Goal: Communication & Community: Answer question/provide support

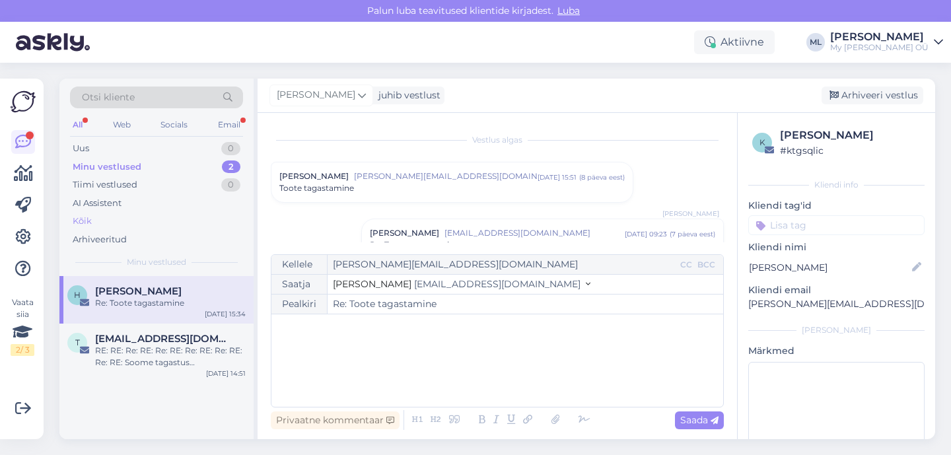
scroll to position [1295, 0]
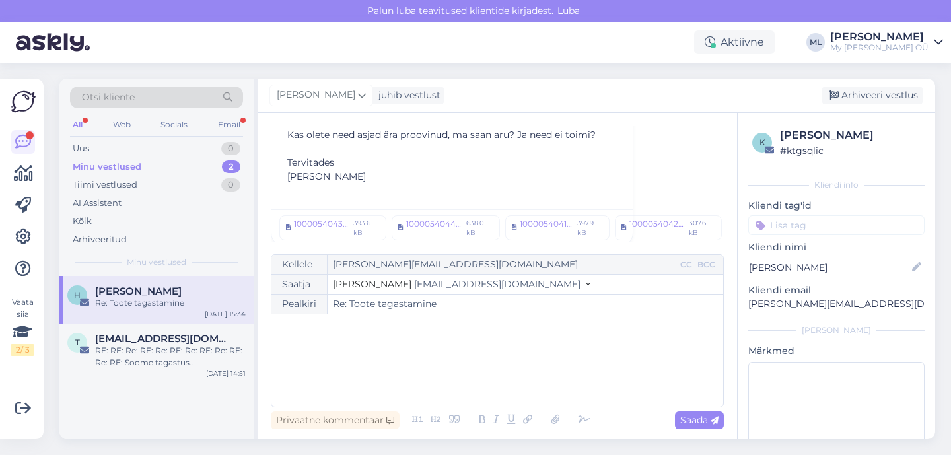
click at [110, 409] on div "H [PERSON_NAME] Re: Toote tagastamine [DATE] 15:34 t [EMAIL_ADDRESS][DOMAIN_NAM…" at bounding box center [156, 357] width 194 height 163
click at [158, 377] on div "t [EMAIL_ADDRESS][DOMAIN_NAME] RE: RE: Re: RE: Re: RE: Re: RE: Re: RE: Re: RE: …" at bounding box center [156, 353] width 194 height 59
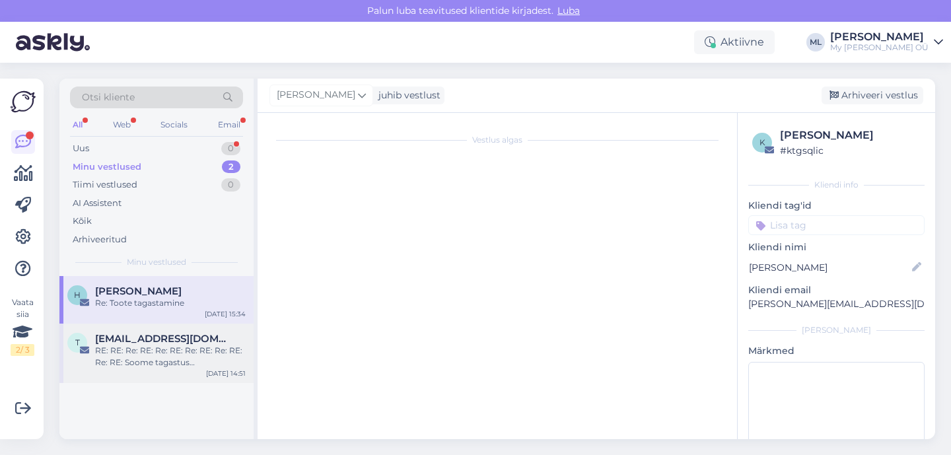
scroll to position [8155, 0]
click at [154, 361] on div "RE: RE: Re: RE: Re: RE: Re: RE: Re: RE: Re: RE: Soome tagastus <CIDAA237E10C9FA>" at bounding box center [170, 357] width 151 height 24
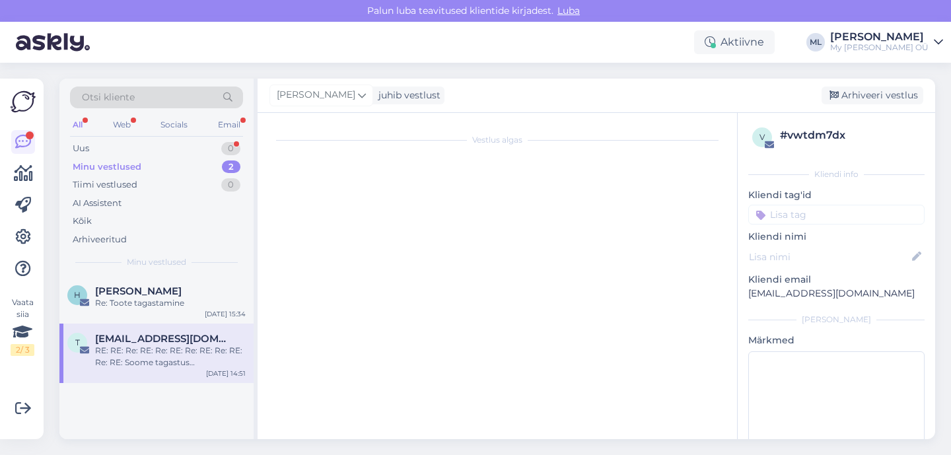
scroll to position [0, 0]
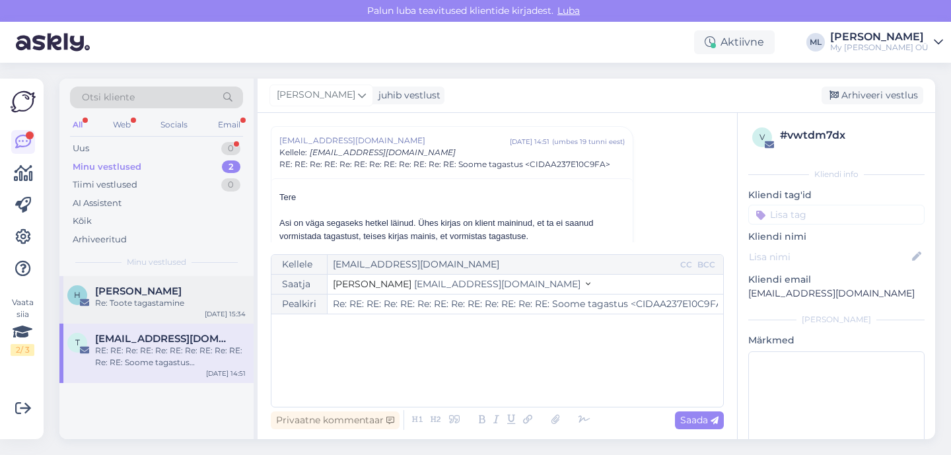
click at [143, 312] on div "H [PERSON_NAME] Re: Toote tagastamine [DATE] 15:34" at bounding box center [156, 300] width 194 height 48
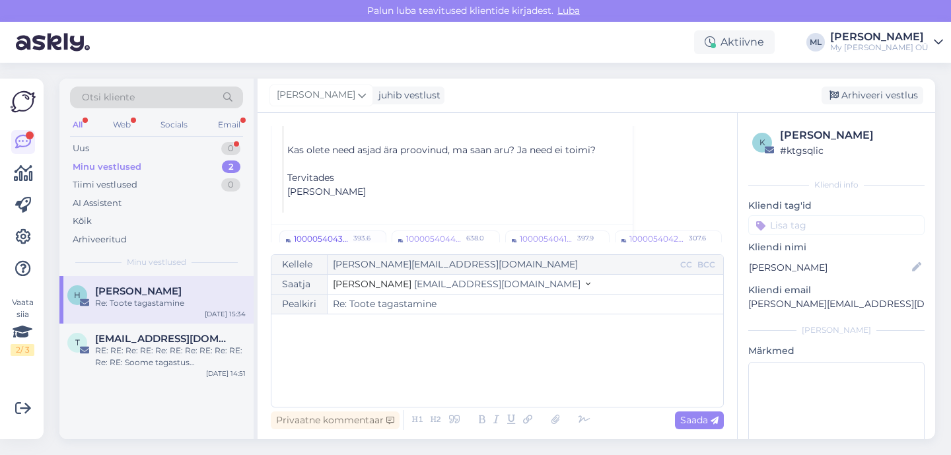
scroll to position [1295, 0]
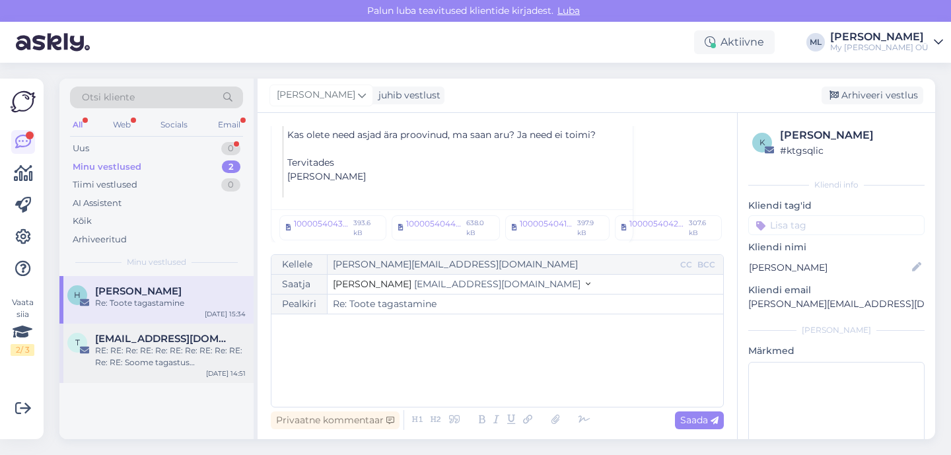
click at [162, 350] on div "RE: RE: Re: RE: Re: RE: Re: RE: Re: RE: Re: RE: Soome tagastus <CIDAA237E10C9FA>" at bounding box center [170, 357] width 151 height 24
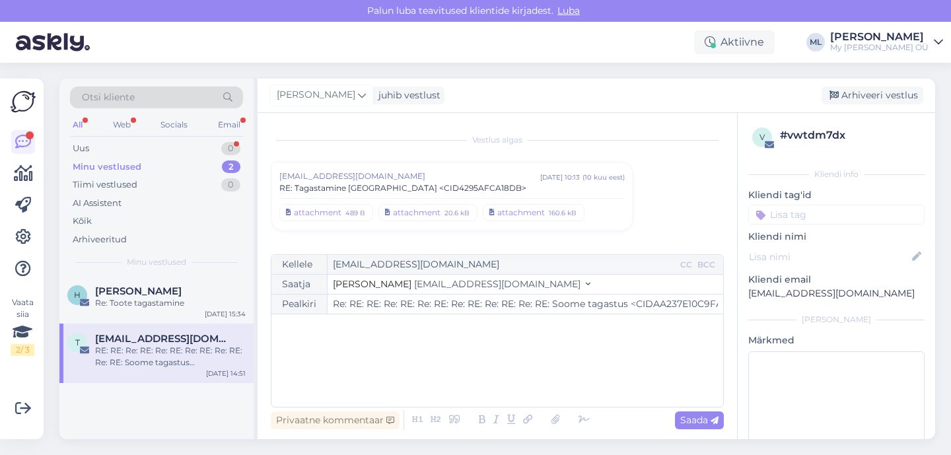
scroll to position [8155, 0]
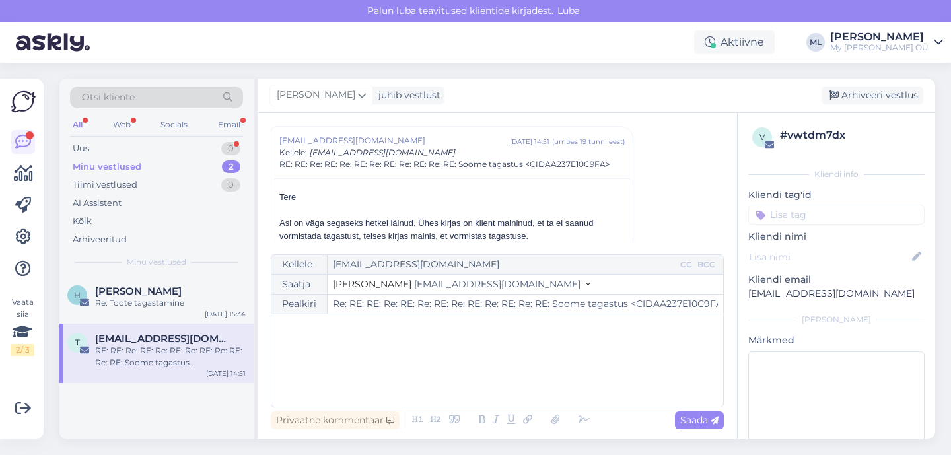
click at [121, 168] on div "Minu vestlused" at bounding box center [107, 166] width 69 height 13
click at [94, 150] on div "Uus 13" at bounding box center [156, 148] width 173 height 18
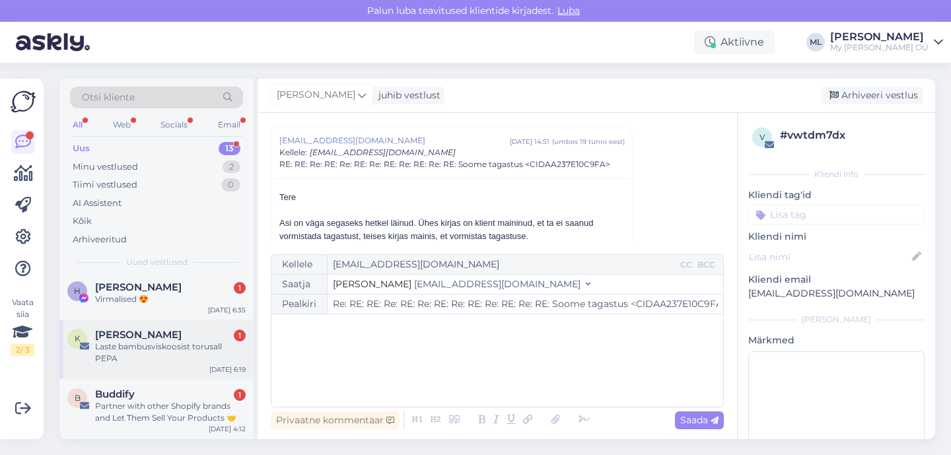
scroll to position [147, 0]
click at [123, 399] on div "Partner with other Shopify brands and Let Them Sell Your Products 🤝" at bounding box center [170, 411] width 151 height 24
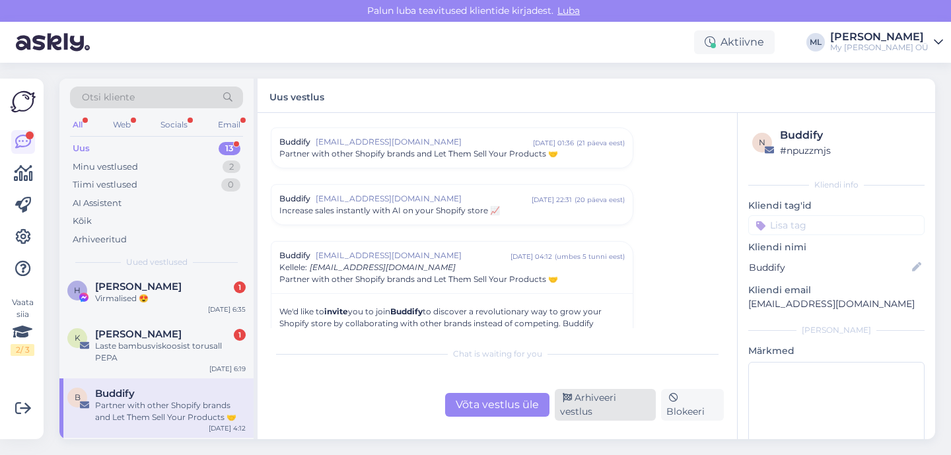
click at [585, 416] on div "Arhiveeri vestlus" at bounding box center [605, 405] width 101 height 32
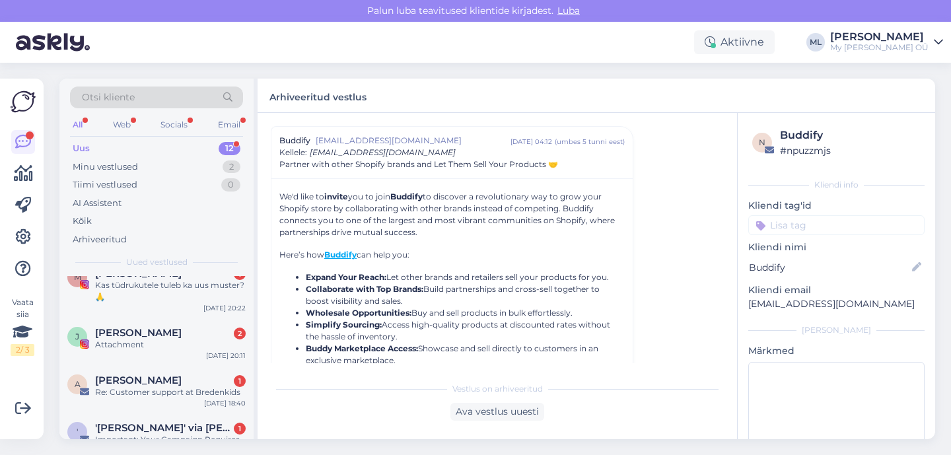
scroll to position [443, 0]
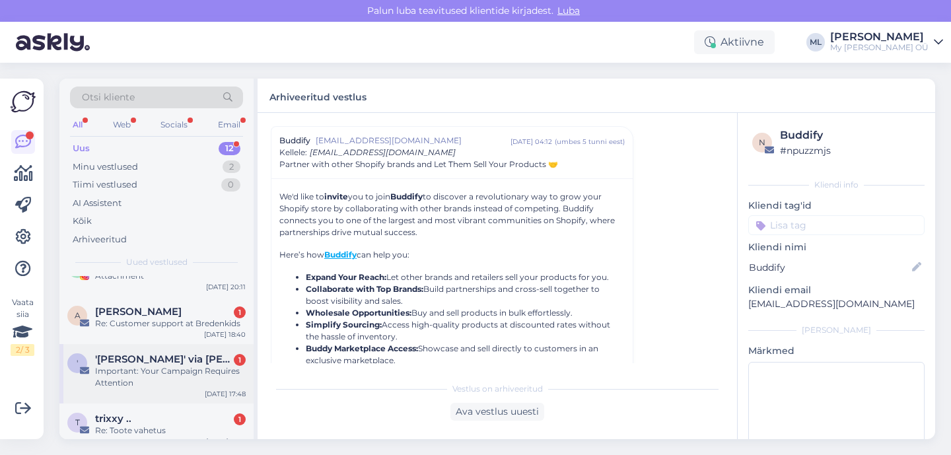
drag, startPoint x: 138, startPoint y: 354, endPoint x: 176, endPoint y: 360, distance: 38.8
click at [138, 365] on div "Important: Your Campaign Requires Attention" at bounding box center [170, 377] width 151 height 24
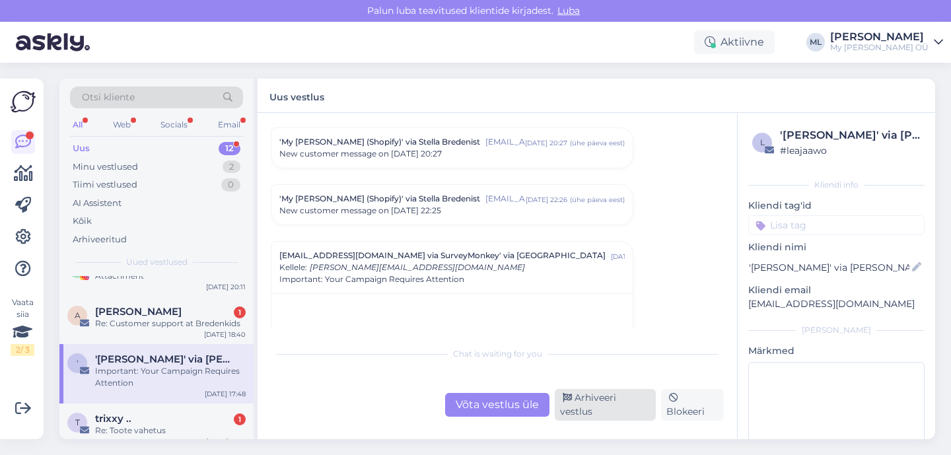
click at [568, 403] on icon at bounding box center [567, 398] width 9 height 9
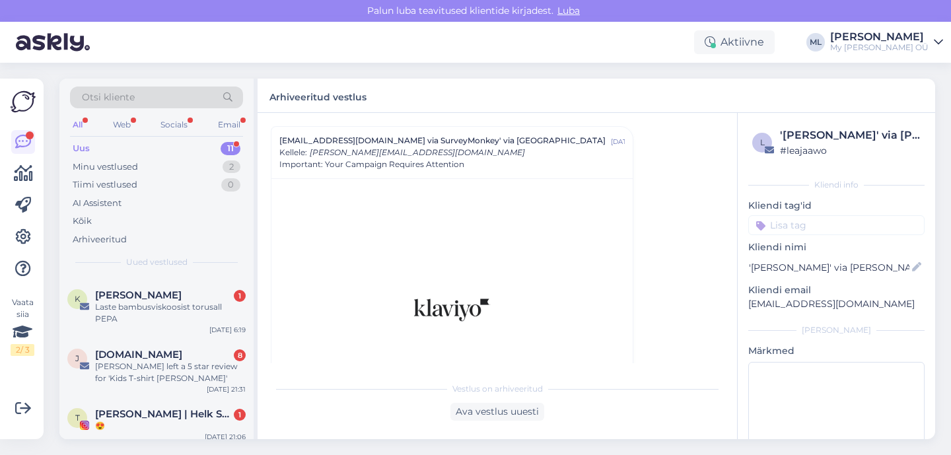
scroll to position [384, 0]
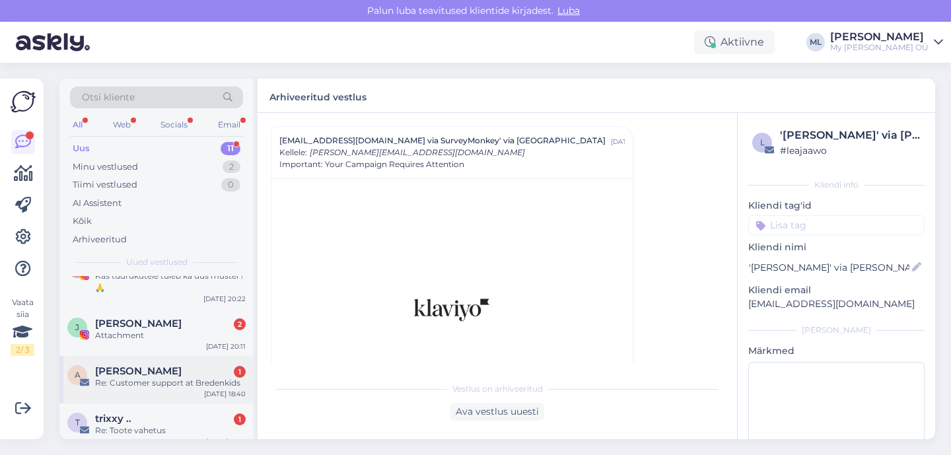
click at [149, 377] on div "Re: Customer support at Bredenkids" at bounding box center [170, 383] width 151 height 12
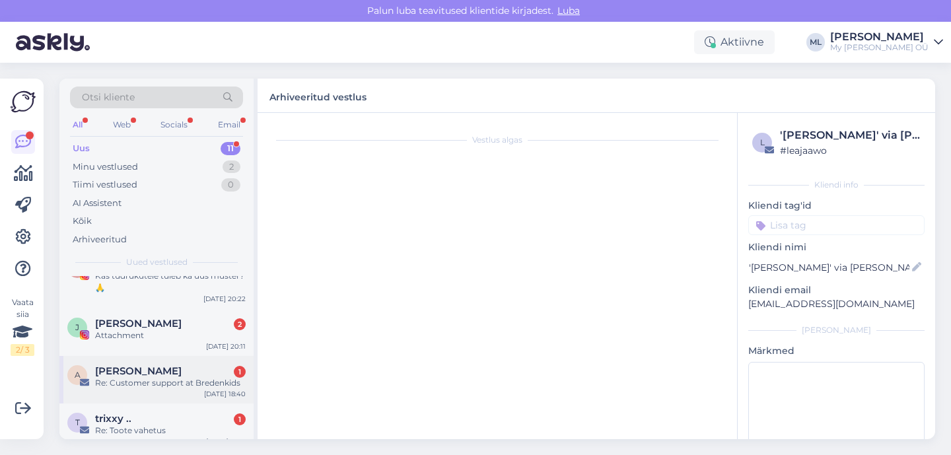
scroll to position [91, 0]
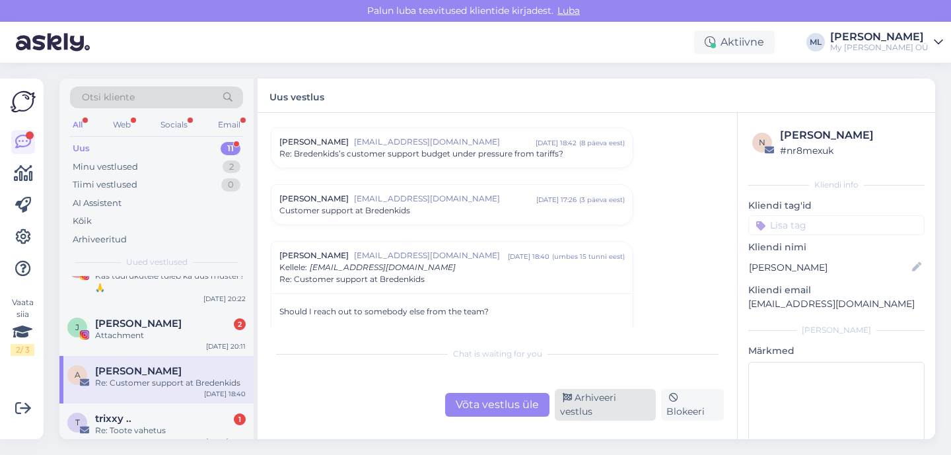
drag, startPoint x: 577, startPoint y: 407, endPoint x: 565, endPoint y: 407, distance: 11.9
click at [577, 407] on div "Arhiveeri vestlus" at bounding box center [605, 405] width 101 height 32
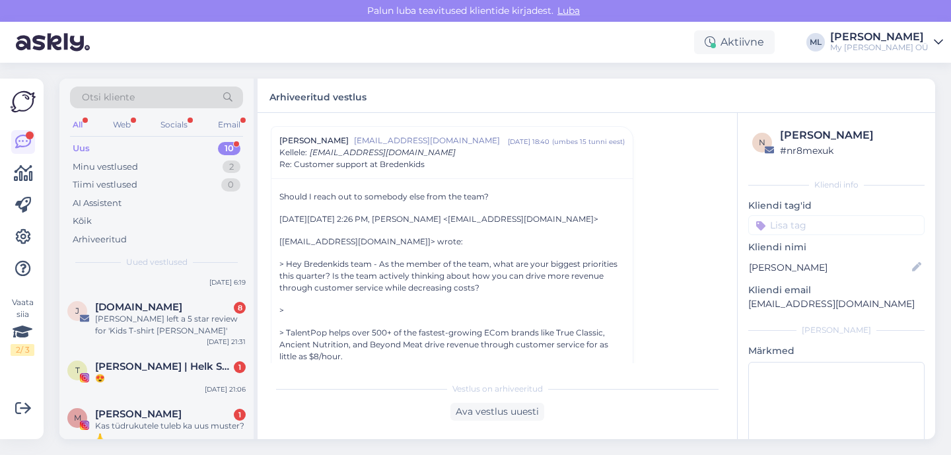
scroll to position [336, 0]
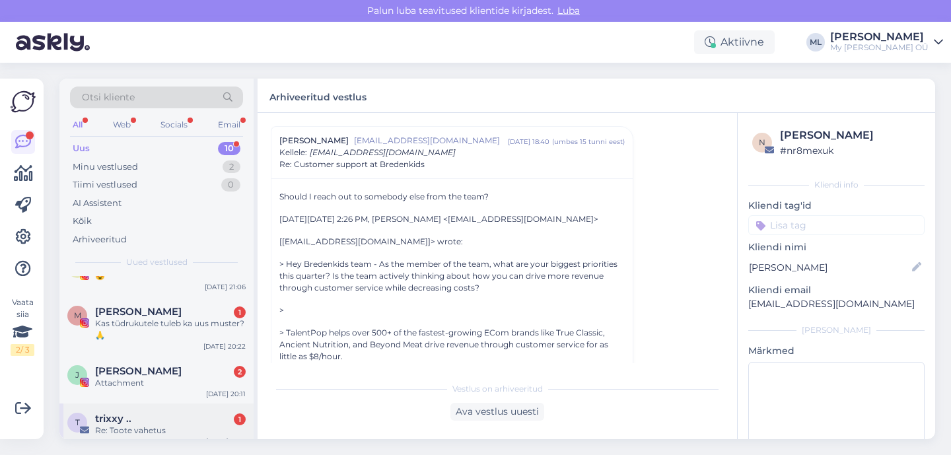
click at [133, 425] on div "Re: Toote vahetus" at bounding box center [170, 431] width 151 height 12
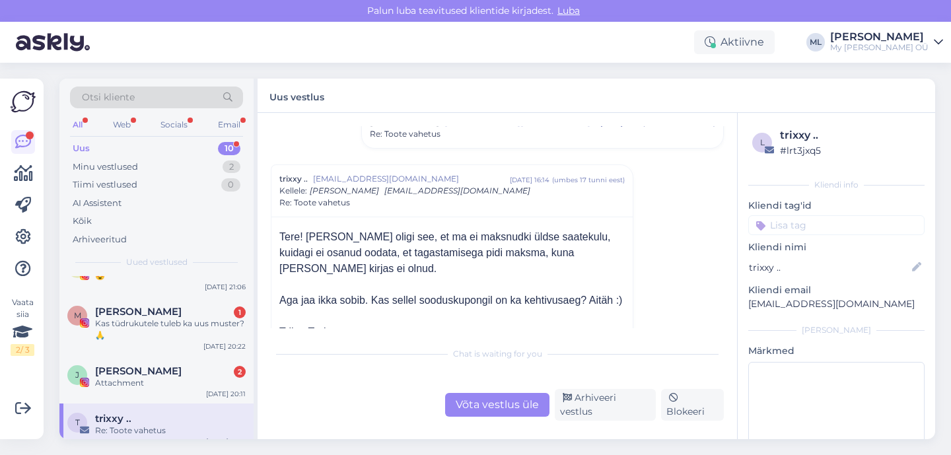
scroll to position [366, 0]
click at [760, 304] on p "[EMAIL_ADDRESS][DOMAIN_NAME]" at bounding box center [836, 304] width 176 height 14
copy div "[EMAIL_ADDRESS][DOMAIN_NAME] [PERSON_NAME]"
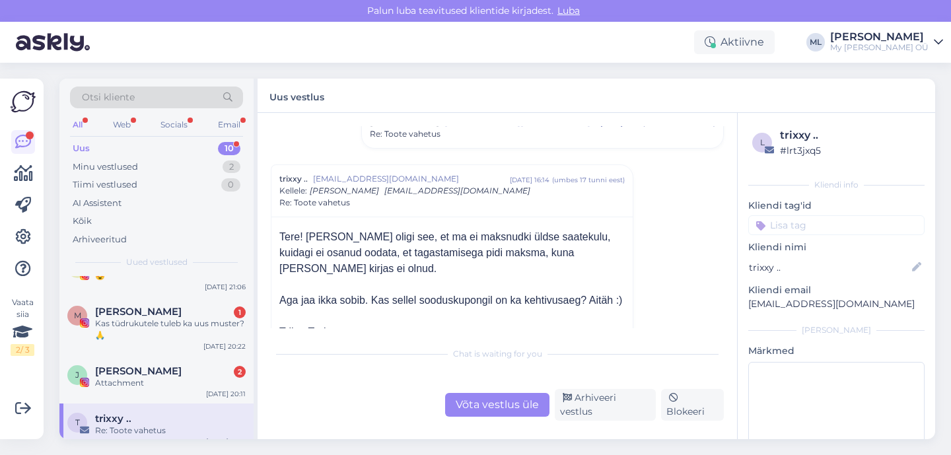
click at [535, 400] on div "Võta vestlus üle" at bounding box center [497, 405] width 104 height 24
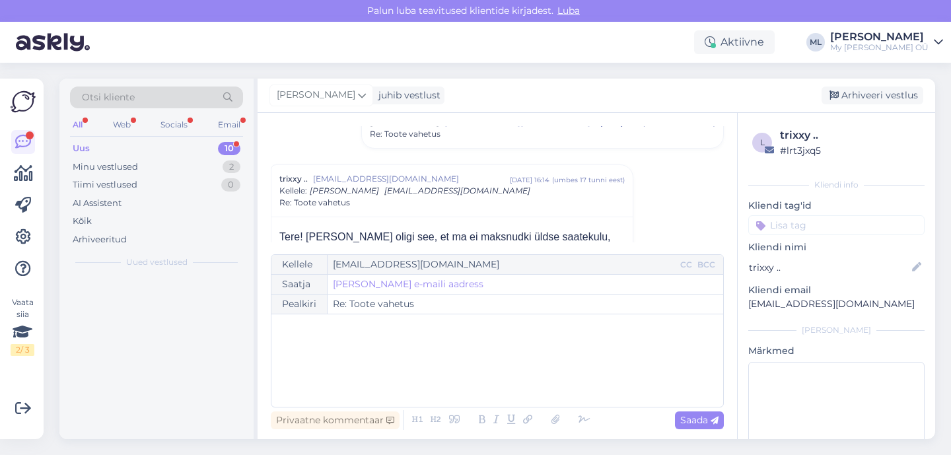
scroll to position [0, 0]
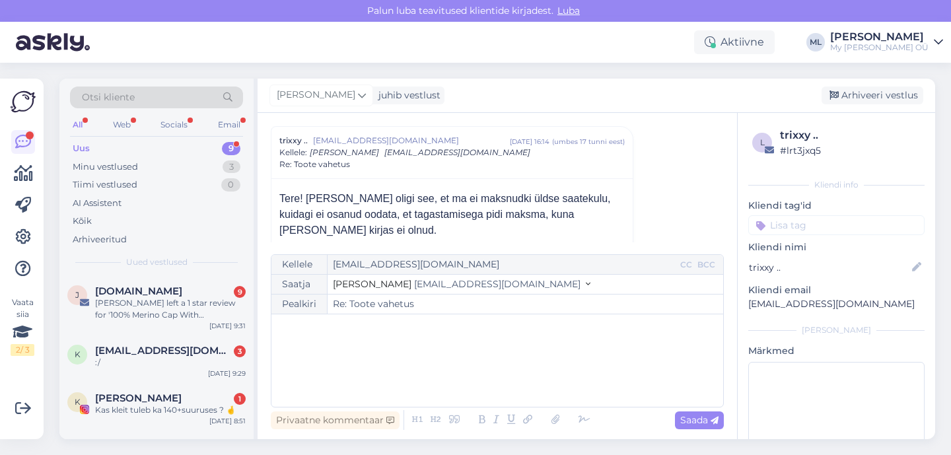
click at [414, 287] on span "[EMAIL_ADDRESS][DOMAIN_NAME]" at bounding box center [497, 284] width 166 height 12
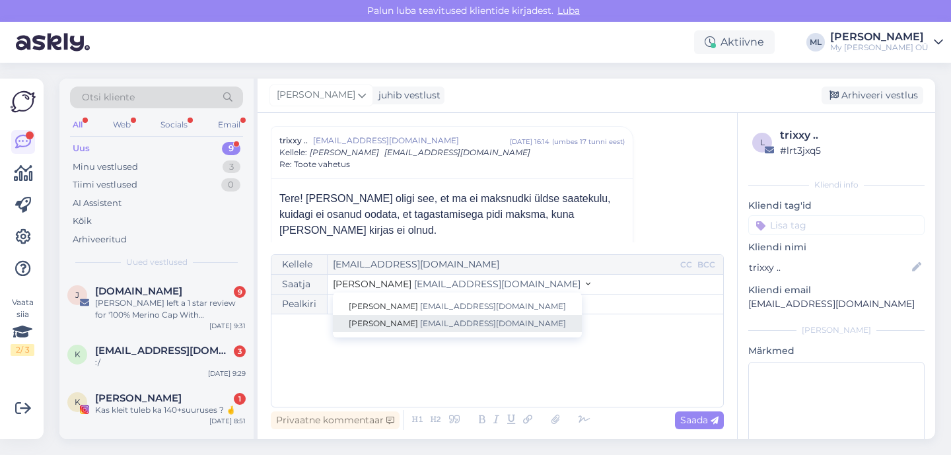
click at [420, 321] on span "[EMAIL_ADDRESS][DOMAIN_NAME]" at bounding box center [493, 323] width 146 height 10
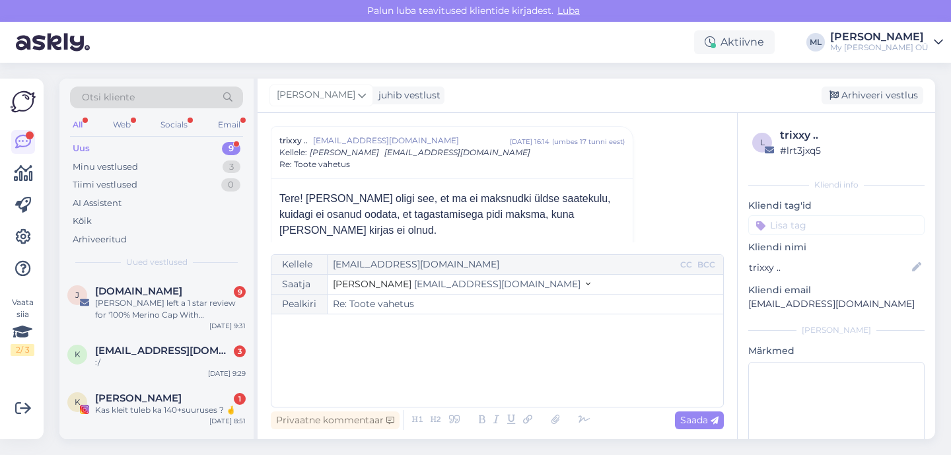
click at [363, 341] on div "﻿" at bounding box center [497, 360] width 438 height 79
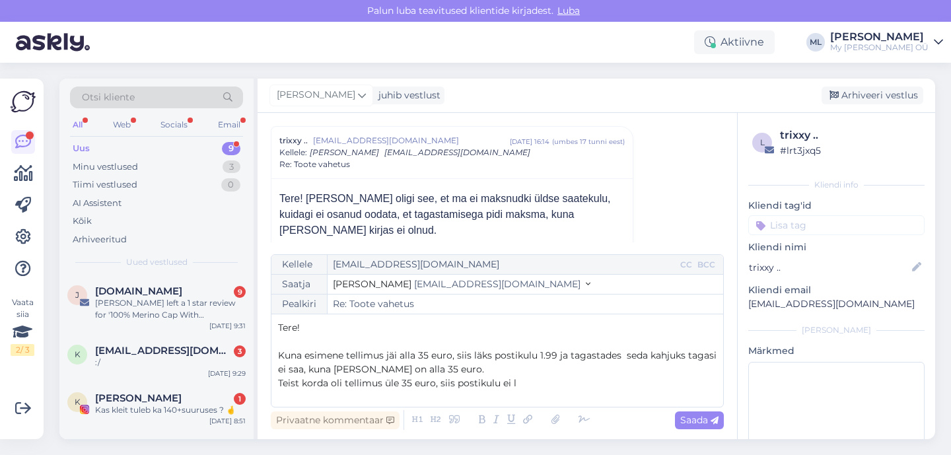
click at [538, 355] on span "Kuna esimene tellimus jäi alla 35 euro, siis läks postikulu 1.99 ja tagastades …" at bounding box center [498, 362] width 441 height 26
click at [555, 353] on span "Kuna esimene tellimus jäi alla 35 euro, siis läks postikulu 1.99 ja tagastades …" at bounding box center [498, 362] width 441 height 26
click at [556, 390] on div "Tere! ﻿ Kuna esimene tellimus jäi alla 35 euro, siis läks postikulu 1.99 lisaks…" at bounding box center [497, 360] width 438 height 79
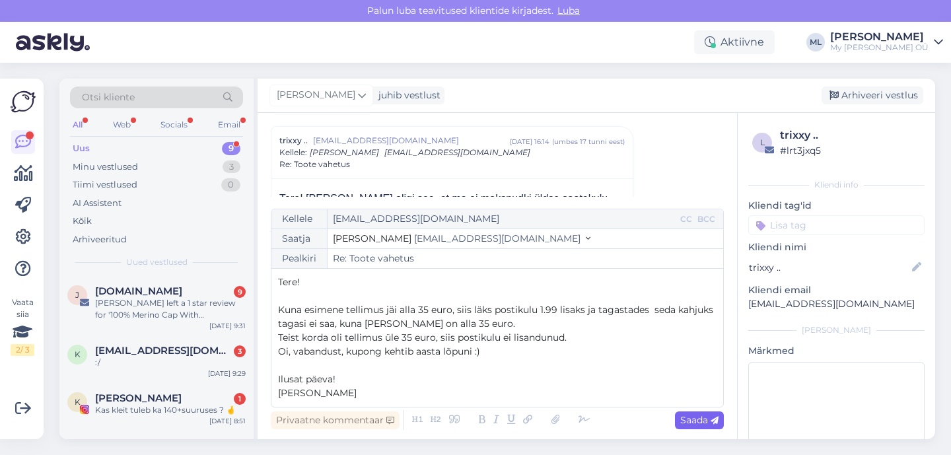
click at [694, 421] on span "Saada" at bounding box center [699, 420] width 38 height 12
type input "Re: Re: Toote vahetus"
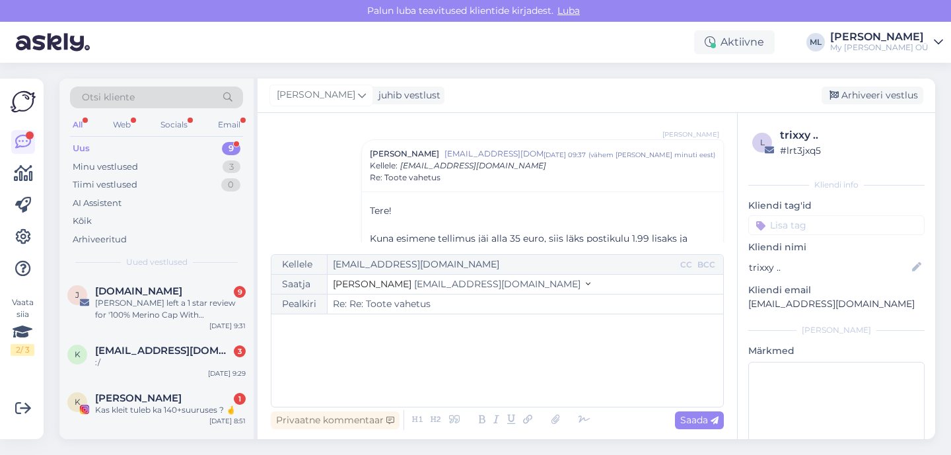
drag, startPoint x: 854, startPoint y: 97, endPoint x: 680, endPoint y: 140, distance: 179.5
click at [854, 97] on div "Arhiveeri vestlus" at bounding box center [872, 95] width 102 height 18
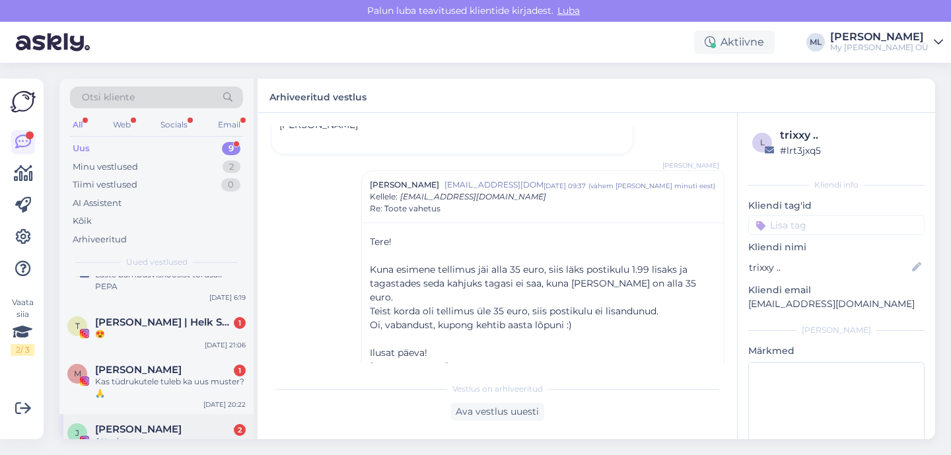
scroll to position [289, 0]
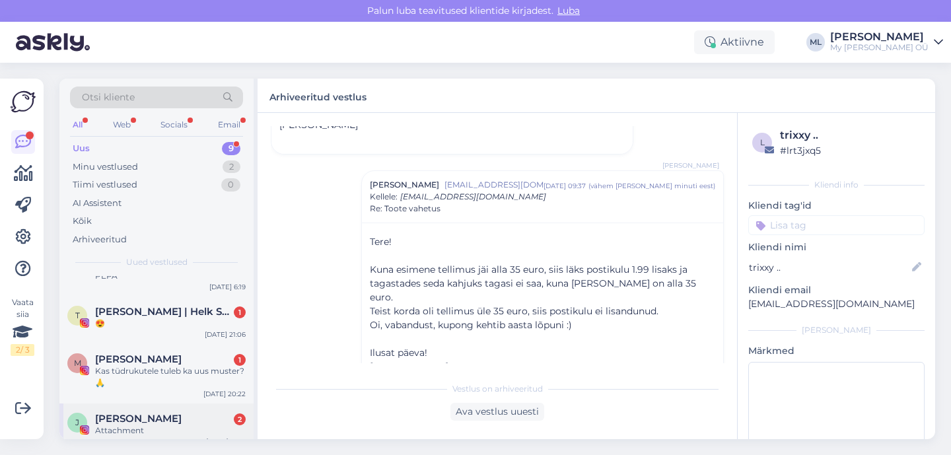
click at [120, 413] on span "[PERSON_NAME]" at bounding box center [138, 419] width 86 height 12
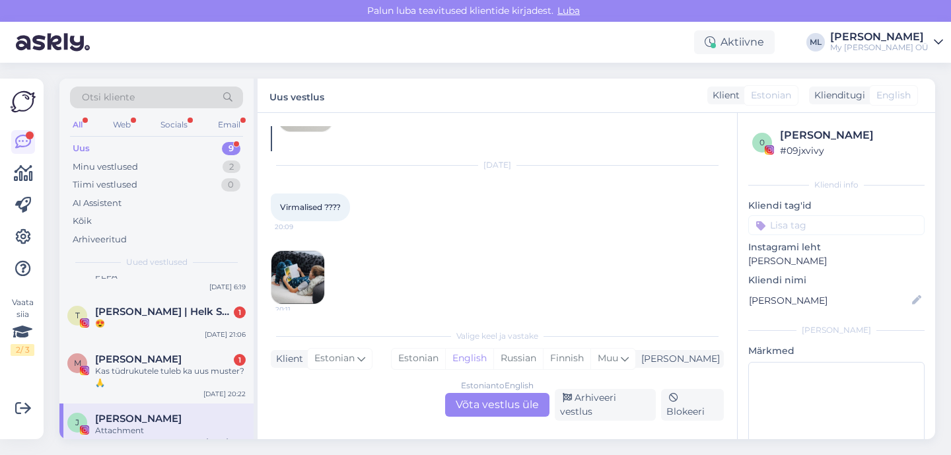
click at [299, 293] on img at bounding box center [297, 277] width 53 height 53
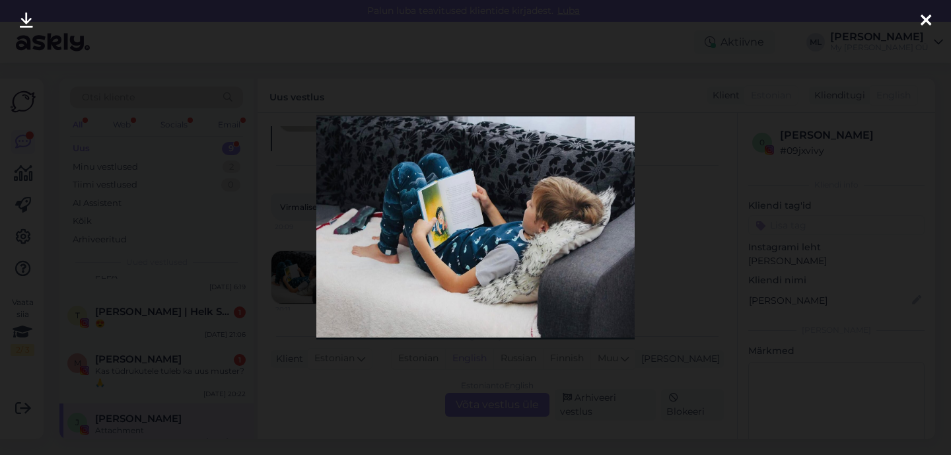
click at [919, 16] on div at bounding box center [925, 21] width 26 height 42
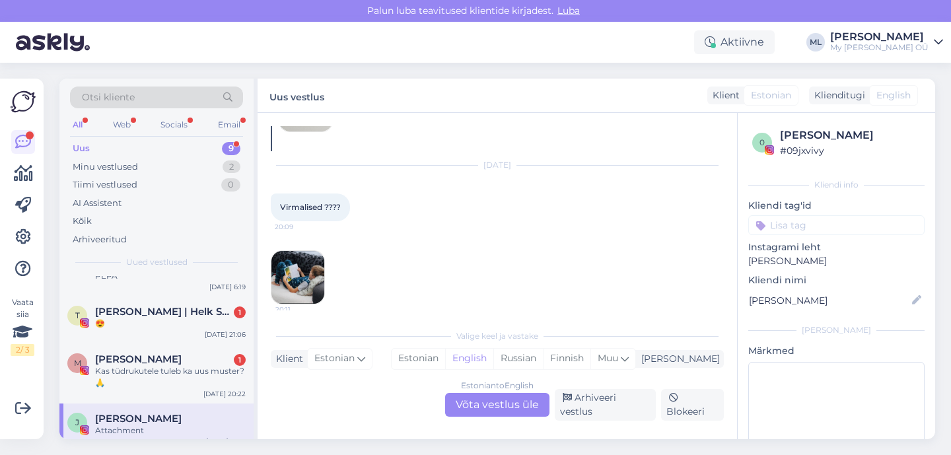
click at [500, 407] on div "Estonian to English Võta vestlus üle" at bounding box center [497, 405] width 104 height 24
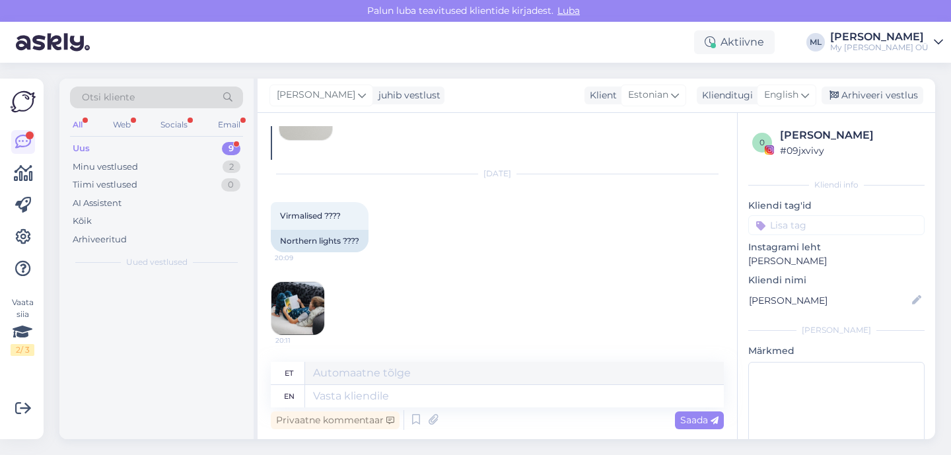
scroll to position [0, 0]
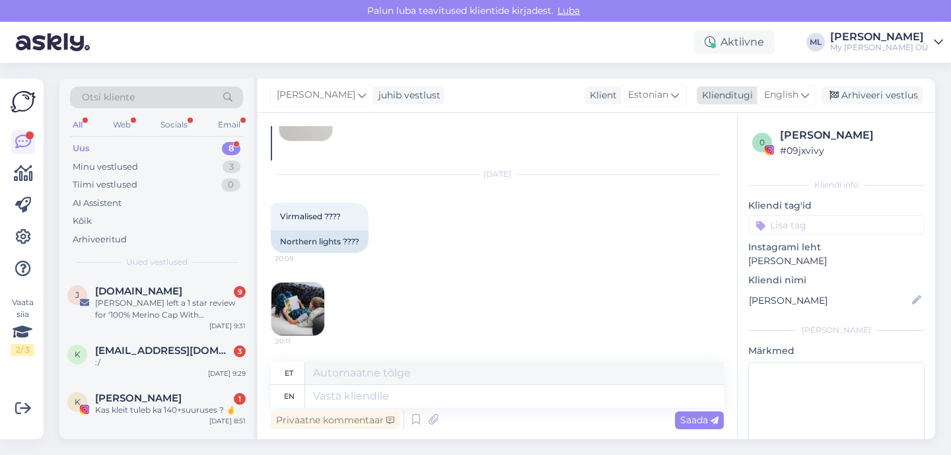
click at [778, 96] on span "English" at bounding box center [781, 95] width 34 height 15
type input "est"
click at [737, 149] on link "Estonian" at bounding box center [756, 153] width 145 height 21
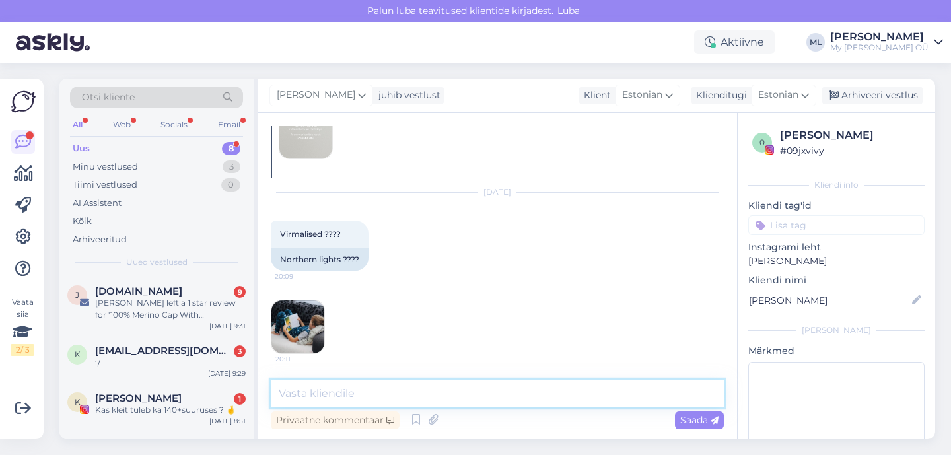
click at [447, 395] on textarea at bounding box center [497, 394] width 453 height 28
type textarea "Jaa 🥰"
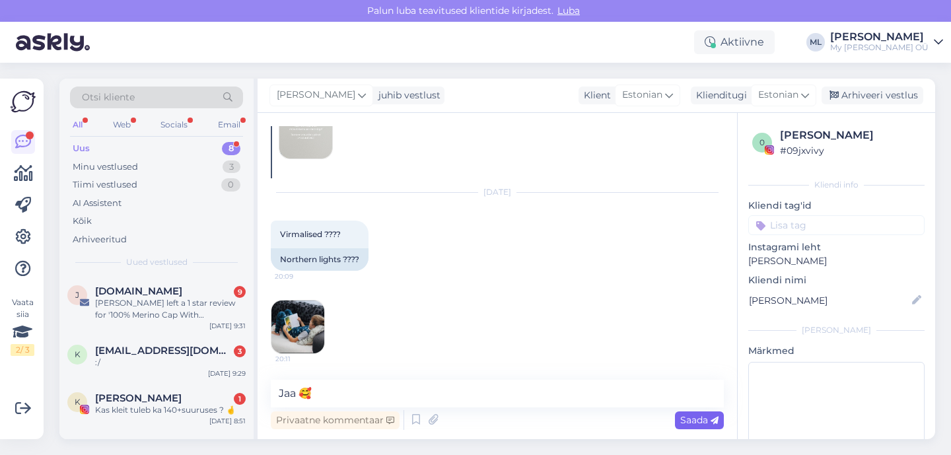
click at [687, 417] on span "Saada" at bounding box center [699, 420] width 38 height 12
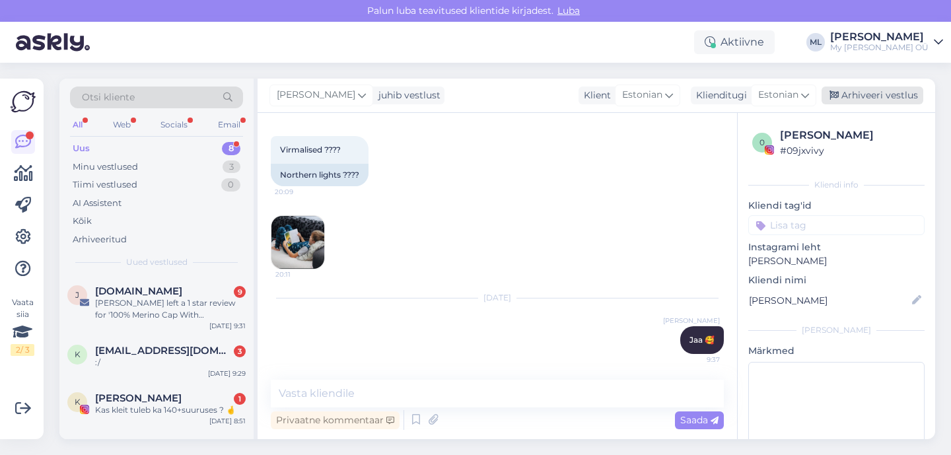
click at [852, 95] on div "Arhiveeri vestlus" at bounding box center [872, 95] width 102 height 18
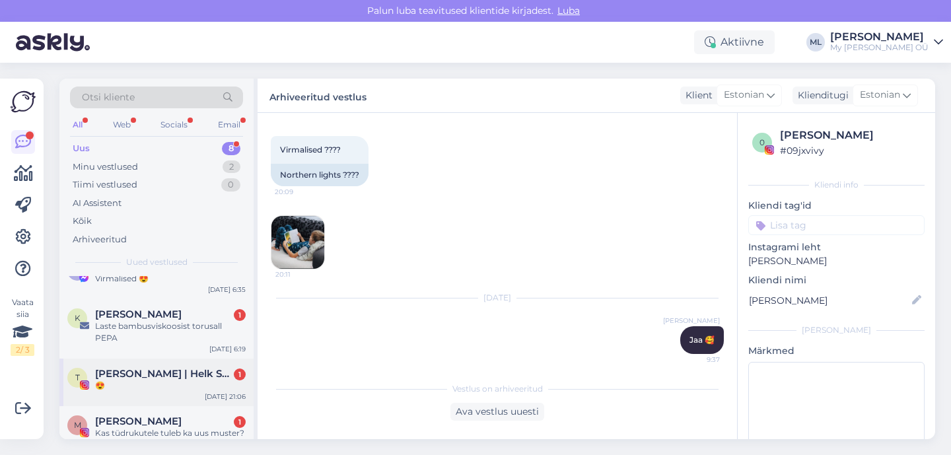
scroll to position [241, 0]
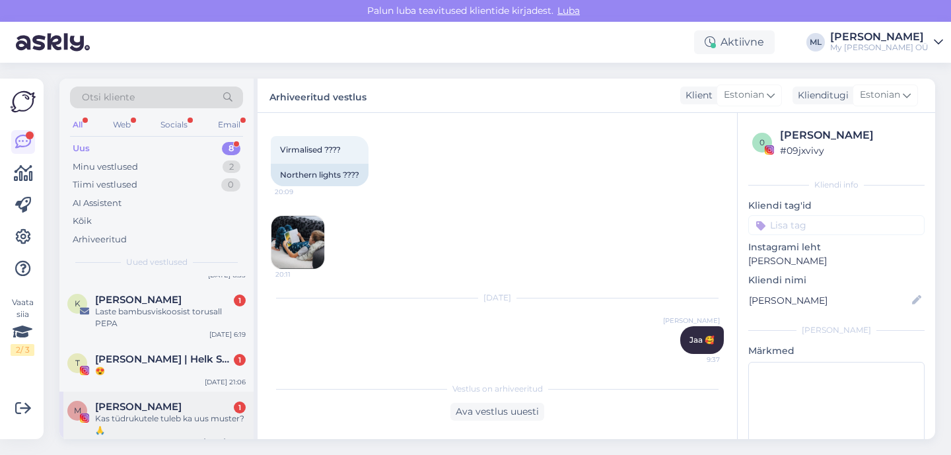
click at [142, 401] on span "[PERSON_NAME]" at bounding box center [138, 407] width 86 height 12
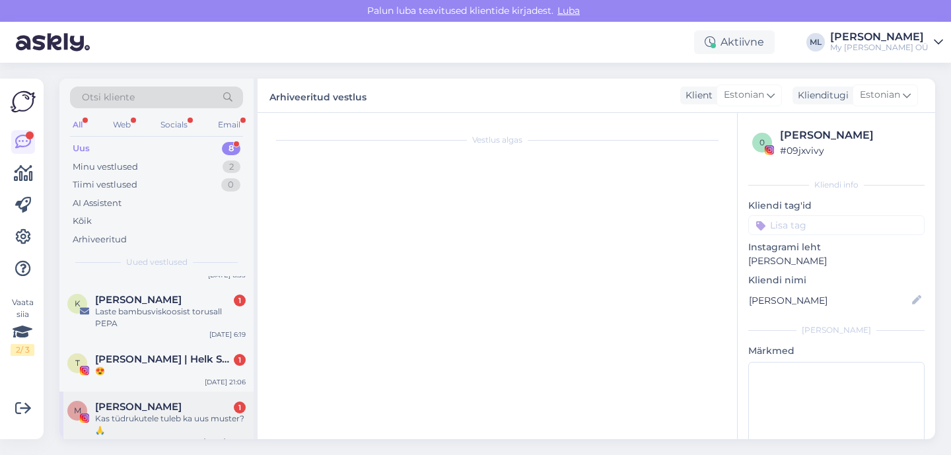
scroll to position [26, 0]
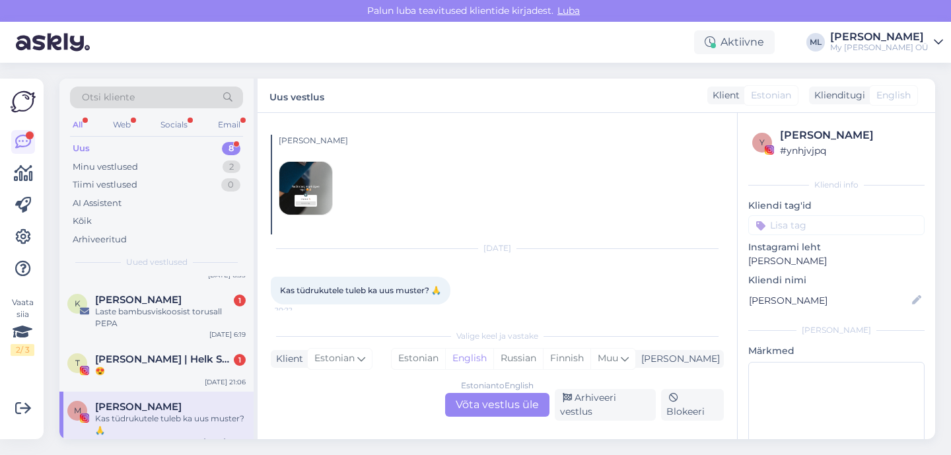
click at [489, 407] on div "Estonian to English Võta vestlus üle" at bounding box center [497, 405] width 104 height 24
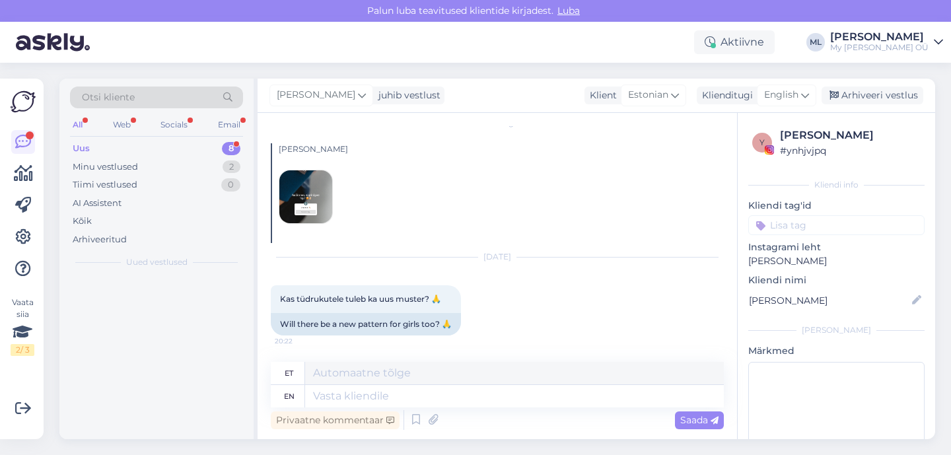
scroll to position [0, 0]
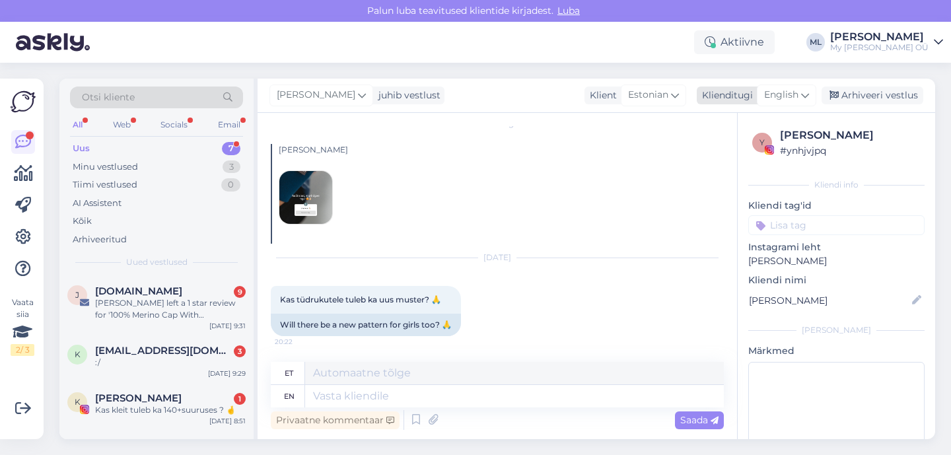
click at [796, 100] on span "English" at bounding box center [781, 95] width 34 height 15
click at [715, 148] on link "Estonian" at bounding box center [756, 153] width 145 height 21
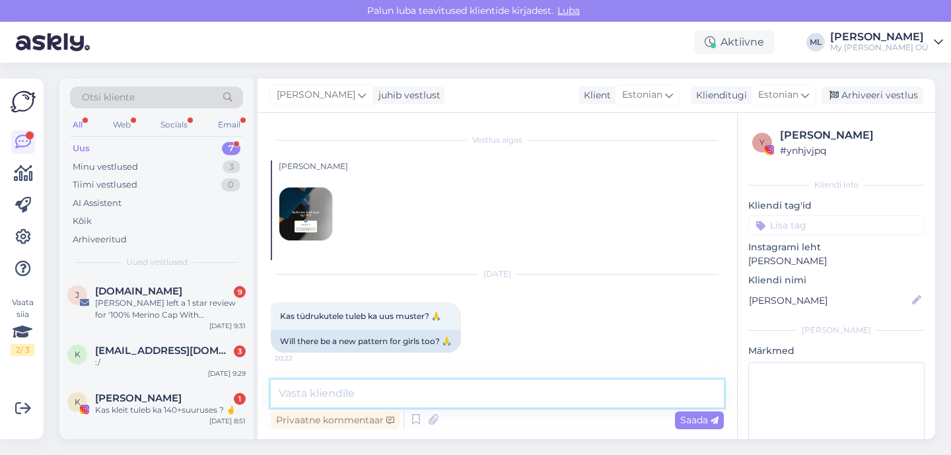
drag, startPoint x: 351, startPoint y: 390, endPoint x: 362, endPoint y: 381, distance: 15.1
click at [351, 390] on textarea at bounding box center [497, 394] width 453 height 28
click at [613, 392] on textarea "Tere! Virmalisi on kahes toonis, üks roosaga, teine sinisega ☺️" at bounding box center [497, 394] width 453 height 28
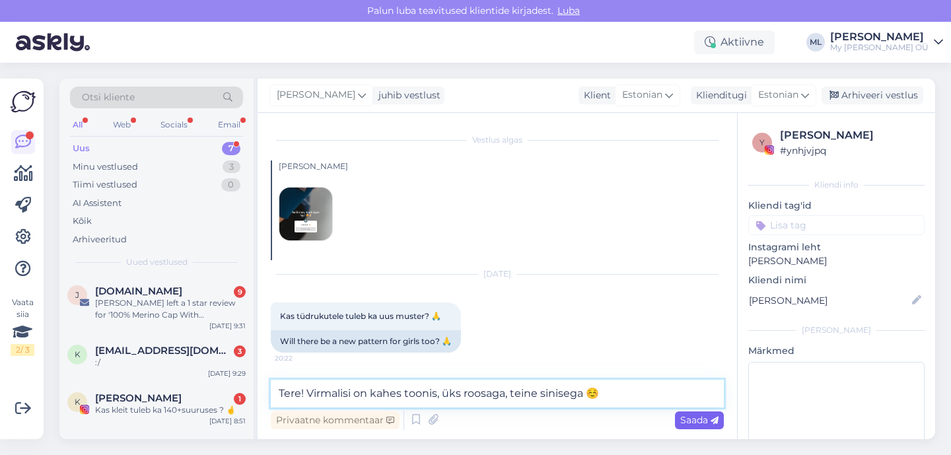
type textarea "Tere! Virmalisi on kahes toonis, üks roosaga, teine sinisega ☺️"
click at [690, 423] on span "Saada" at bounding box center [699, 420] width 38 height 12
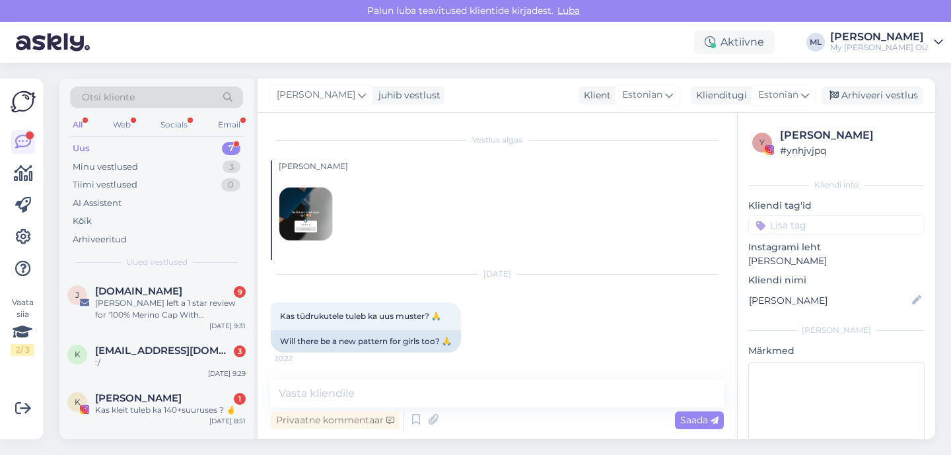
scroll to position [83, 0]
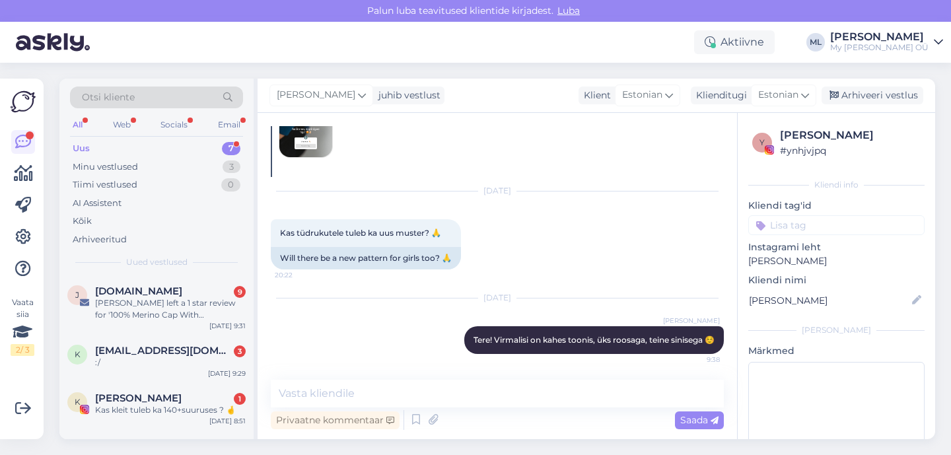
drag, startPoint x: 868, startPoint y: 96, endPoint x: 800, endPoint y: 118, distance: 71.6
click at [868, 96] on div "Arhiveeri vestlus" at bounding box center [872, 95] width 102 height 18
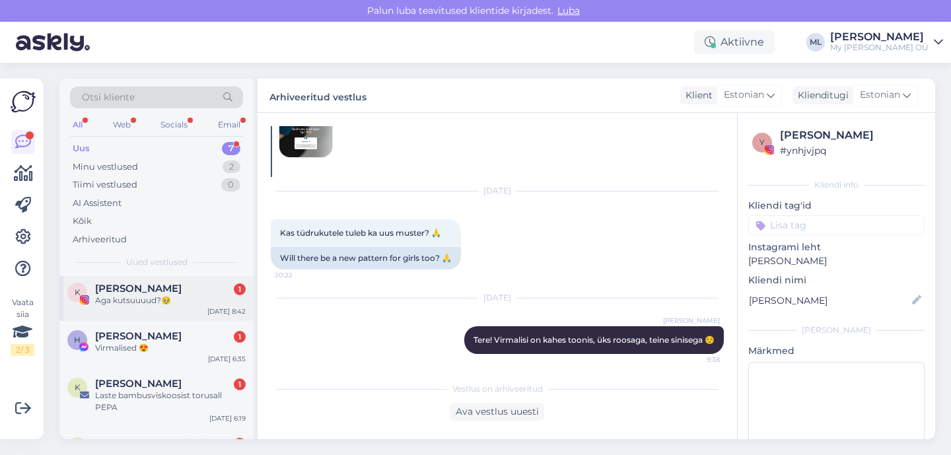
scroll to position [182, 0]
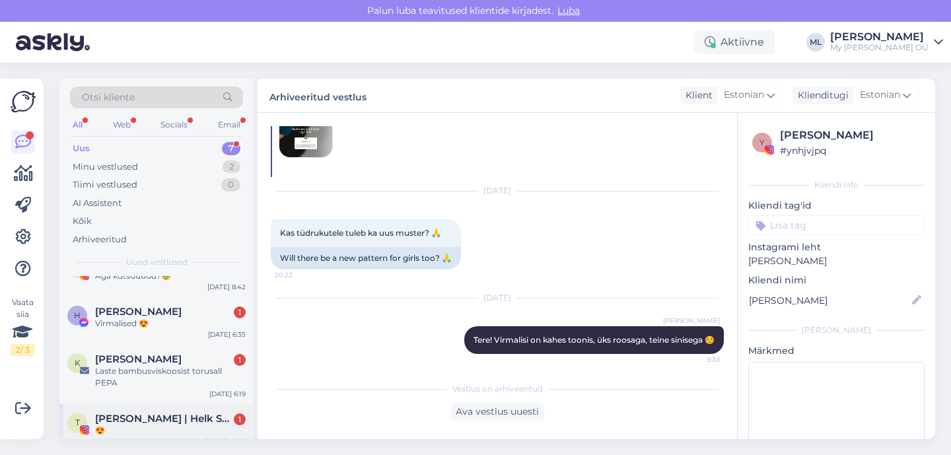
click at [145, 413] on span "[PERSON_NAME] | Helk Stuudio" at bounding box center [163, 419] width 137 height 12
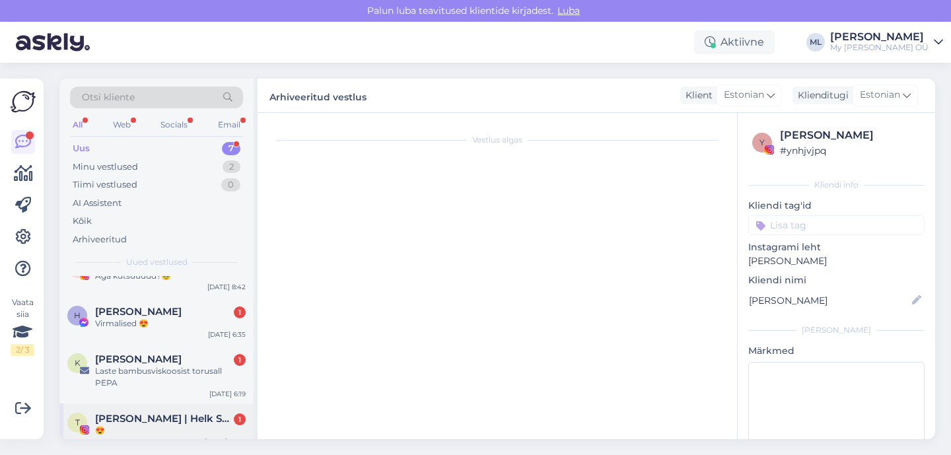
scroll to position [26, 0]
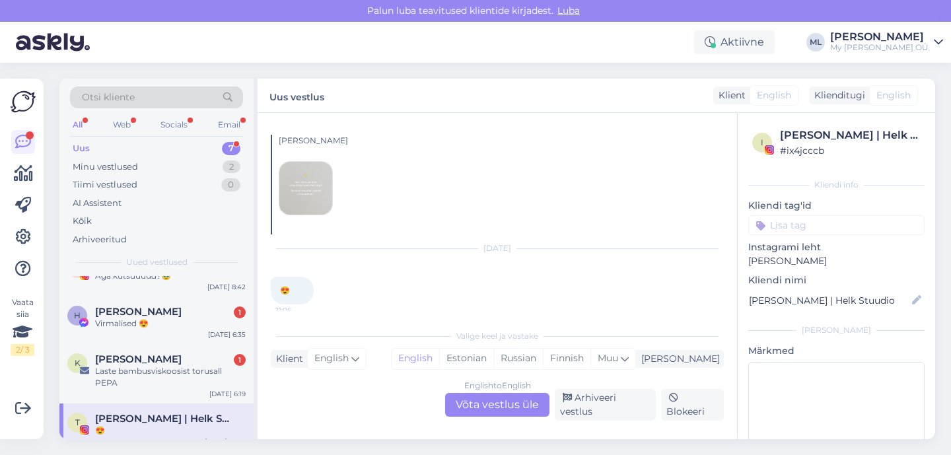
click at [501, 409] on div "English to English Võta vestlus üle" at bounding box center [497, 405] width 104 height 24
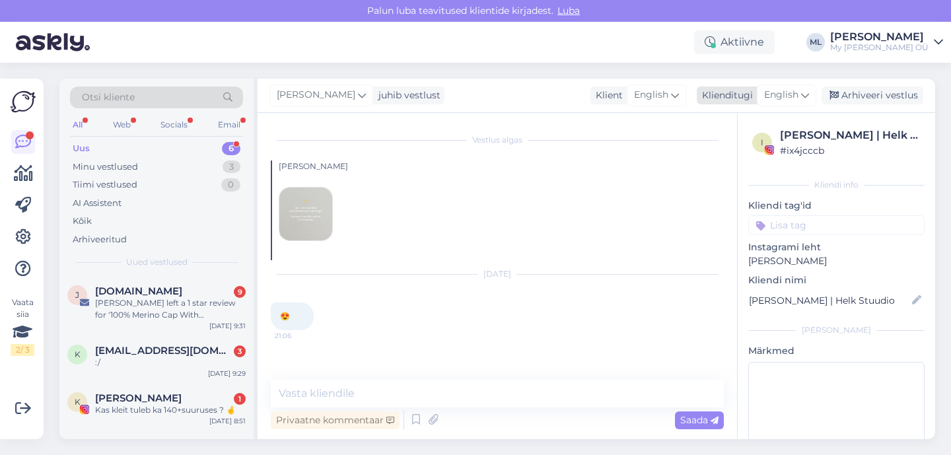
click at [790, 102] on span "English" at bounding box center [781, 95] width 34 height 15
click at [753, 149] on link "Estonian" at bounding box center [756, 153] width 145 height 21
click at [668, 96] on icon at bounding box center [669, 95] width 8 height 15
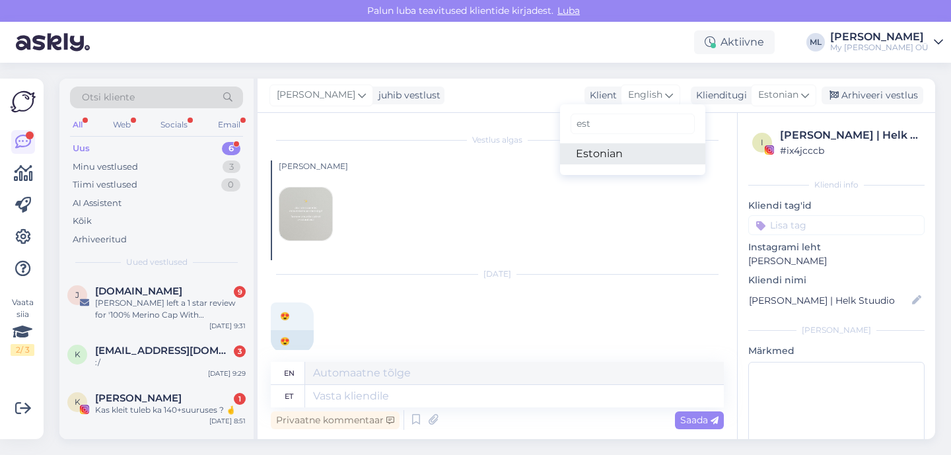
type input "est"
click at [621, 153] on link "Estonian" at bounding box center [632, 153] width 145 height 21
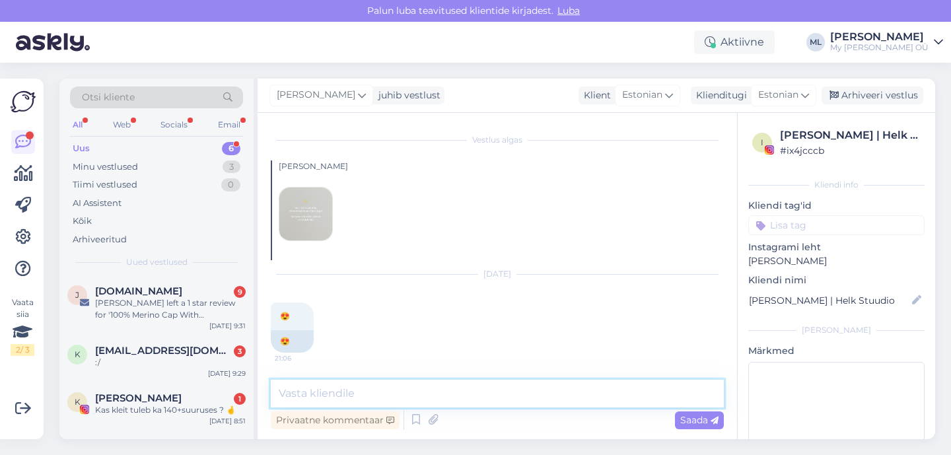
click at [390, 395] on textarea at bounding box center [497, 394] width 453 height 28
type textarea "🥰"
click at [691, 427] on div "Saada" at bounding box center [699, 420] width 49 height 18
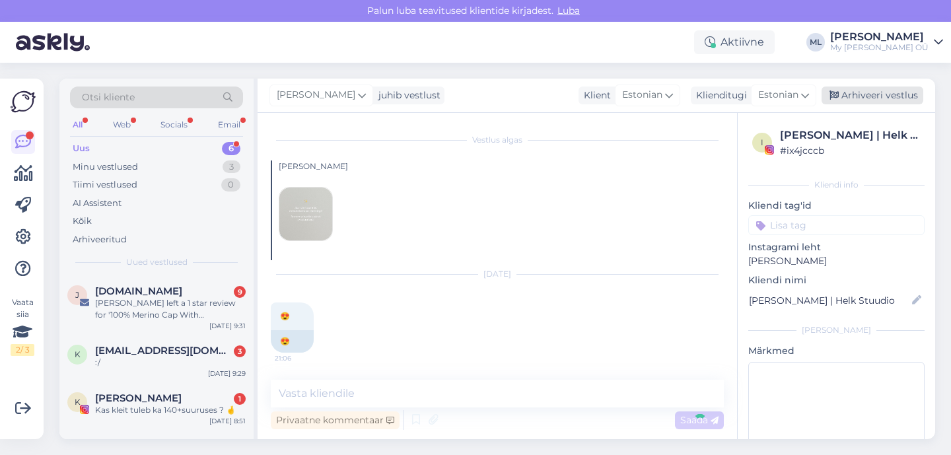
scroll to position [83, 0]
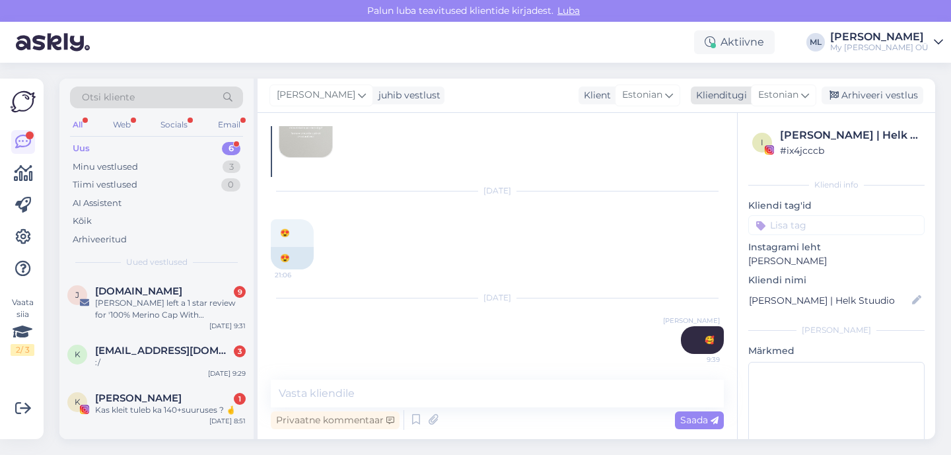
drag, startPoint x: 866, startPoint y: 94, endPoint x: 861, endPoint y: 101, distance: 9.0
click at [866, 94] on div "Arhiveeri vestlus" at bounding box center [872, 95] width 102 height 18
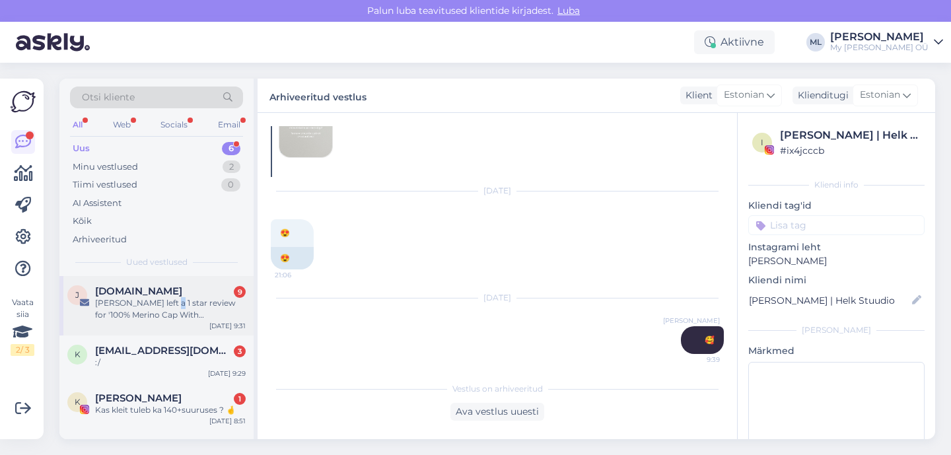
click at [167, 299] on div "[PERSON_NAME] left a 1 star review for '100% Merino Cap With [PERSON_NAME]'" at bounding box center [170, 309] width 151 height 24
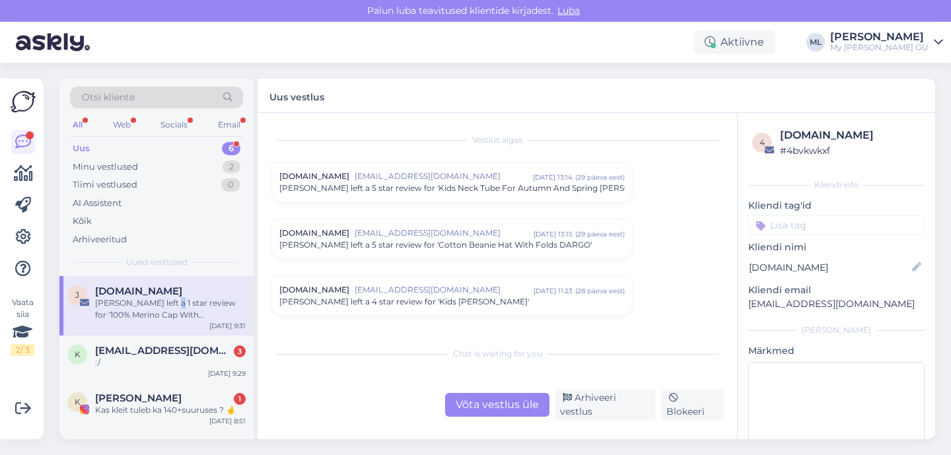
scroll to position [5542, 0]
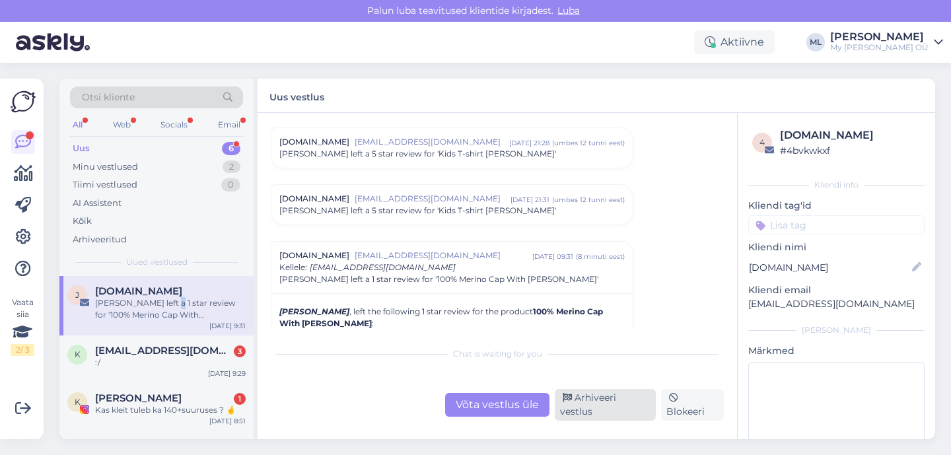
drag, startPoint x: 580, startPoint y: 409, endPoint x: 567, endPoint y: 411, distance: 12.8
click at [580, 409] on div "Arhiveeri vestlus" at bounding box center [605, 405] width 101 height 32
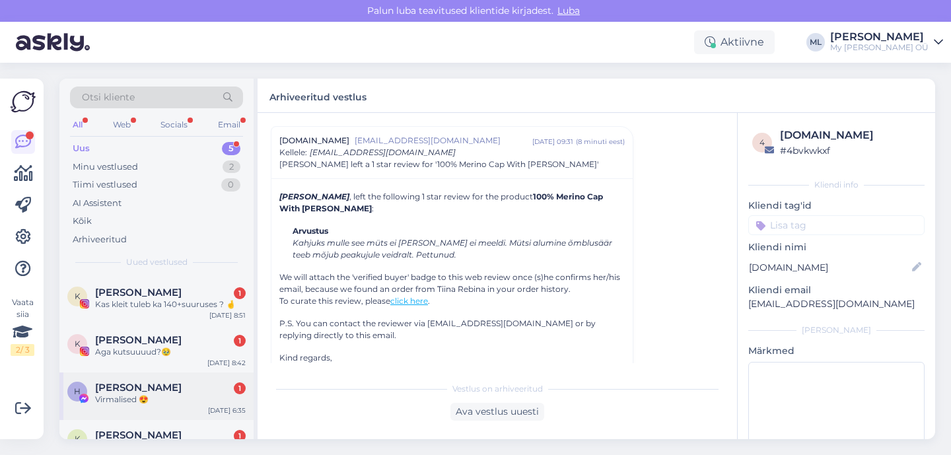
scroll to position [75, 0]
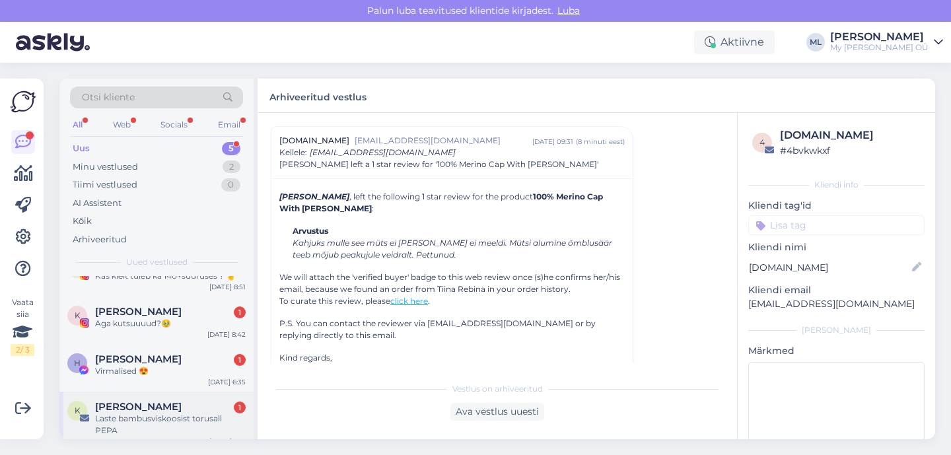
click at [160, 407] on div "[PERSON_NAME] 1" at bounding box center [170, 407] width 151 height 12
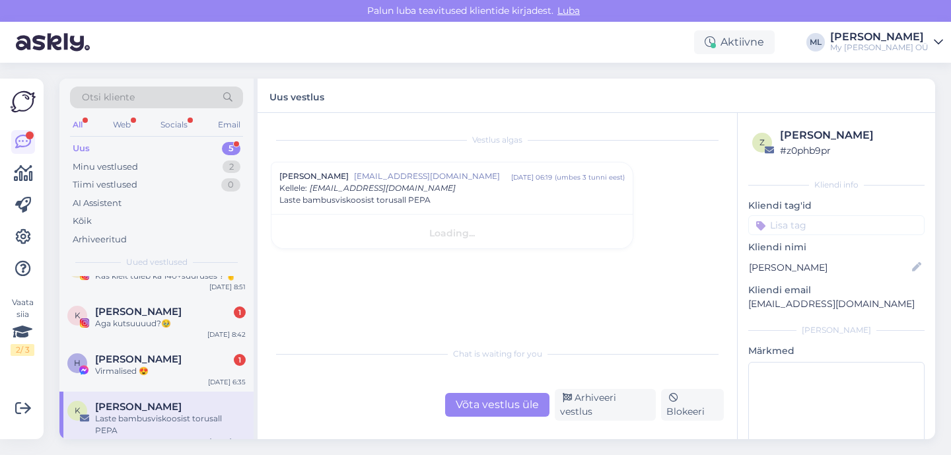
scroll to position [0, 0]
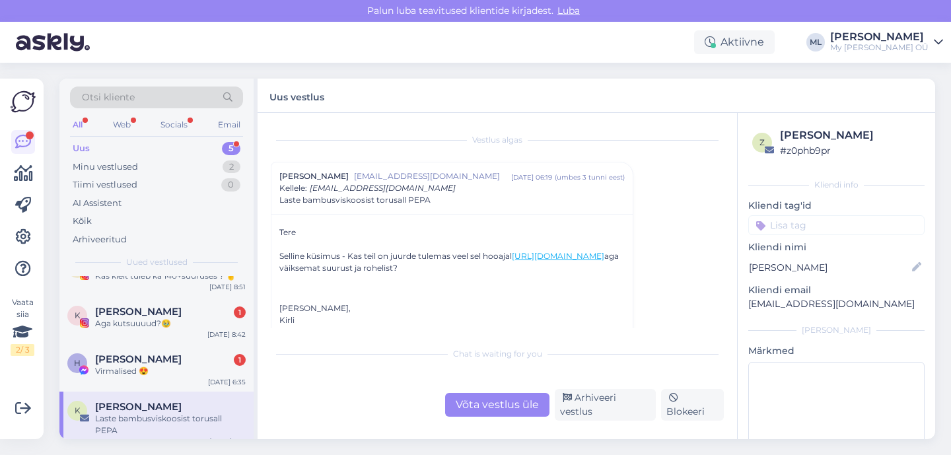
click at [530, 404] on div "Võta vestlus üle" at bounding box center [497, 405] width 104 height 24
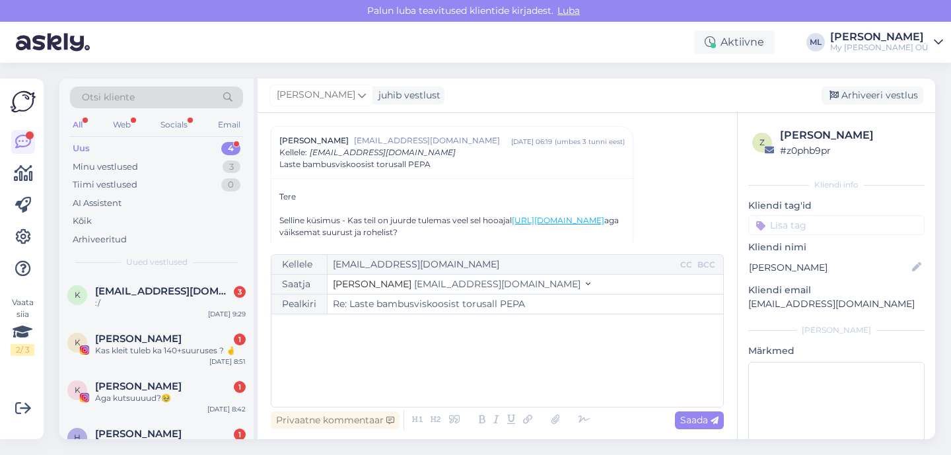
click at [458, 287] on span "[EMAIL_ADDRESS][DOMAIN_NAME]" at bounding box center [497, 284] width 166 height 12
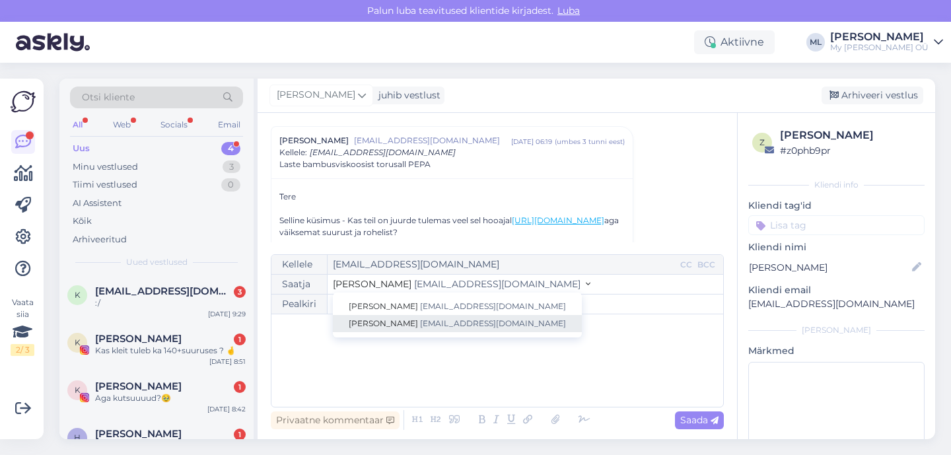
click at [431, 317] on link "[PERSON_NAME] [EMAIL_ADDRESS][DOMAIN_NAME]" at bounding box center [457, 323] width 249 height 17
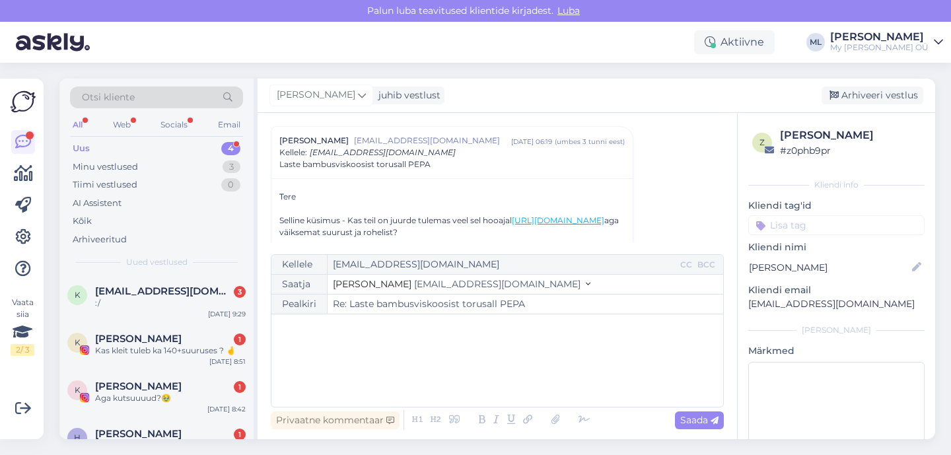
click at [345, 347] on div "﻿" at bounding box center [497, 360] width 438 height 79
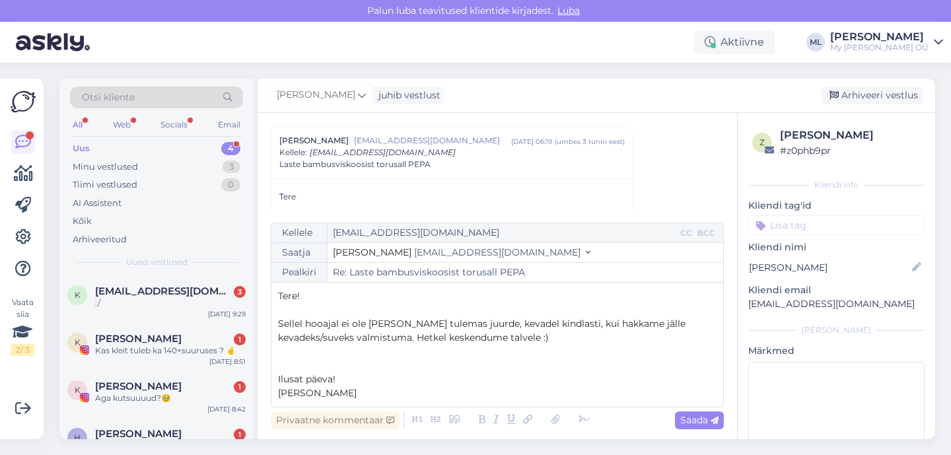
click at [277, 304] on div "Kellele [EMAIL_ADDRESS][DOMAIN_NAME] CC BCC Saatja Mari-Liis [EMAIL_ADDRESS][DO…" at bounding box center [497, 315] width 453 height 185
click at [281, 307] on p "﻿" at bounding box center [497, 310] width 438 height 14
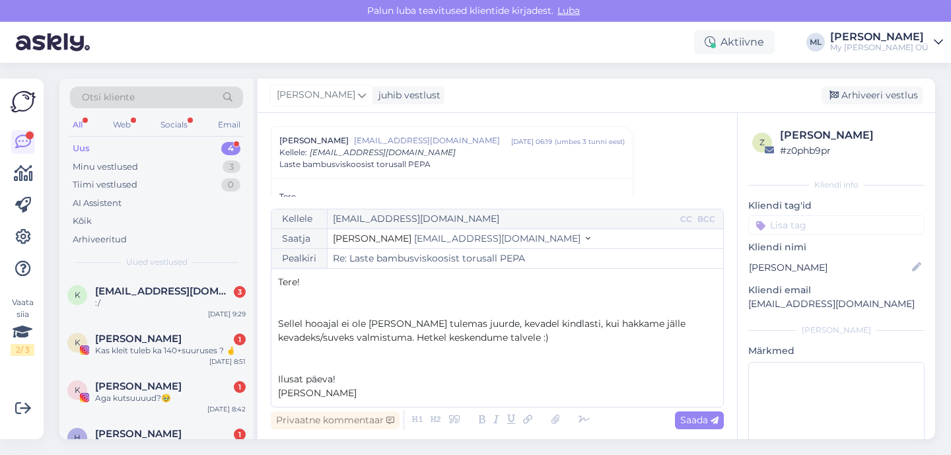
click at [418, 321] on span "Sellel hooajal ei ole [PERSON_NAME] tulemas juurde, kevadel kindlasti, kui hakk…" at bounding box center [483, 331] width 410 height 26
click at [698, 421] on span "Saada" at bounding box center [699, 420] width 38 height 12
type input "Re: Laste bambusviskoosist torusall PEPA"
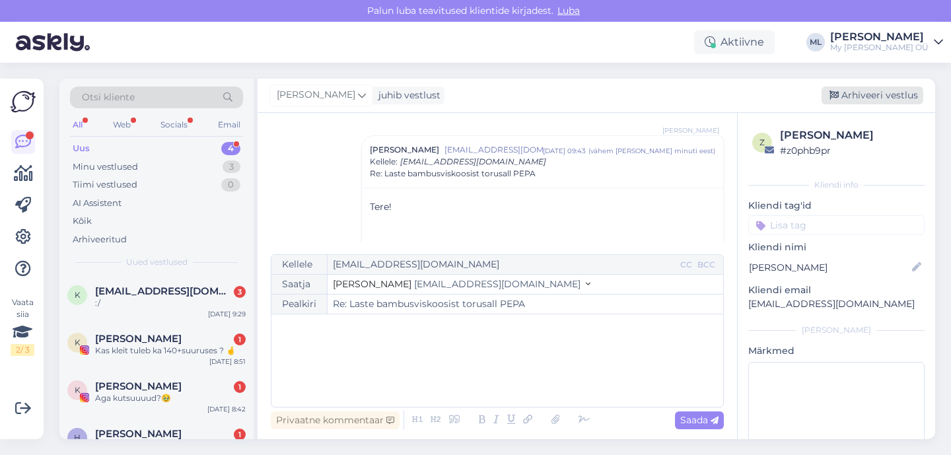
click at [872, 83] on div "[PERSON_NAME] juhib vestlust [GEOGRAPHIC_DATA] vestlus" at bounding box center [595, 96] width 677 height 34
click at [870, 92] on div "Arhiveeri vestlus" at bounding box center [872, 95] width 102 height 18
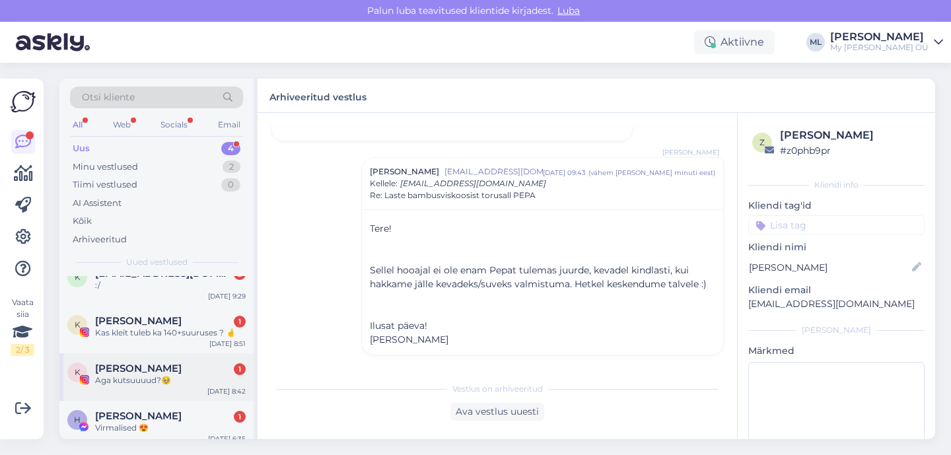
scroll to position [27, 0]
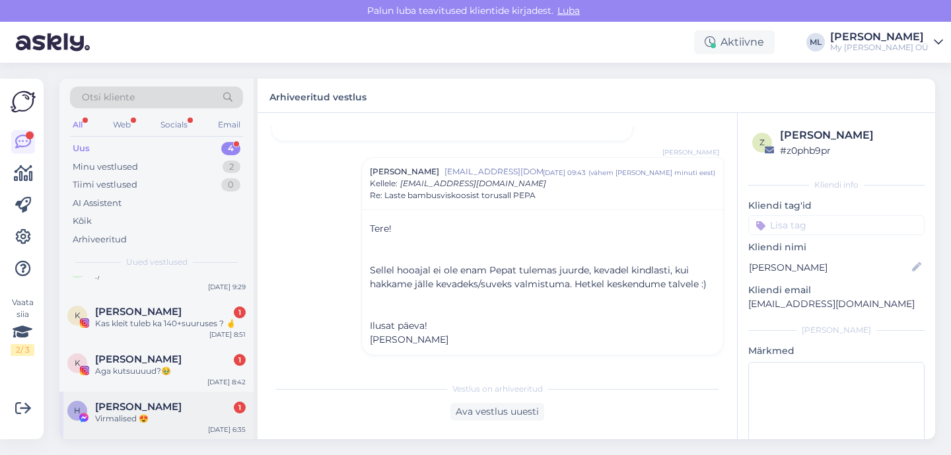
click at [129, 415] on div "Virmalised 😍" at bounding box center [170, 419] width 151 height 12
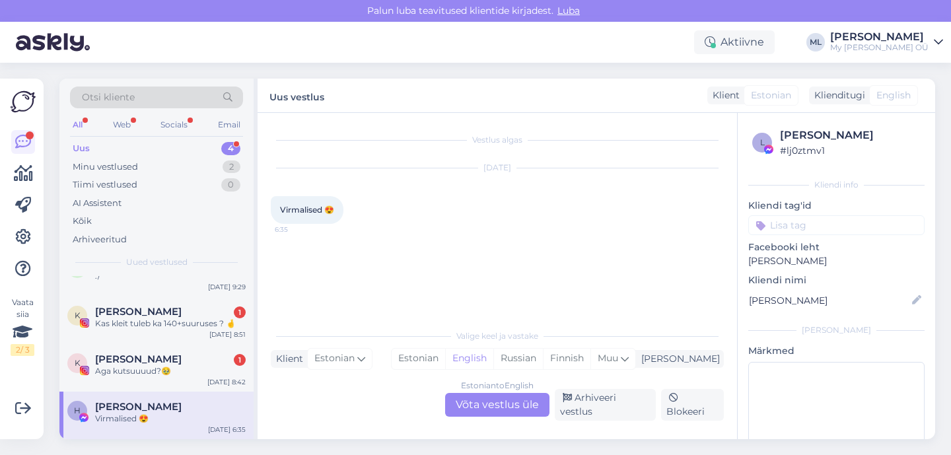
click at [494, 403] on div "Estonian to English Võta vestlus üle" at bounding box center [497, 405] width 104 height 24
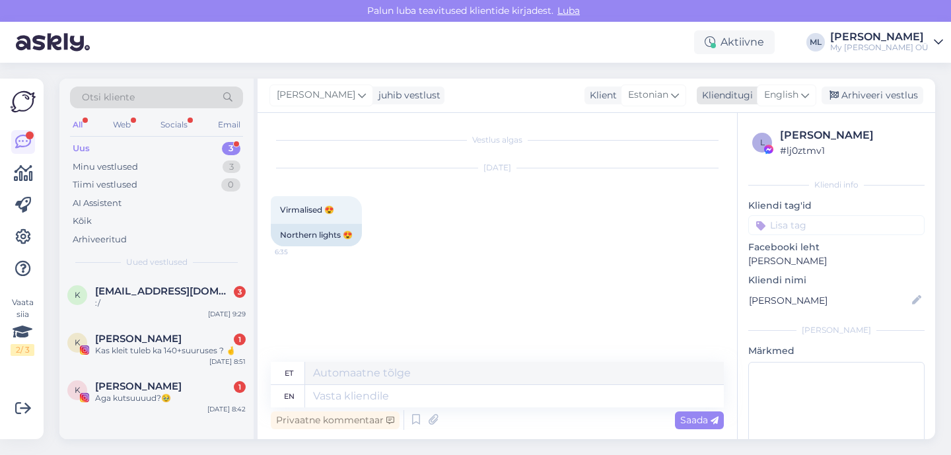
click at [789, 92] on span "English" at bounding box center [781, 95] width 34 height 15
type input "est"
click at [758, 153] on link "Estonian" at bounding box center [756, 153] width 145 height 21
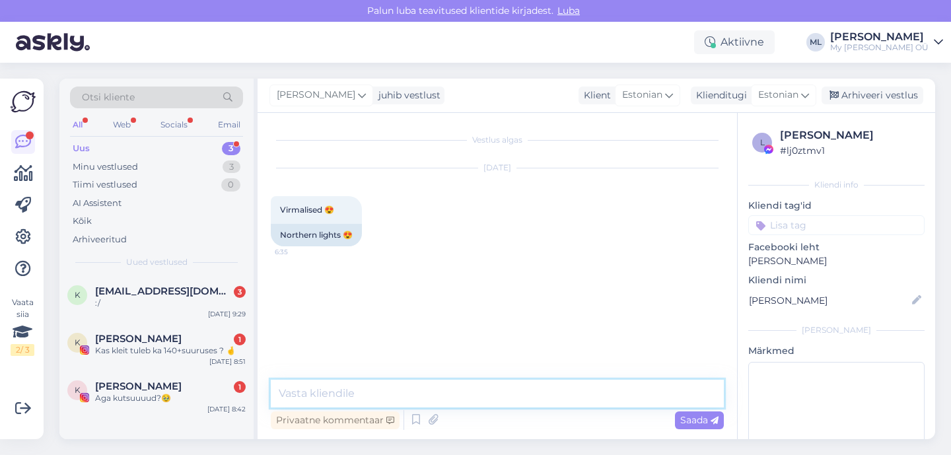
click at [365, 386] on textarea at bounding box center [497, 394] width 453 height 28
type textarea "Jaa🥰"
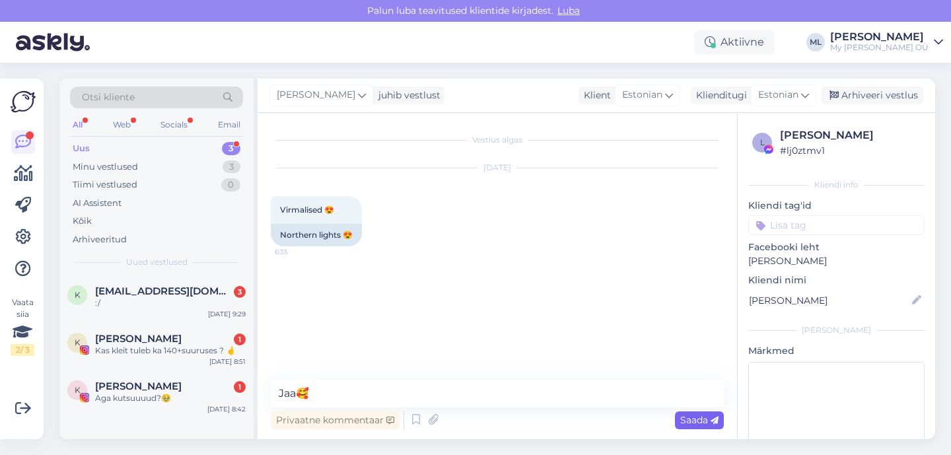
click at [707, 425] on span "Saada" at bounding box center [699, 420] width 38 height 12
drag, startPoint x: 856, startPoint y: 100, endPoint x: 782, endPoint y: 118, distance: 75.4
click at [856, 100] on div "Arhiveeri vestlus" at bounding box center [872, 95] width 102 height 18
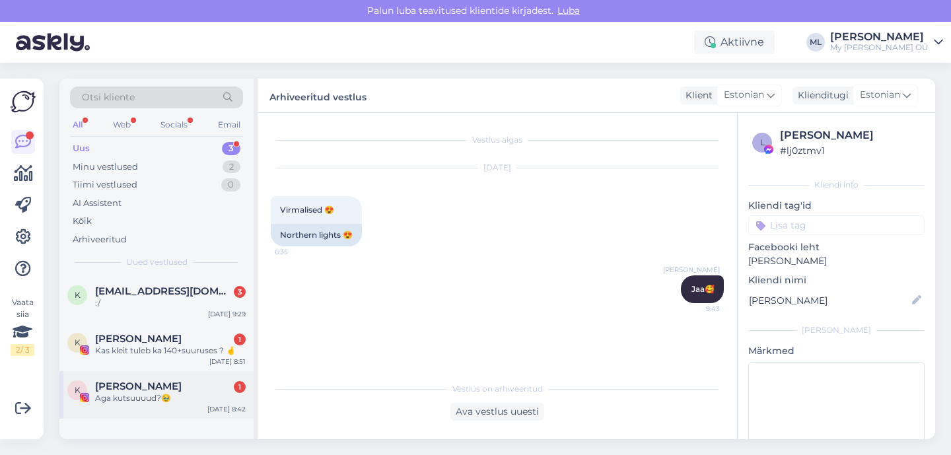
click at [121, 404] on div "K [PERSON_NAME] 1 Aga kutsuuuud?🥹 [DATE] 8:42" at bounding box center [156, 395] width 194 height 48
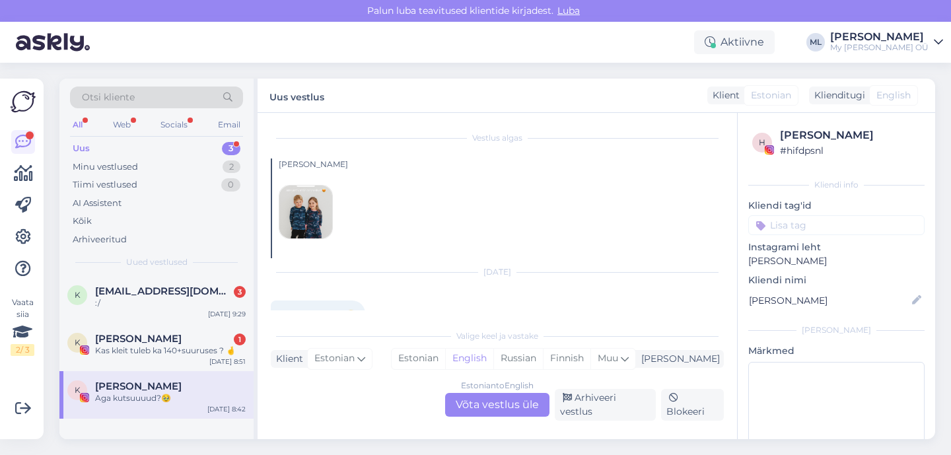
scroll to position [1, 0]
click at [304, 221] on img at bounding box center [305, 212] width 53 height 53
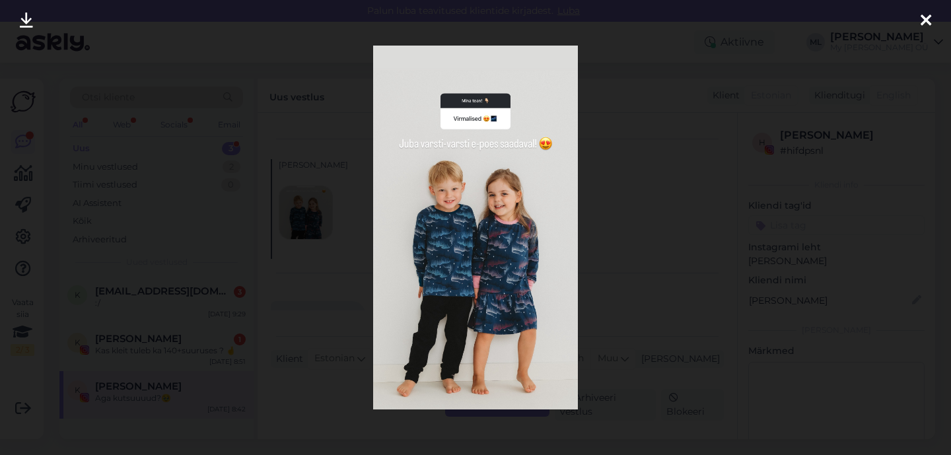
click at [929, 17] on icon at bounding box center [925, 21] width 11 height 17
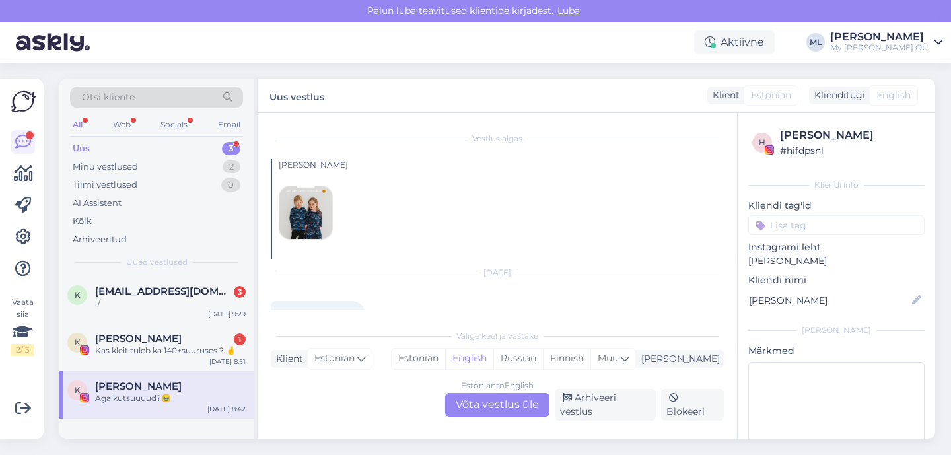
click at [306, 227] on img at bounding box center [305, 212] width 53 height 53
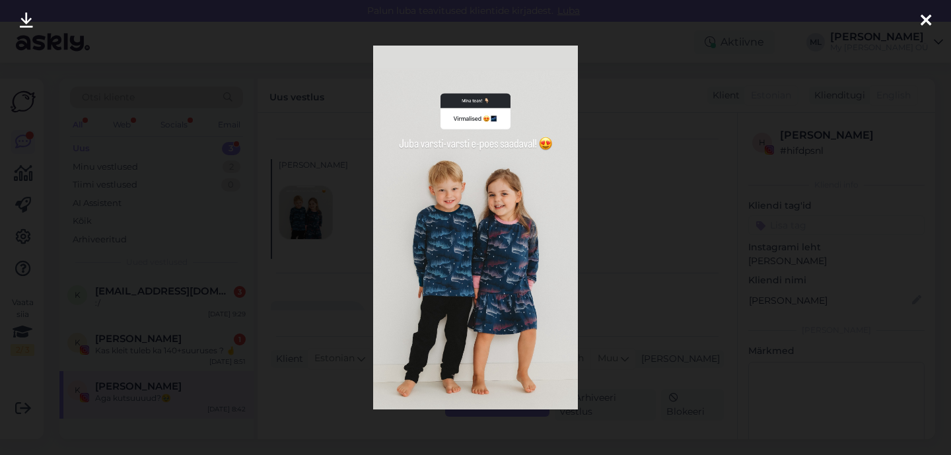
click at [929, 21] on icon at bounding box center [925, 21] width 11 height 17
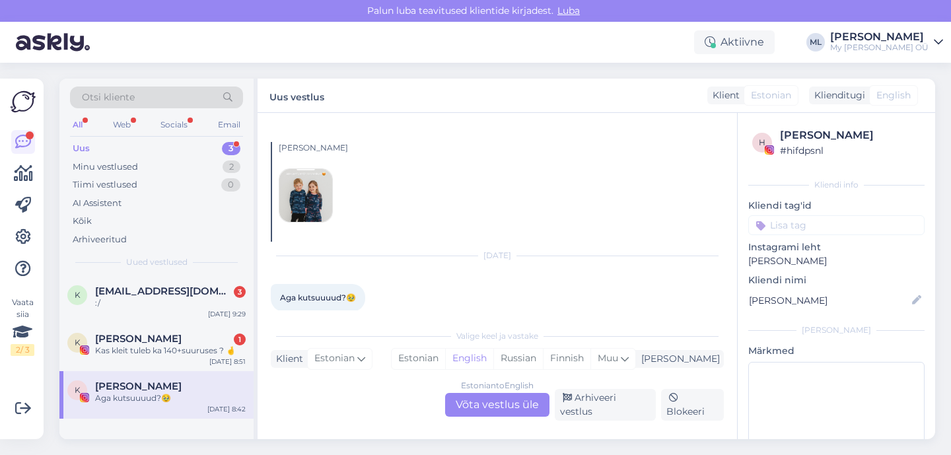
scroll to position [26, 0]
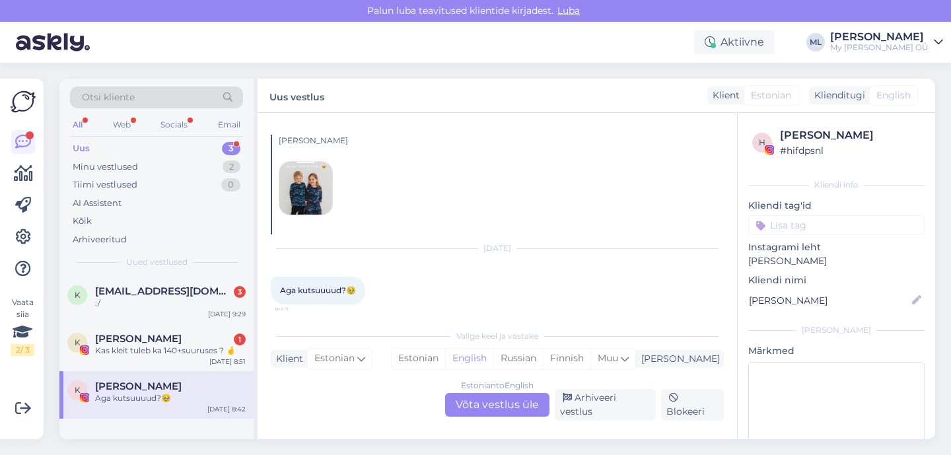
click at [477, 407] on div "Estonian to English Võta vestlus üle" at bounding box center [497, 405] width 104 height 24
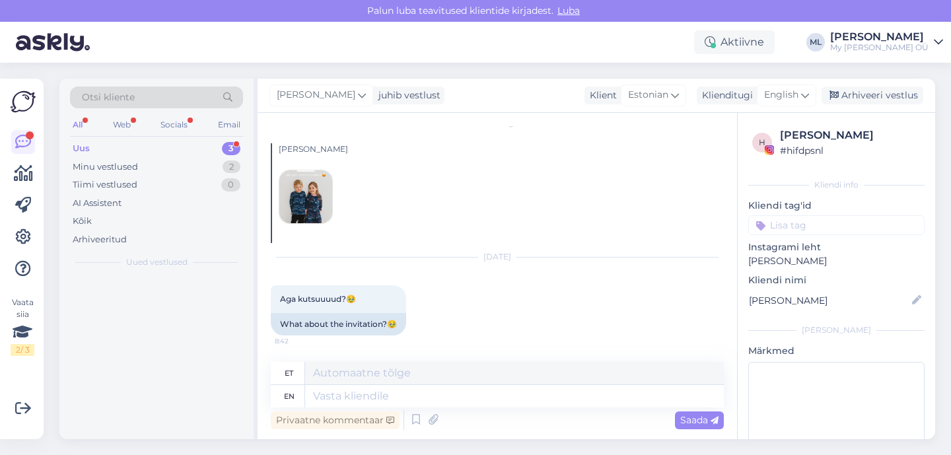
scroll to position [17, 0]
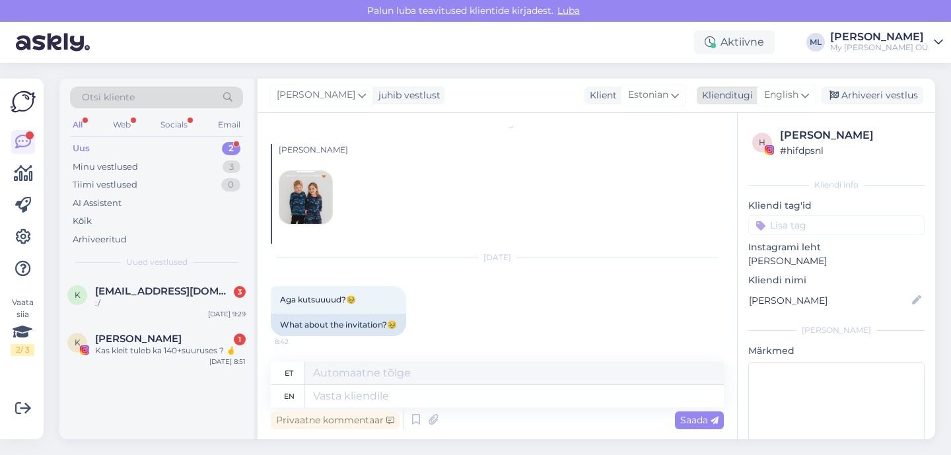
click at [786, 100] on span "English" at bounding box center [781, 95] width 34 height 15
click at [742, 144] on link "Estonian" at bounding box center [756, 153] width 145 height 21
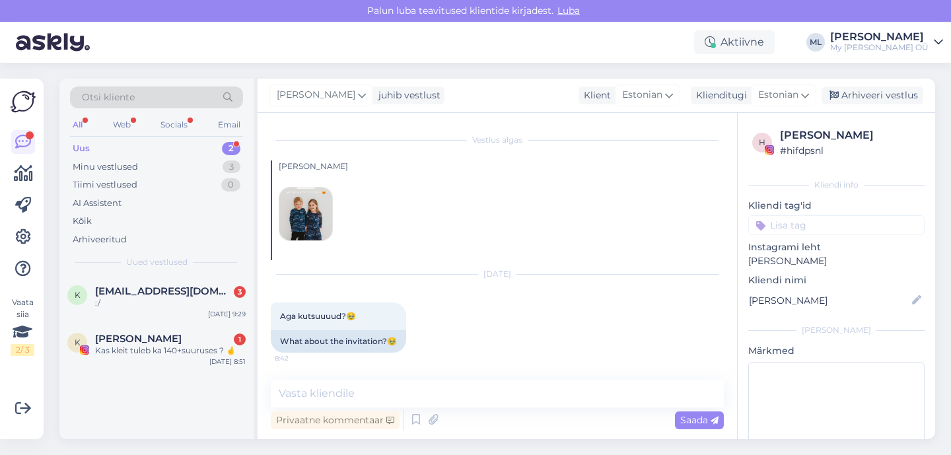
scroll to position [0, 0]
click at [343, 391] on textarea at bounding box center [497, 394] width 453 height 28
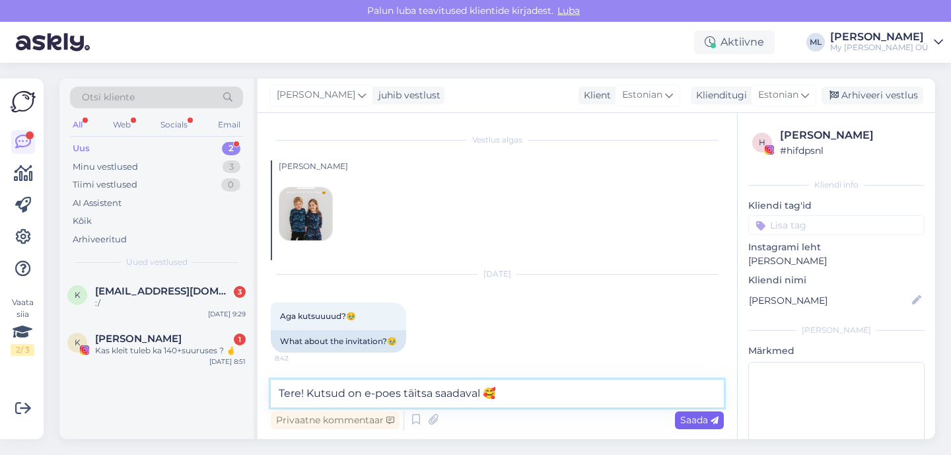
type textarea "Tere! Kutsud on e-poes täitsa saadaval 🥰"
drag, startPoint x: 693, startPoint y: 423, endPoint x: 699, endPoint y: 421, distance: 6.7
click at [693, 423] on span "Saada" at bounding box center [699, 420] width 38 height 12
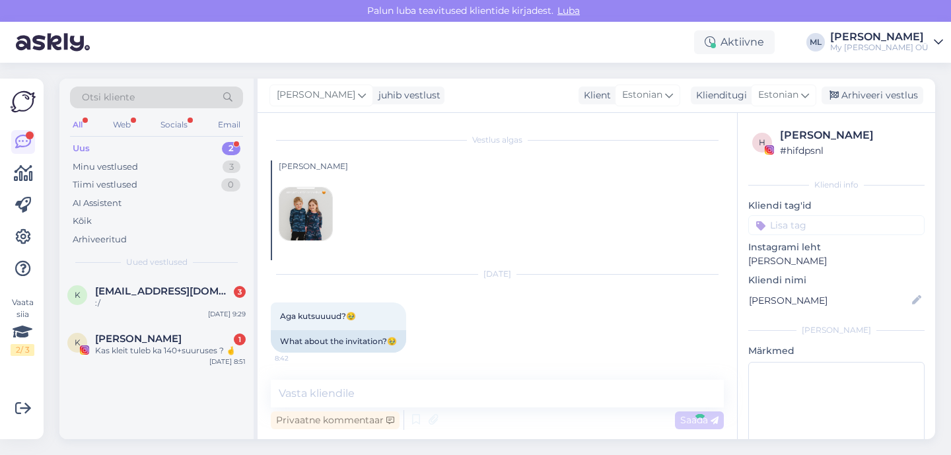
scroll to position [55, 0]
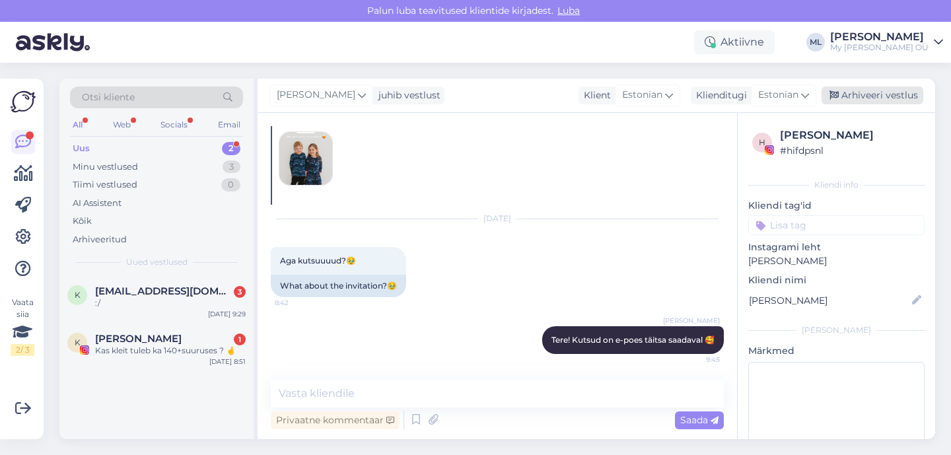
click at [843, 95] on div "Arhiveeri vestlus" at bounding box center [872, 95] width 102 height 18
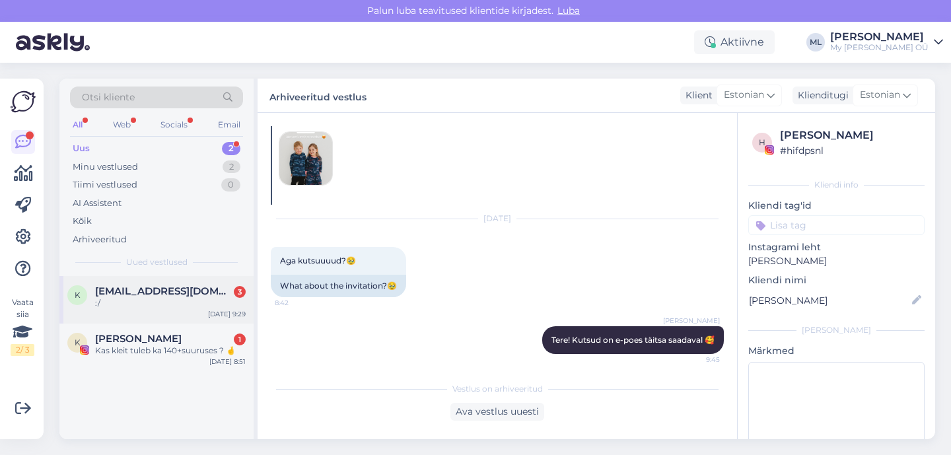
click at [166, 294] on span "[EMAIL_ADDRESS][DOMAIN_NAME]" at bounding box center [163, 291] width 137 height 12
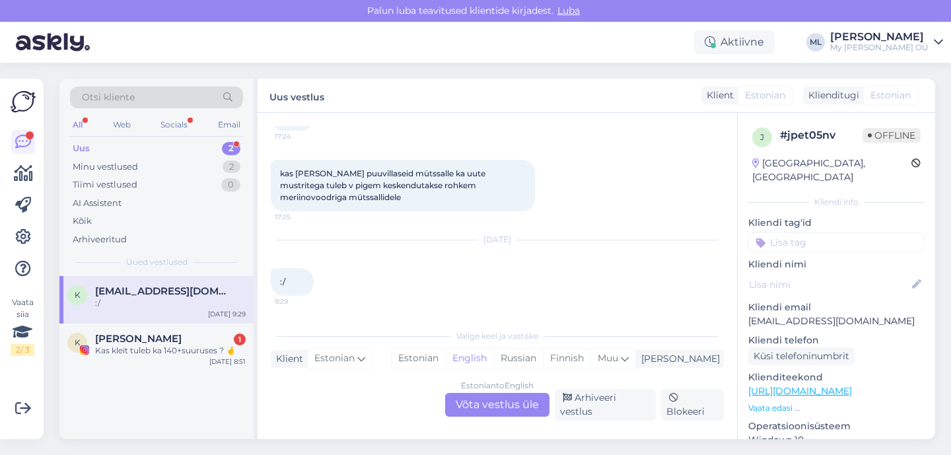
scroll to position [3365, 0]
click at [510, 397] on div "Estonian to English Võta vestlus üle" at bounding box center [497, 405] width 104 height 24
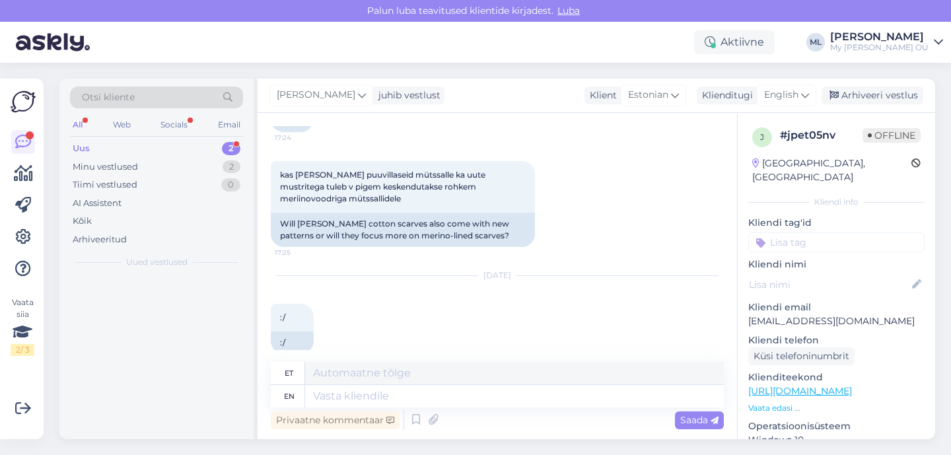
scroll to position [3479, 0]
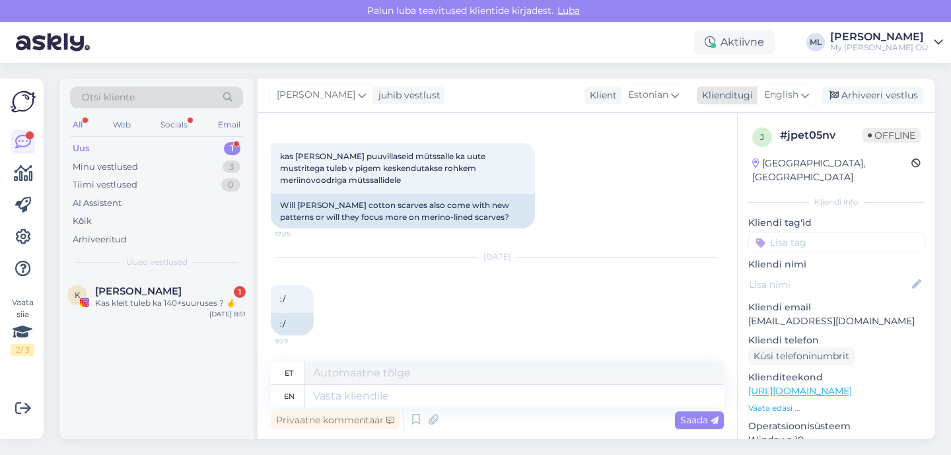
click at [775, 93] on span "English" at bounding box center [781, 95] width 34 height 15
drag, startPoint x: 714, startPoint y: 151, endPoint x: 640, endPoint y: 188, distance: 83.0
click at [714, 151] on link "Estonian" at bounding box center [756, 153] width 145 height 21
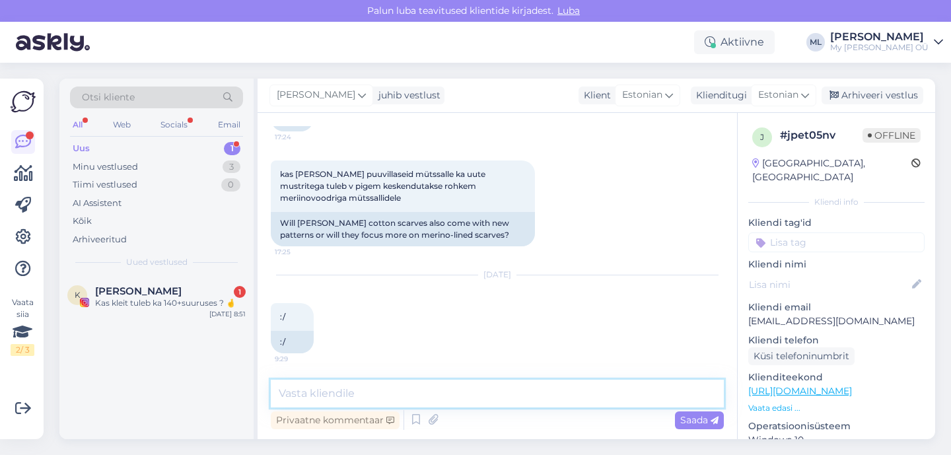
drag, startPoint x: 309, startPoint y: 390, endPoint x: 320, endPoint y: 380, distance: 14.0
click at [310, 388] on textarea at bounding box center [497, 394] width 453 height 28
type textarea "Y"
type textarea "Tere! Hetkel keskendume juba talvele jah :)"
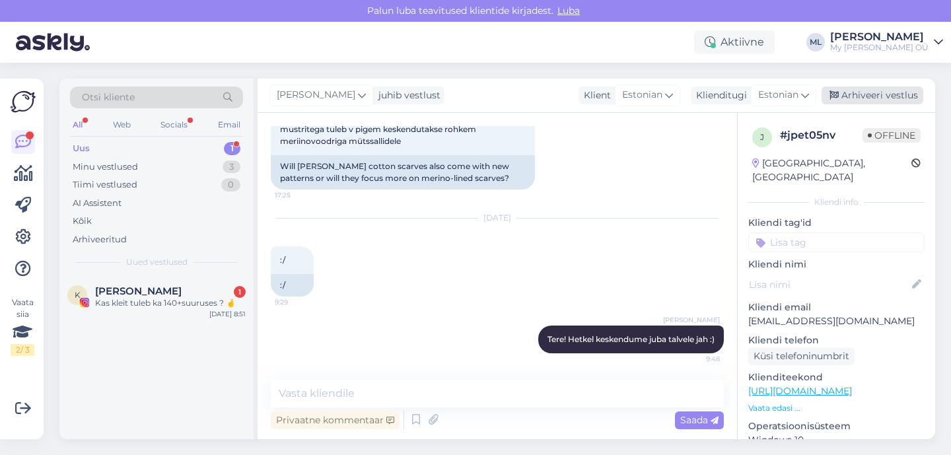
click at [853, 101] on div "Arhiveeri vestlus" at bounding box center [872, 95] width 102 height 18
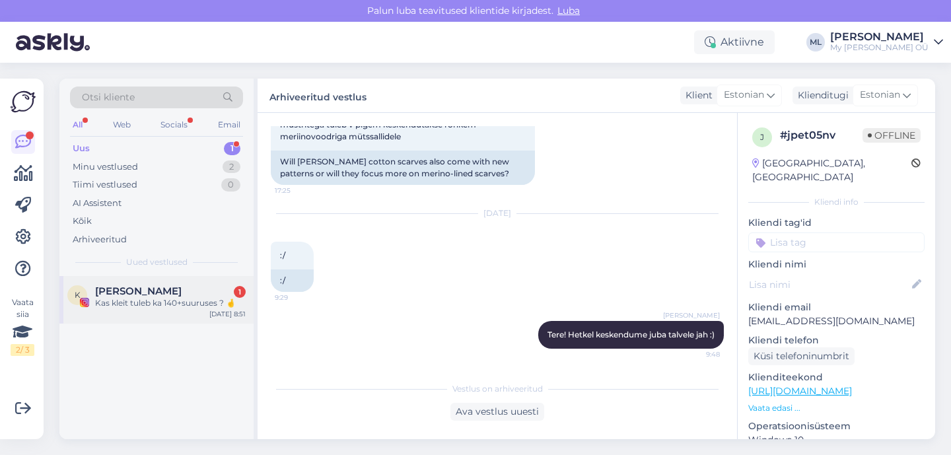
click at [143, 299] on div "Kas kleit tuleb ka 140+suuruses ? 🤞" at bounding box center [170, 303] width 151 height 12
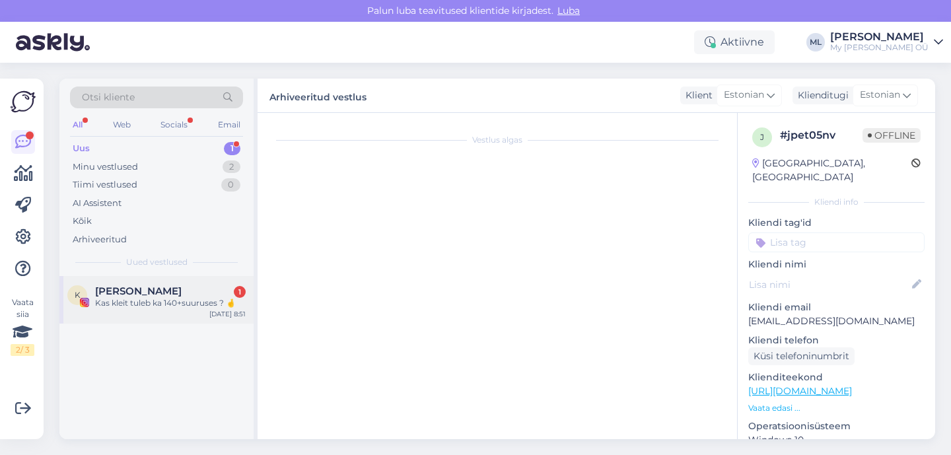
scroll to position [26, 0]
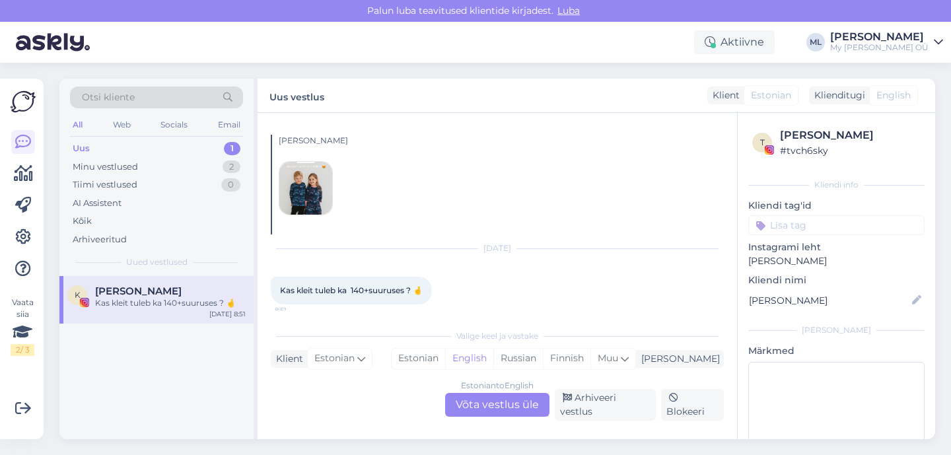
click at [524, 401] on div "Estonian to English Võta vestlus üle" at bounding box center [497, 405] width 104 height 24
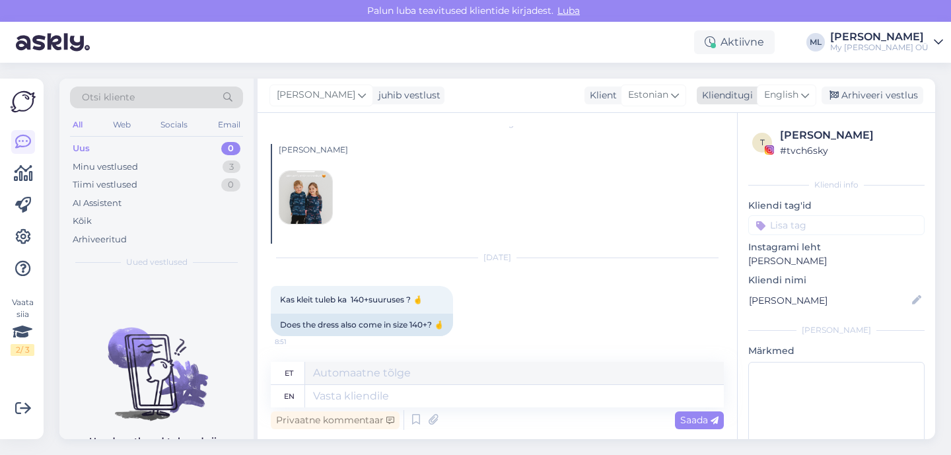
click at [767, 98] on span "English" at bounding box center [781, 95] width 34 height 15
click at [725, 153] on link "Estonian" at bounding box center [756, 153] width 145 height 21
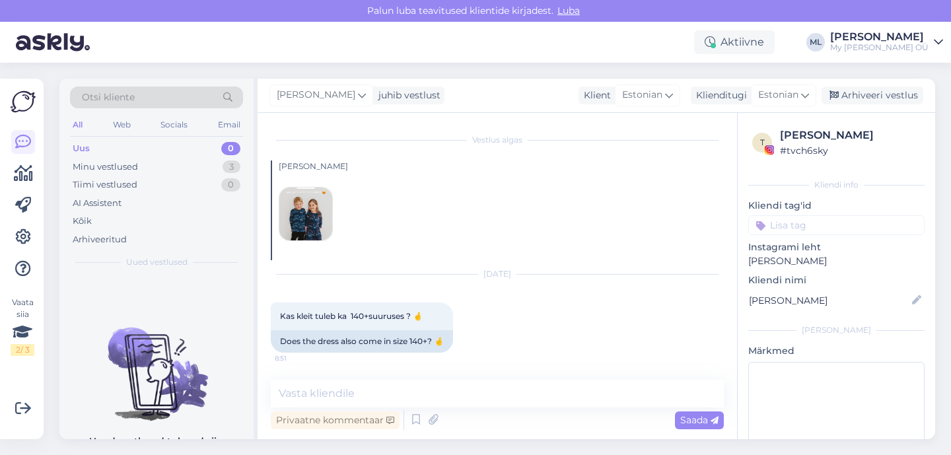
scroll to position [0, 0]
click at [342, 399] on textarea at bounding box center [497, 394] width 453 height 28
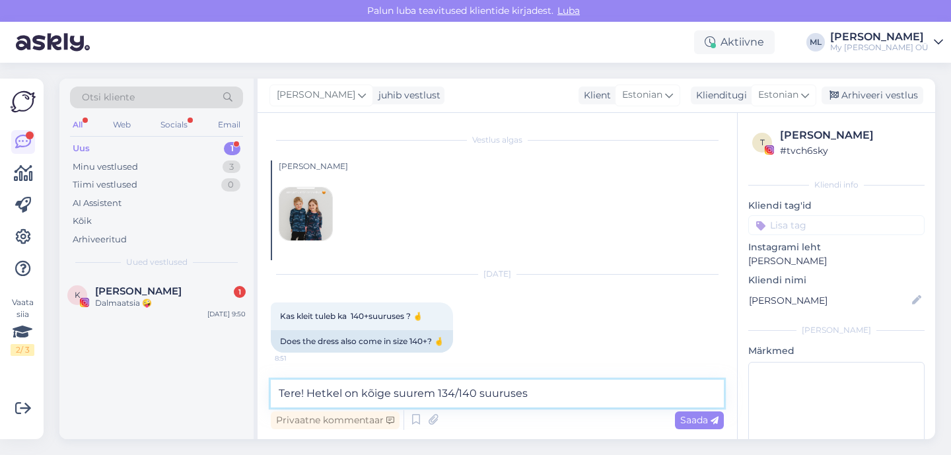
click at [432, 394] on textarea "Tere! Hetkel on kõige suurem 134/140 suuruses" at bounding box center [497, 394] width 453 height 28
click at [617, 392] on textarea "Tere! Hetkel on kõige suurem kleit 134/140 suuruses" at bounding box center [497, 394] width 453 height 28
click at [588, 325] on div "[PERSON_NAME] [DATE] Kas kleit tuleb ka 140+suuruses ? 🤞 8:51 Does the dress al…" at bounding box center [497, 260] width 453 height 213
click at [578, 402] on textarea "Tere! Hetkel on kõige suurem kleit 134/140 suuruses" at bounding box center [497, 394] width 453 height 28
type textarea "Tere! Hetkel on kõige suurem kleit 134/140 suuruses"
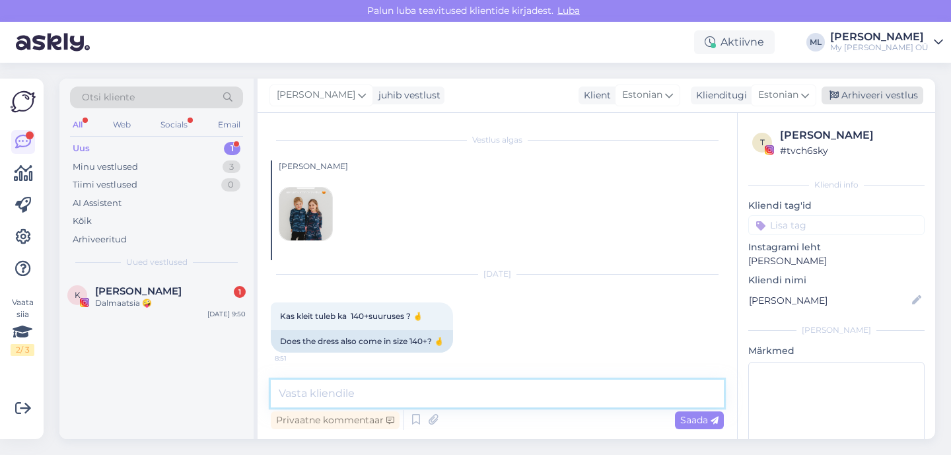
scroll to position [55, 0]
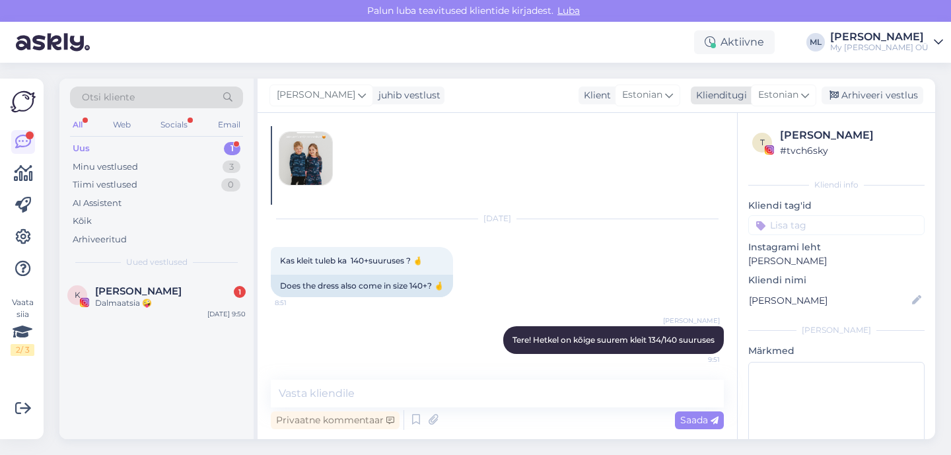
click at [853, 98] on div "Arhiveeri vestlus" at bounding box center [872, 95] width 102 height 18
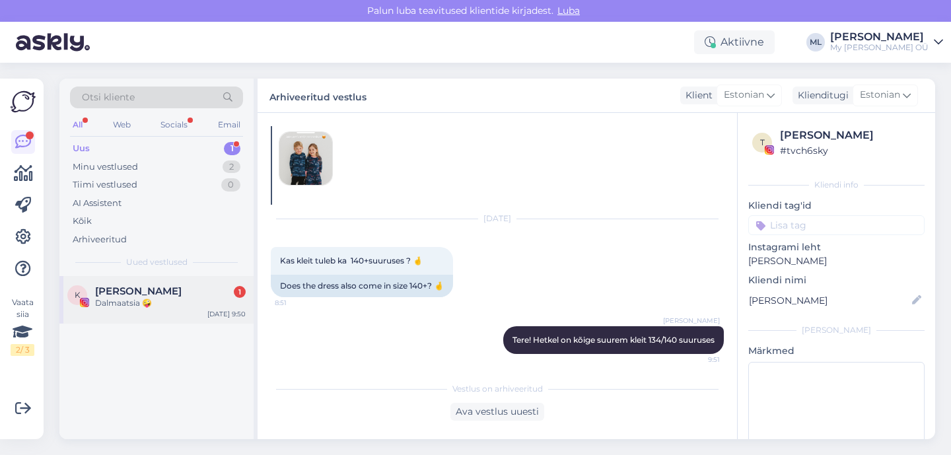
click at [154, 283] on div "K [PERSON_NAME] 1 Dalmaatsia 🤪 [DATE] 9:50" at bounding box center [156, 300] width 194 height 48
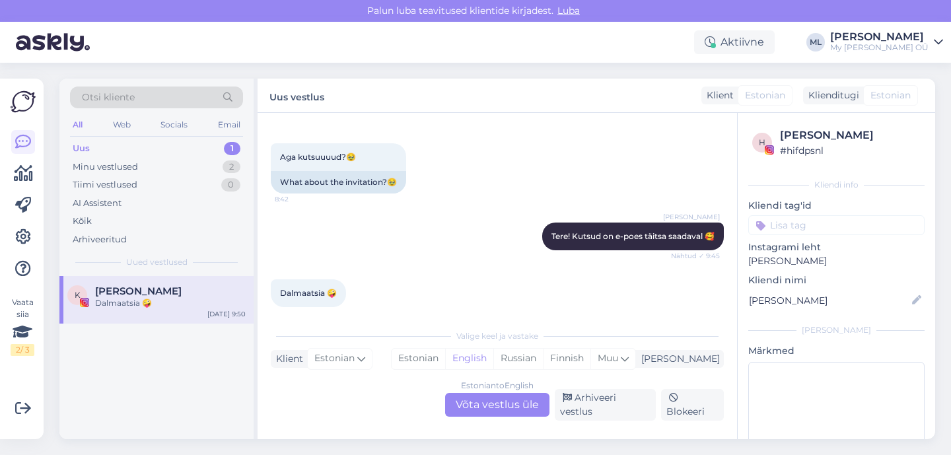
scroll to position [162, 0]
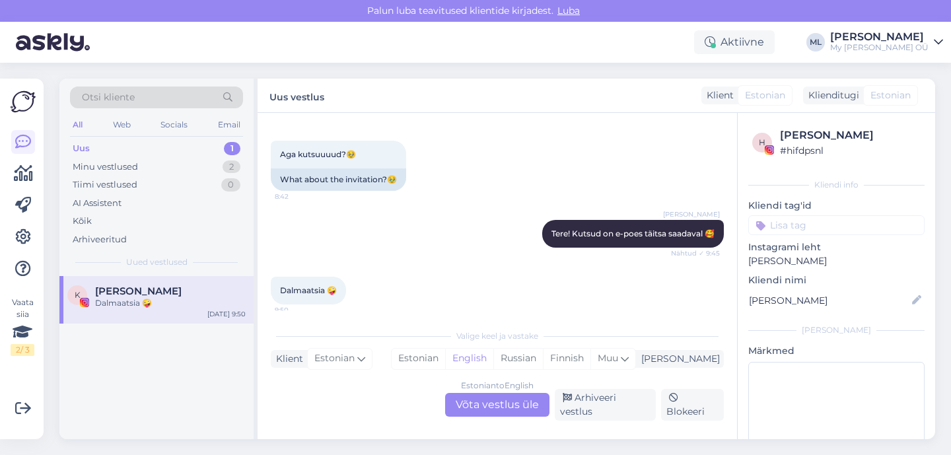
drag, startPoint x: 523, startPoint y: 413, endPoint x: 519, endPoint y: 423, distance: 10.1
click at [523, 413] on div "Estonian to English Võta vestlus üle" at bounding box center [497, 405] width 104 height 24
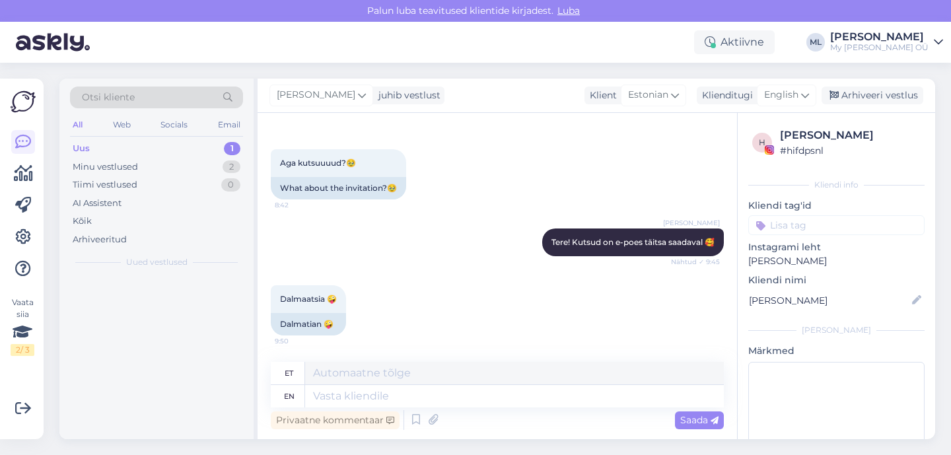
scroll to position [153, 0]
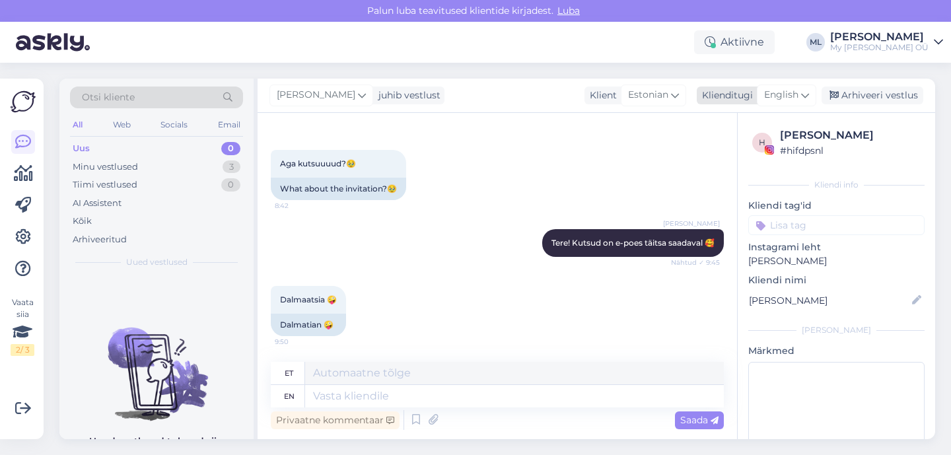
click at [767, 93] on span "English" at bounding box center [781, 95] width 34 height 15
click at [722, 156] on link "Estonian" at bounding box center [756, 153] width 145 height 21
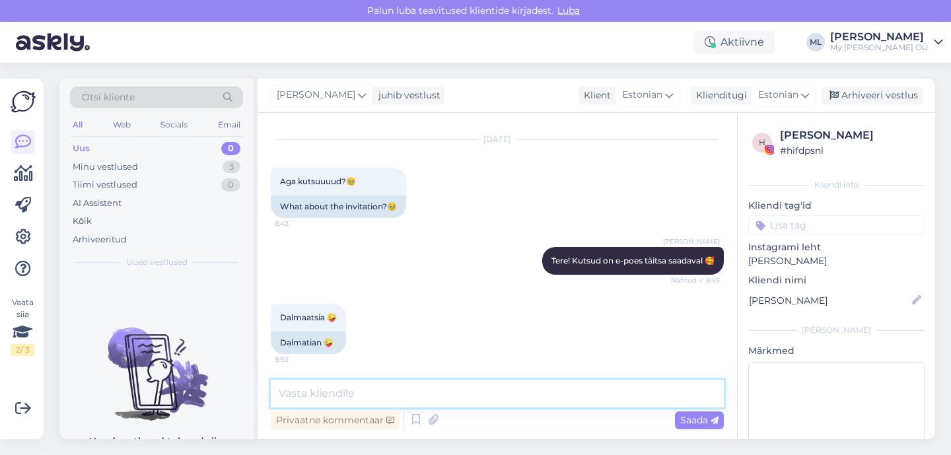
click at [376, 397] on textarea at bounding box center [497, 394] width 453 height 28
click at [367, 393] on textarea "Väga [PERSON_NAME] soov, [PERSON_NAME] info edasi" at bounding box center [497, 394] width 453 height 28
click at [341, 392] on textarea "Väga [PERSON_NAME] soov, [PERSON_NAME] info edasi" at bounding box center [497, 394] width 453 height 28
click at [458, 390] on textarea "Väga [PERSON_NAME], [PERSON_NAME] info edasi" at bounding box center [497, 394] width 453 height 28
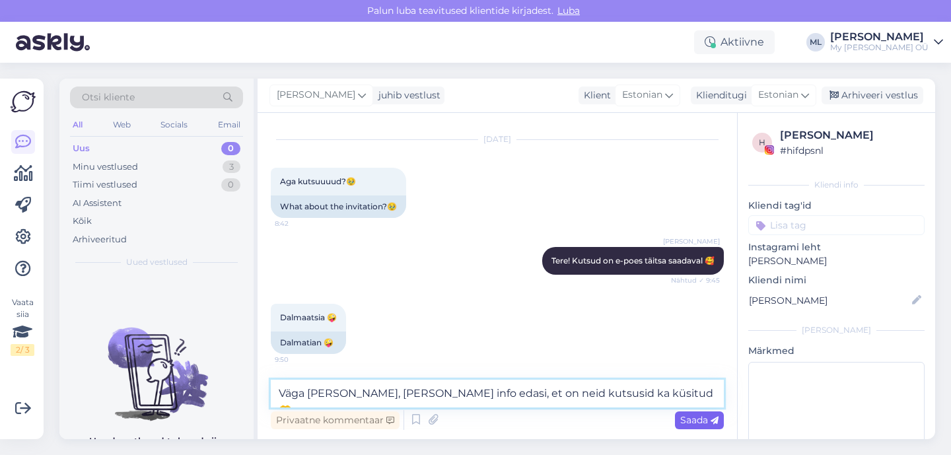
type textarea "Väga [PERSON_NAME], [PERSON_NAME] info edasi, et on neid kutsusid ka küsitud 🫶"
click at [695, 419] on span "Saada" at bounding box center [699, 420] width 38 height 12
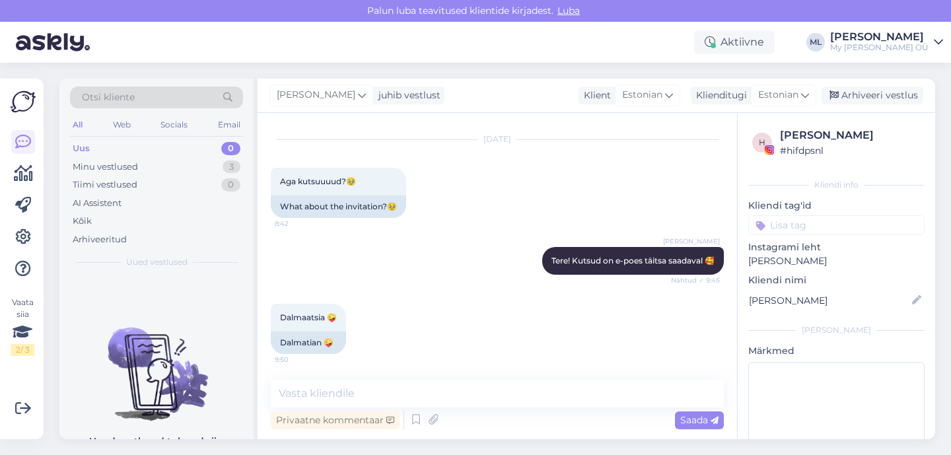
scroll to position [203, 0]
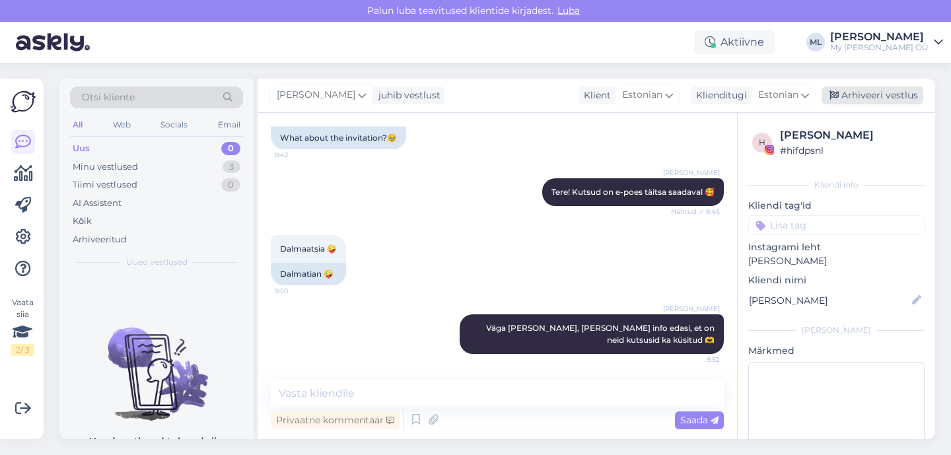
click at [880, 87] on div "Arhiveeri vestlus" at bounding box center [872, 95] width 102 height 18
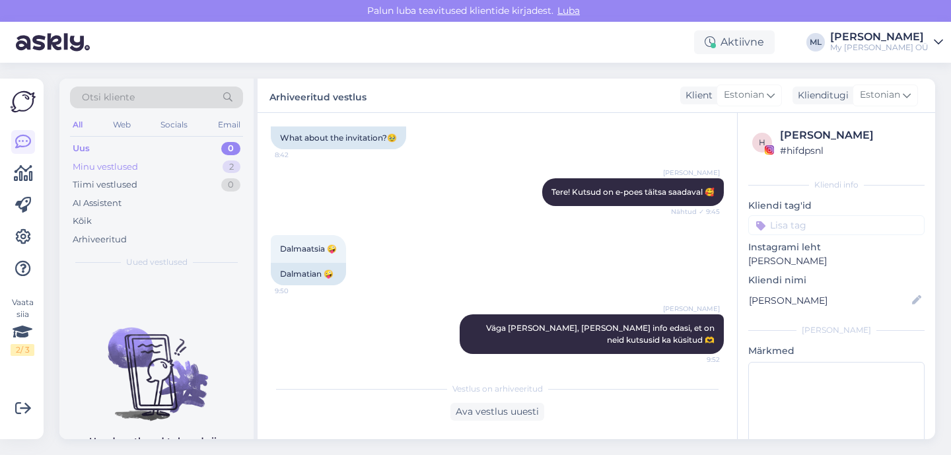
click at [121, 171] on div "Minu vestlused" at bounding box center [105, 166] width 65 height 13
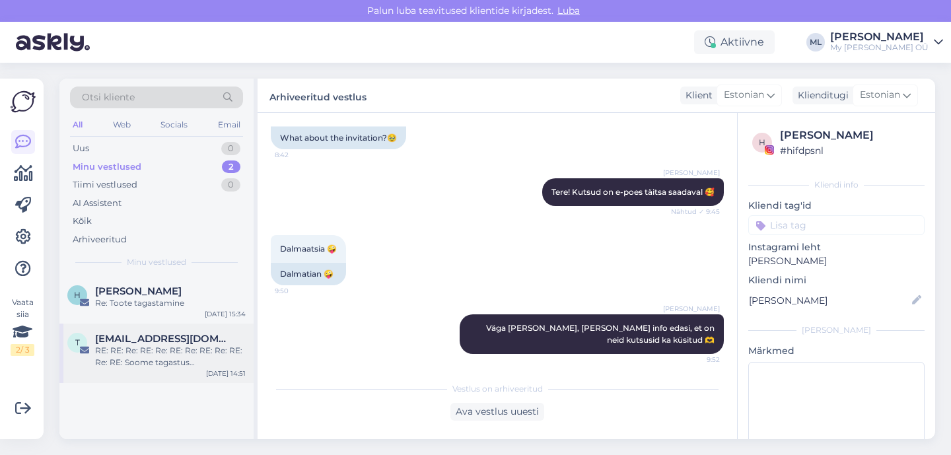
click at [145, 346] on div "RE: RE: Re: RE: Re: RE: Re: RE: Re: RE: Re: RE: Soome tagastus <CIDAA237E10C9FA>" at bounding box center [170, 357] width 151 height 24
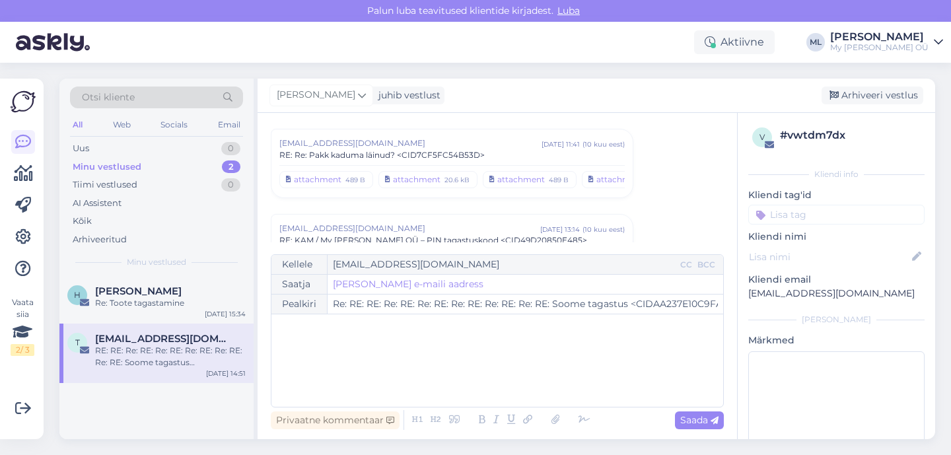
scroll to position [8155, 0]
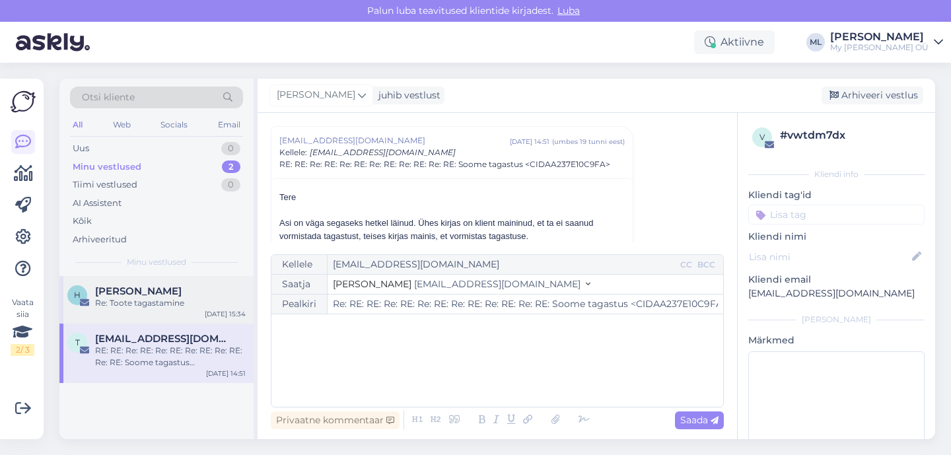
click at [194, 299] on div "Re: Toote tagastamine" at bounding box center [170, 303] width 151 height 12
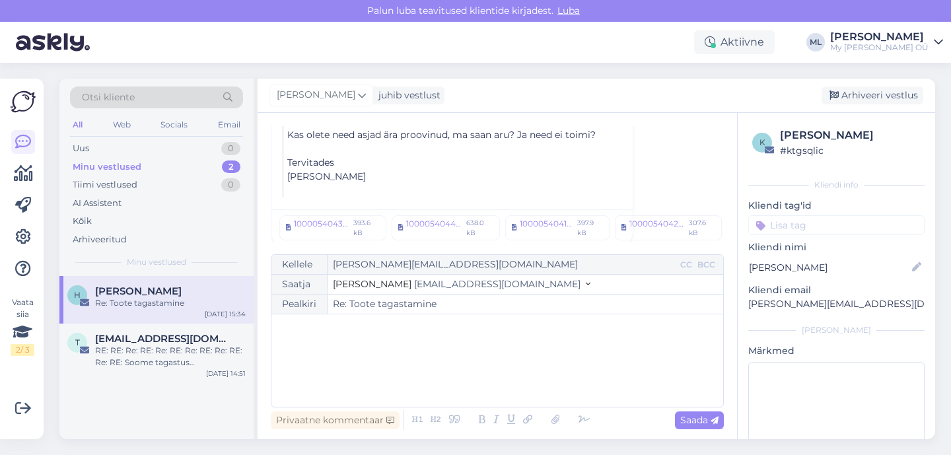
scroll to position [1192, 0]
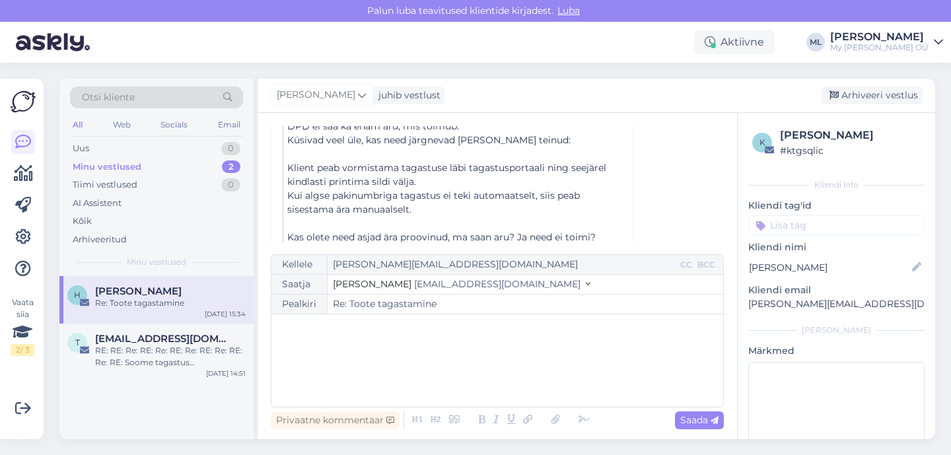
click at [385, 217] on p "﻿" at bounding box center [455, 224] width 337 height 14
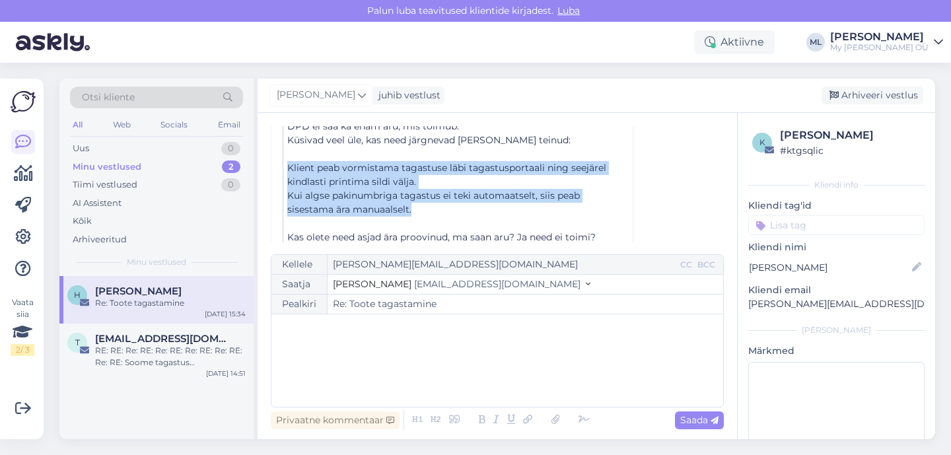
drag, startPoint x: 426, startPoint y: 195, endPoint x: 289, endPoint y: 156, distance: 142.9
click at [289, 155] on div "Tere! ﻿ Väga vabandan, see on nüüd juba liiga keeruline. DPD ei saa ka enam aru…" at bounding box center [455, 189] width 337 height 222
copy div "Klient peab vormistama tagastuse läbi tagastusportaali ning seejärel kindlasti …"
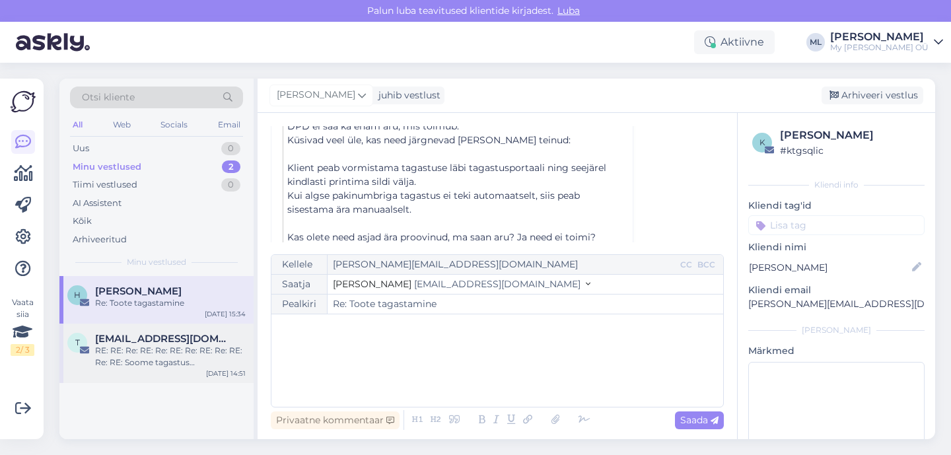
click at [156, 336] on span "[EMAIL_ADDRESS][DOMAIN_NAME]" at bounding box center [163, 339] width 137 height 12
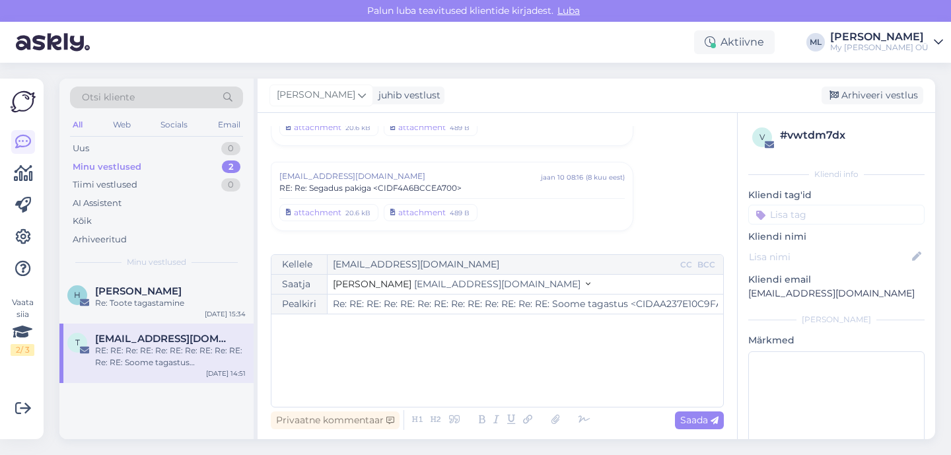
scroll to position [8155, 0]
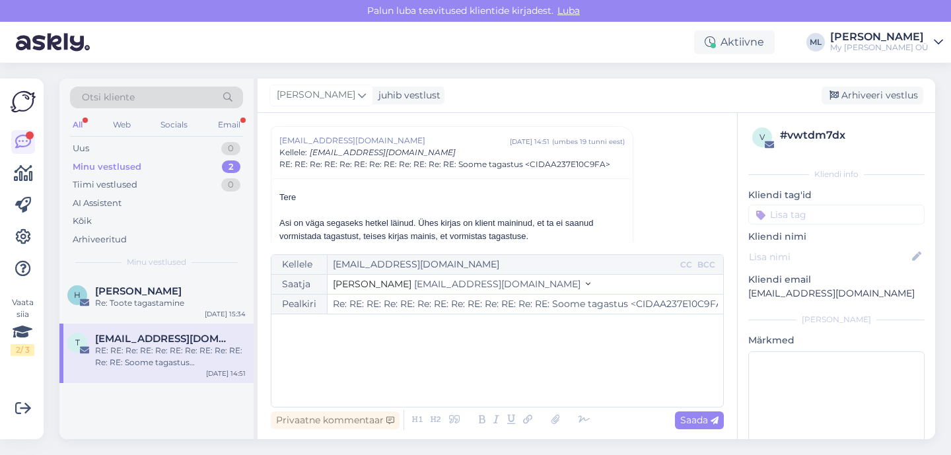
click at [94, 132] on div "All Web Socials Email" at bounding box center [156, 126] width 173 height 20
click at [97, 143] on div "Uus 0" at bounding box center [156, 148] width 173 height 18
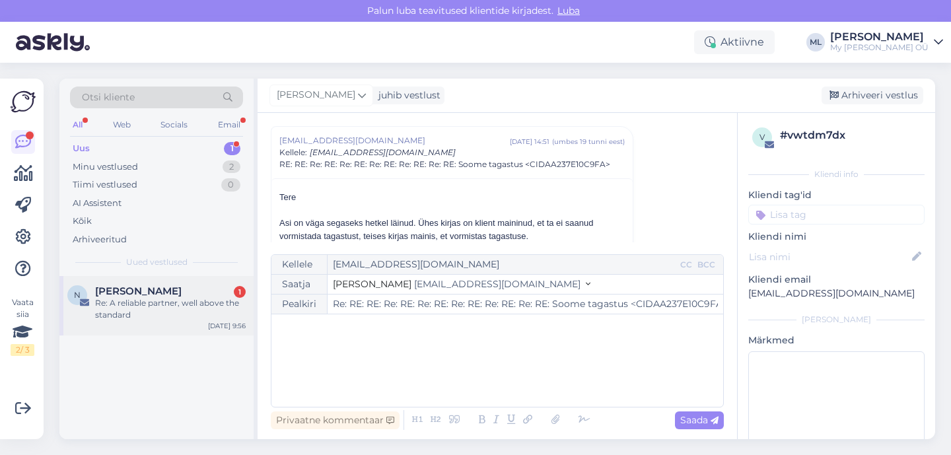
drag, startPoint x: 141, startPoint y: 305, endPoint x: 158, endPoint y: 307, distance: 16.6
click at [142, 306] on div "Re: A reliable partner, well above the standard" at bounding box center [170, 309] width 151 height 24
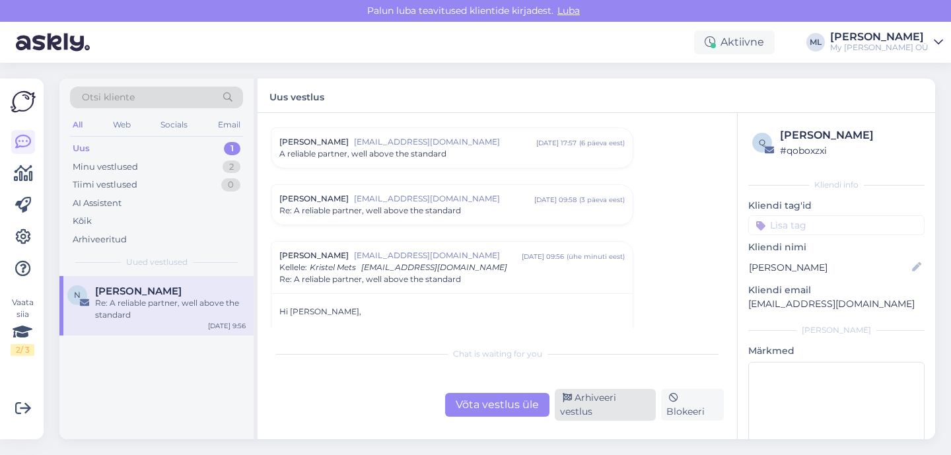
click at [595, 411] on div "Arhiveeri vestlus" at bounding box center [605, 405] width 101 height 32
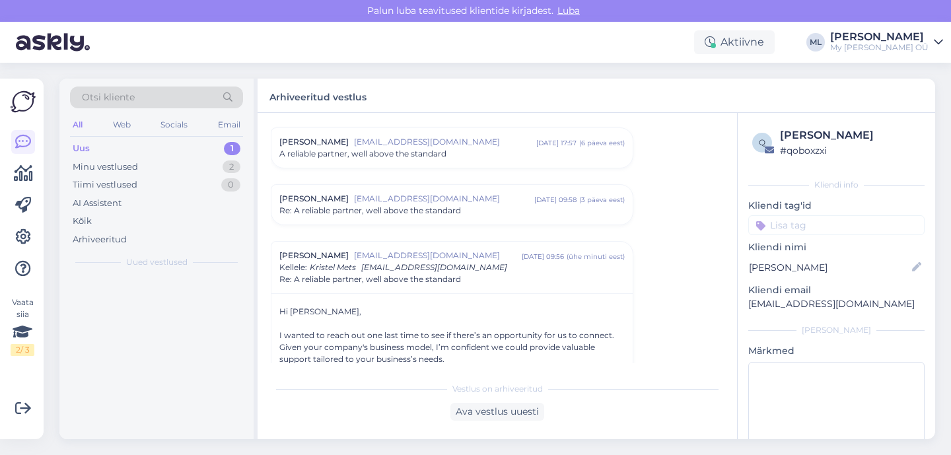
scroll to position [149, 0]
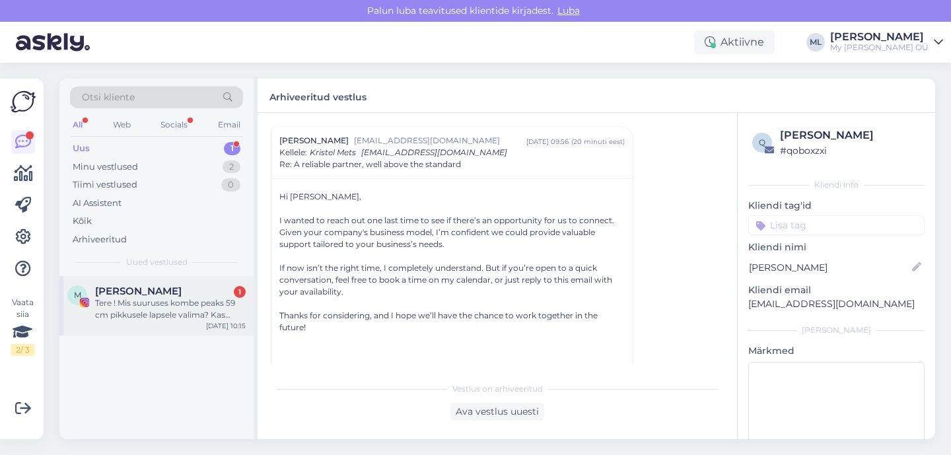
click at [133, 312] on div "Tere ! Mis suuruses kombe peaks 59 cm pikkusele lapsele valima? Kas 62/68 jääks…" at bounding box center [170, 309] width 151 height 24
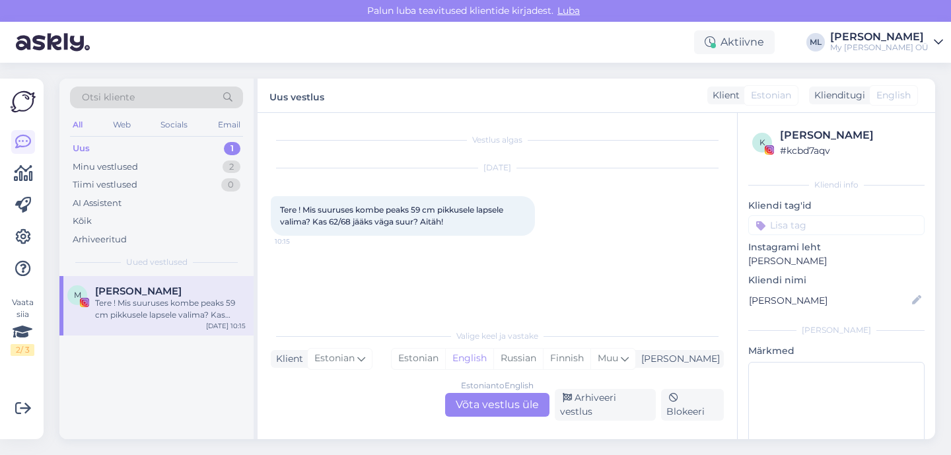
click at [477, 401] on div "Estonian to English Võta vestlus üle" at bounding box center [497, 405] width 104 height 24
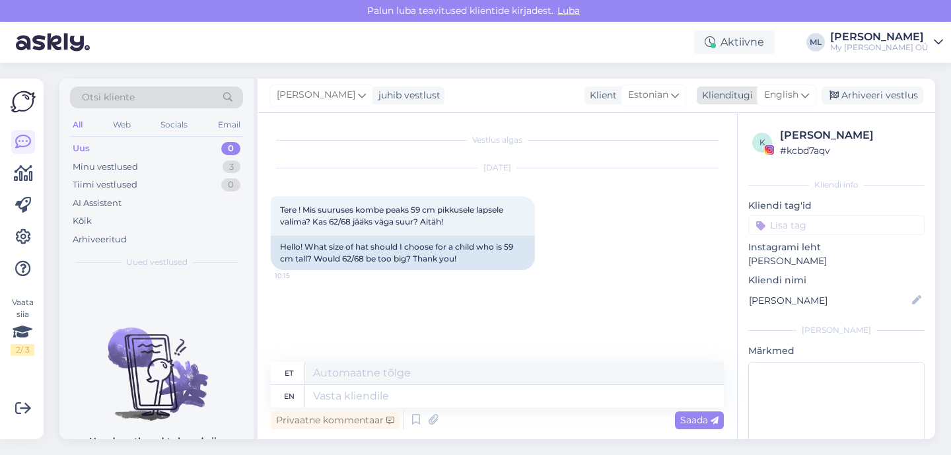
click at [802, 93] on icon at bounding box center [805, 95] width 8 height 15
type input "est"
click at [716, 153] on link "Estonian" at bounding box center [756, 153] width 145 height 21
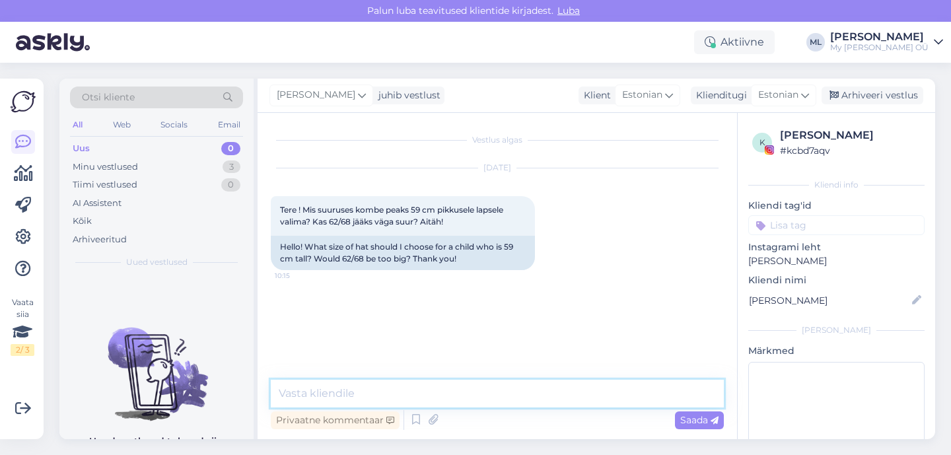
click at [288, 395] on textarea at bounding box center [497, 394] width 453 height 28
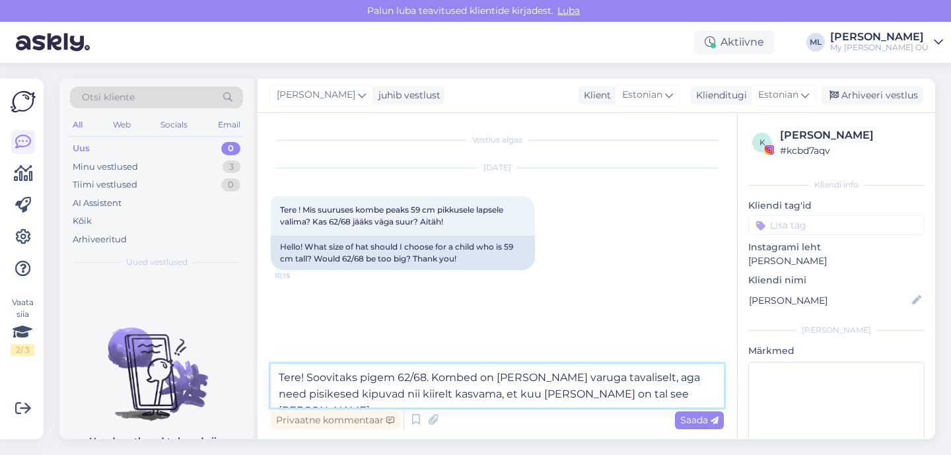
click at [632, 393] on textarea "Tere! Soovitaks pigem 62/68. Kombed on [PERSON_NAME] varuga tavaliselt, aga nee…" at bounding box center [497, 386] width 453 height 44
drag, startPoint x: 425, startPoint y: 376, endPoint x: 429, endPoint y: 385, distance: 9.5
click at [425, 377] on textarea "Tere! Soovitaks pigem 62/68. Kombed on [PERSON_NAME] varuga tavaliselt, aga nee…" at bounding box center [497, 386] width 453 height 44
click at [654, 393] on textarea "Tere! Soovitaks pigem 62/68. Kombed on [PERSON_NAME] varuga tavaliselt, aga nee…" at bounding box center [497, 386] width 453 height 44
drag, startPoint x: 430, startPoint y: 374, endPoint x: 462, endPoint y: 397, distance: 39.1
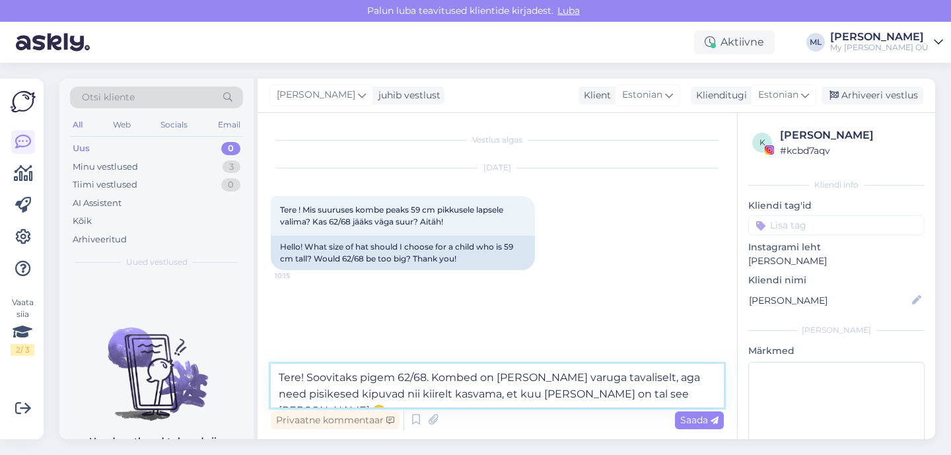
click at [430, 374] on textarea "Tere! Soovitaks pigem 62/68. Kombed on [PERSON_NAME] varuga tavaliselt, aga nee…" at bounding box center [497, 386] width 453 height 44
type textarea "Tere! Soovitaks pigem 62/68. Kombed on [PERSON_NAME] varuga tavaliselt, aga nee…"
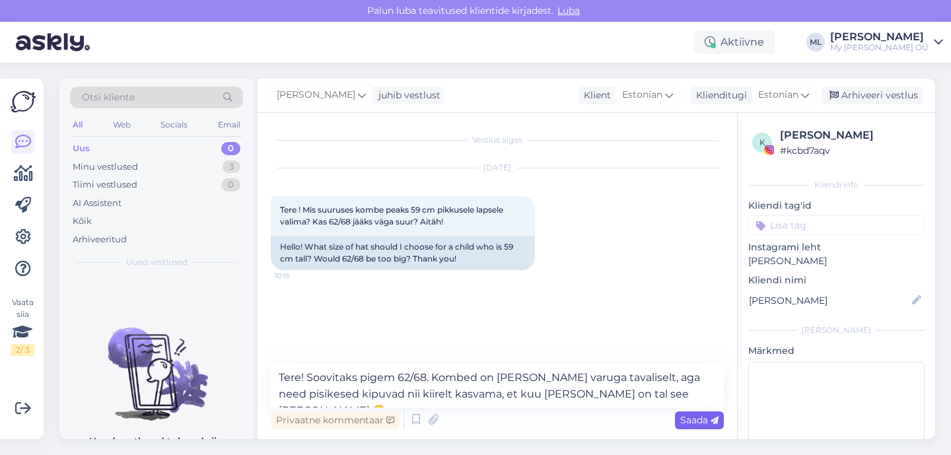
click at [696, 418] on span "Saada" at bounding box center [699, 420] width 38 height 12
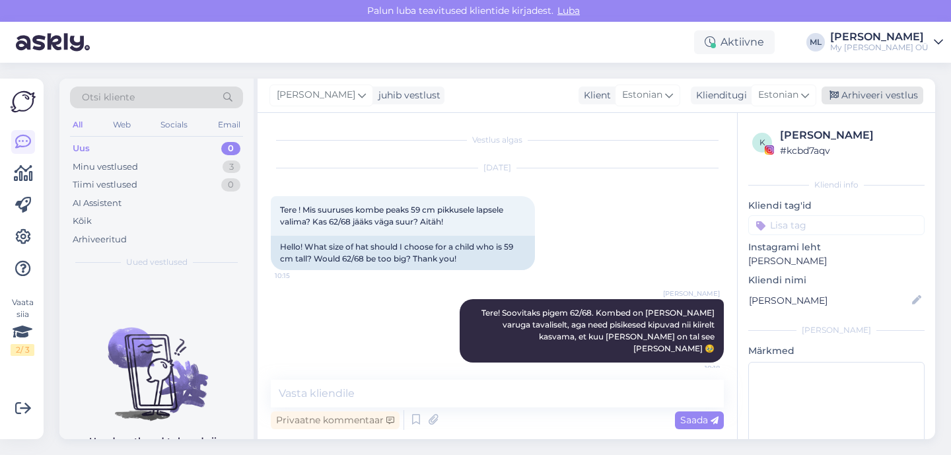
drag, startPoint x: 860, startPoint y: 98, endPoint x: 842, endPoint y: 99, distance: 17.2
click at [859, 98] on div "Arhiveeri vestlus" at bounding box center [872, 95] width 102 height 18
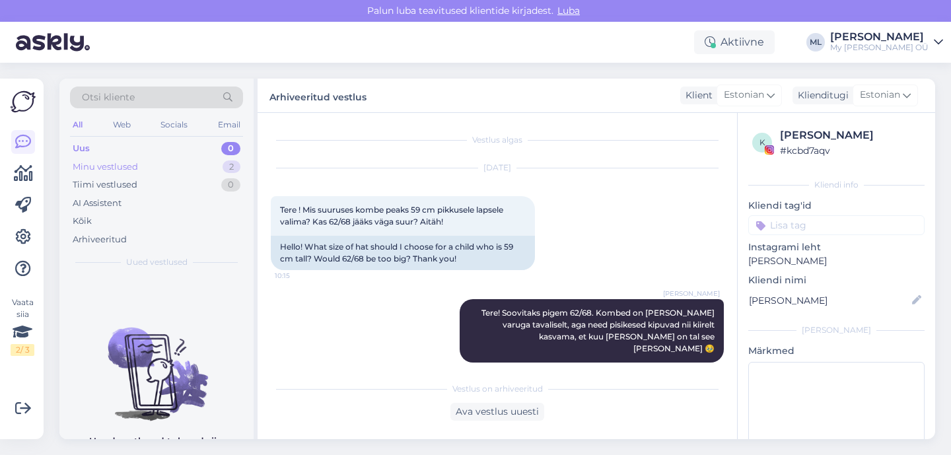
click at [107, 162] on div "Minu vestlused" at bounding box center [105, 166] width 65 height 13
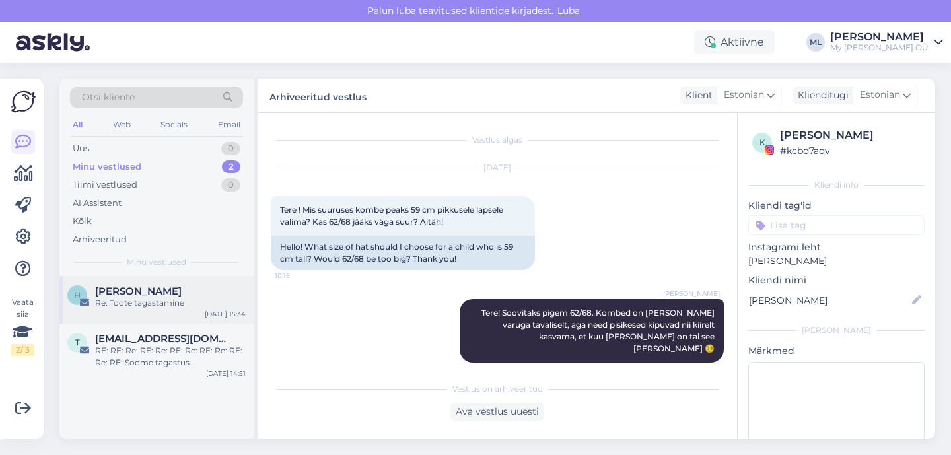
click at [148, 304] on div "Re: Toote tagastamine" at bounding box center [170, 303] width 151 height 12
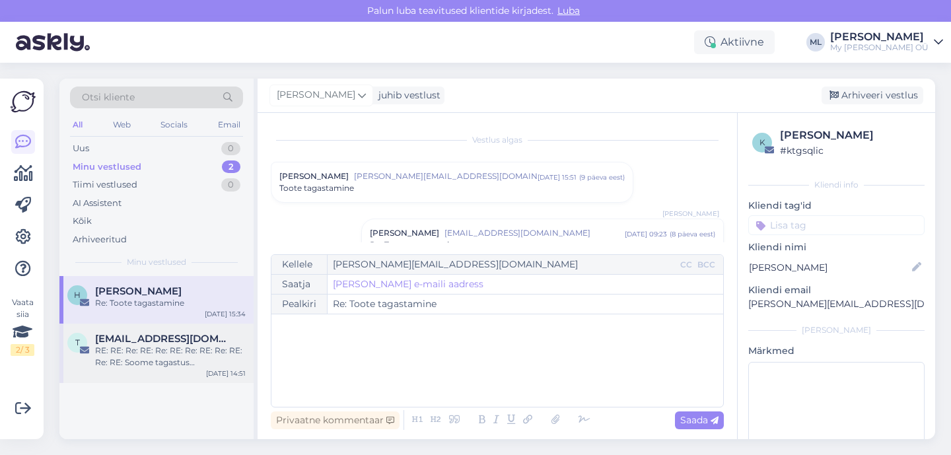
scroll to position [973, 0]
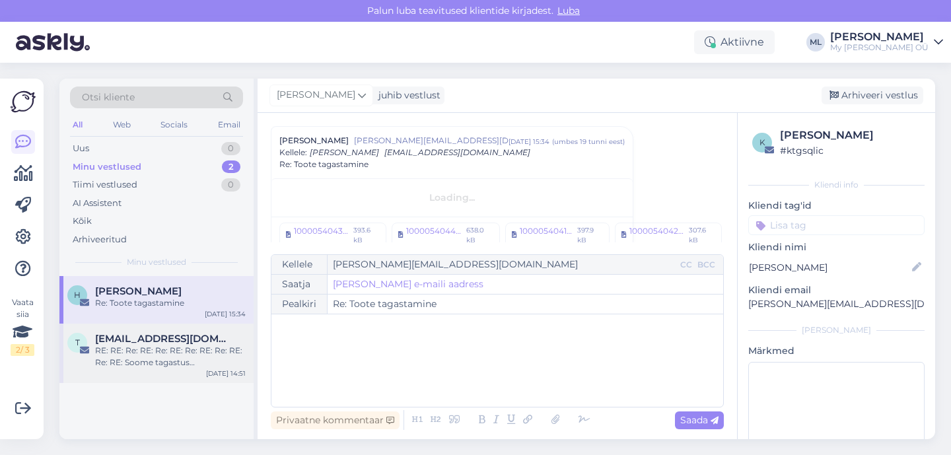
click at [135, 357] on div "RE: RE: Re: RE: Re: RE: Re: RE: Re: RE: Re: RE: Soome tagastus <CIDAA237E10C9FA>" at bounding box center [170, 357] width 151 height 24
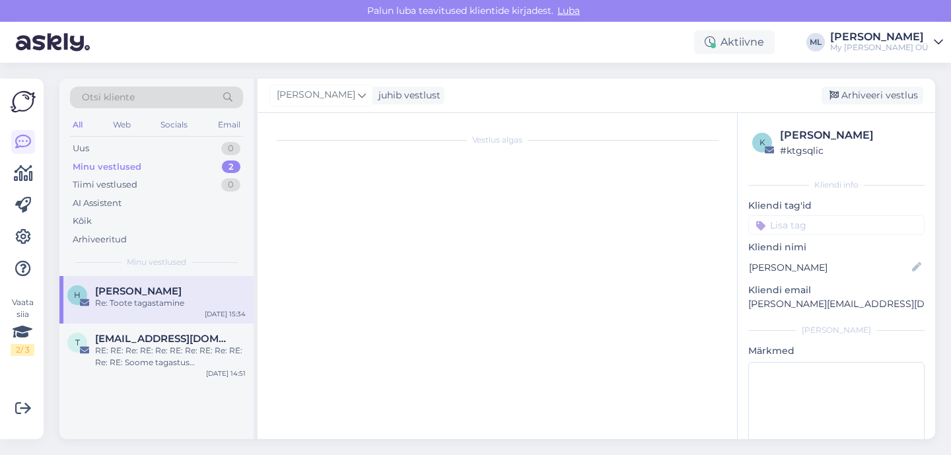
scroll to position [8155, 0]
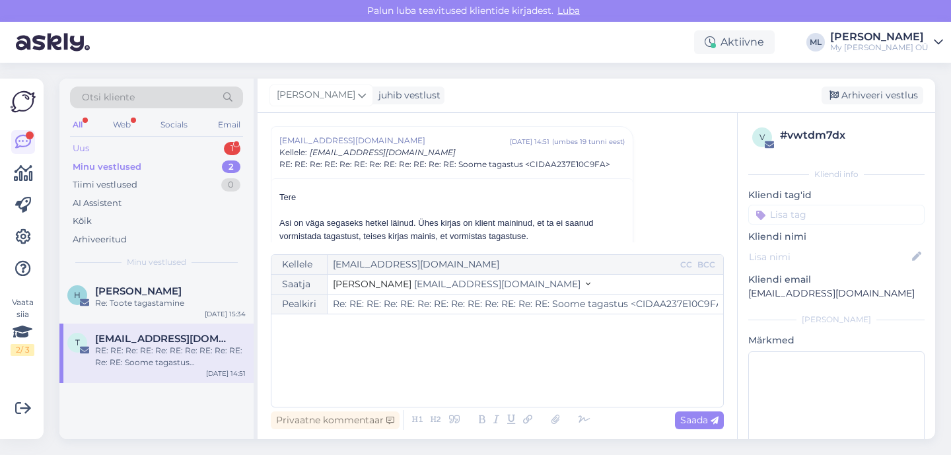
click at [174, 153] on div "Uus 1" at bounding box center [156, 148] width 173 height 18
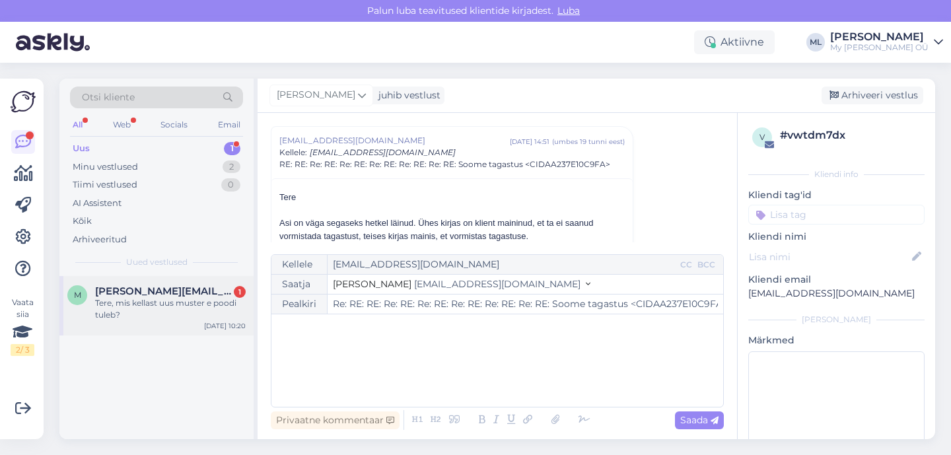
click at [170, 292] on span "[PERSON_NAME][EMAIL_ADDRESS][DOMAIN_NAME]" at bounding box center [163, 291] width 137 height 12
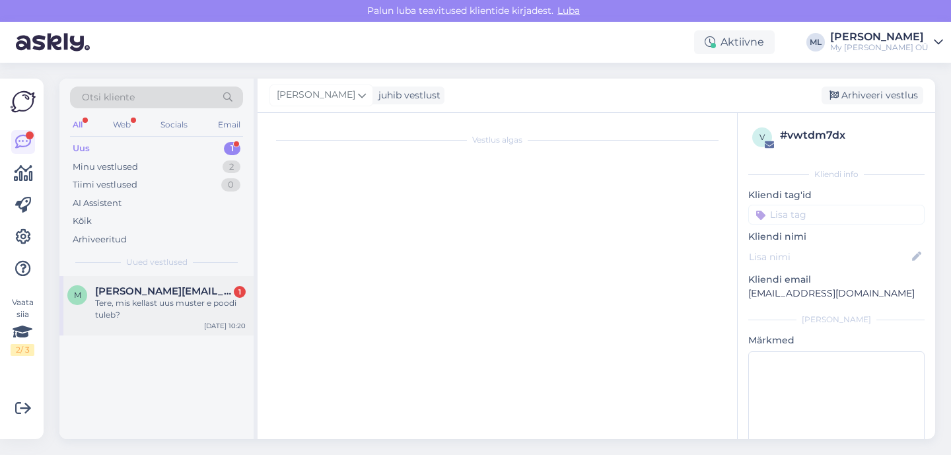
scroll to position [657, 0]
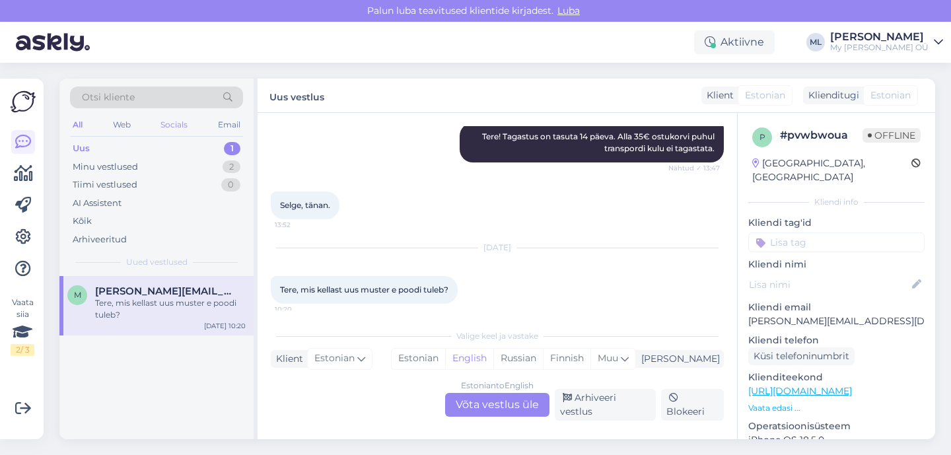
click at [164, 123] on div "Socials" at bounding box center [174, 124] width 32 height 17
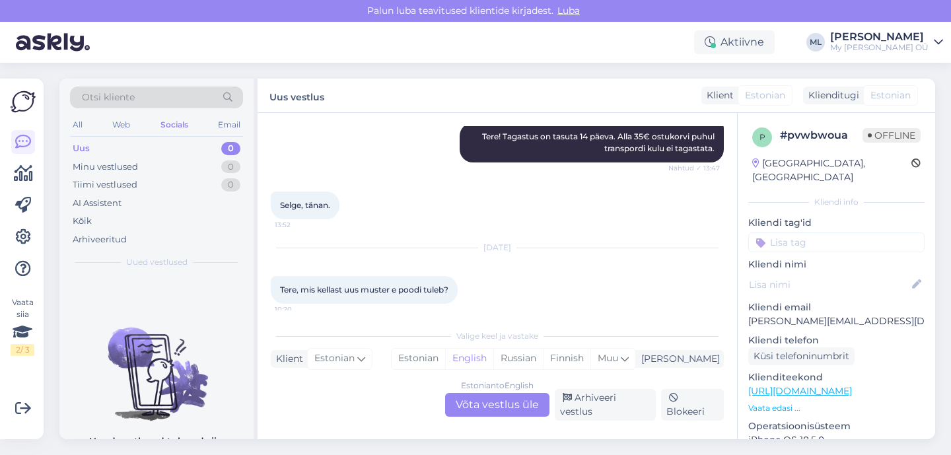
click at [122, 102] on span "Otsi kliente" at bounding box center [108, 97] width 53 height 14
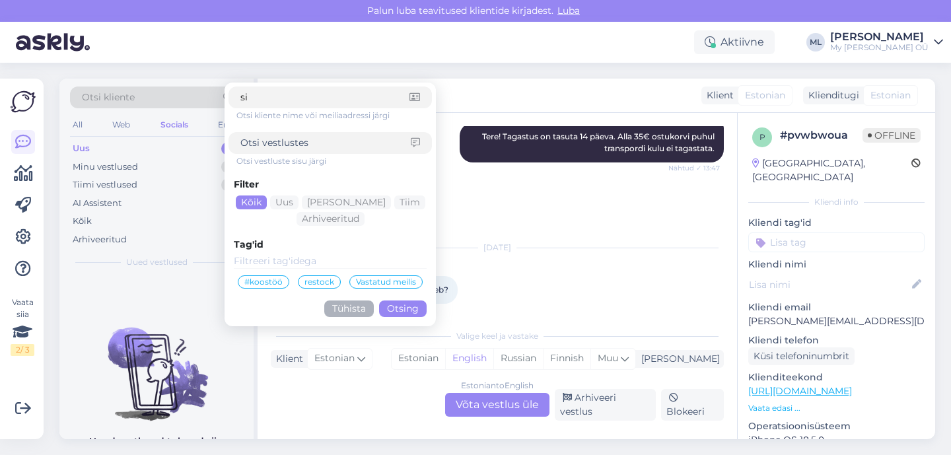
type input "s"
click at [92, 300] on div "Uued vestlused tulevad siia." at bounding box center [156, 357] width 194 height 163
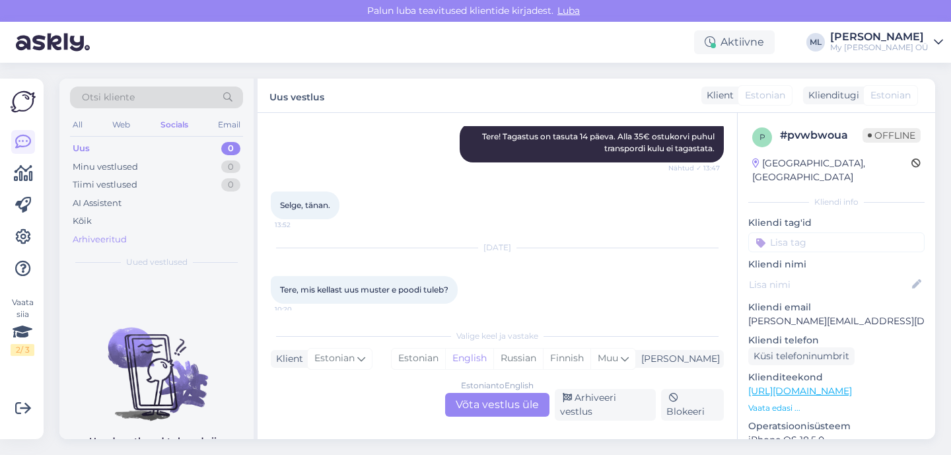
click at [98, 237] on div "Arhiveeritud" at bounding box center [100, 239] width 54 height 13
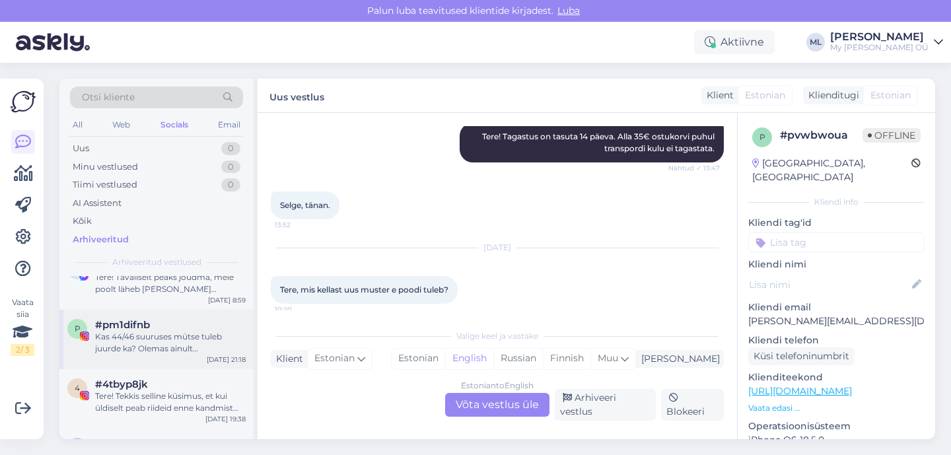
scroll to position [567, 0]
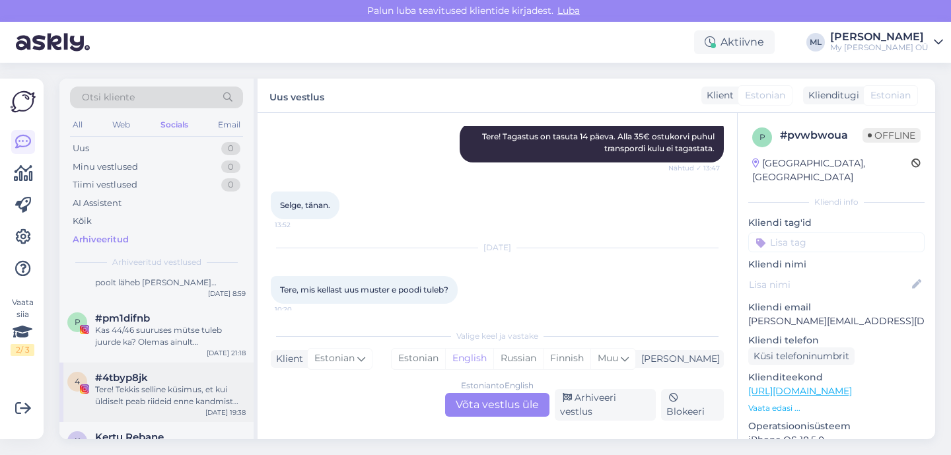
click at [156, 381] on div "#4tbyp8jk" at bounding box center [170, 378] width 151 height 12
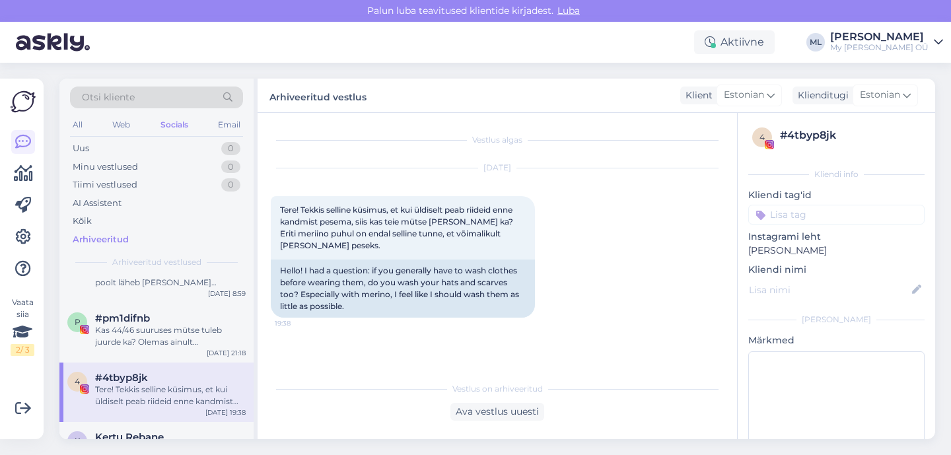
click at [177, 376] on div "#4tbyp8jk" at bounding box center [170, 378] width 151 height 12
click at [510, 411] on div "Ava vestlus uuesti" at bounding box center [497, 412] width 94 height 18
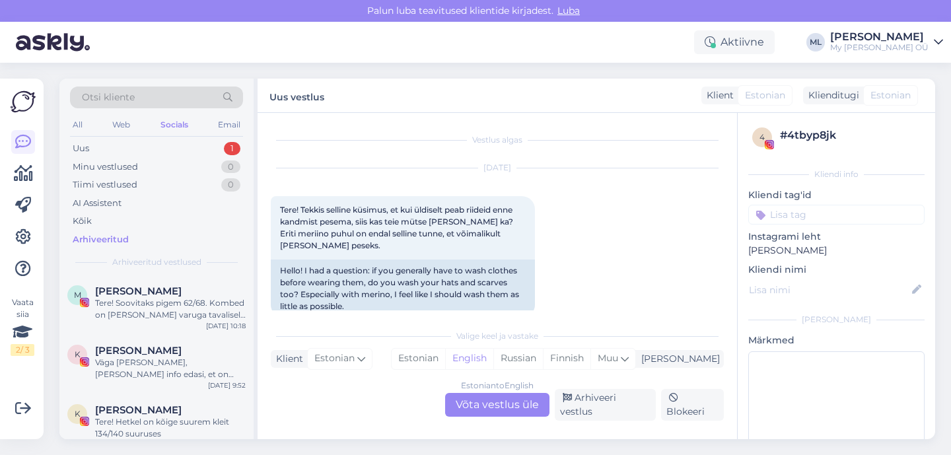
click at [504, 406] on div "Estonian to English Võta vestlus üle" at bounding box center [497, 405] width 104 height 24
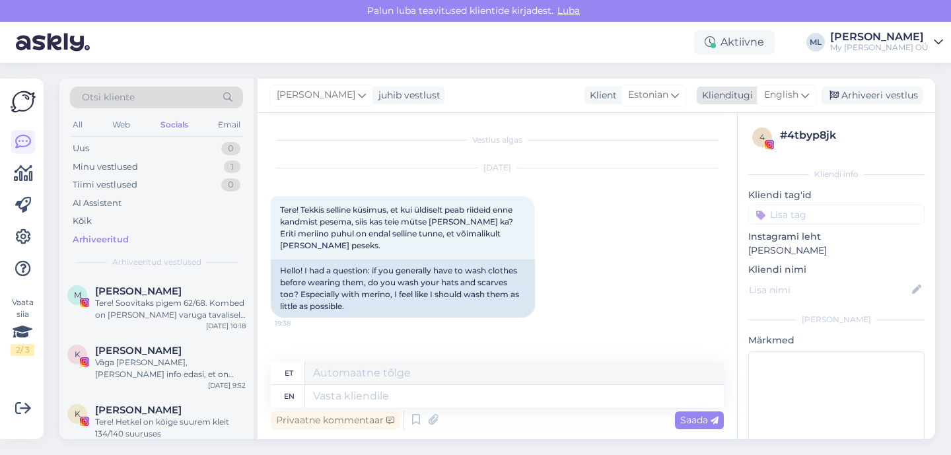
click at [798, 89] on span "English" at bounding box center [781, 95] width 34 height 15
type input "est"
drag, startPoint x: 703, startPoint y: 153, endPoint x: 679, endPoint y: 175, distance: 32.2
click at [703, 153] on link "Estonian" at bounding box center [756, 153] width 145 height 21
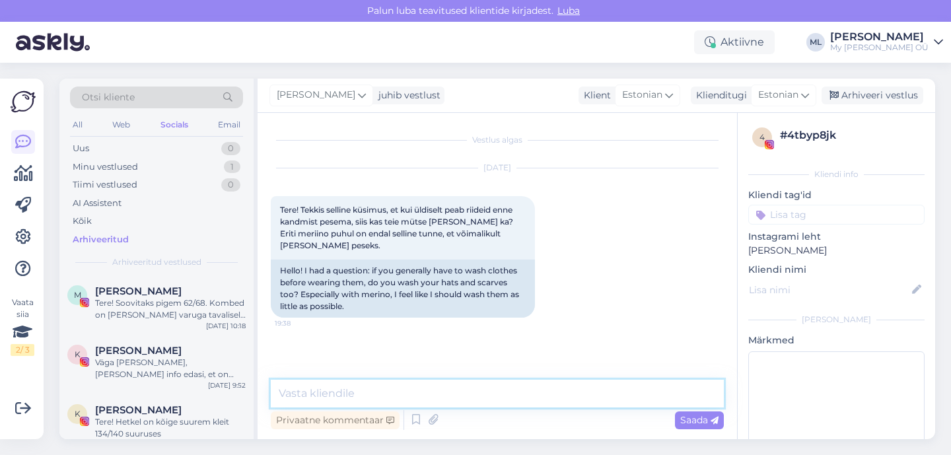
click at [367, 390] on textarea at bounding box center [497, 394] width 453 height 28
paste textarea "Tere! Vabandame, et vastus viibis – meil oli väike tehniline tõrge :upside_down…"
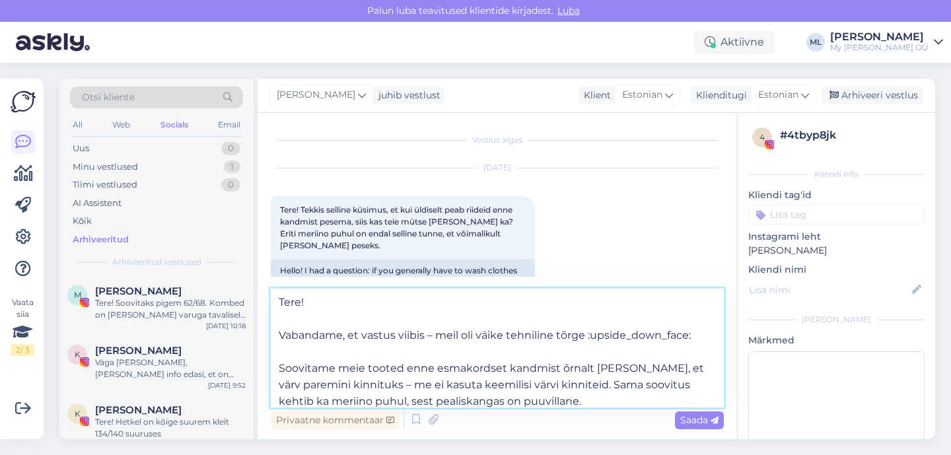
scroll to position [83, 0]
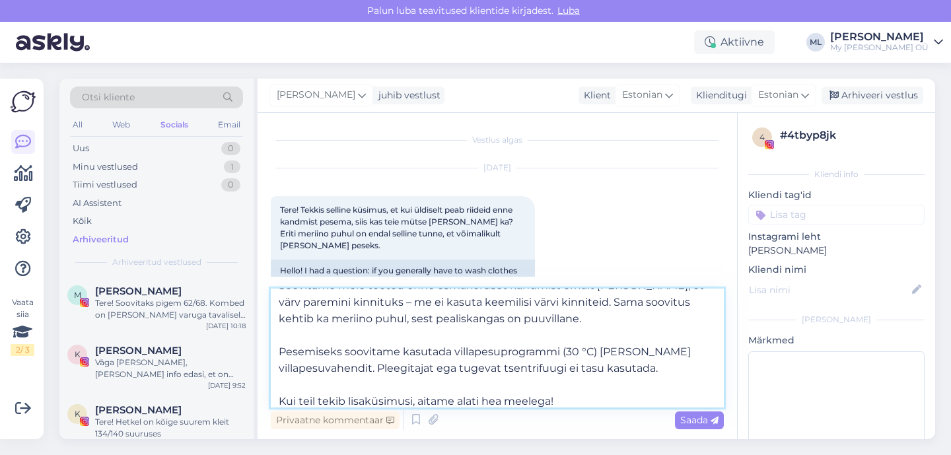
drag, startPoint x: 641, startPoint y: 366, endPoint x: 378, endPoint y: 370, distance: 262.8
click at [378, 370] on textarea "Tere! Vabandame, et vastus viibis – meil oli väike tehniline tõrge :upside_down…" at bounding box center [497, 348] width 453 height 119
click at [369, 334] on textarea "Tere! Vabandame, et vastus viibis – meil oli väike tehniline tõrge :upside_down…" at bounding box center [497, 348] width 453 height 119
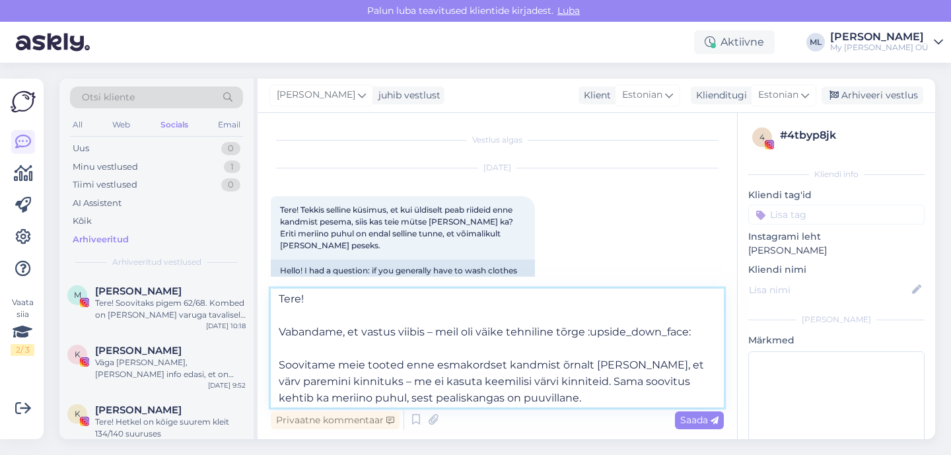
scroll to position [0, 0]
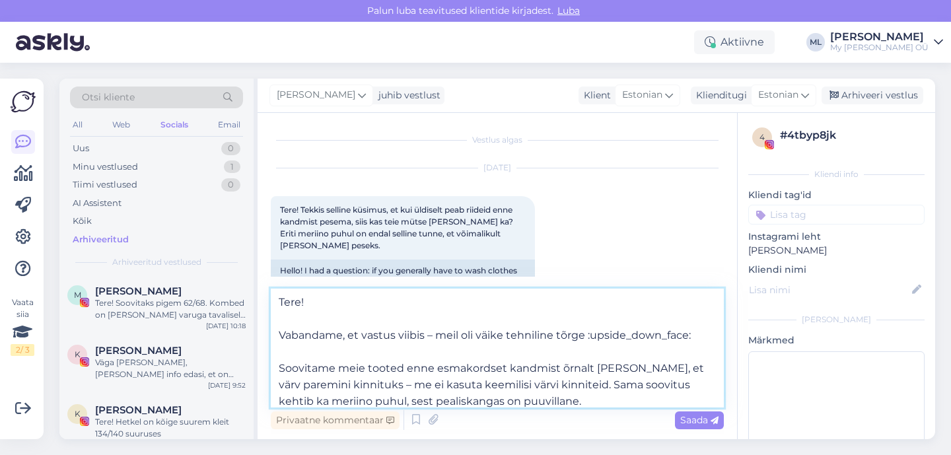
drag, startPoint x: 691, startPoint y: 336, endPoint x: 588, endPoint y: 333, distance: 102.4
click at [588, 333] on textarea "Tere! Vabandame, et vastus viibis – meil oli väike tehniline tõrge :upside_down…" at bounding box center [497, 348] width 453 height 119
click at [343, 336] on textarea "Tere! Vabandame, et vastus viibis – meil oli väike tehniline tõrge 🙃 Soovitame …" at bounding box center [497, 348] width 453 height 119
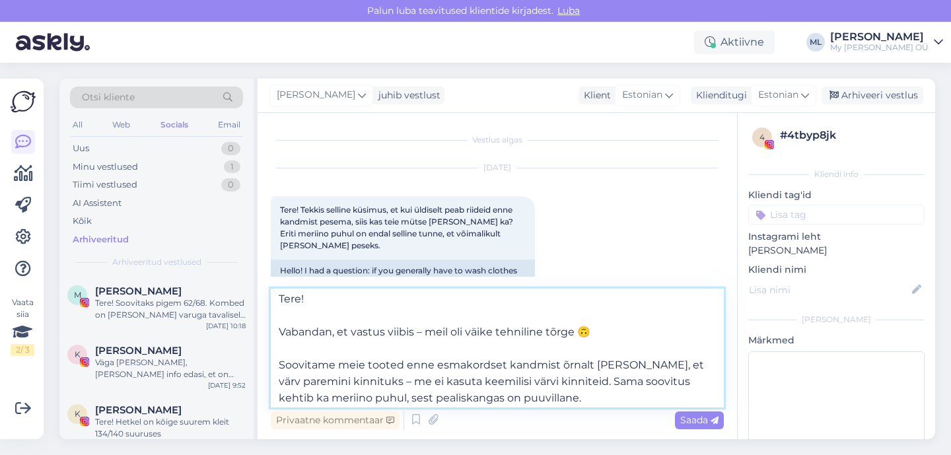
scroll to position [5, 0]
click at [293, 321] on textarea "Tere! Vabandan, et vastus viibis – meil oli väike tehniline tõrge 🙃 Soovitame m…" at bounding box center [497, 348] width 453 height 119
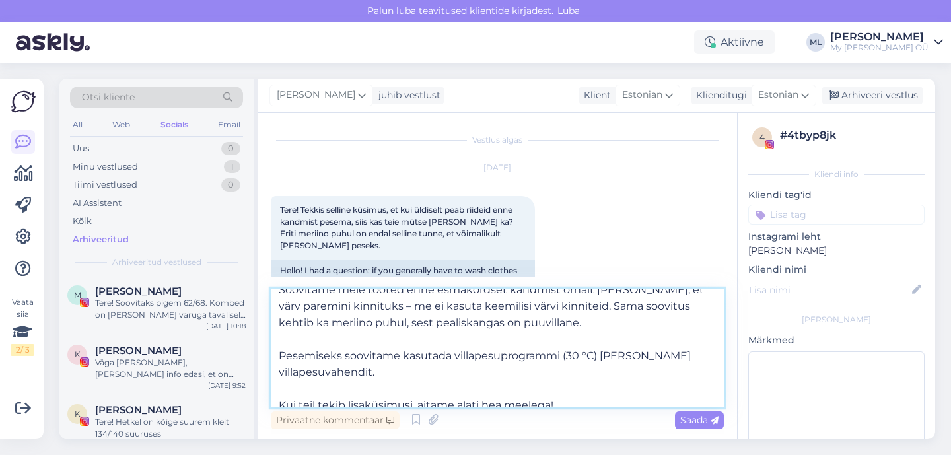
scroll to position [90, 0]
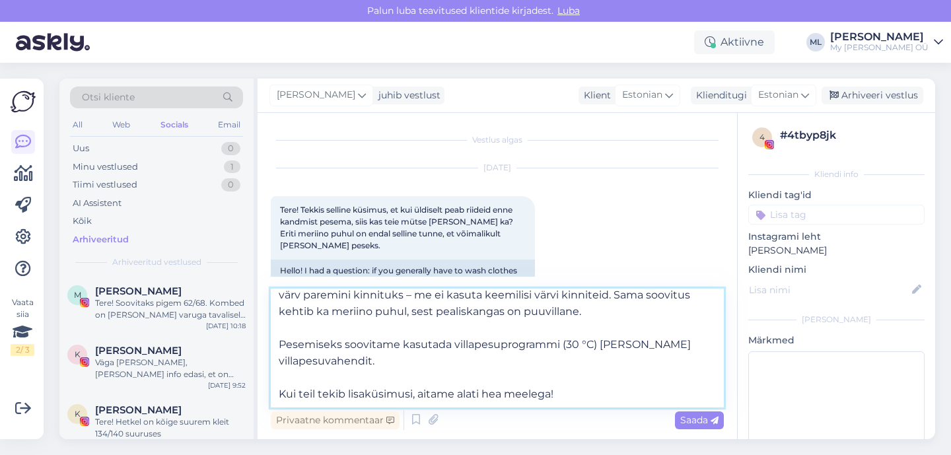
click at [558, 394] on textarea "Tere! Vabandan, et vastus viibis – meil oli väike tehniline tõrge 🙃 Soovitame m…" at bounding box center [497, 348] width 453 height 119
drag, startPoint x: 561, startPoint y: 393, endPoint x: 269, endPoint y: 392, distance: 291.2
click at [269, 392] on div "Vestlus algas [DATE] Tere! Tekkis selline küsimus, et kui üldiselt peab riideid…" at bounding box center [496, 276] width 479 height 326
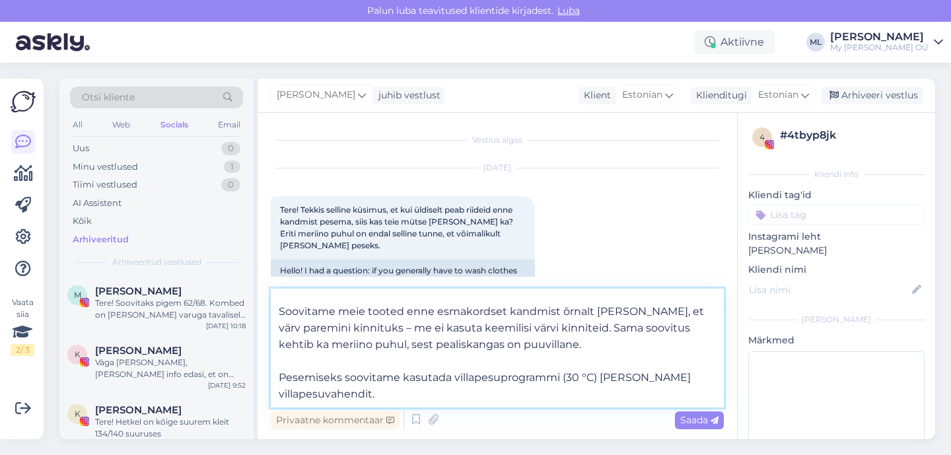
scroll to position [73, 0]
click at [423, 379] on textarea "Tere! Vabandan, et vastus viibis – meil oli väike tehniline tõrge 🙃 Soovitame m…" at bounding box center [497, 348] width 453 height 119
click at [396, 359] on textarea "Tere! Vabandan, et vastus viibis – meil oli väike tehniline tõrge 🙃 Soovitame m…" at bounding box center [497, 348] width 453 height 119
click at [421, 385] on textarea "Tere! Vabandan, et vastus viibis – meil oli väike tehniline tõrge 🙃 Soovitame m…" at bounding box center [497, 348] width 453 height 119
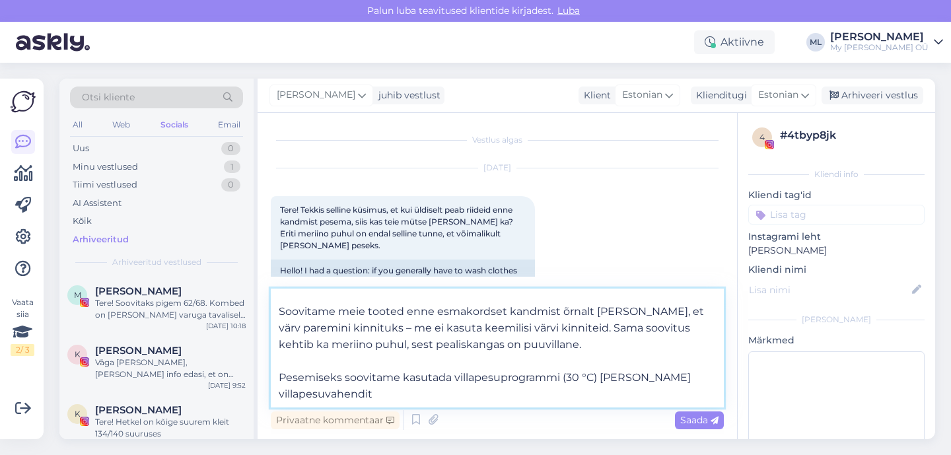
click at [393, 381] on textarea "Tere! Vabandan, et vastus viibis – meil oli väike tehniline tõrge 🙃 Soovitame m…" at bounding box center [497, 348] width 453 height 119
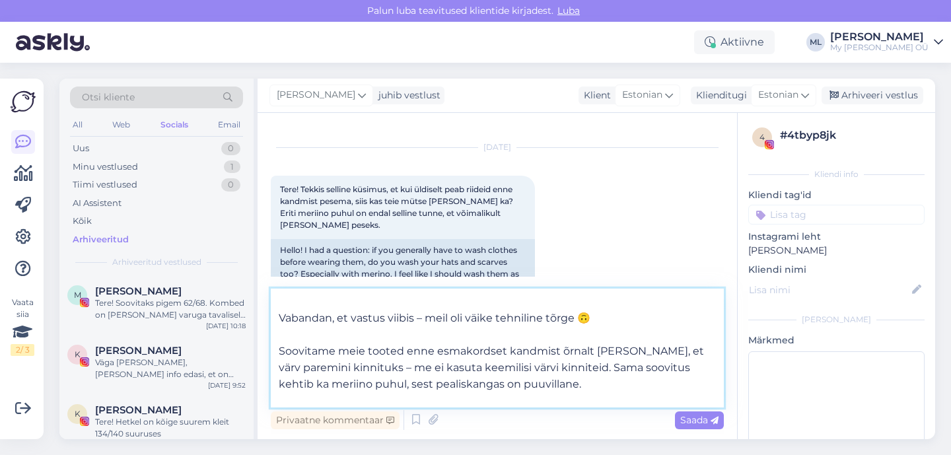
scroll to position [18, 0]
click at [290, 337] on textarea "Tere! Vabandan, et vastus viibis – meil oli väike tehniline tõrge 🙃 Soovitame m…" at bounding box center [497, 348] width 453 height 119
click at [275, 347] on textarea "Tere! Vabandan, et vastus viibis – meil oli väike tehniline tõrge 🙃 Soovitame m…" at bounding box center [497, 348] width 453 height 119
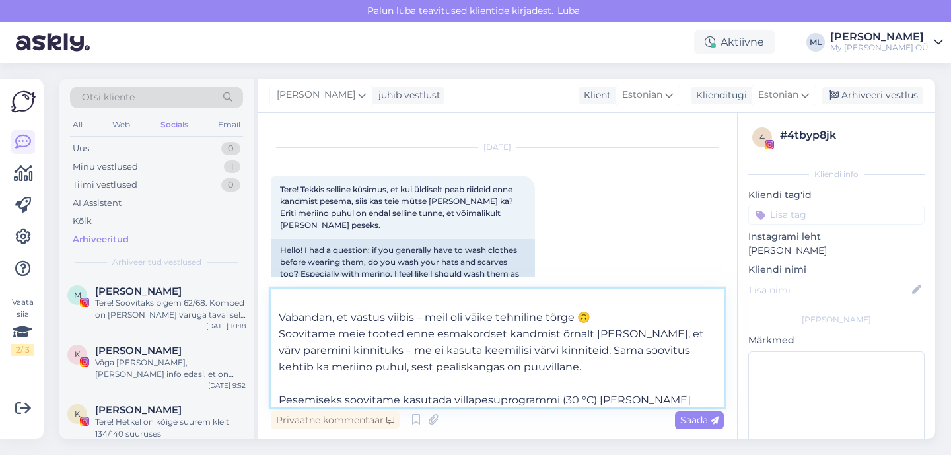
scroll to position [0, 0]
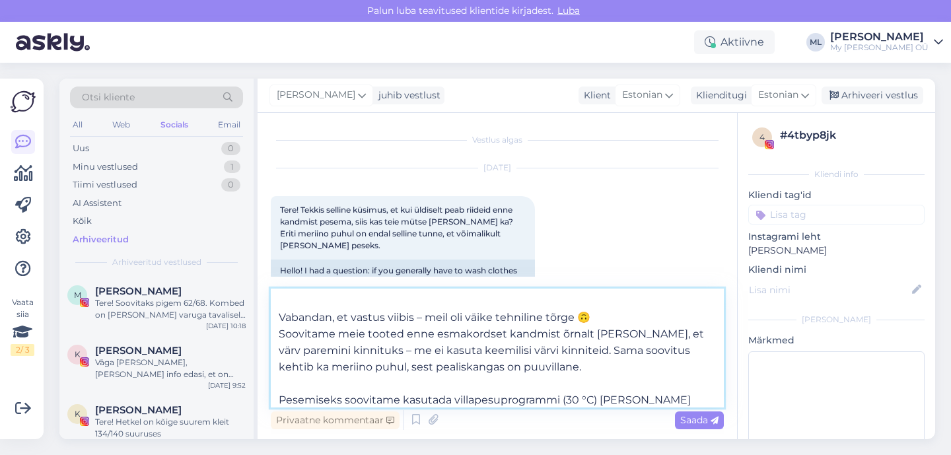
click at [279, 392] on textarea "Tere! Vabandan, et vastus viibis – meil oli väike tehniline tõrge 🙃 Soovitame m…" at bounding box center [497, 348] width 453 height 119
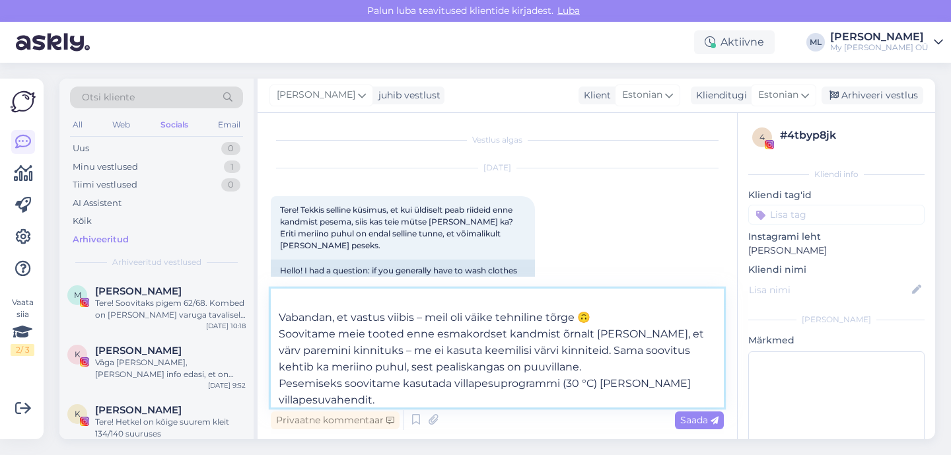
click at [382, 395] on textarea "Tere! Vabandan, et vastus viibis – meil oli väike tehniline tõrge 🙃 Soovitame m…" at bounding box center [497, 348] width 453 height 119
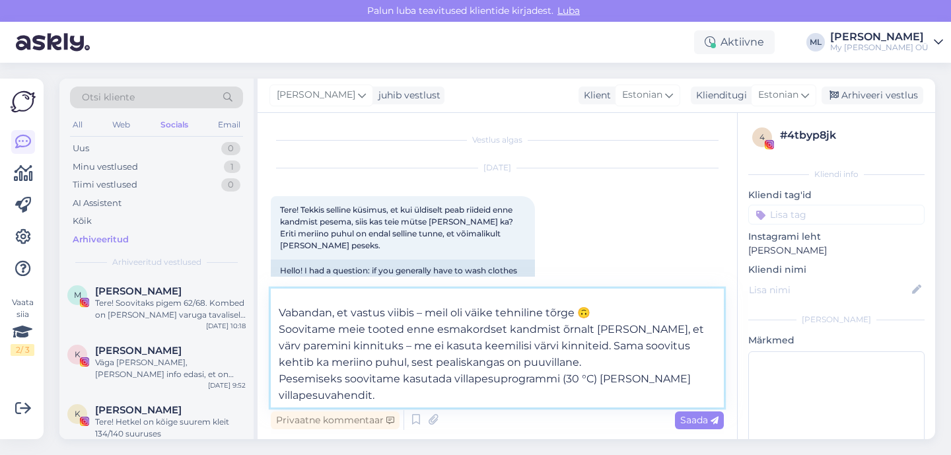
scroll to position [32, 0]
click at [391, 390] on textarea "Tere! Vabandan, et vastus viibis – meil oli väike tehniline tõrge 🙃 Soovitame m…" at bounding box center [497, 348] width 453 height 119
click at [411, 393] on textarea "Tere! Vabandan, et vastus viibis – meil oli väike tehniline tõrge 🙃 Soovitame m…" at bounding box center [497, 348] width 453 height 119
click at [607, 385] on textarea "Tere! Vabandan, et vastus viibis – meil oli väike tehniline tõrge 🙃 Soovitame m…" at bounding box center [497, 348] width 453 height 119
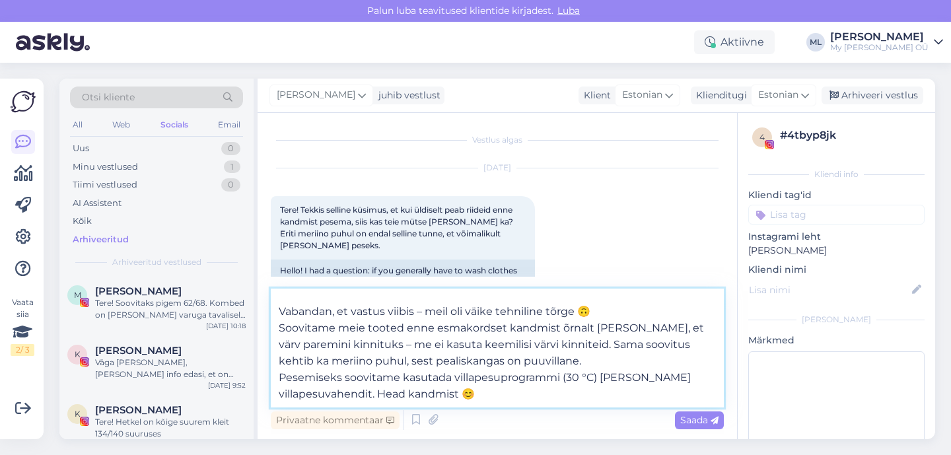
click at [485, 376] on textarea "Tere! Vabandan, et vastus viibis – meil oli väike tehniline tõrge 🙃 Soovitame m…" at bounding box center [497, 348] width 453 height 119
type textarea "Tere! Vabandan, et vastus viibis – meil oli väike tehniline tõrge 🙃 Soovitame m…"
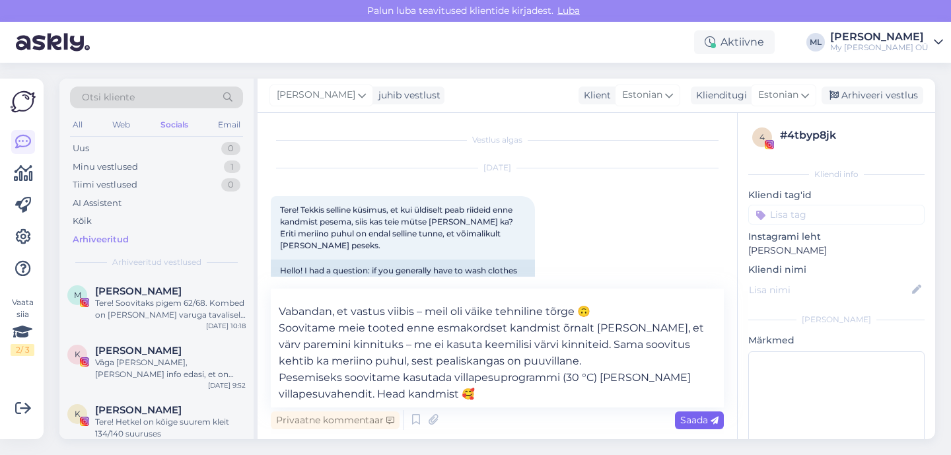
click at [696, 421] on span "Saada" at bounding box center [699, 420] width 38 height 12
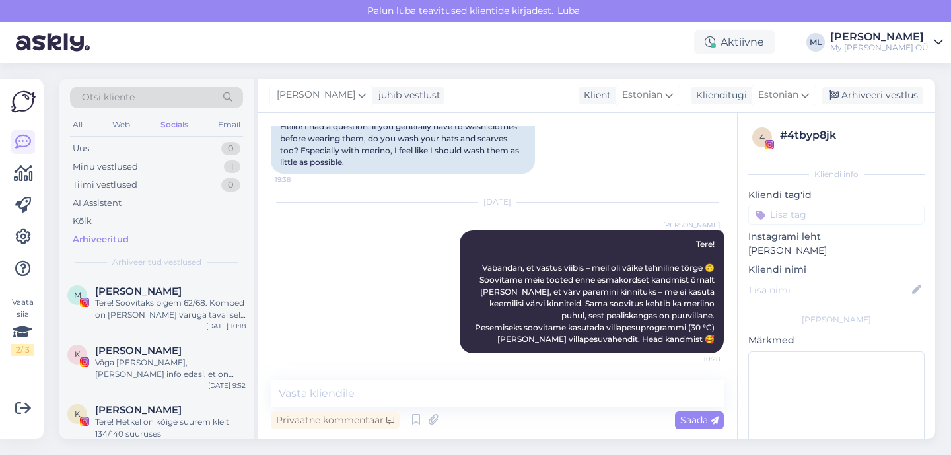
scroll to position [0, 0]
drag, startPoint x: 887, startPoint y: 99, endPoint x: 782, endPoint y: 108, distance: 106.0
click at [885, 100] on div "Arhiveeri vestlus" at bounding box center [872, 95] width 102 height 18
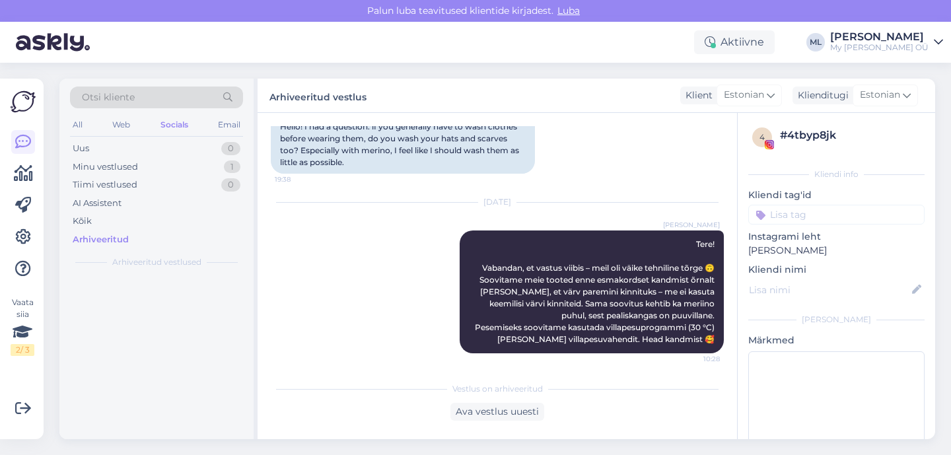
scroll to position [149, 0]
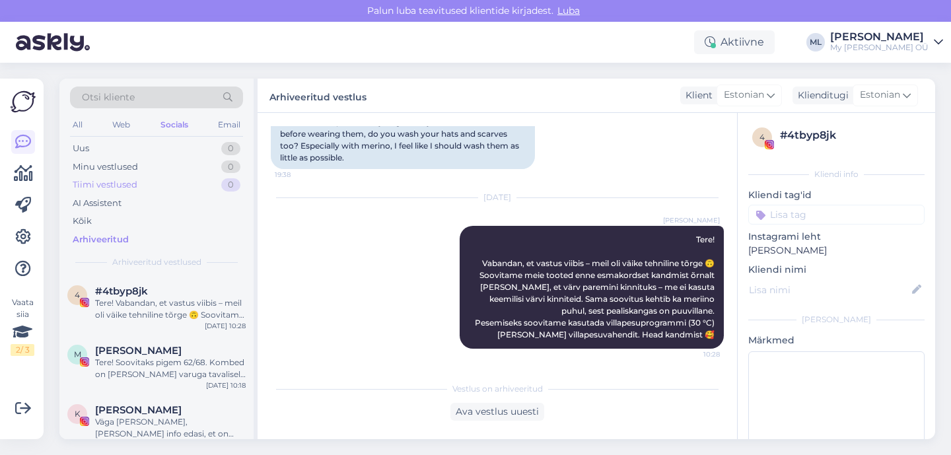
drag, startPoint x: 131, startPoint y: 152, endPoint x: 128, endPoint y: 183, distance: 31.2
click at [131, 152] on div "Uus 0" at bounding box center [156, 148] width 173 height 18
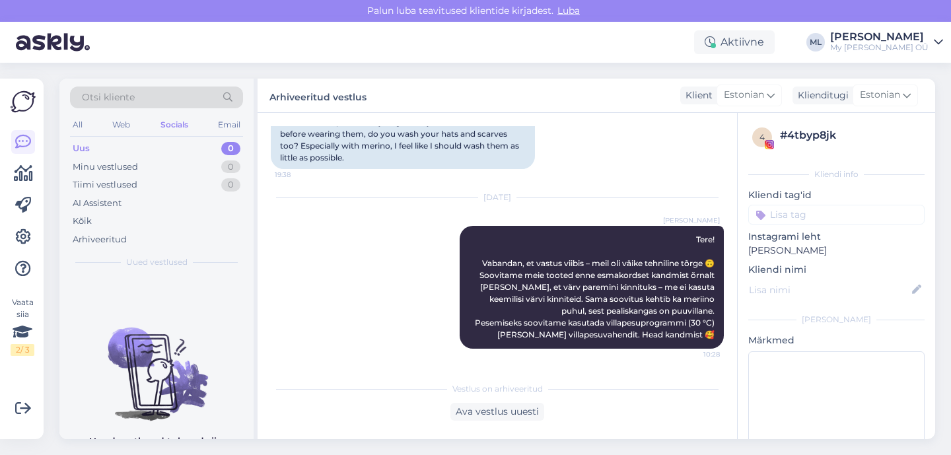
click at [133, 131] on div "All Web Socials Email" at bounding box center [156, 126] width 173 height 20
click at [81, 147] on div "Uus" at bounding box center [81, 148] width 17 height 13
click at [124, 172] on div "Minu vestlused" at bounding box center [105, 166] width 65 height 13
drag, startPoint x: 86, startPoint y: 153, endPoint x: 98, endPoint y: 164, distance: 16.3
click at [86, 153] on div "Uus" at bounding box center [81, 148] width 17 height 13
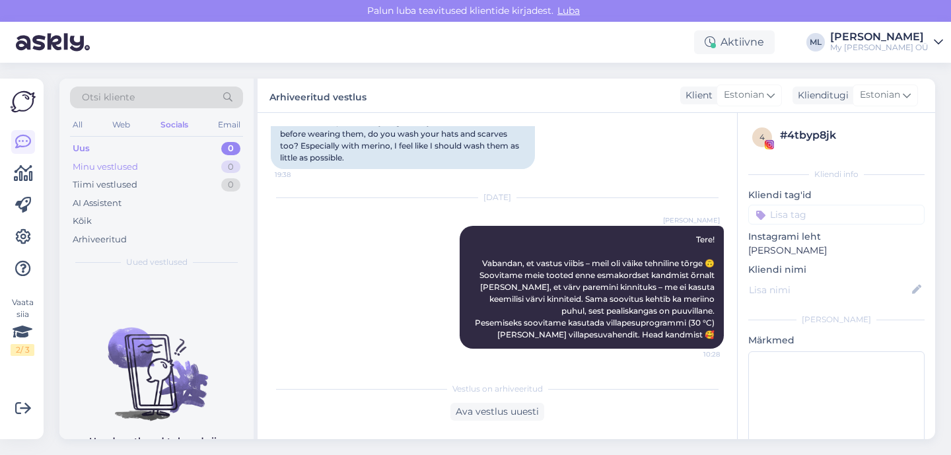
click at [122, 168] on div "Minu vestlused" at bounding box center [105, 166] width 65 height 13
click at [106, 147] on div "Uus 0" at bounding box center [156, 148] width 173 height 18
click at [79, 149] on div "Uus" at bounding box center [81, 148] width 17 height 13
click at [76, 126] on div "All" at bounding box center [77, 124] width 15 height 17
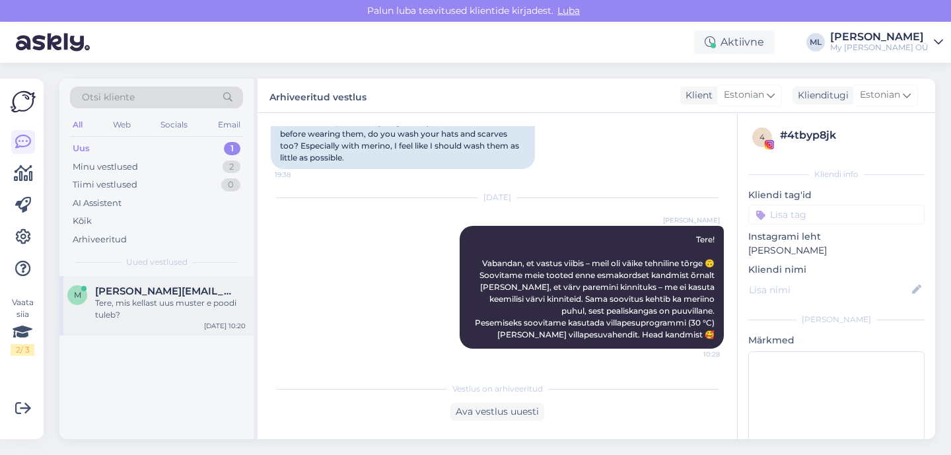
click at [114, 291] on span "[PERSON_NAME][EMAIL_ADDRESS][DOMAIN_NAME]" at bounding box center [163, 291] width 137 height 12
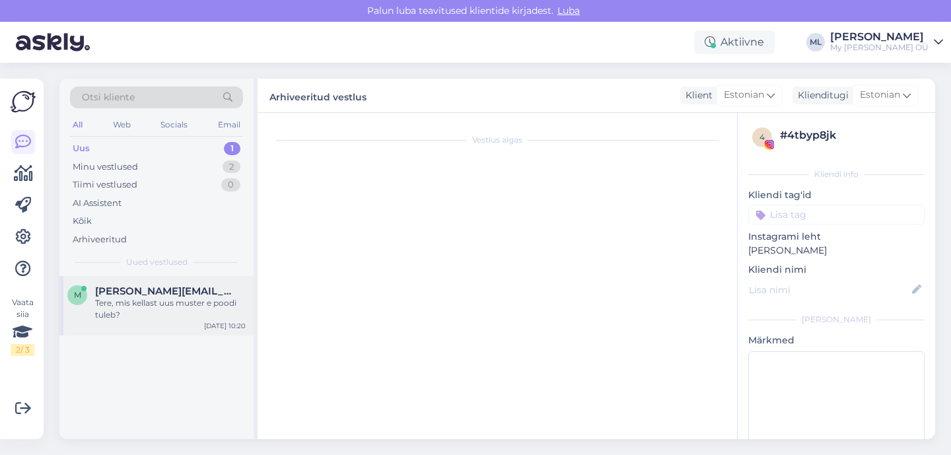
scroll to position [657, 0]
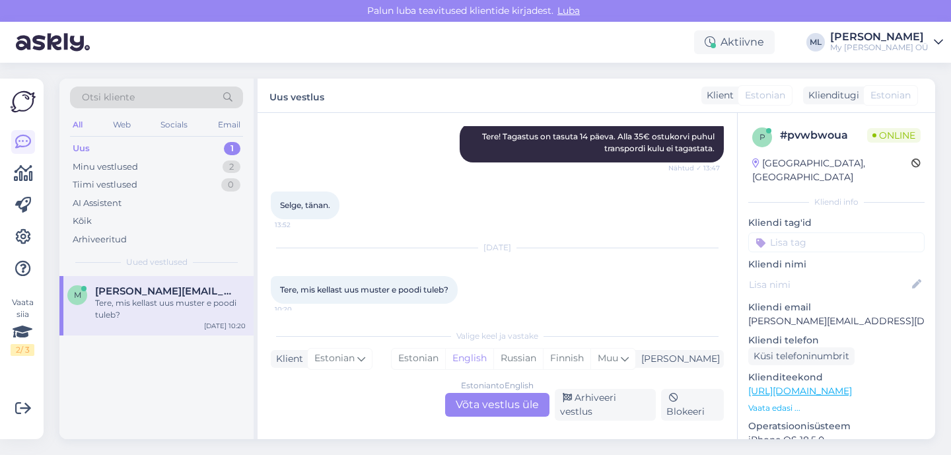
click at [135, 318] on div "Tere, mis kellast uus muster e poodi tuleb?" at bounding box center [170, 309] width 151 height 24
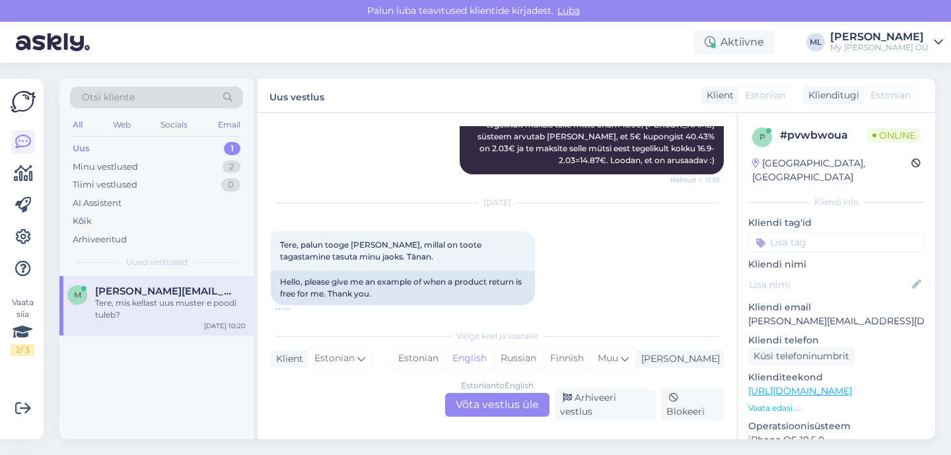
scroll to position [644, 0]
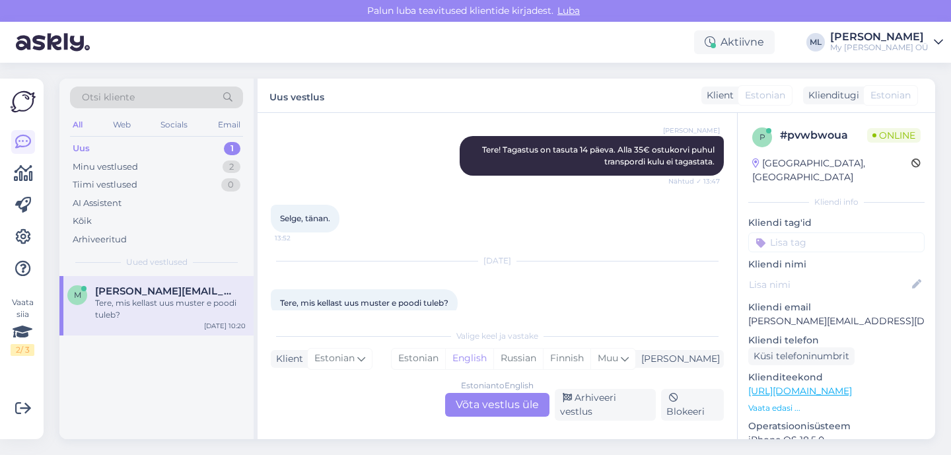
click at [161, 309] on div "Tere, mis kellast uus muster e poodi tuleb?" at bounding box center [170, 309] width 151 height 24
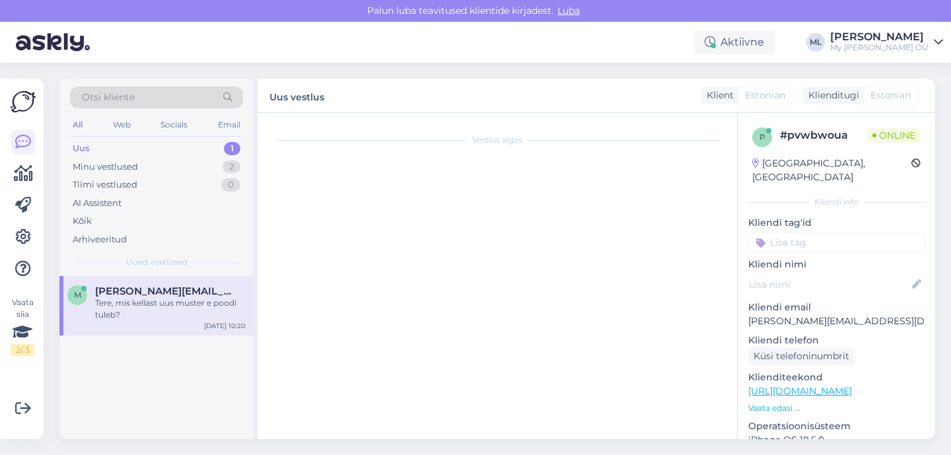
scroll to position [0, 0]
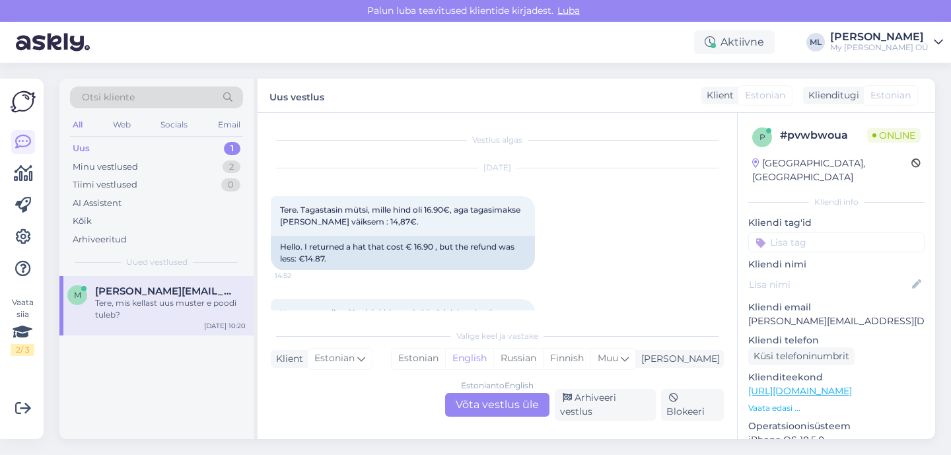
click at [496, 414] on div "Estonian to English Võta vestlus üle" at bounding box center [497, 405] width 104 height 24
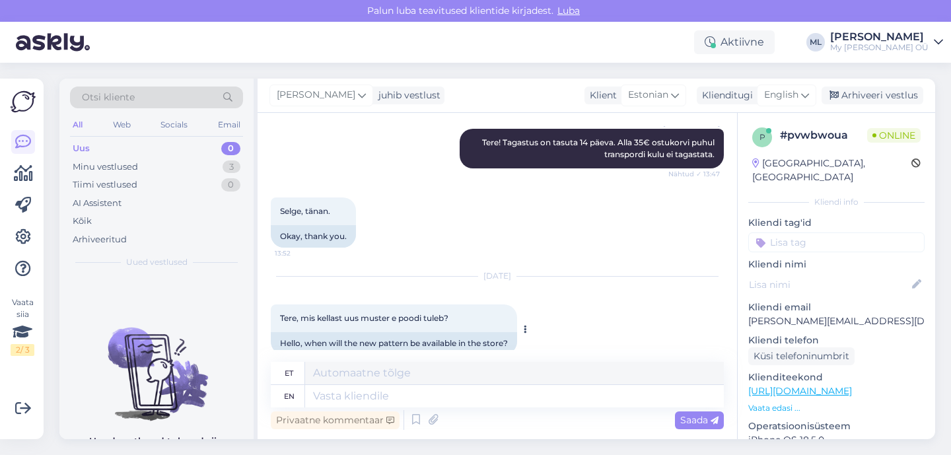
scroll to position [670, 0]
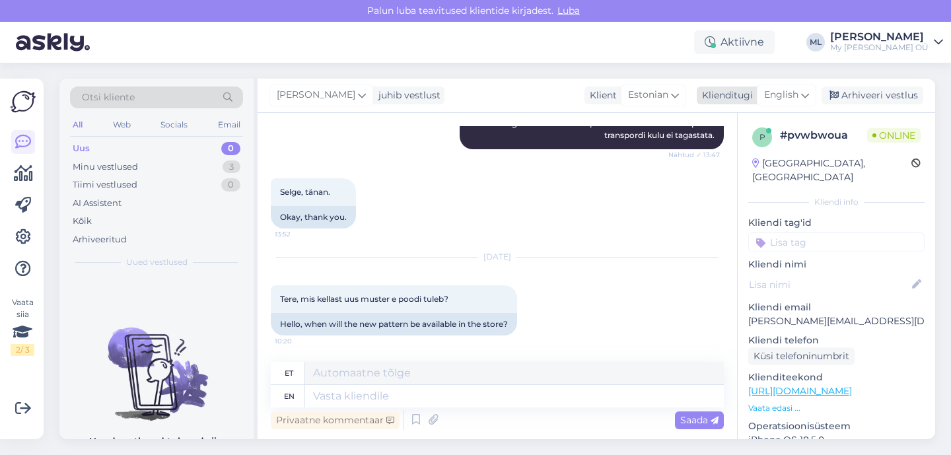
click at [799, 92] on div "English" at bounding box center [786, 95] width 59 height 21
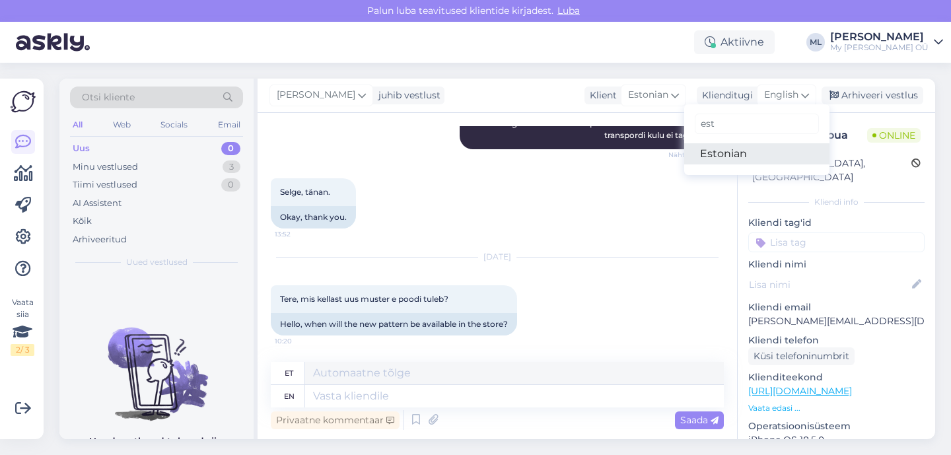
click at [722, 153] on link "Estonian" at bounding box center [756, 153] width 145 height 21
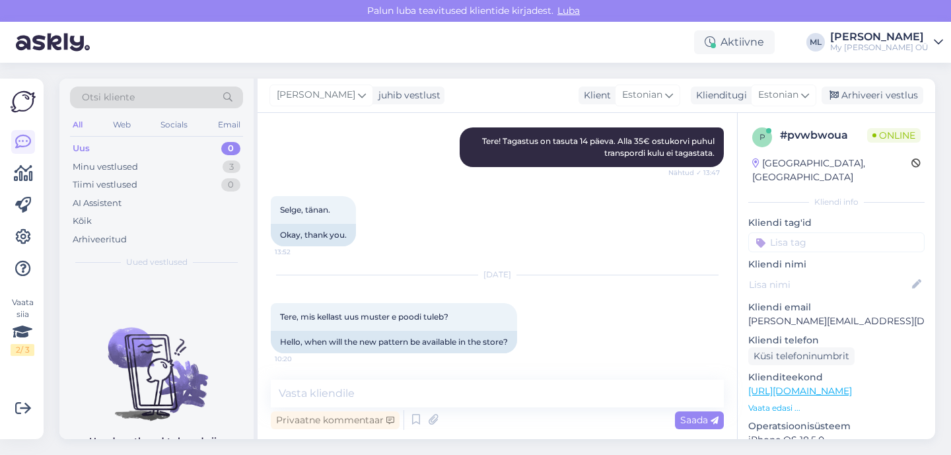
scroll to position [652, 0]
click at [368, 392] on textarea at bounding box center [497, 394] width 453 height 28
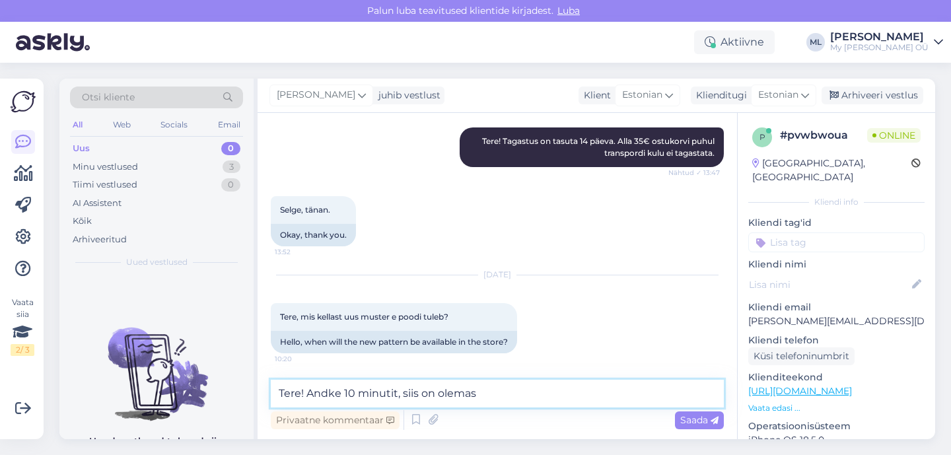
drag, startPoint x: 341, startPoint y: 394, endPoint x: 318, endPoint y: 392, distance: 22.5
click at [318, 392] on textarea "Tere! Andke 10 minutit, siis on olemas" at bounding box center [497, 394] width 453 height 28
drag, startPoint x: 366, startPoint y: 397, endPoint x: 348, endPoint y: 398, distance: 17.8
click at [364, 397] on textarea "Tere! Andke 10 minutit, siis on olemas" at bounding box center [497, 394] width 453 height 28
click at [353, 394] on textarea "Tere! Andke 10 minutit, siis on olemas" at bounding box center [497, 394] width 453 height 28
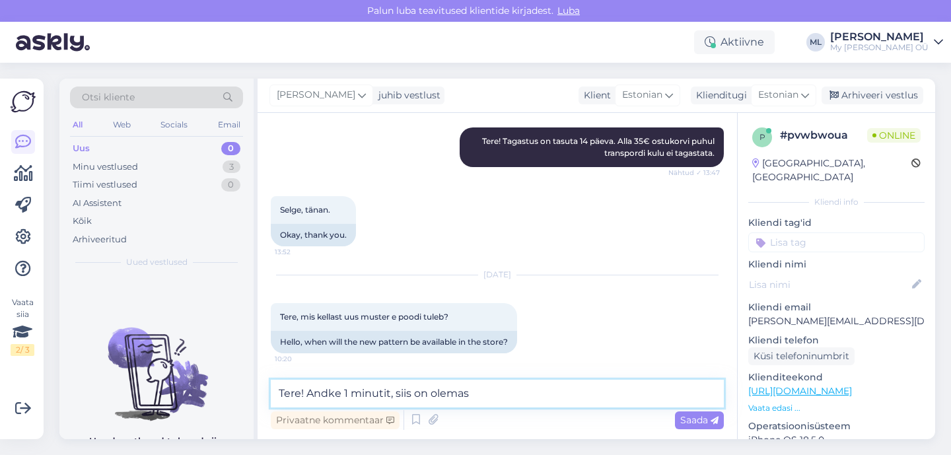
drag, startPoint x: 487, startPoint y: 394, endPoint x: 308, endPoint y: 390, distance: 178.3
click at [308, 391] on textarea "Tere! Andke 1 minutit, siis on olemas" at bounding box center [497, 394] width 453 height 28
type textarea "Tere! Ma usun, et 10-15 minutit ja siis on olemas ☺️"
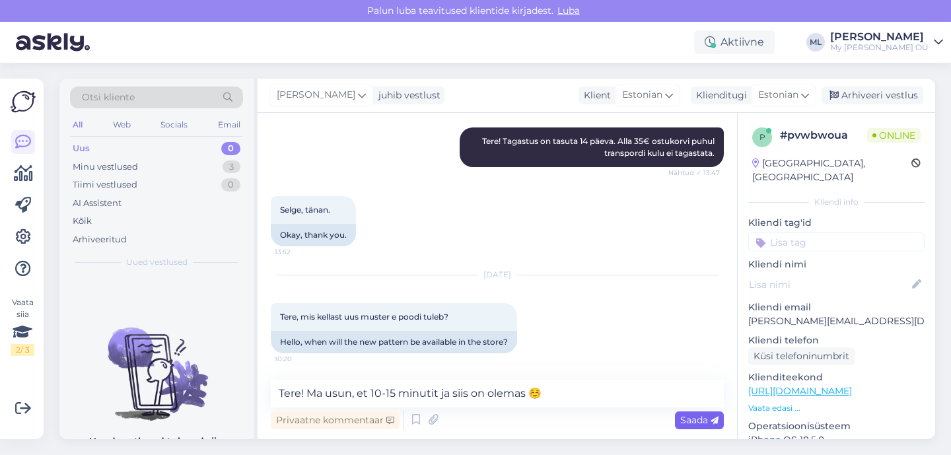
click at [679, 419] on div "Saada" at bounding box center [699, 420] width 49 height 18
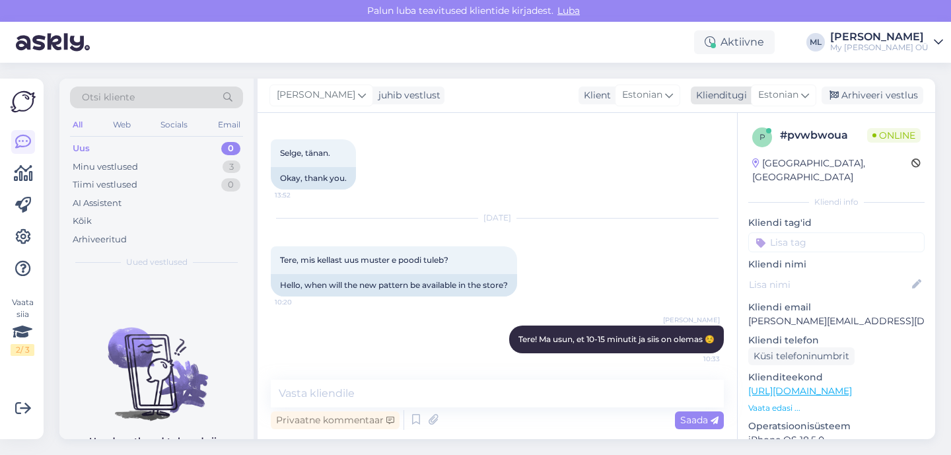
drag, startPoint x: 856, startPoint y: 90, endPoint x: 844, endPoint y: 91, distance: 12.0
click at [856, 90] on div "Arhiveeri vestlus" at bounding box center [872, 95] width 102 height 18
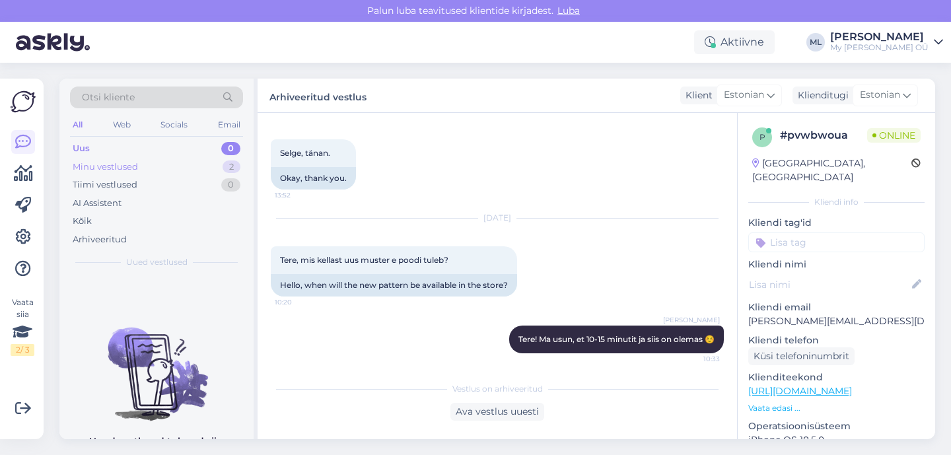
click at [94, 158] on div "Minu vestlused 2" at bounding box center [156, 167] width 173 height 18
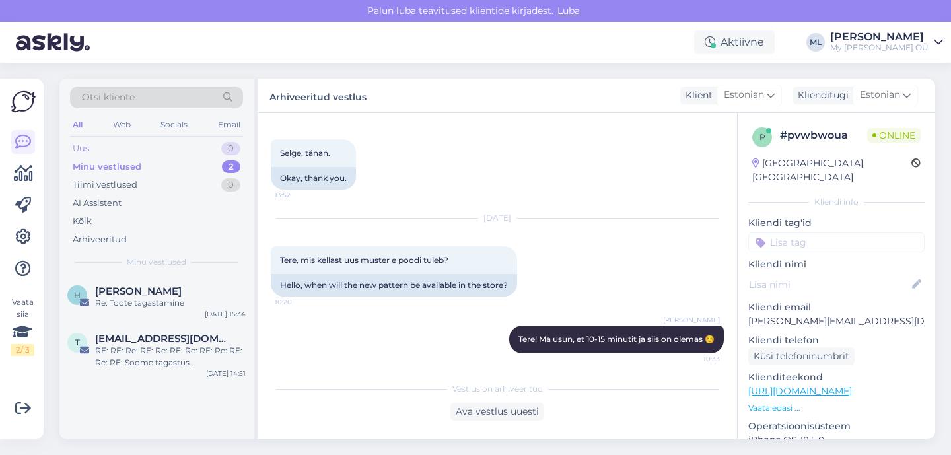
click at [108, 156] on div "Uus 0" at bounding box center [156, 148] width 173 height 18
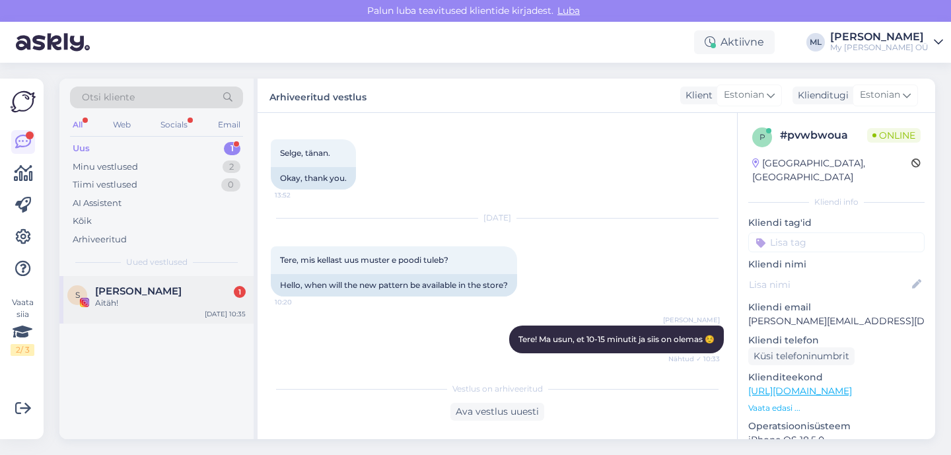
click at [162, 302] on div "Aitäh!" at bounding box center [170, 303] width 151 height 12
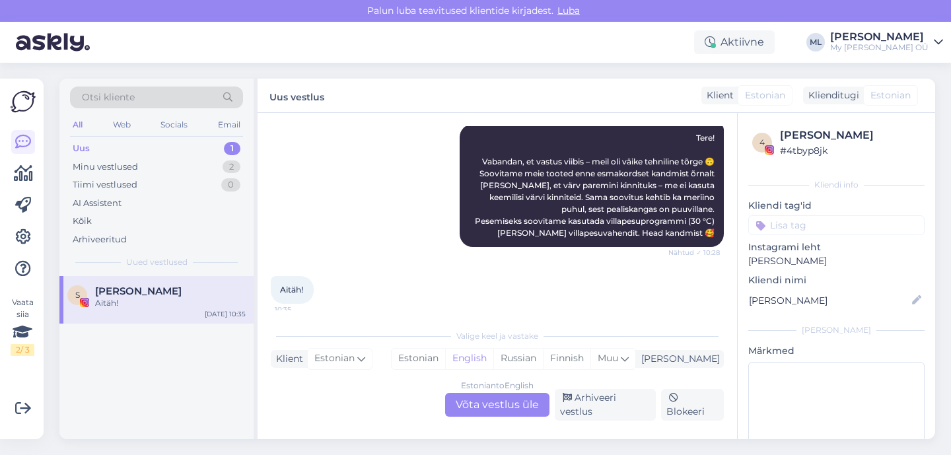
click at [513, 413] on div "Estonian to English Võta vestlus üle" at bounding box center [497, 405] width 104 height 24
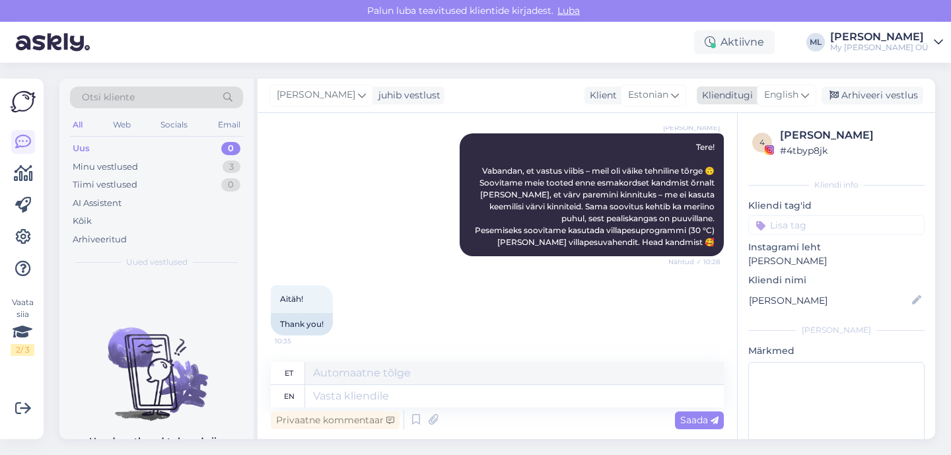
click at [786, 97] on span "English" at bounding box center [781, 95] width 34 height 15
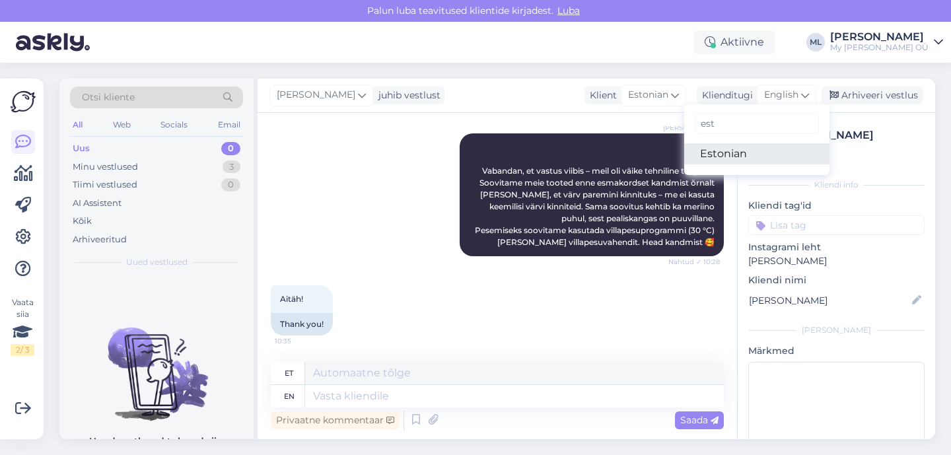
click at [717, 153] on link "Estonian" at bounding box center [756, 153] width 145 height 21
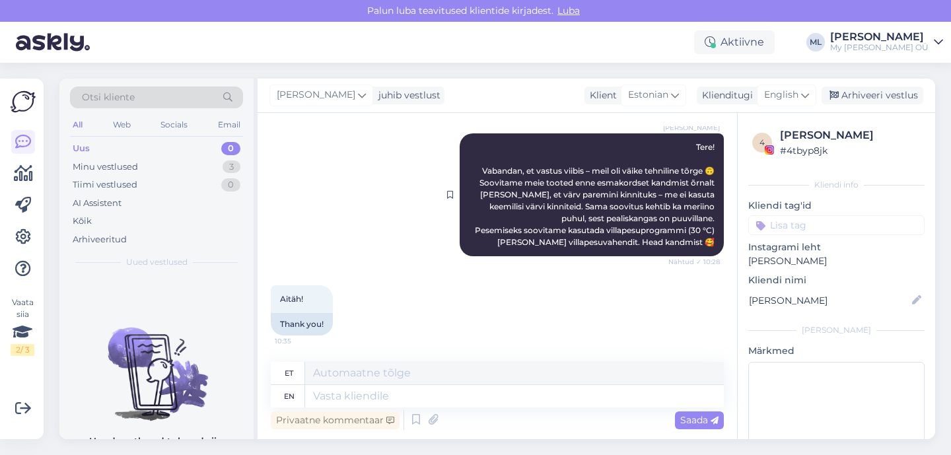
scroll to position [223, 0]
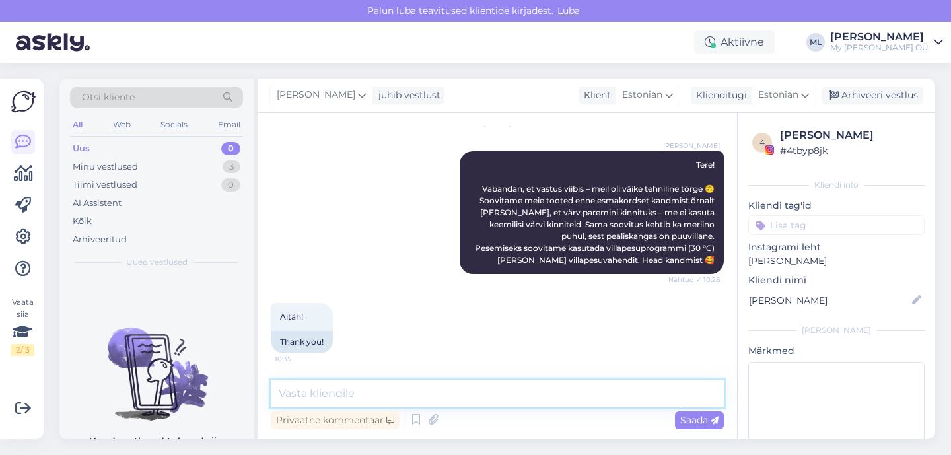
type textarea "☺️"
type textarea "😊"
drag, startPoint x: 694, startPoint y: 420, endPoint x: 726, endPoint y: 380, distance: 51.2
click at [695, 420] on span "Saada" at bounding box center [699, 420] width 38 height 12
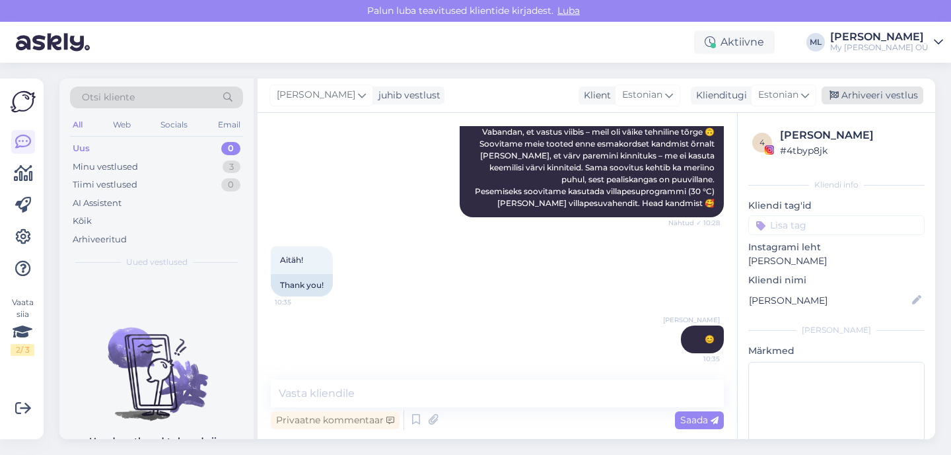
click at [860, 94] on div "Arhiveeri vestlus" at bounding box center [872, 95] width 102 height 18
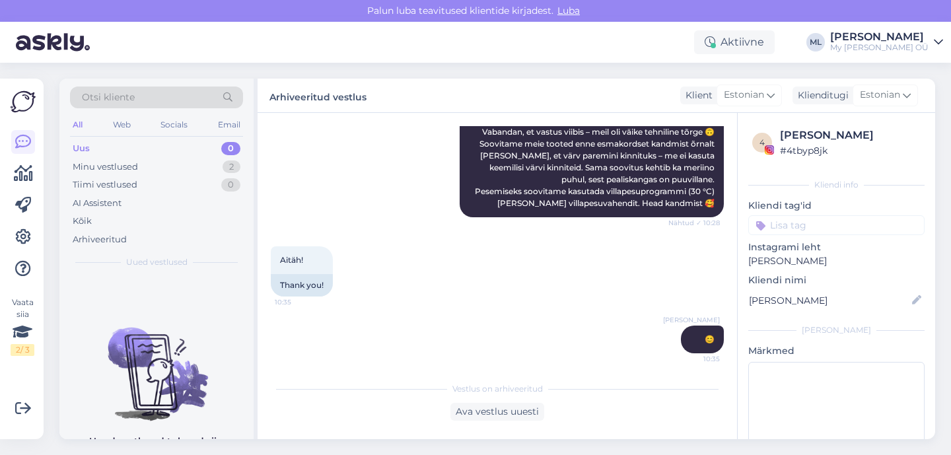
click at [81, 150] on div "Uus" at bounding box center [81, 148] width 17 height 13
click at [93, 240] on div "Arhiveeritud" at bounding box center [100, 239] width 54 height 13
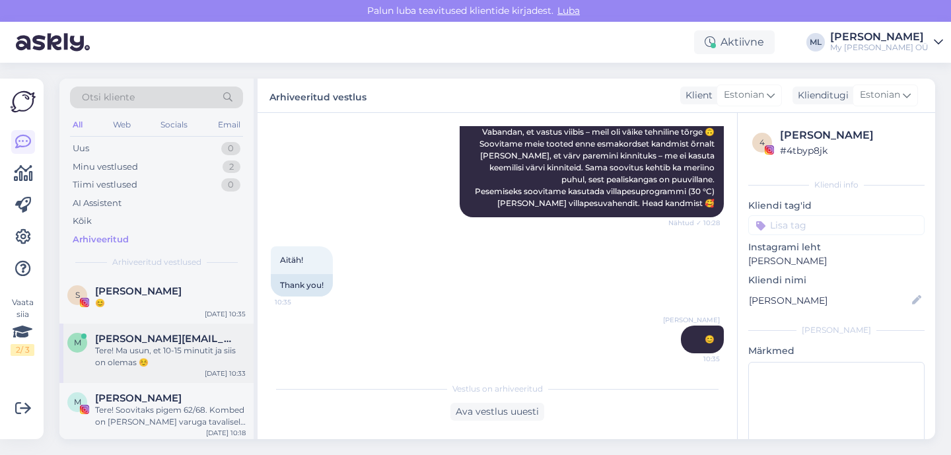
drag, startPoint x: 153, startPoint y: 348, endPoint x: 172, endPoint y: 346, distance: 19.2
click at [153, 348] on div "Tere! Ma usun, et 10-15 minutit ja siis on olemas ☺️" at bounding box center [170, 357] width 151 height 24
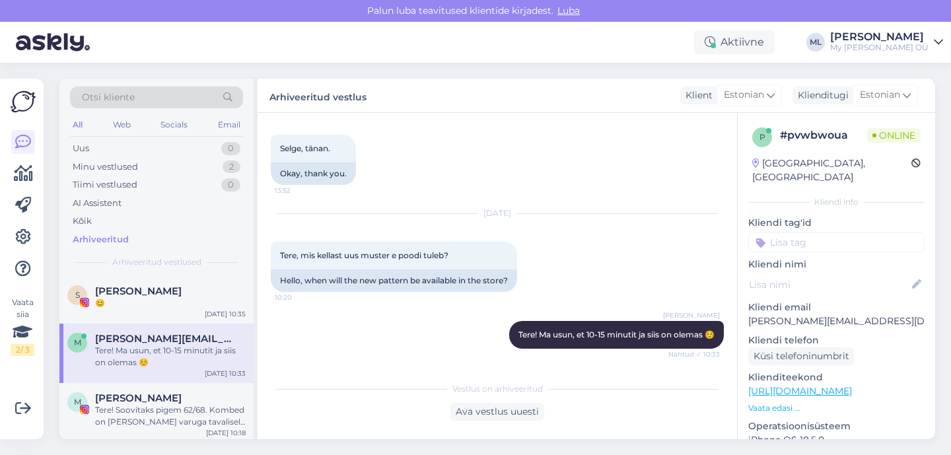
drag, startPoint x: 532, startPoint y: 417, endPoint x: 528, endPoint y: 430, distance: 14.4
click at [532, 417] on div "Ava vestlus uuesti" at bounding box center [497, 412] width 94 height 18
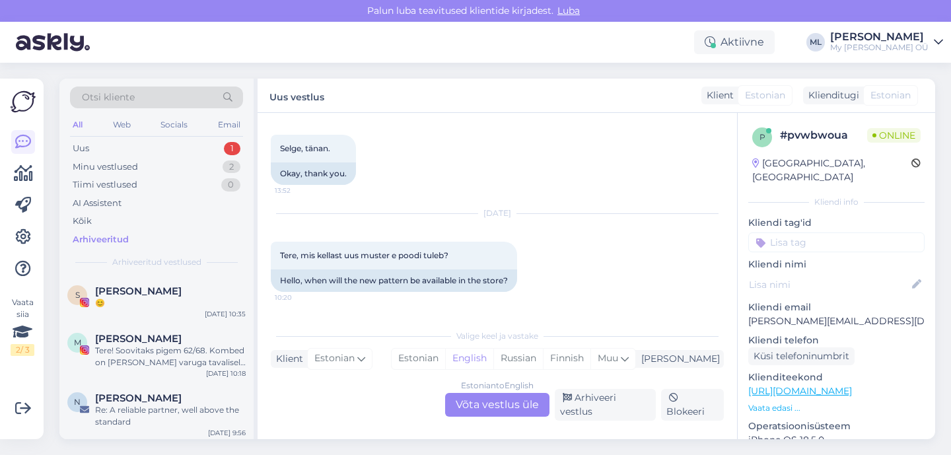
click at [494, 409] on div "Estonian to English Võta vestlus üle" at bounding box center [497, 405] width 104 height 24
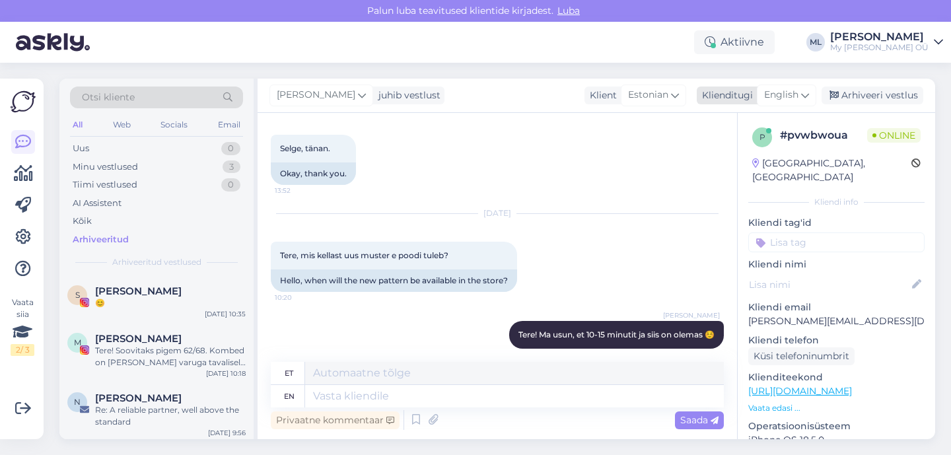
click at [798, 94] on span "English" at bounding box center [781, 95] width 34 height 15
click at [738, 154] on link "Estonian" at bounding box center [756, 153] width 145 height 21
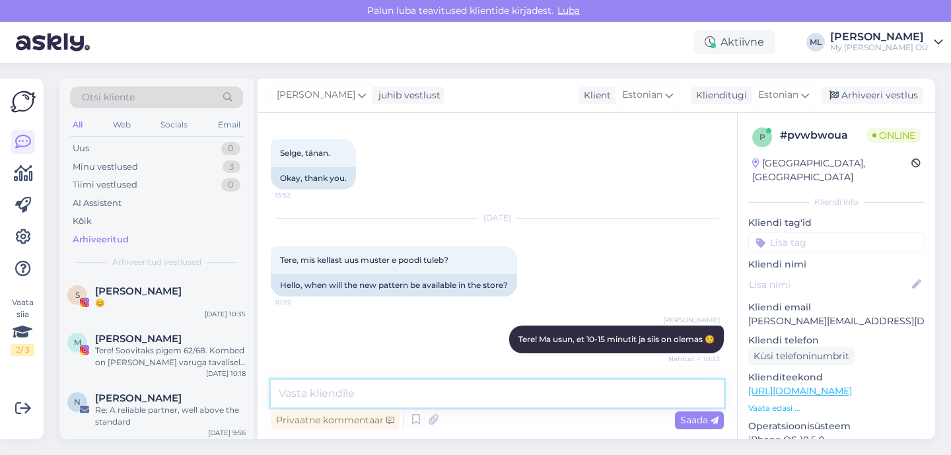
click at [414, 403] on textarea at bounding box center [497, 394] width 453 height 28
click at [316, 391] on textarea "Olemas 😊" at bounding box center [497, 394] width 453 height 28
type textarea "Nüüd on üleval 😊"
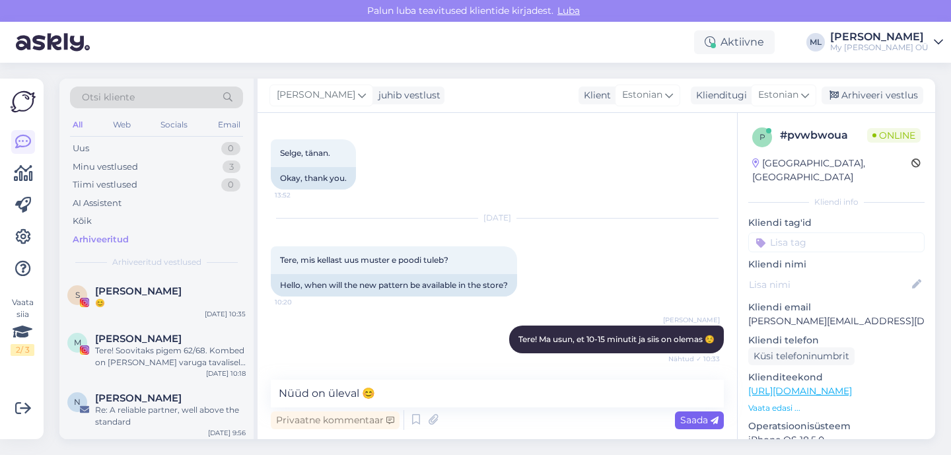
click at [686, 423] on span "Saada" at bounding box center [699, 420] width 38 height 12
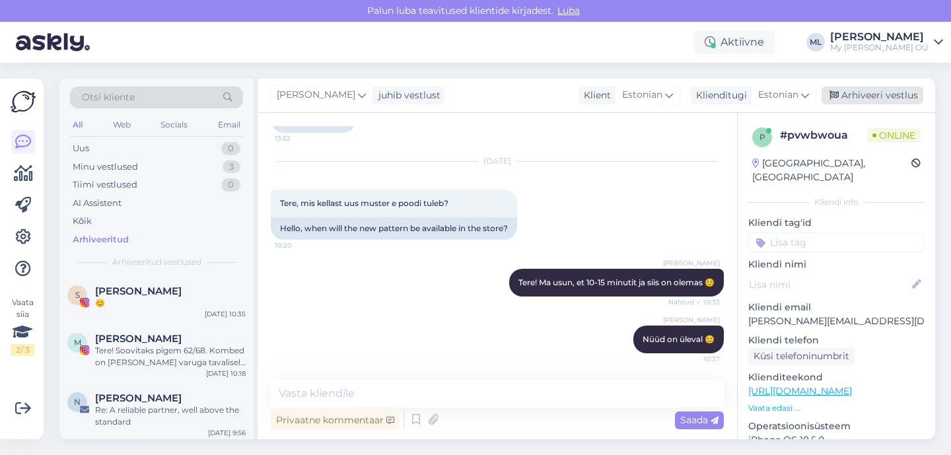
click at [842, 86] on div "Arhiveeri vestlus" at bounding box center [872, 95] width 102 height 18
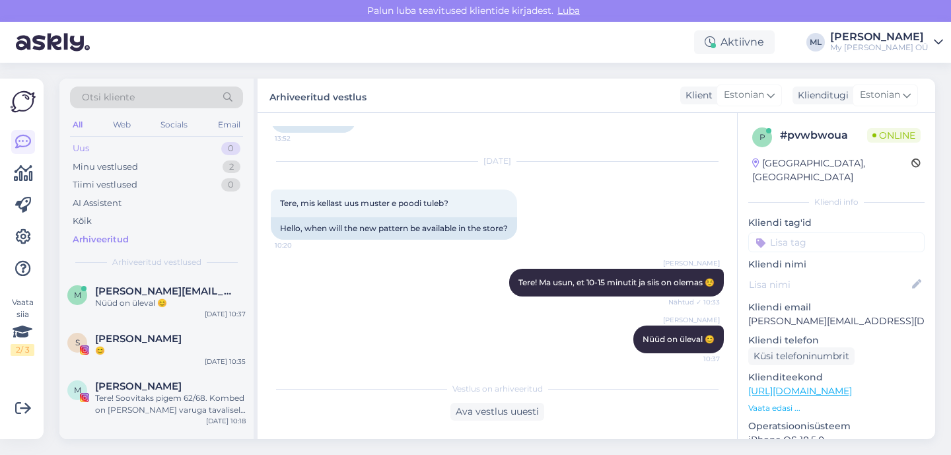
click at [97, 146] on div "Uus 0" at bounding box center [156, 148] width 173 height 18
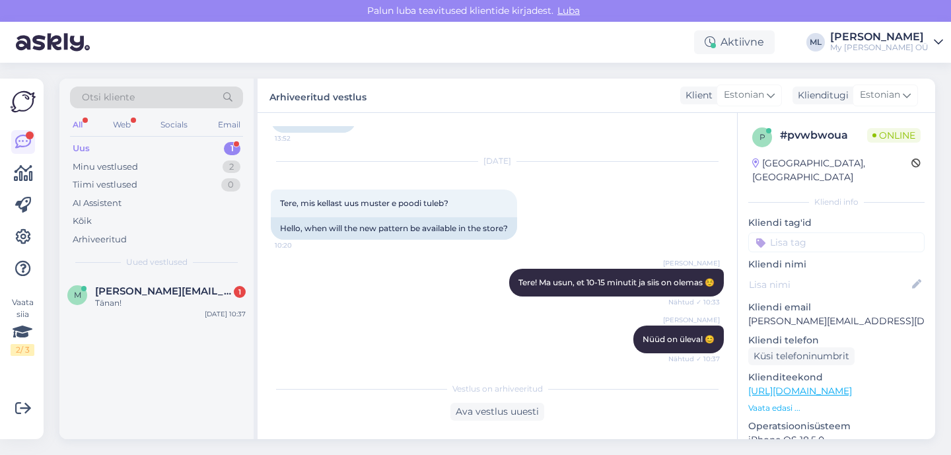
scroll to position [827, 0]
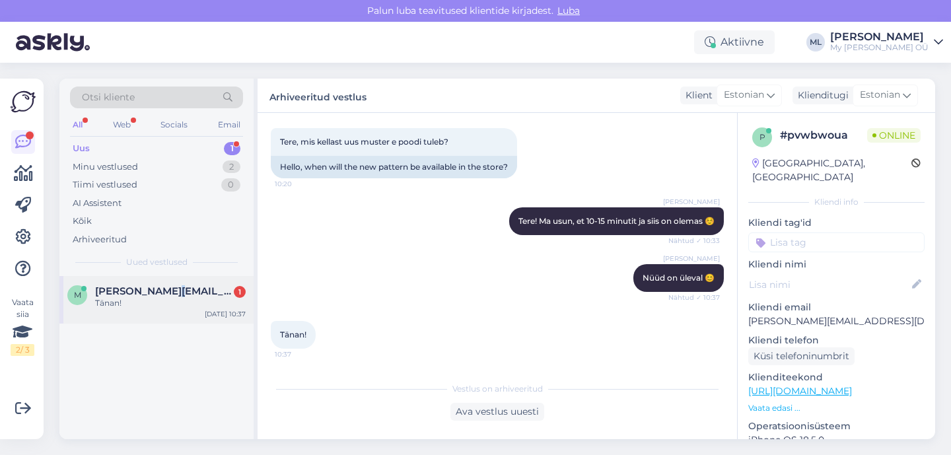
click at [169, 289] on span "[PERSON_NAME][EMAIL_ADDRESS][DOMAIN_NAME]" at bounding box center [163, 291] width 137 height 12
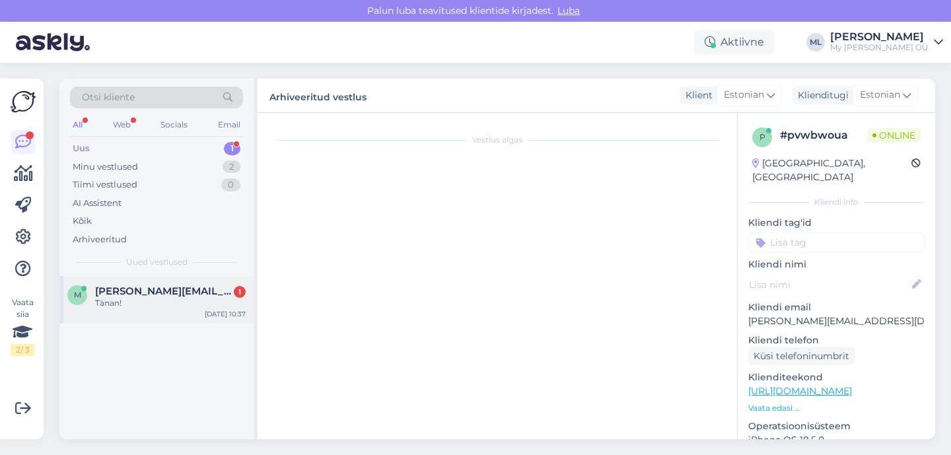
scroll to position [872, 0]
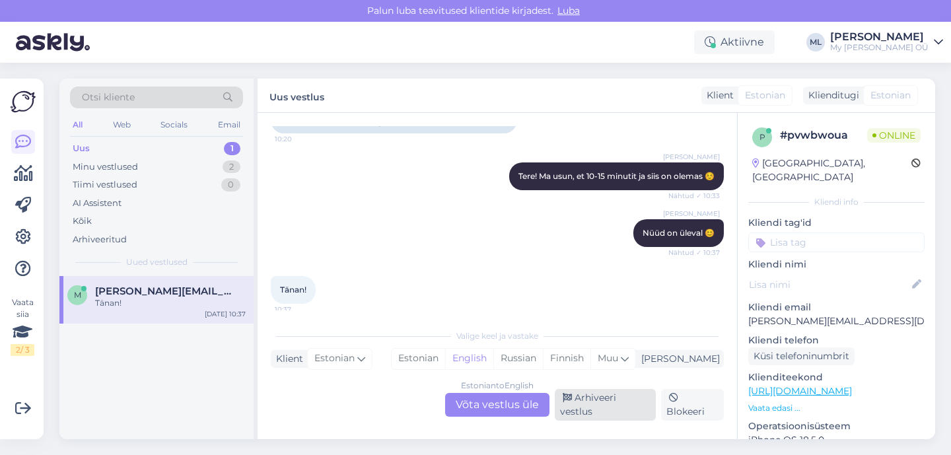
click at [596, 408] on div "Arhiveeri vestlus" at bounding box center [605, 405] width 101 height 32
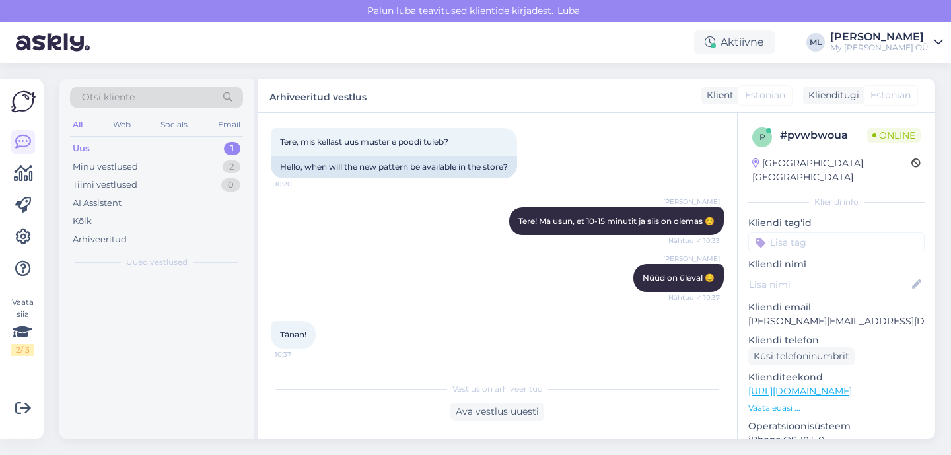
scroll to position [827, 0]
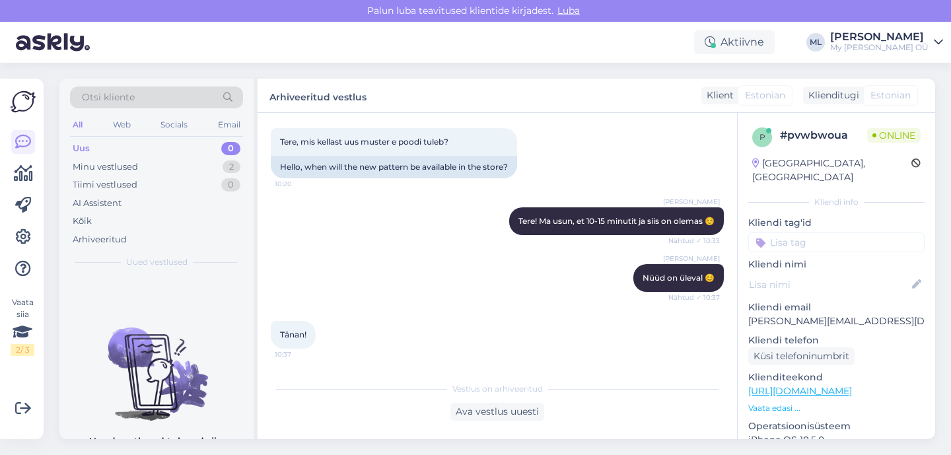
click at [78, 146] on div "Uus" at bounding box center [81, 148] width 17 height 13
click at [124, 172] on div "Minu vestlused" at bounding box center [105, 166] width 65 height 13
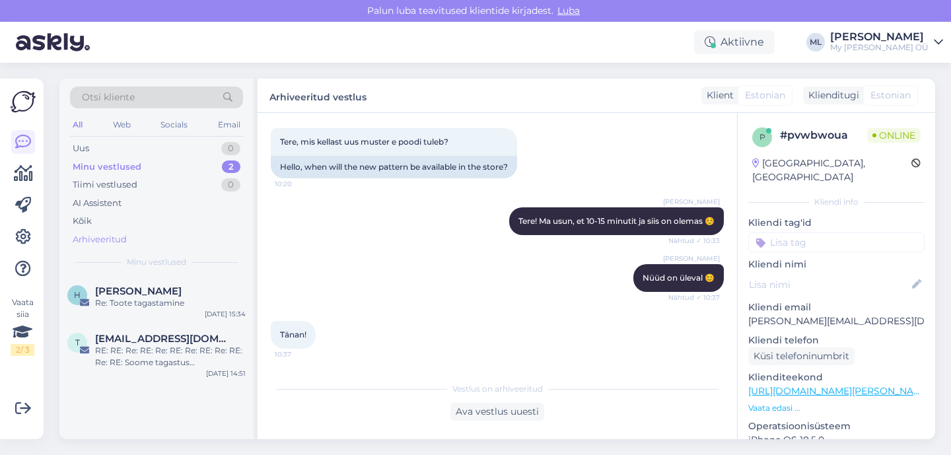
click at [104, 239] on div "Arhiveeritud" at bounding box center [100, 239] width 54 height 13
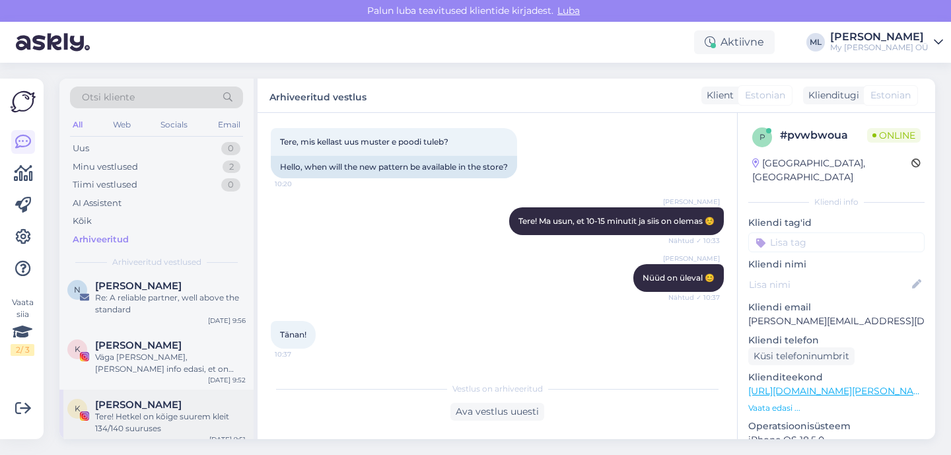
scroll to position [161, 0]
drag, startPoint x: 159, startPoint y: 407, endPoint x: 172, endPoint y: 407, distance: 13.2
click at [159, 407] on span "[PERSON_NAME]" at bounding box center [138, 403] width 86 height 12
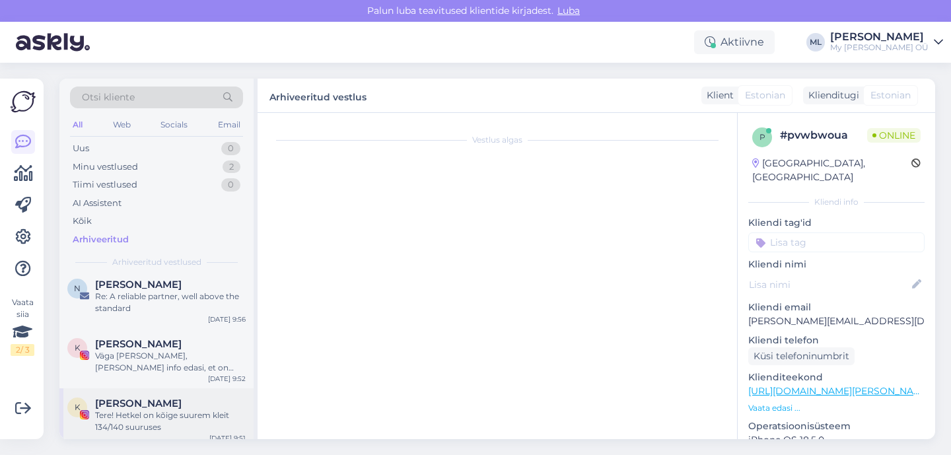
scroll to position [60, 0]
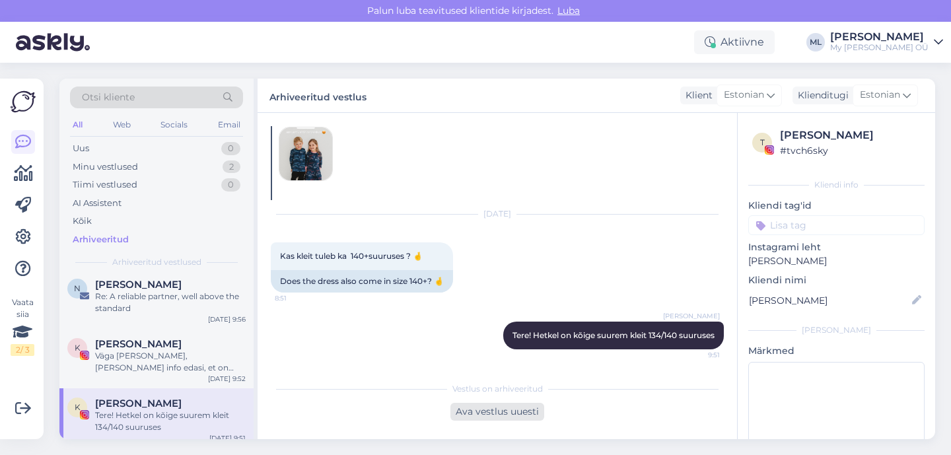
click at [504, 415] on div "Ava vestlus uuesti" at bounding box center [497, 412] width 94 height 18
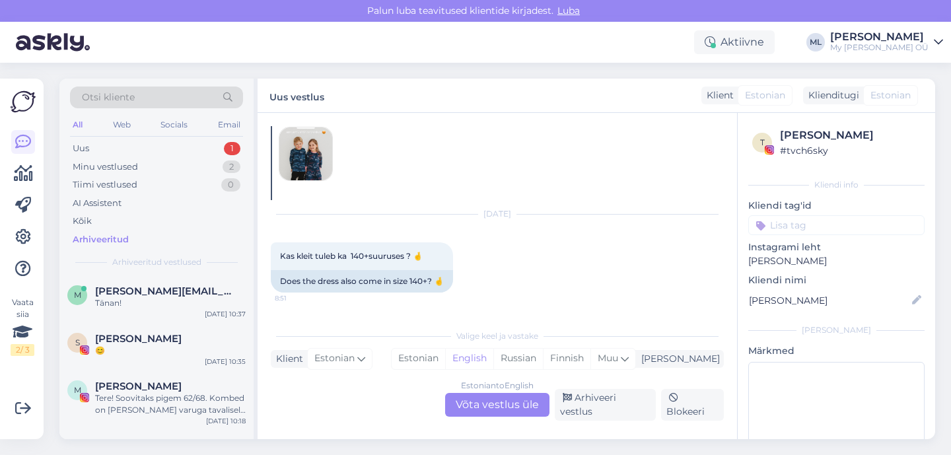
click at [522, 411] on div "Estonian to English Võta vestlus üle" at bounding box center [497, 405] width 104 height 24
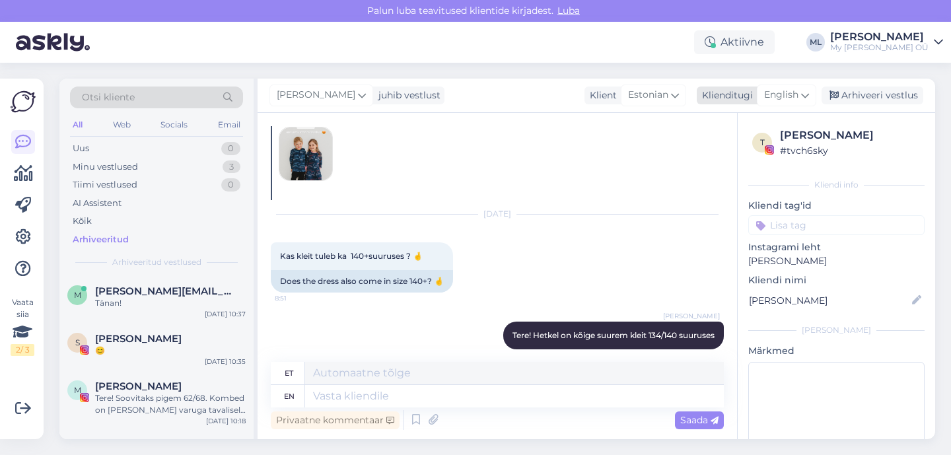
click at [790, 95] on span "English" at bounding box center [781, 95] width 34 height 15
click at [738, 156] on link "Estonian" at bounding box center [756, 153] width 145 height 21
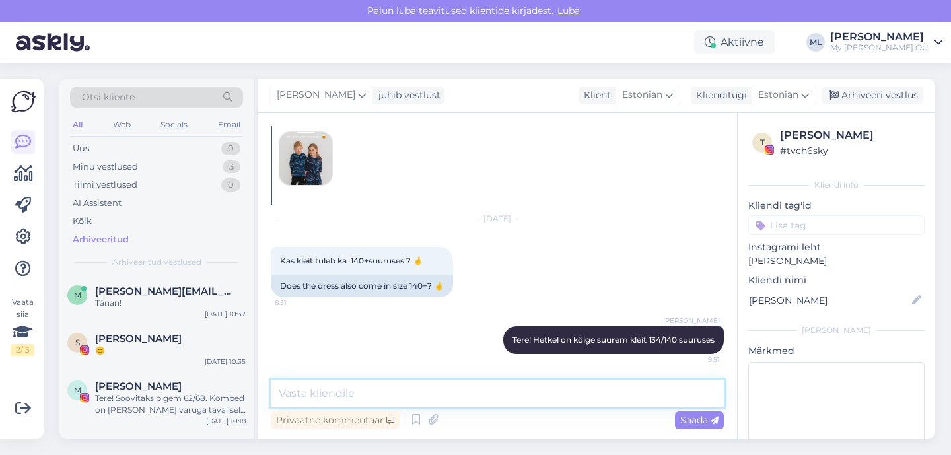
click at [436, 391] on textarea at bounding box center [497, 394] width 453 height 28
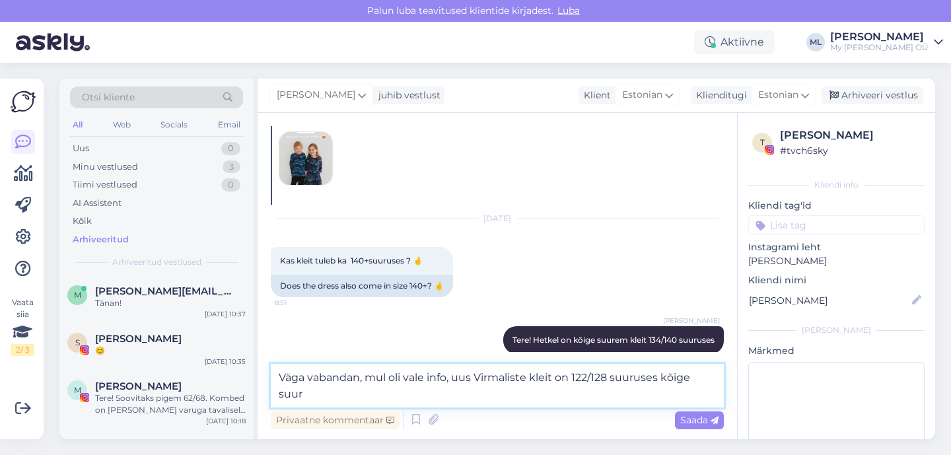
scroll to position [60, 0]
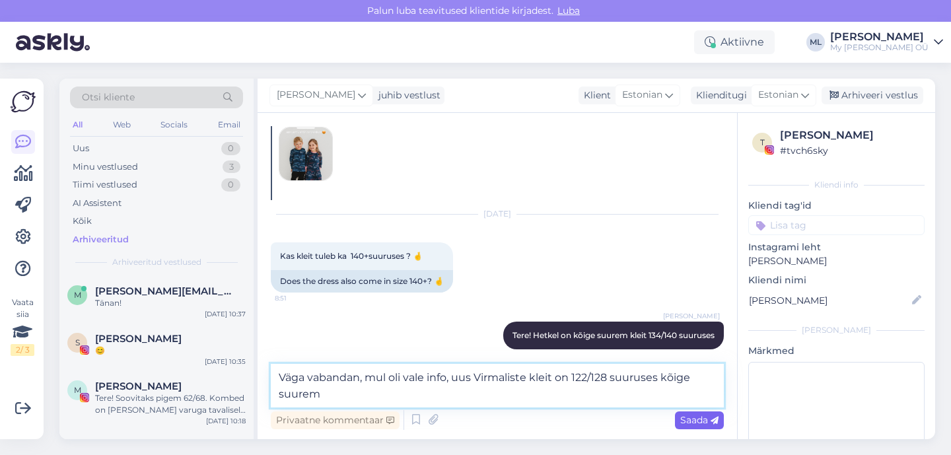
type textarea "Väga vabandan, mul oli vale info, uus Virmaliste kleit on 122/128 suuruses kõig…"
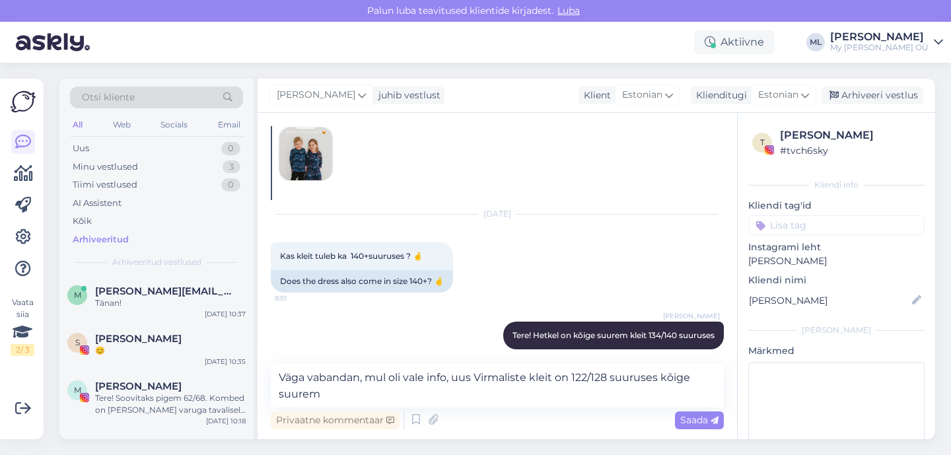
click at [700, 423] on span "Saada" at bounding box center [699, 420] width 38 height 12
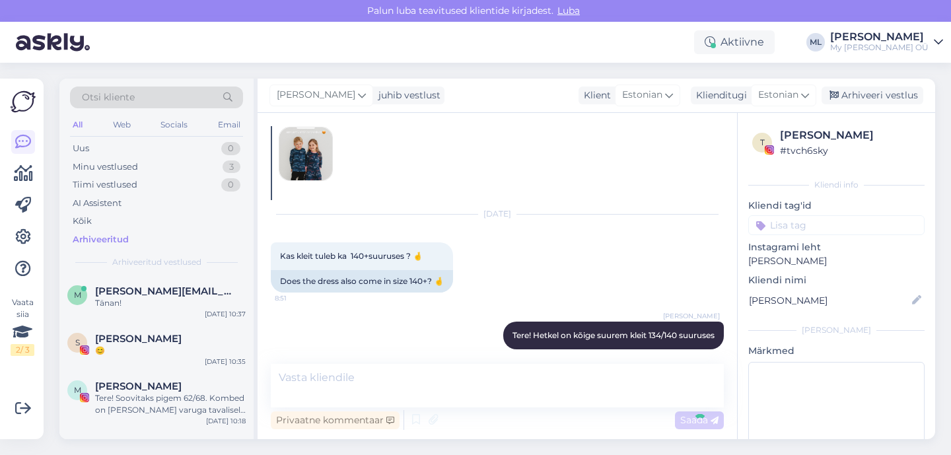
scroll to position [124, 0]
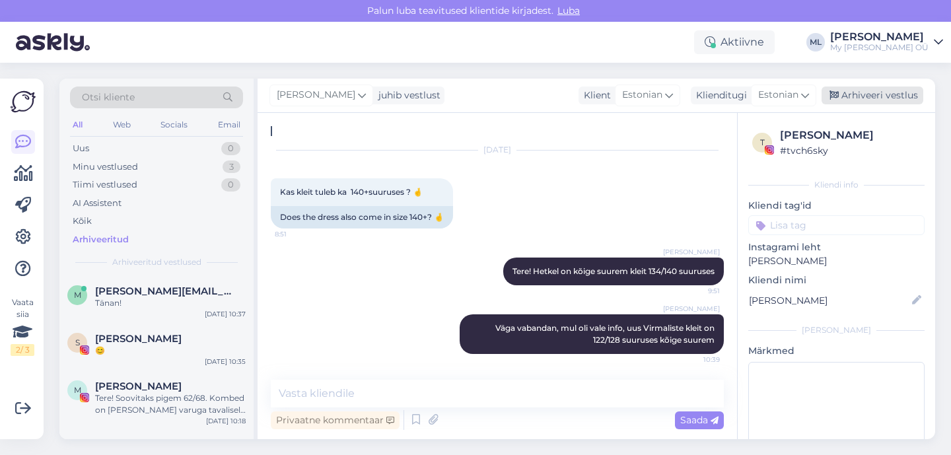
click at [845, 97] on div "Arhiveeri vestlus" at bounding box center [872, 95] width 102 height 18
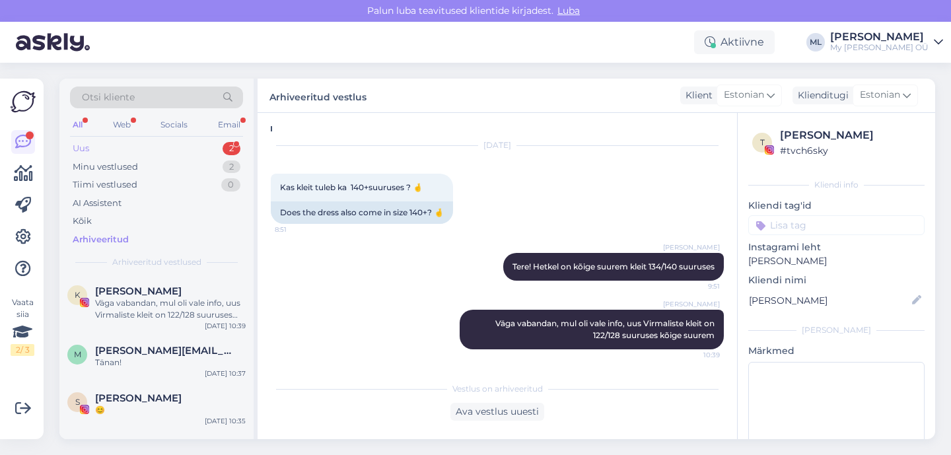
click at [84, 151] on div "Uus" at bounding box center [81, 148] width 17 height 13
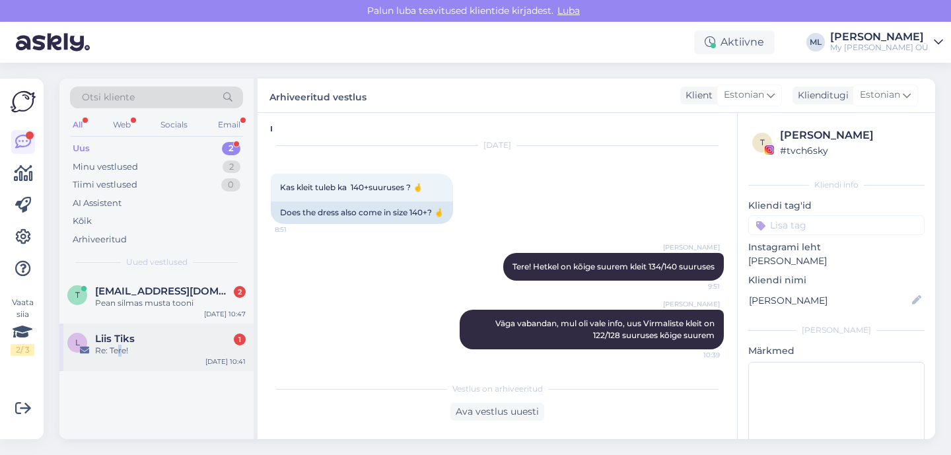
click at [120, 349] on div "Re: Tere!" at bounding box center [170, 351] width 151 height 12
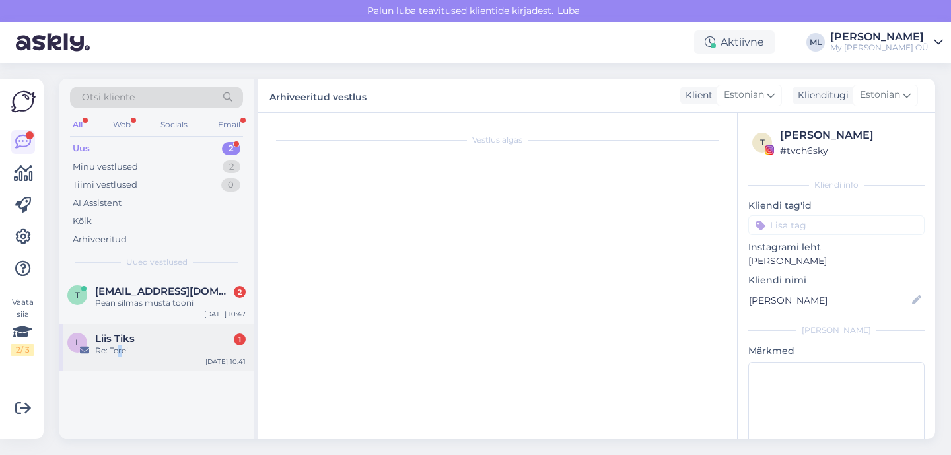
scroll to position [148, 0]
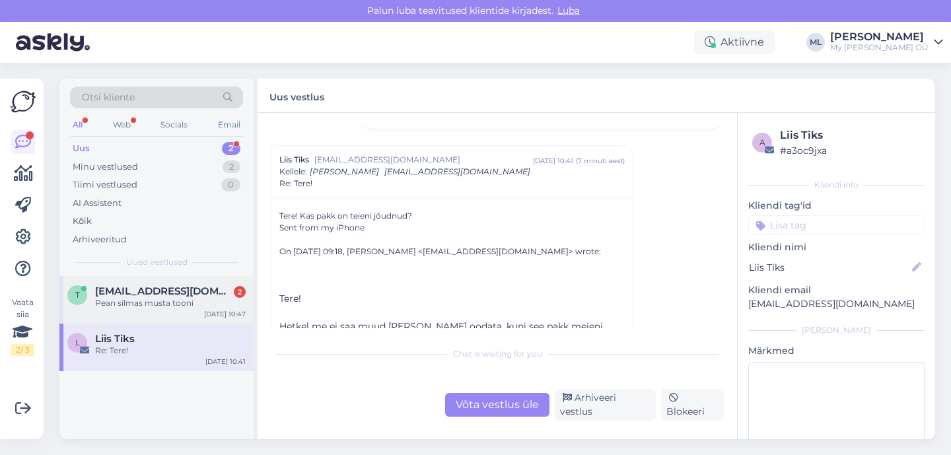
click at [144, 312] on div "t [EMAIL_ADDRESS][DOMAIN_NAME] 2 Pean silmas musta tooni [DATE] 10:47" at bounding box center [156, 300] width 194 height 48
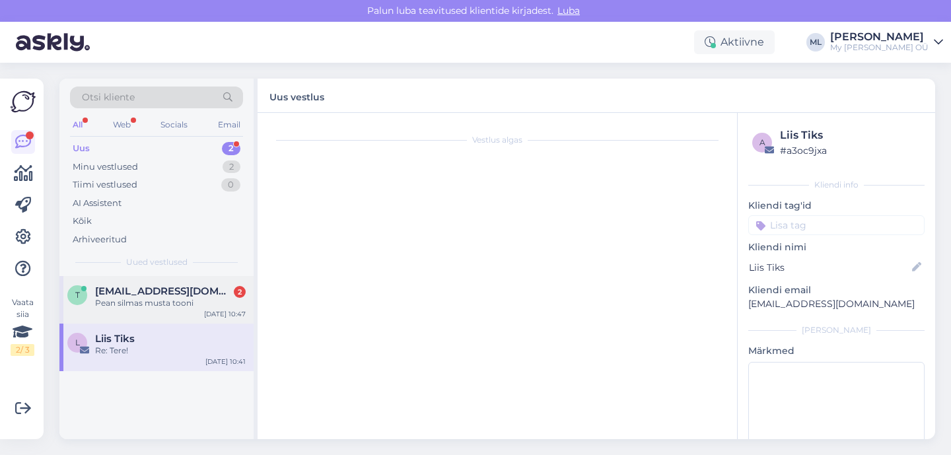
scroll to position [217, 0]
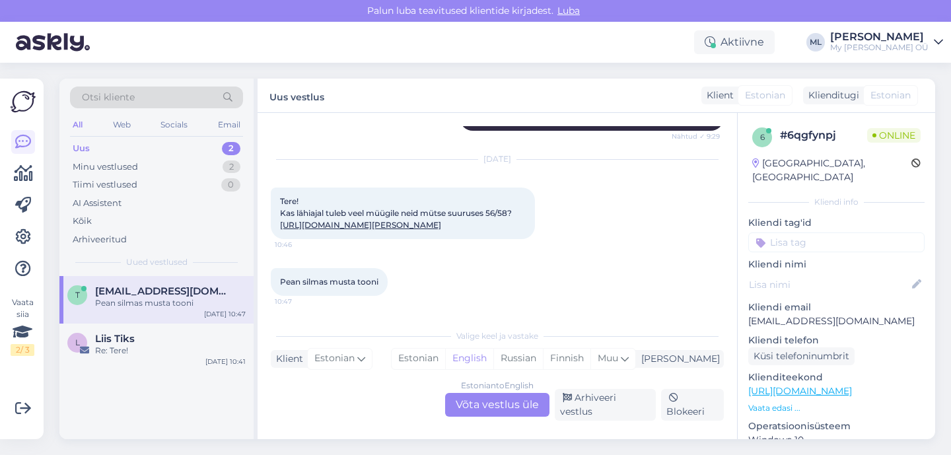
click at [478, 410] on div "Estonian to English Võta vestlus üle" at bounding box center [497, 405] width 104 height 24
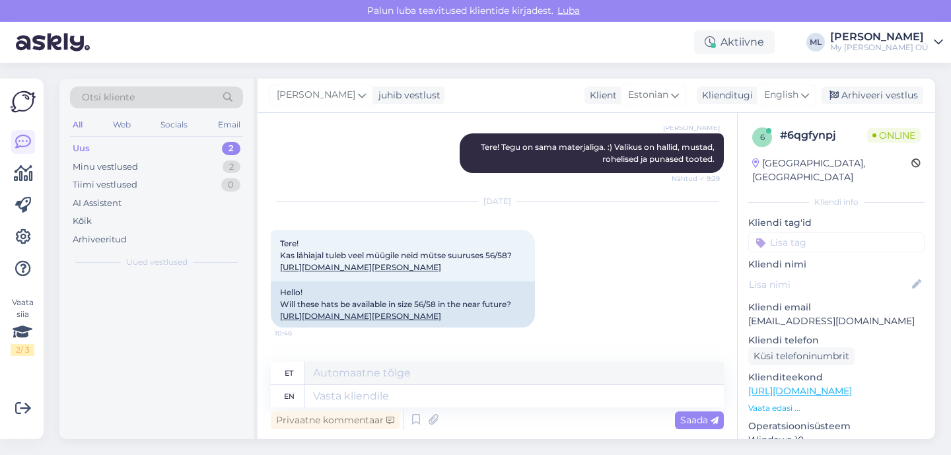
scroll to position [263, 0]
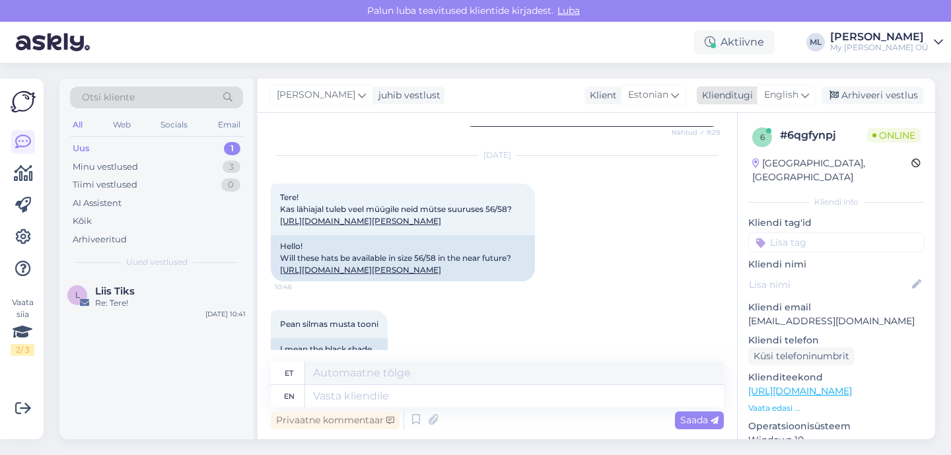
click at [782, 90] on span "English" at bounding box center [781, 95] width 34 height 15
type input "est"
click at [725, 153] on link "Estonian" at bounding box center [756, 153] width 145 height 21
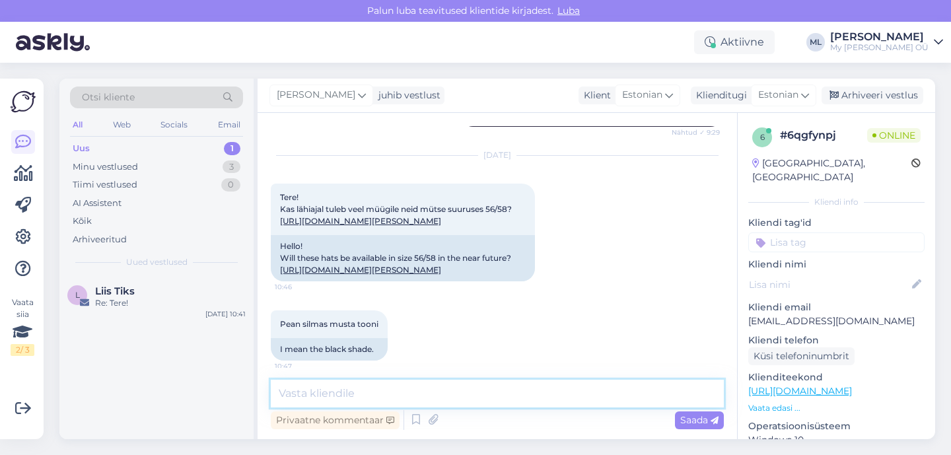
click at [358, 388] on textarea at bounding box center [497, 394] width 453 height 28
type textarea "Tere! Jaa, lähipäevil peaks e-poes olema :)"
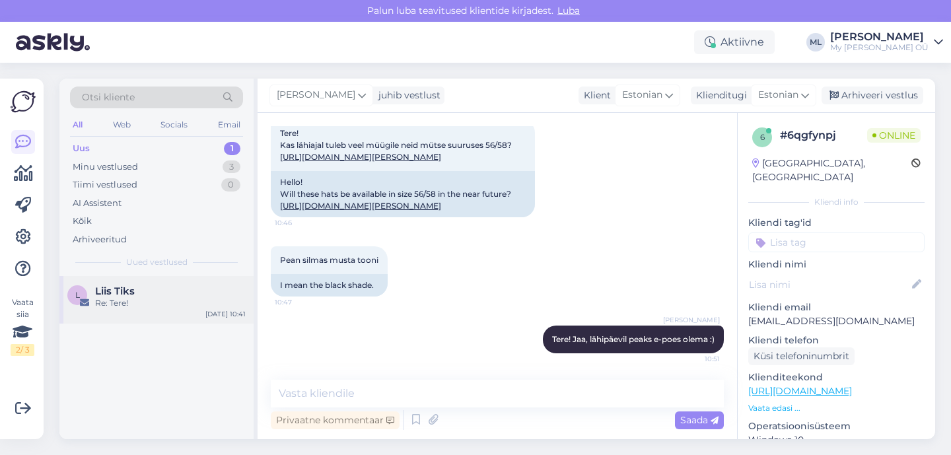
click at [127, 305] on div "Re: Tere!" at bounding box center [170, 303] width 151 height 12
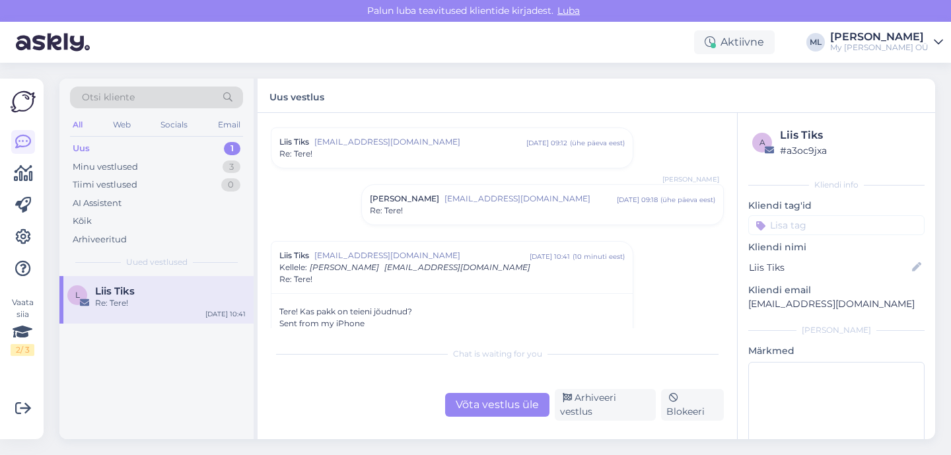
scroll to position [155, 0]
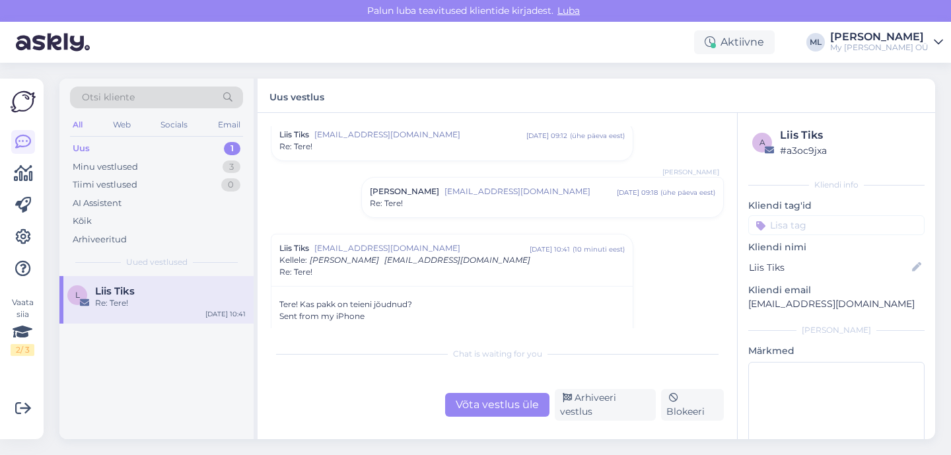
click at [444, 189] on span "[EMAIL_ADDRESS][DOMAIN_NAME]" at bounding box center [530, 192] width 172 height 12
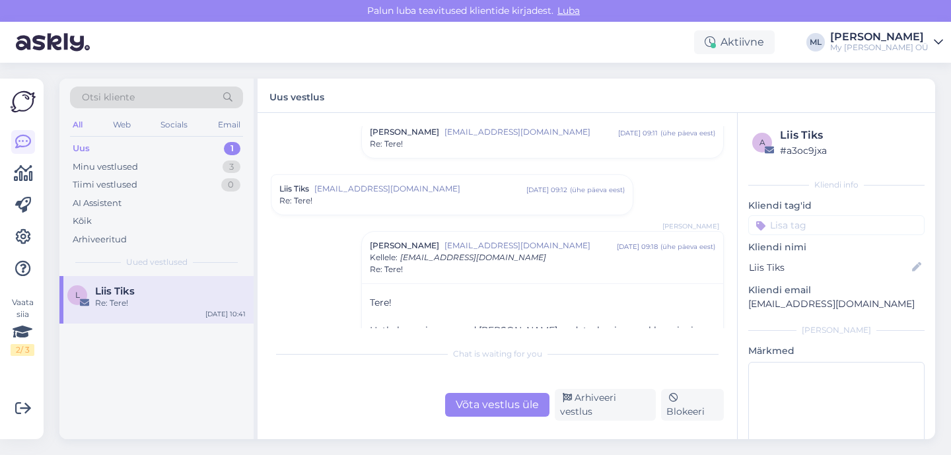
scroll to position [100, 0]
click at [372, 204] on div "Re: Tere!" at bounding box center [451, 201] width 345 height 12
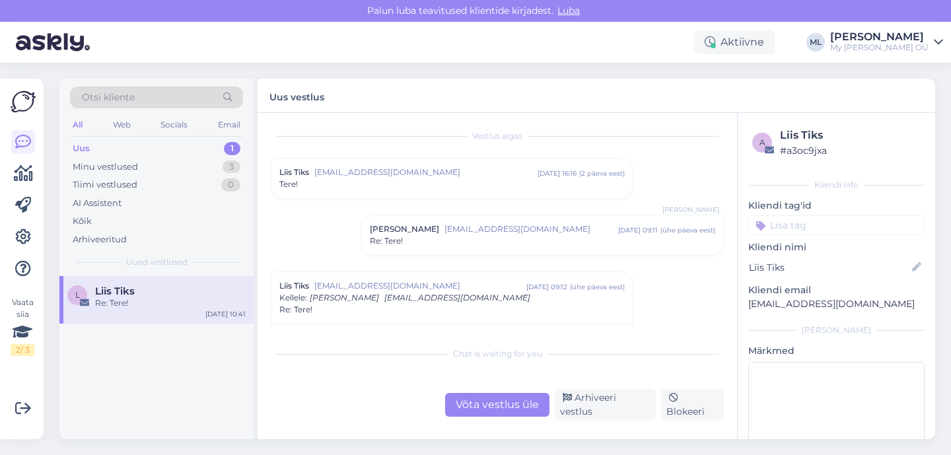
scroll to position [0, 0]
click at [422, 183] on div "Tere!" at bounding box center [451, 188] width 345 height 12
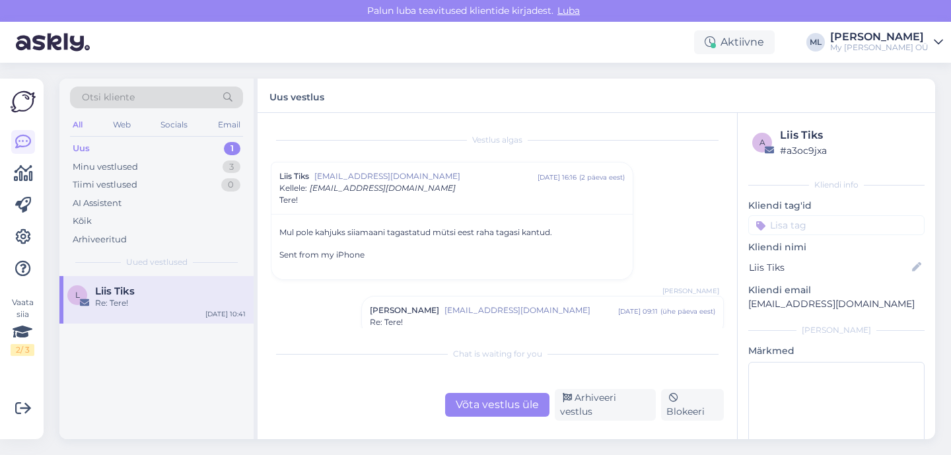
click at [507, 316] on span "[EMAIL_ADDRESS][DOMAIN_NAME]" at bounding box center [531, 310] width 174 height 12
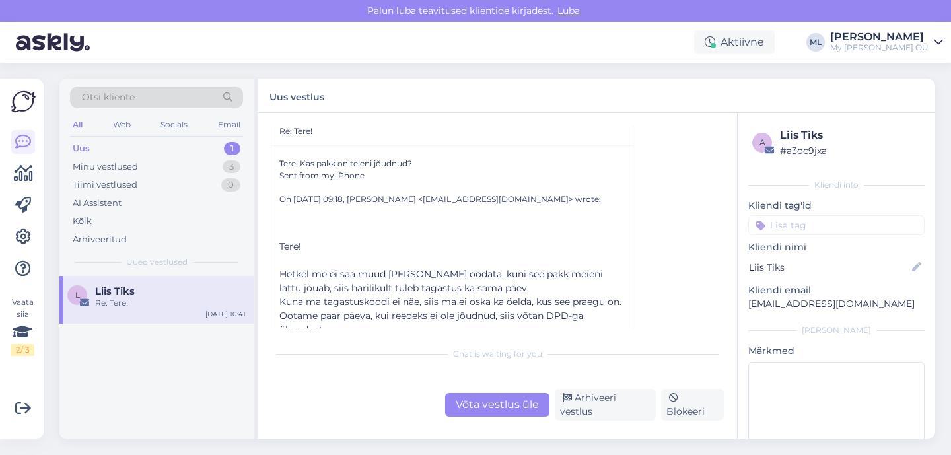
scroll to position [965, 0]
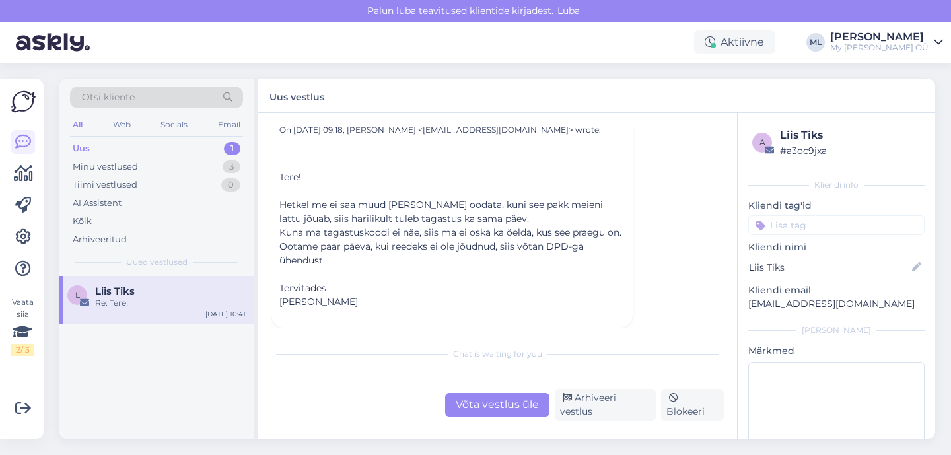
click at [184, 273] on div "Otsi kliente All Web Socials Email Uus 1 Minu vestlused 3 Tiimi vestlused 0 AI …" at bounding box center [156, 177] width 194 height 197
click at [184, 300] on div "Re: Tere!" at bounding box center [170, 303] width 151 height 12
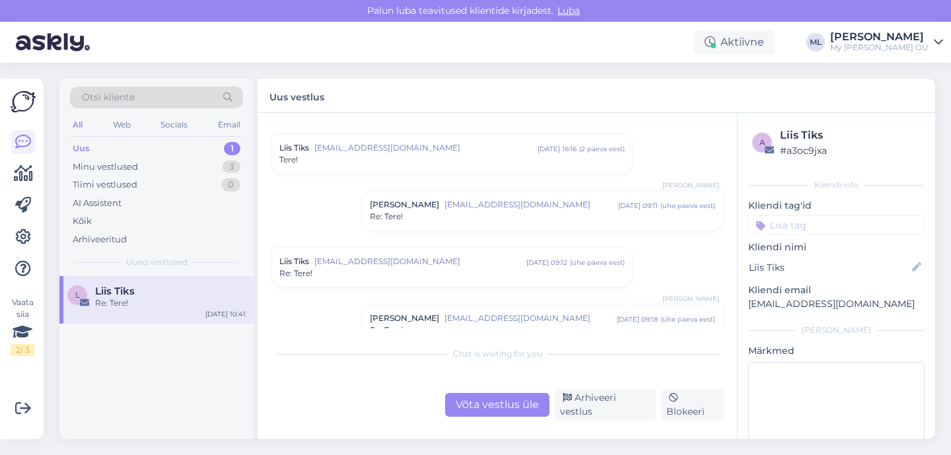
scroll to position [32, 0]
click at [532, 224] on div "[PERSON_NAME] [EMAIL_ADDRESS][DOMAIN_NAME] [DATE] 09:11 ( ühe päeva eest ) Re: …" at bounding box center [542, 208] width 361 height 40
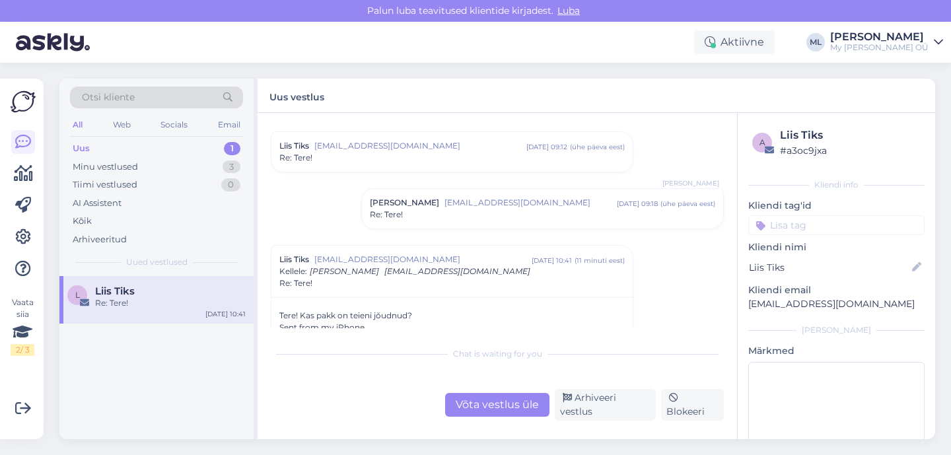
scroll to position [495, 0]
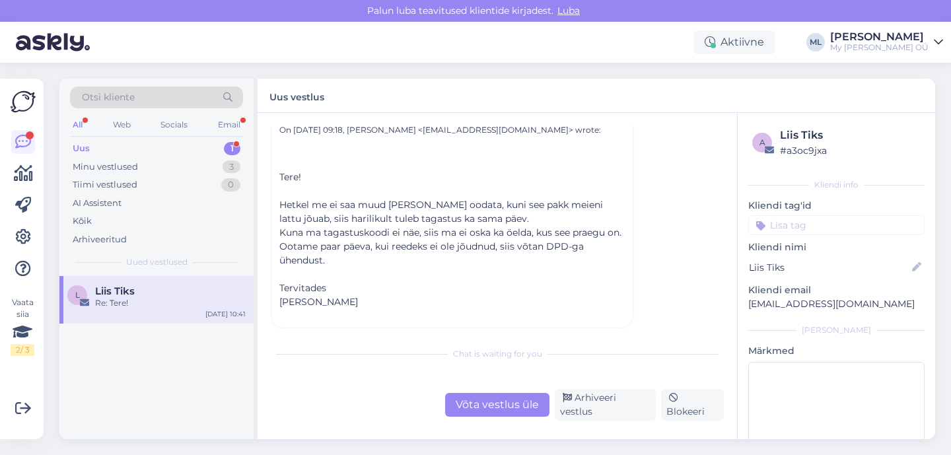
click at [90, 151] on div "Uus 1" at bounding box center [156, 148] width 173 height 18
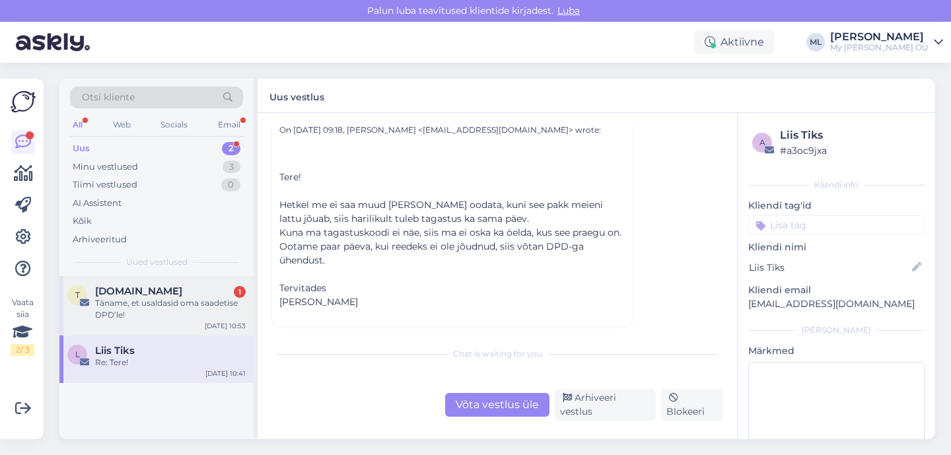
click at [135, 300] on div "Täname, et usaldasid oma saadetise DPD’le!" at bounding box center [170, 309] width 151 height 24
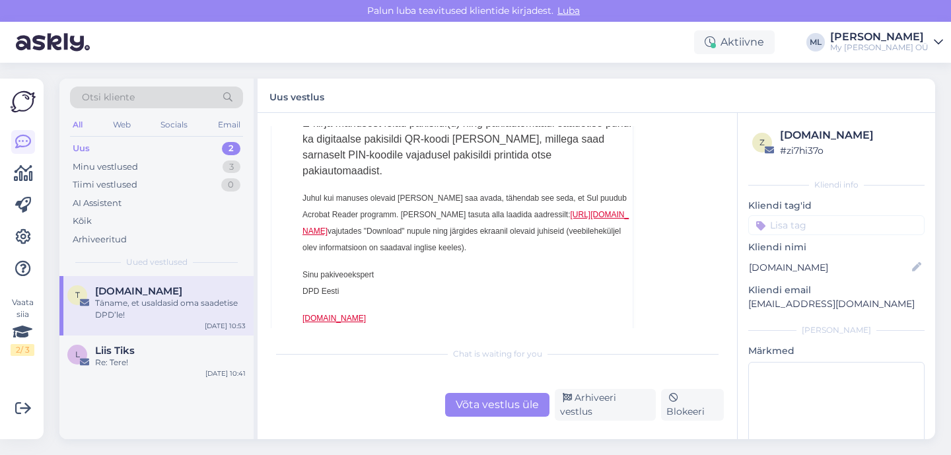
scroll to position [447, 0]
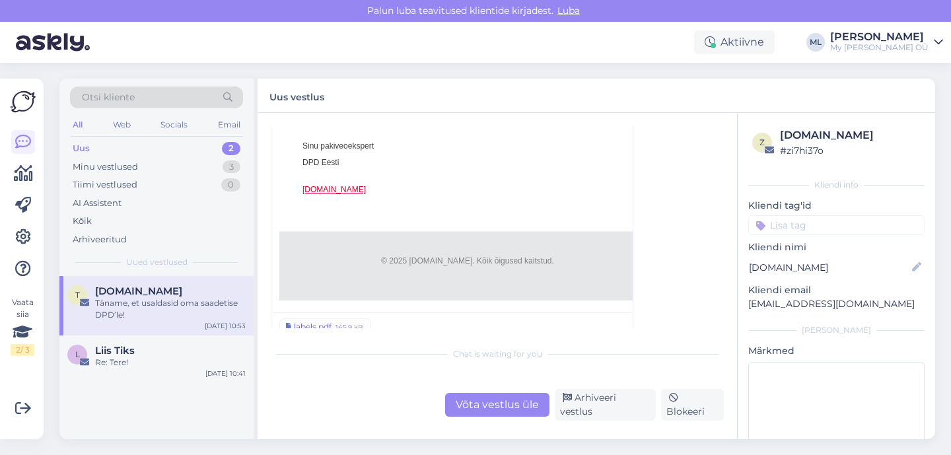
click at [332, 318] on link "labels.pdf 145.9 kB" at bounding box center [325, 326] width 92 height 17
click at [161, 303] on div "Täname, et usaldasid oma saadetise DPD’le!" at bounding box center [170, 309] width 151 height 24
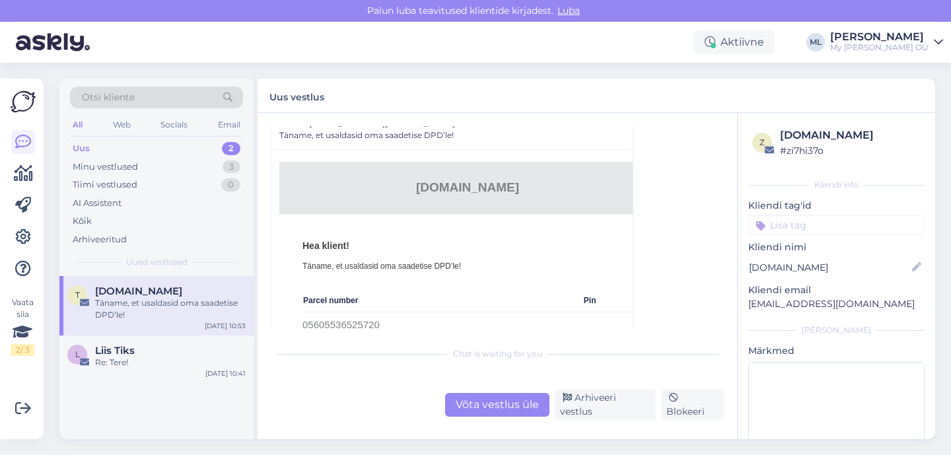
scroll to position [0, 0]
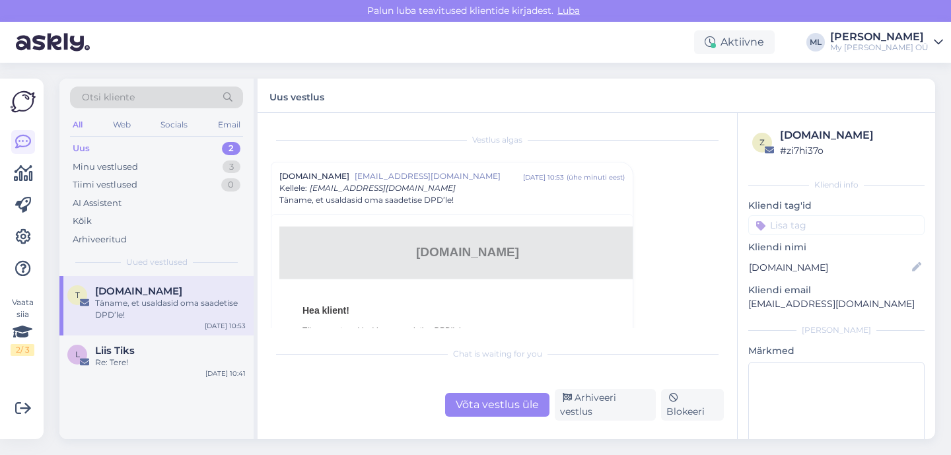
click at [207, 304] on div "Täname, et usaldasid oma saadetise DPD’le!" at bounding box center [170, 309] width 151 height 24
click at [137, 166] on div "Minu vestlused 3" at bounding box center [156, 167] width 173 height 18
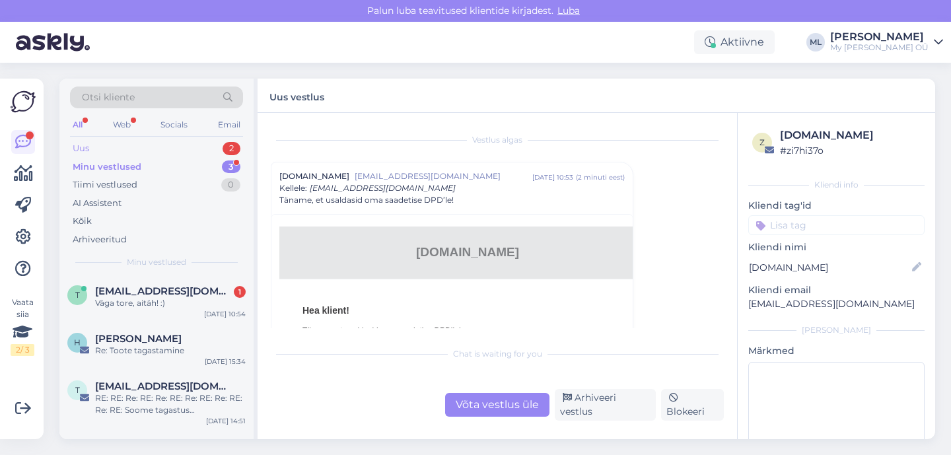
click at [100, 145] on div "Uus 2" at bounding box center [156, 148] width 173 height 18
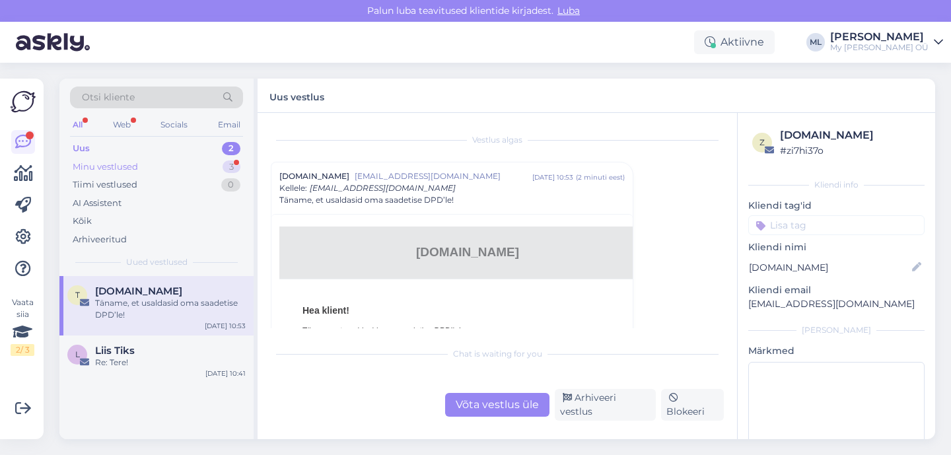
click at [117, 163] on div "Minu vestlused" at bounding box center [105, 166] width 65 height 13
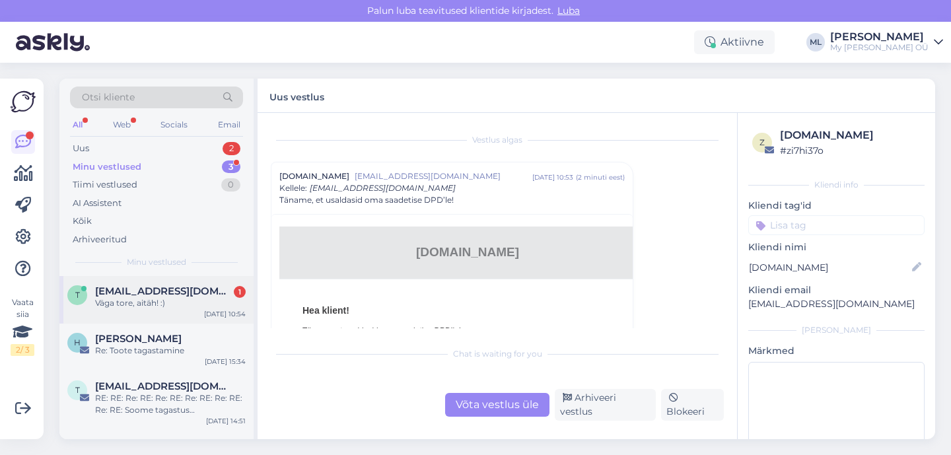
click at [173, 296] on span "[EMAIL_ADDRESS][DOMAIN_NAME]" at bounding box center [163, 291] width 137 height 12
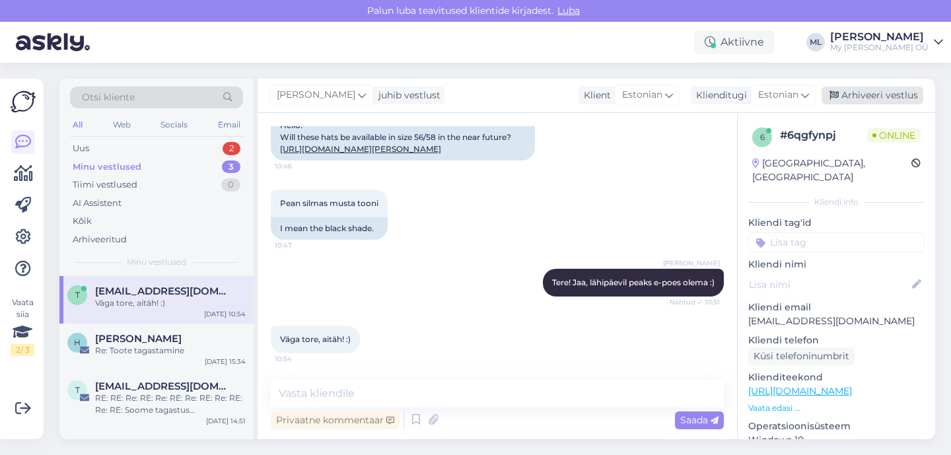
click at [860, 97] on div "Arhiveeri vestlus" at bounding box center [872, 95] width 102 height 18
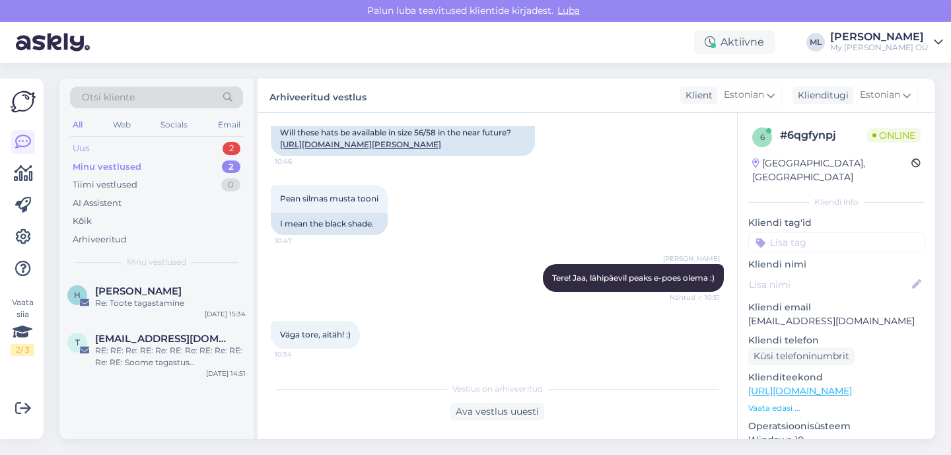
click at [78, 147] on div "Uus" at bounding box center [81, 148] width 17 height 13
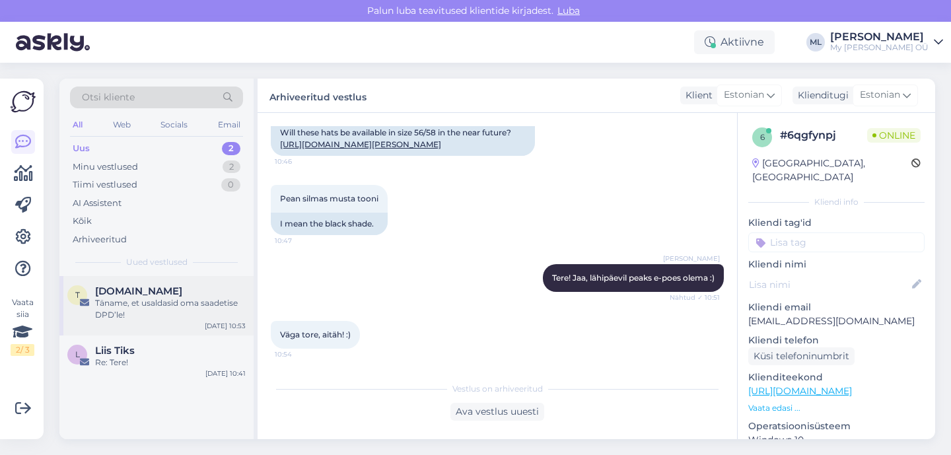
click at [129, 314] on div "Täname, et usaldasid oma saadetise DPD’le!" at bounding box center [170, 309] width 151 height 24
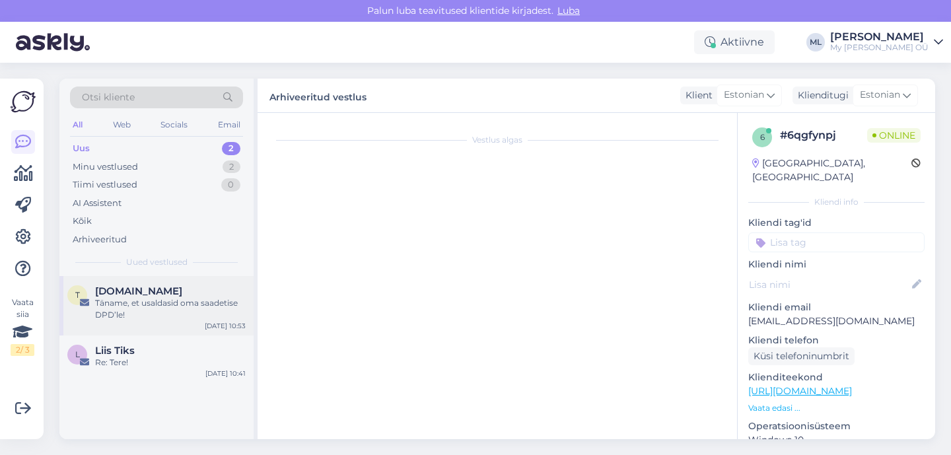
scroll to position [36, 0]
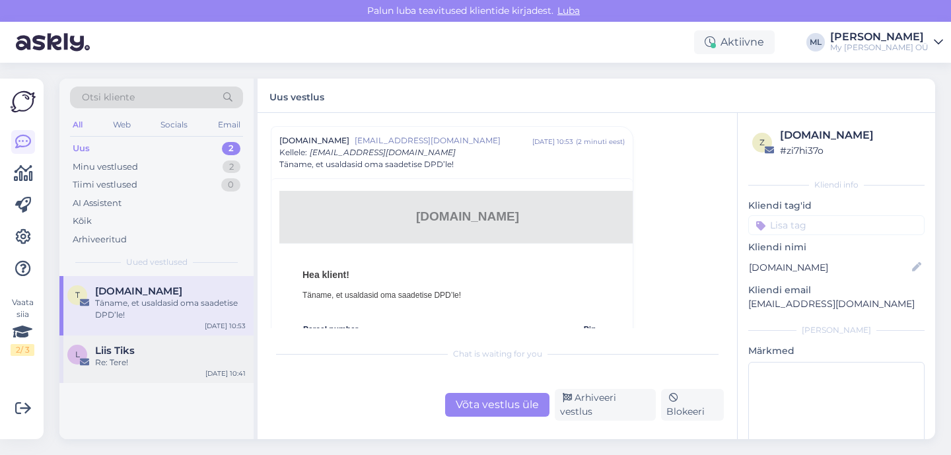
click at [88, 350] on div "L Liis Tiks Re: Tere!" at bounding box center [156, 357] width 178 height 24
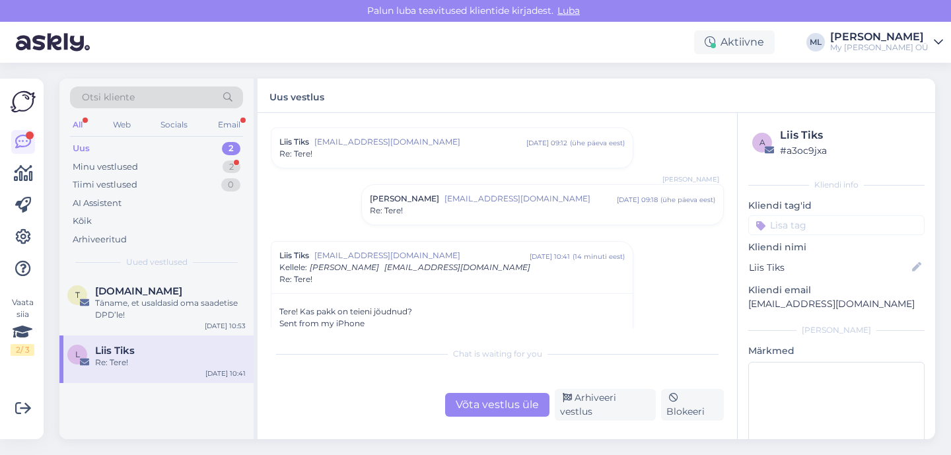
click at [183, 356] on div "Liis Tiks Re: Tere!" at bounding box center [170, 357] width 151 height 24
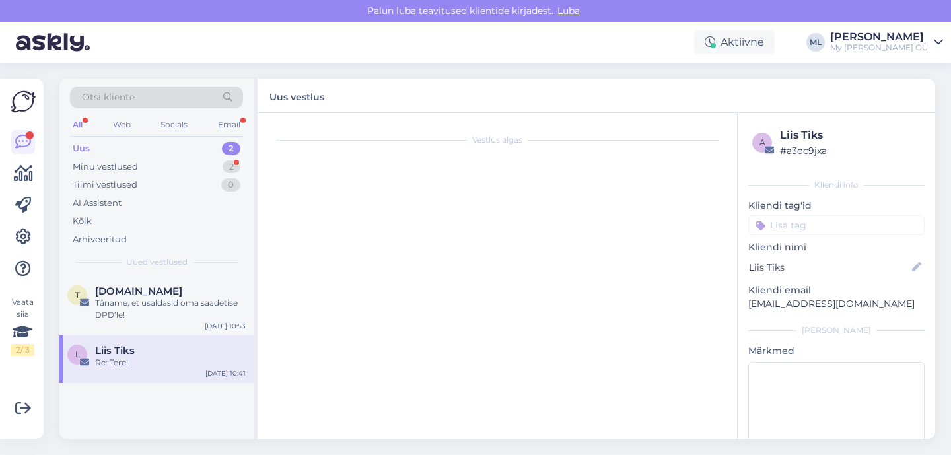
scroll to position [263, 0]
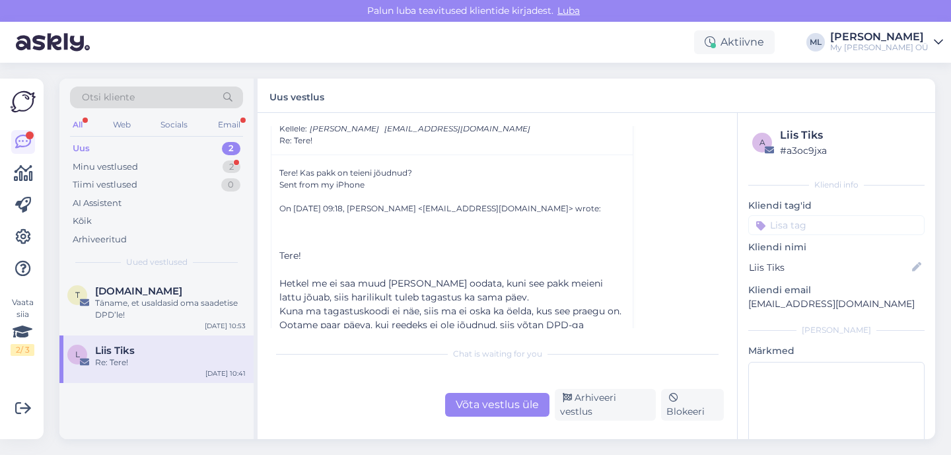
click at [139, 361] on div "Re: Tere!" at bounding box center [170, 363] width 151 height 12
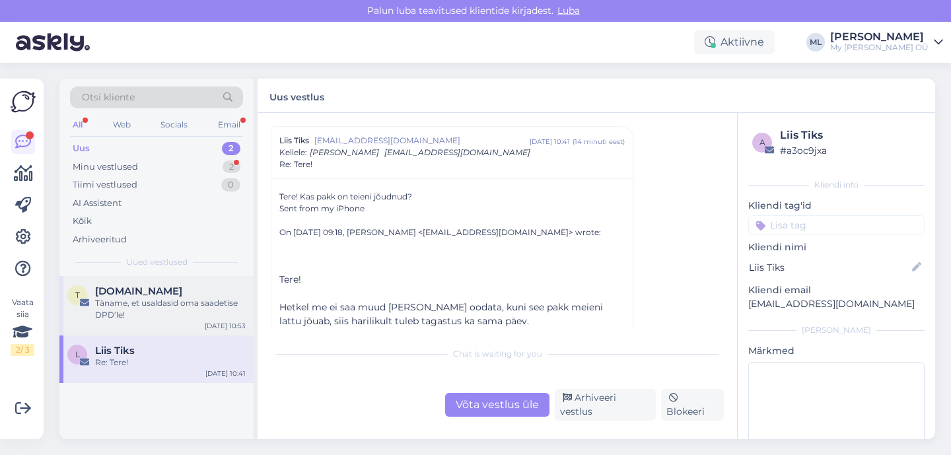
click at [153, 296] on div "[DOMAIN_NAME]" at bounding box center [170, 291] width 151 height 12
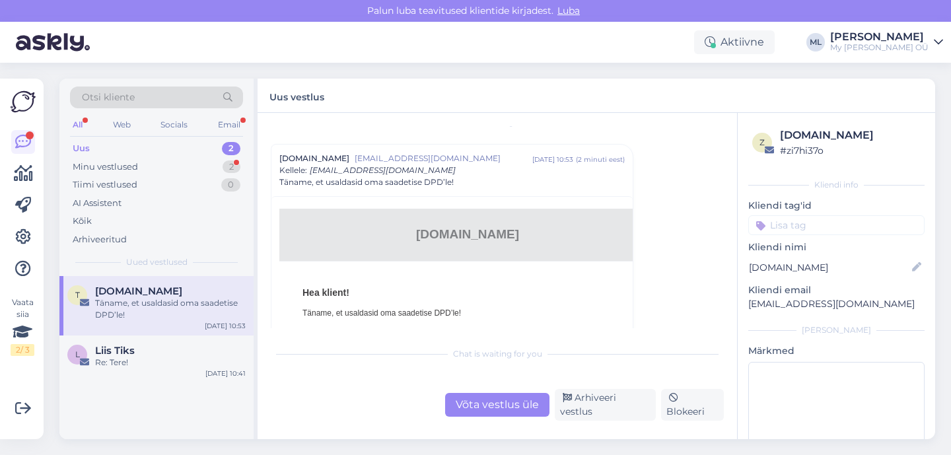
scroll to position [0, 0]
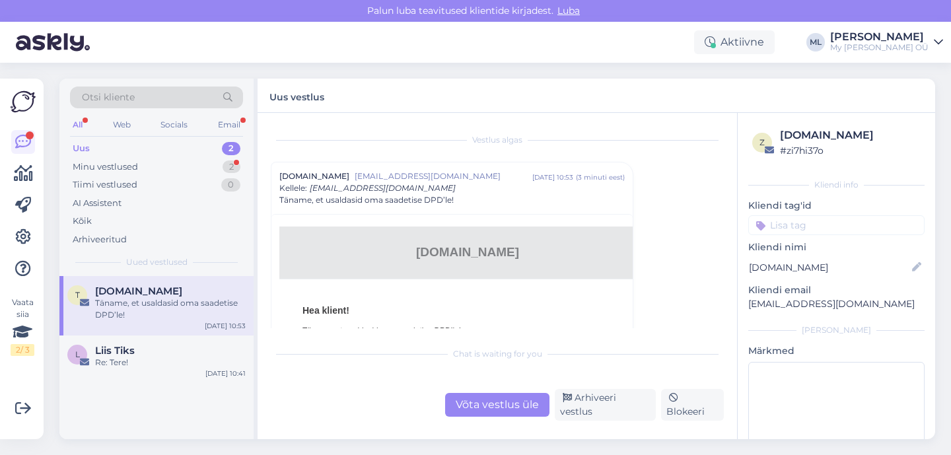
click at [164, 305] on div "Täname, et usaldasid oma saadetise DPD’le!" at bounding box center [170, 309] width 151 height 24
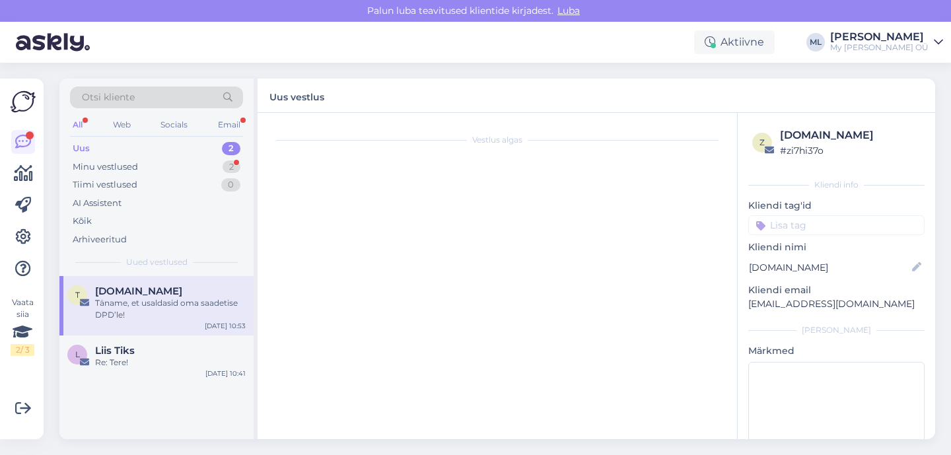
scroll to position [36, 0]
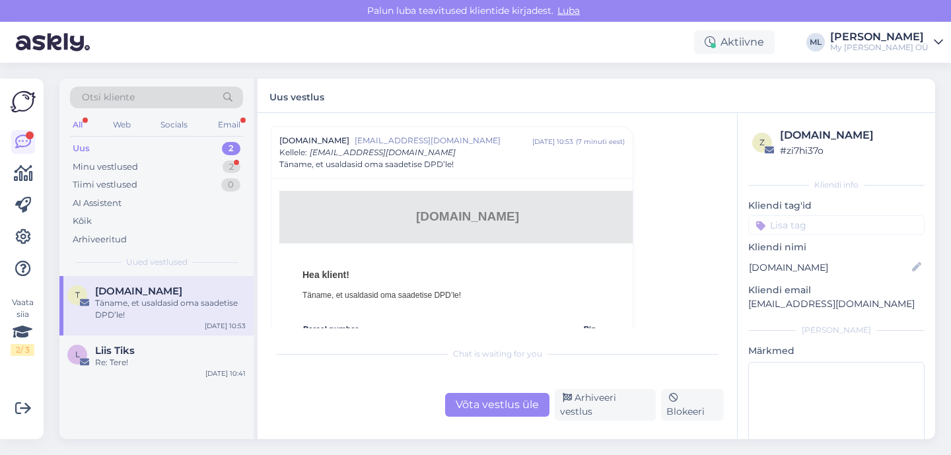
click at [107, 149] on div "Uus 2" at bounding box center [156, 148] width 173 height 18
click at [105, 171] on div "Minu vestlused" at bounding box center [105, 166] width 65 height 13
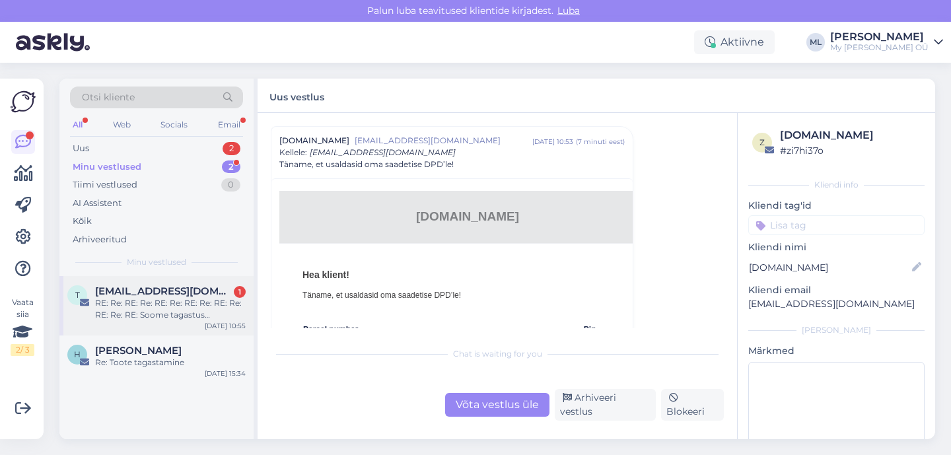
click at [148, 318] on div "RE: Re: RE: Re: RE: Re: RE: Re: RE: Re: RE: Re: RE: Soome tagastus <CID18C7A677…" at bounding box center [170, 309] width 151 height 24
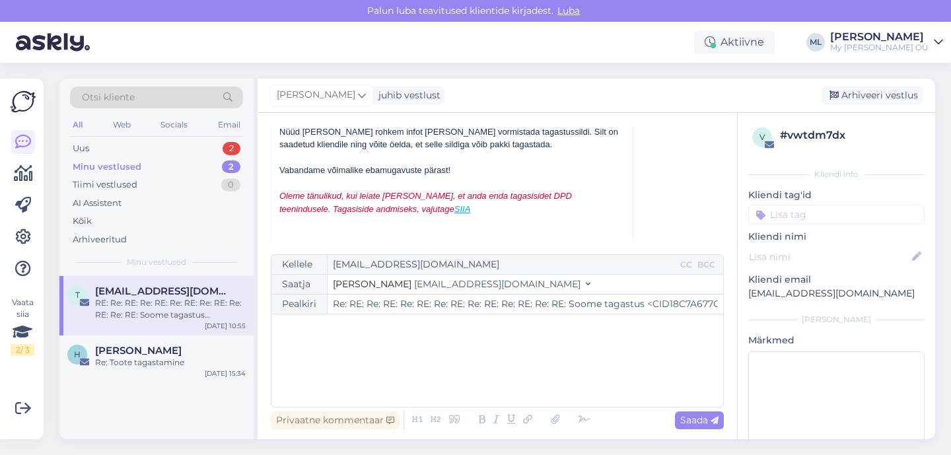
scroll to position [8283, 0]
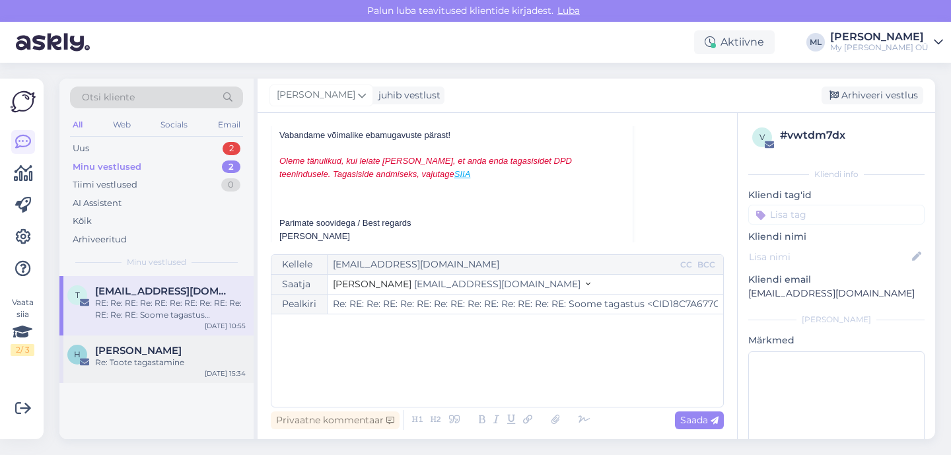
click at [151, 347] on span "[PERSON_NAME]" at bounding box center [138, 351] width 86 height 12
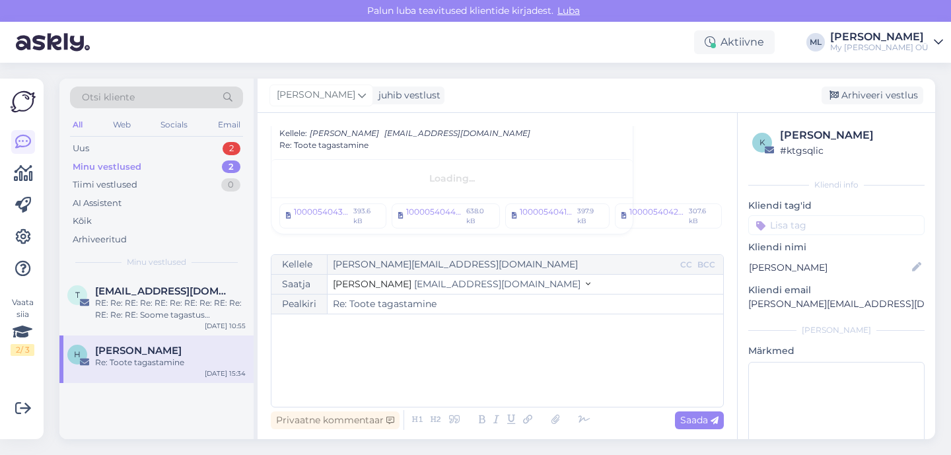
scroll to position [973, 0]
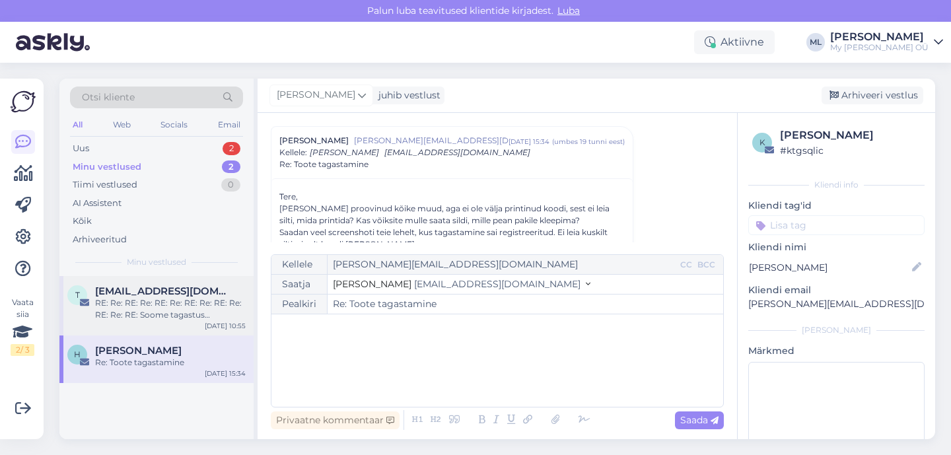
click at [116, 294] on span "[EMAIL_ADDRESS][DOMAIN_NAME]" at bounding box center [163, 291] width 137 height 12
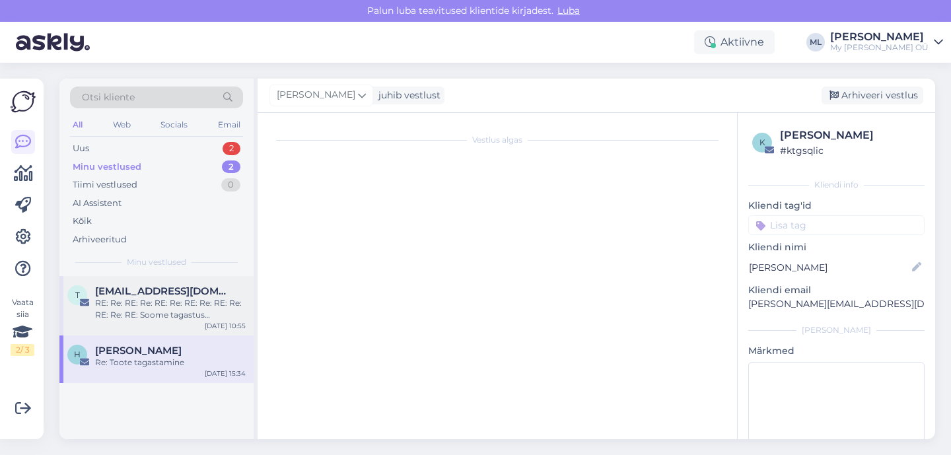
scroll to position [0, 0]
click at [133, 347] on span "[PERSON_NAME]" at bounding box center [138, 351] width 86 height 12
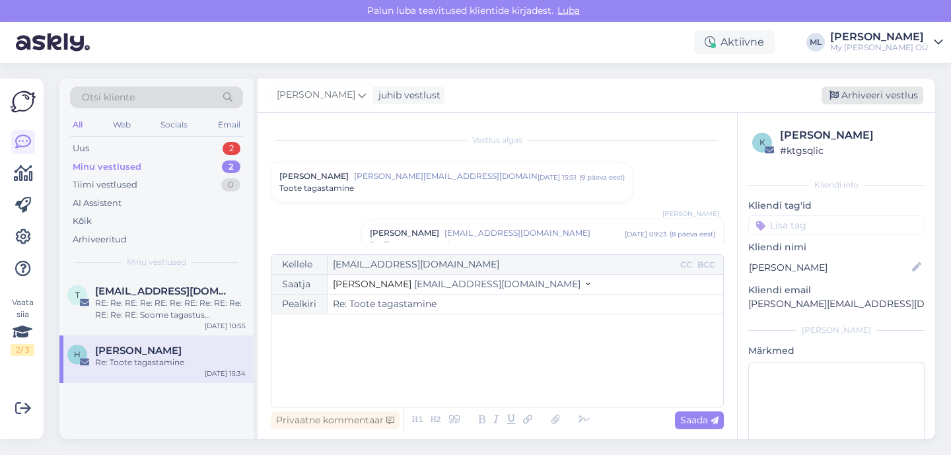
scroll to position [973, 0]
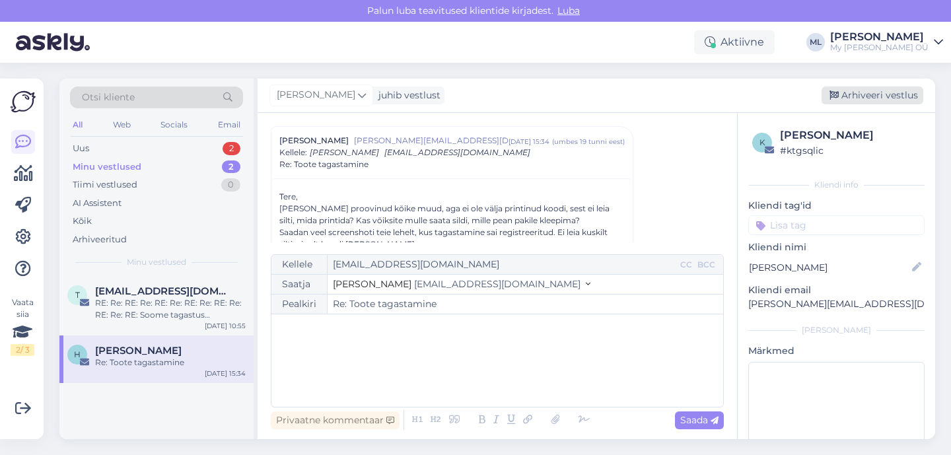
click at [842, 89] on div "Arhiveeri vestlus" at bounding box center [872, 95] width 102 height 18
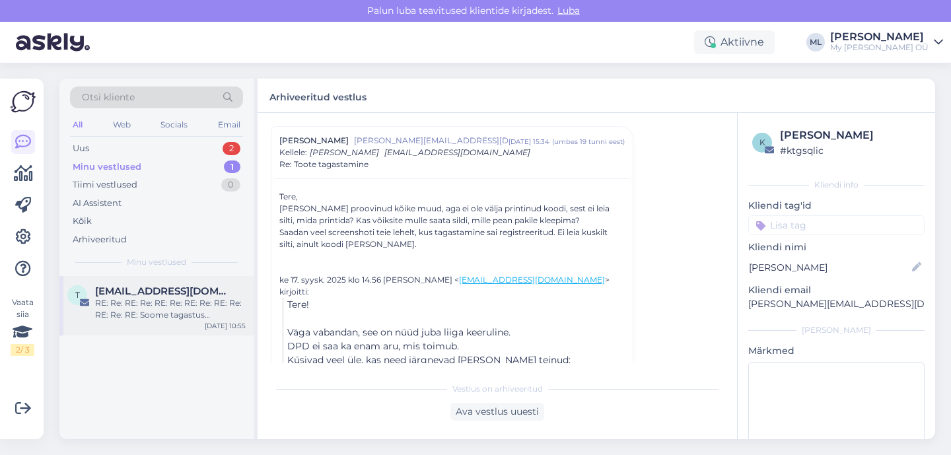
click at [138, 320] on div "RE: Re: RE: Re: RE: Re: RE: Re: RE: Re: RE: Re: RE: Soome tagastus <CID18C7A677…" at bounding box center [170, 309] width 151 height 24
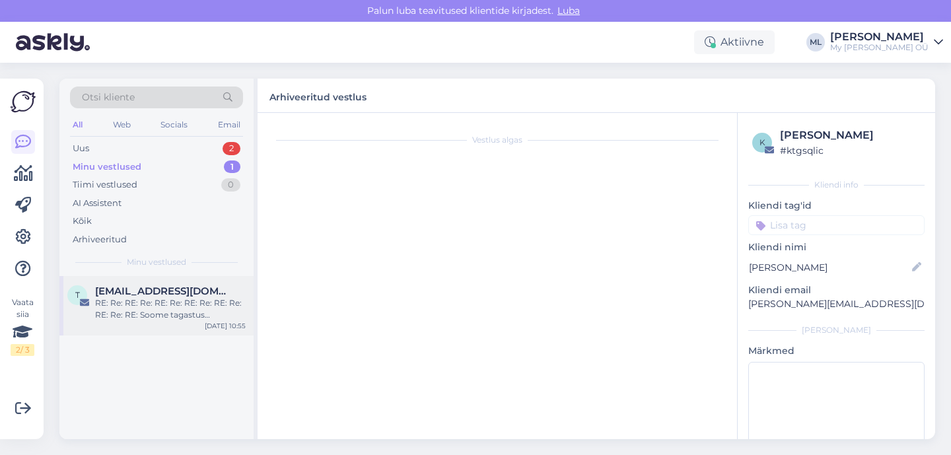
scroll to position [8155, 0]
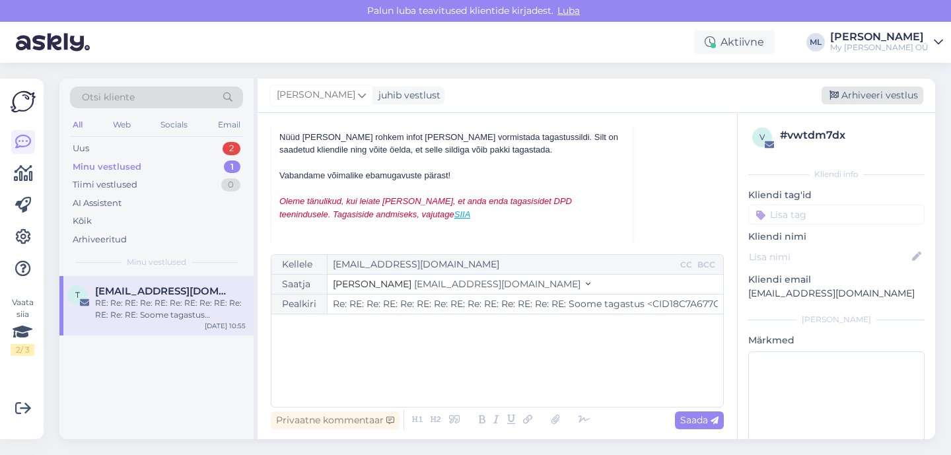
click at [862, 95] on div "Arhiveeri vestlus" at bounding box center [872, 95] width 102 height 18
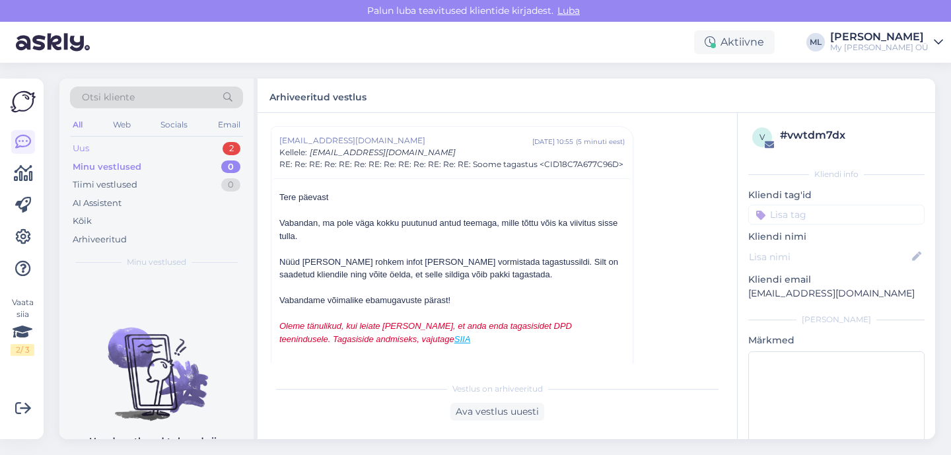
click at [217, 145] on div "Uus 2" at bounding box center [156, 148] width 173 height 18
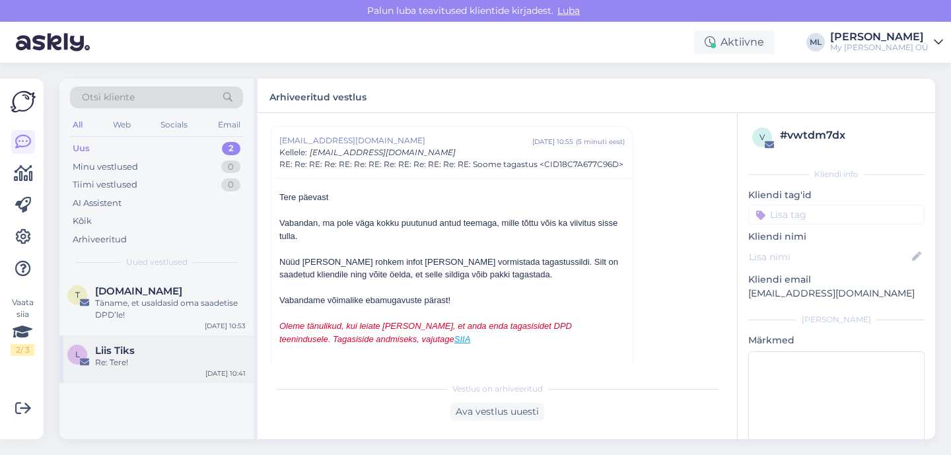
click at [128, 357] on div "Re: Tere!" at bounding box center [170, 363] width 151 height 12
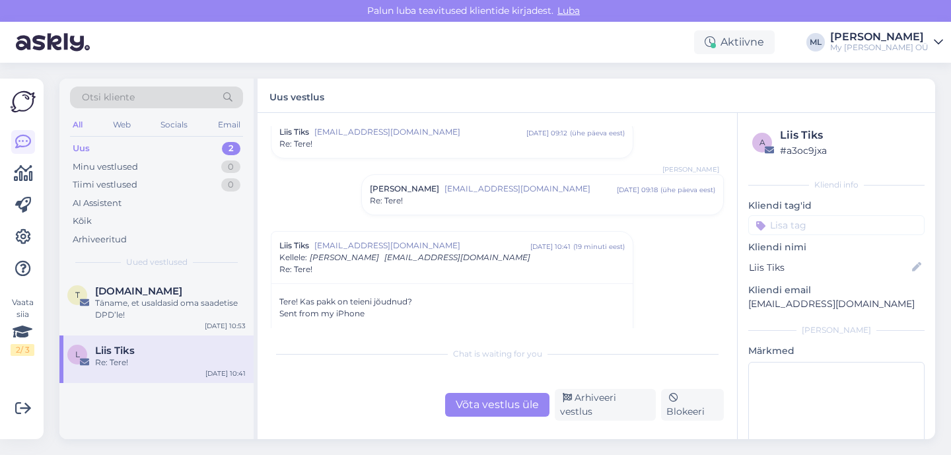
scroll to position [214, 0]
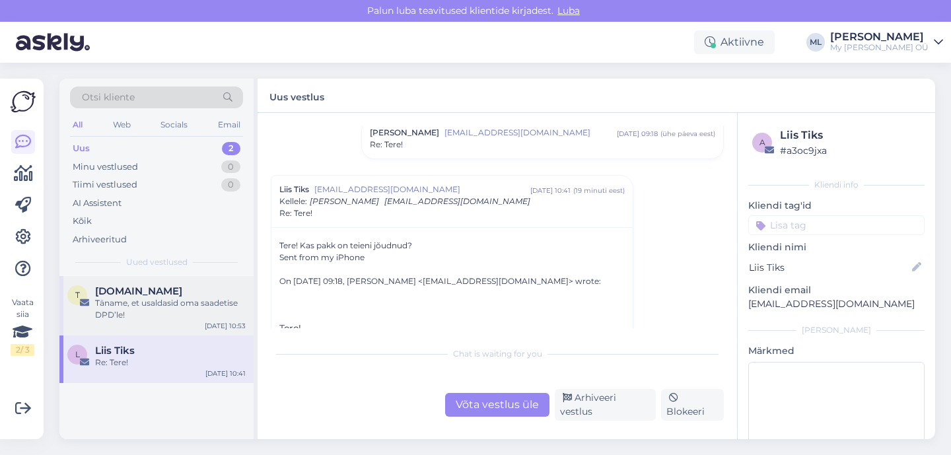
click at [132, 295] on span "[DOMAIN_NAME]" at bounding box center [138, 291] width 87 height 12
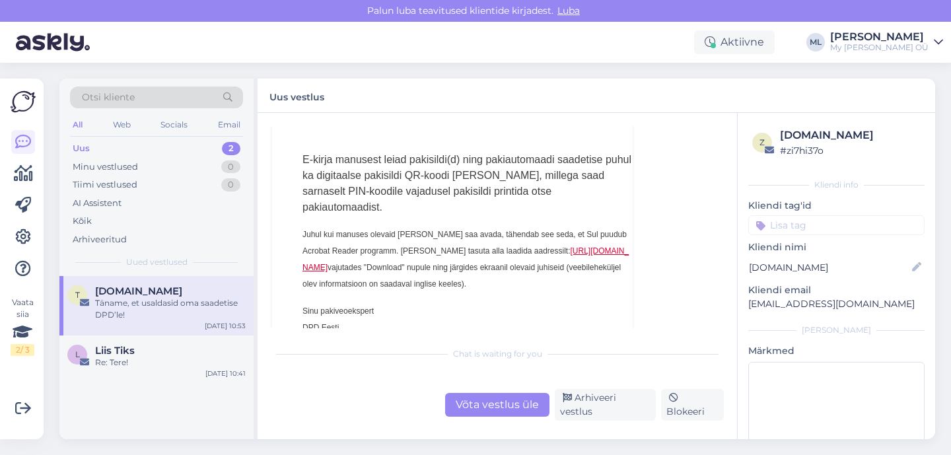
scroll to position [285, 0]
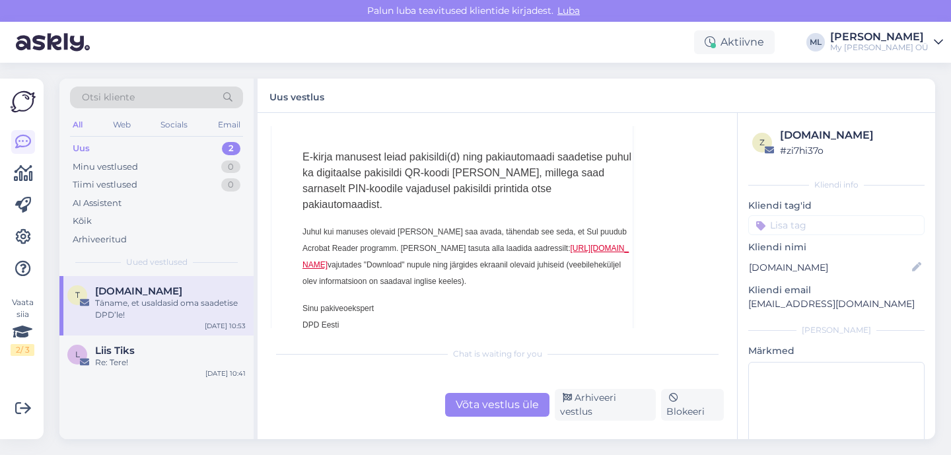
click at [104, 148] on div "Uus 2" at bounding box center [156, 148] width 173 height 18
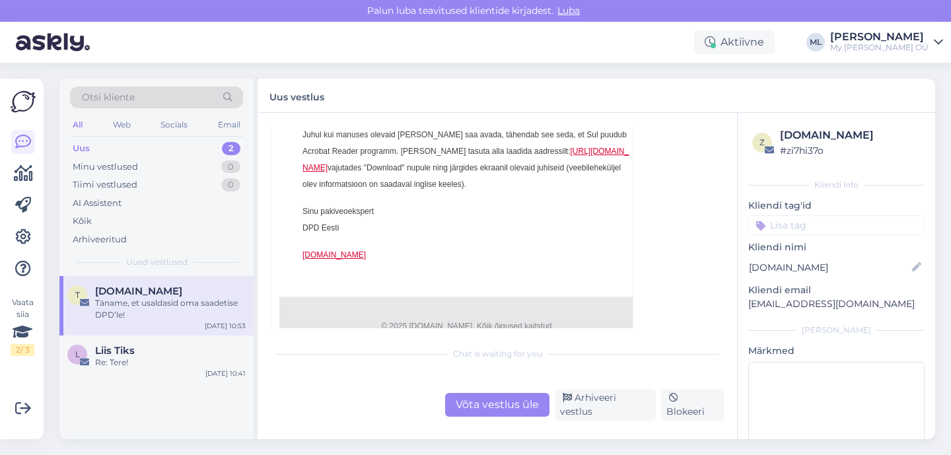
scroll to position [447, 0]
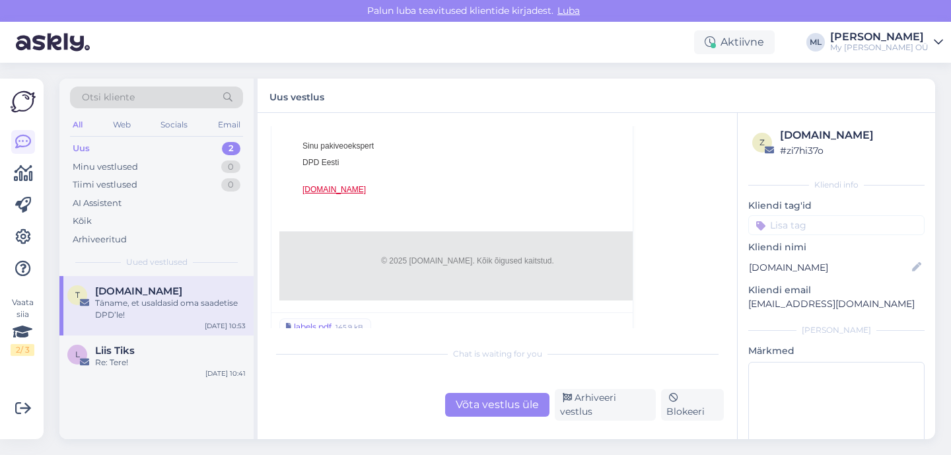
click at [338, 321] on div "145.9 kB" at bounding box center [349, 327] width 30 height 12
click at [125, 359] on div "Re: Tere!" at bounding box center [170, 363] width 151 height 12
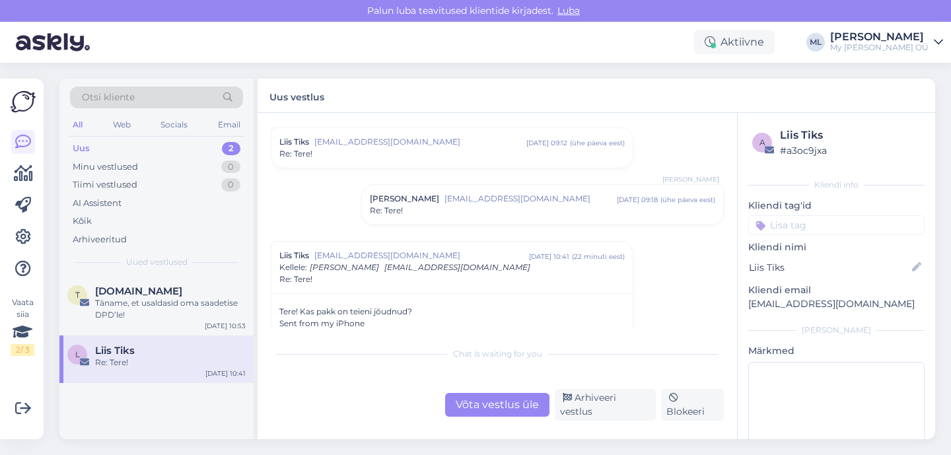
scroll to position [162, 0]
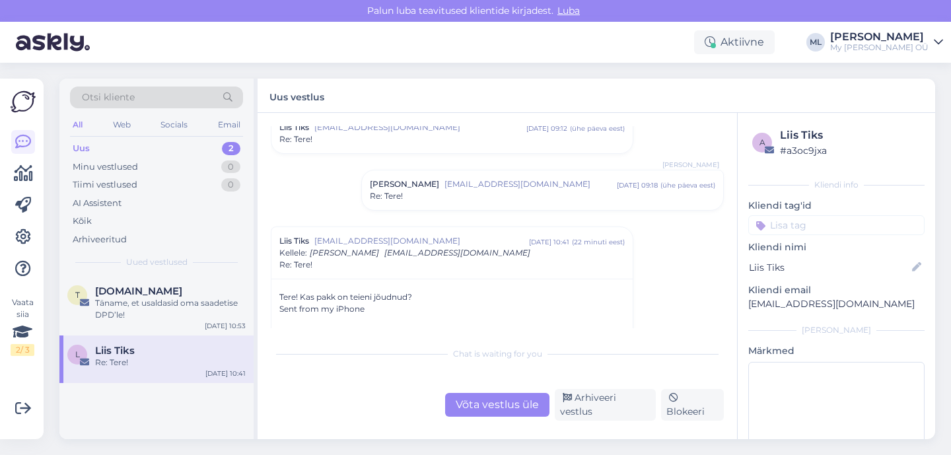
click at [176, 343] on div "L Liis Tiks Re: Tere! [DATE] 10:41" at bounding box center [156, 359] width 194 height 48
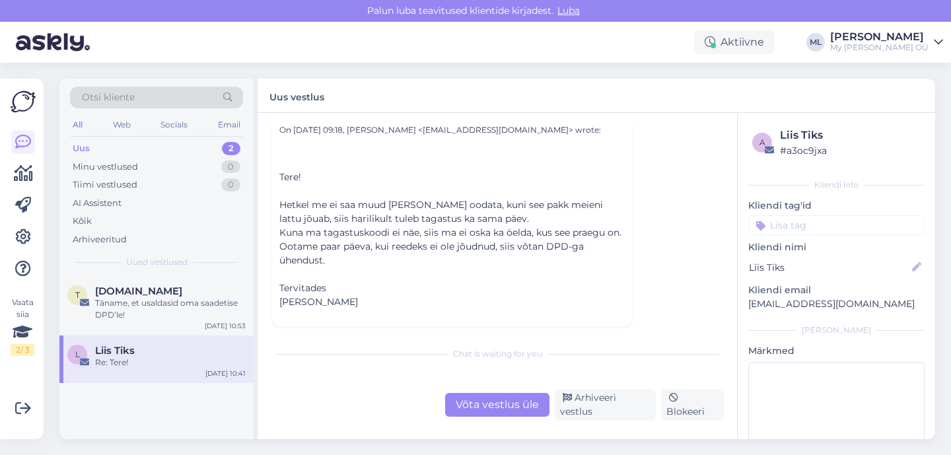
click at [189, 359] on div "Re: Tere!" at bounding box center [170, 363] width 151 height 12
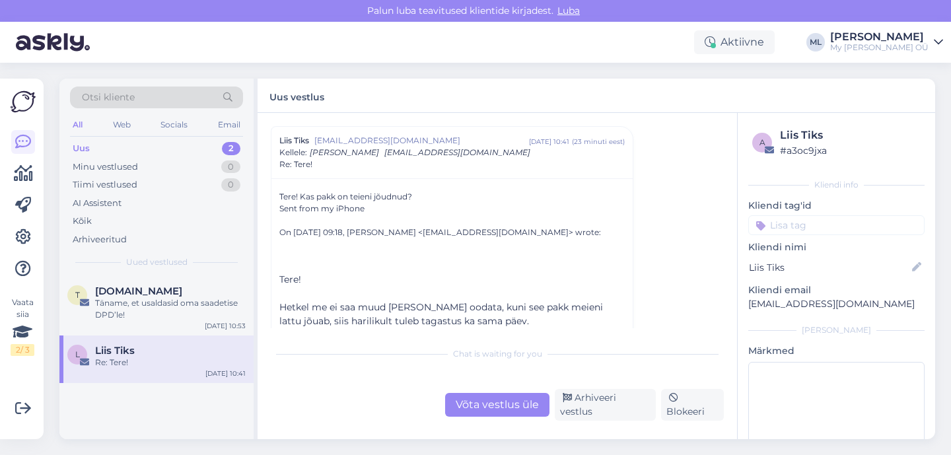
scroll to position [365, 0]
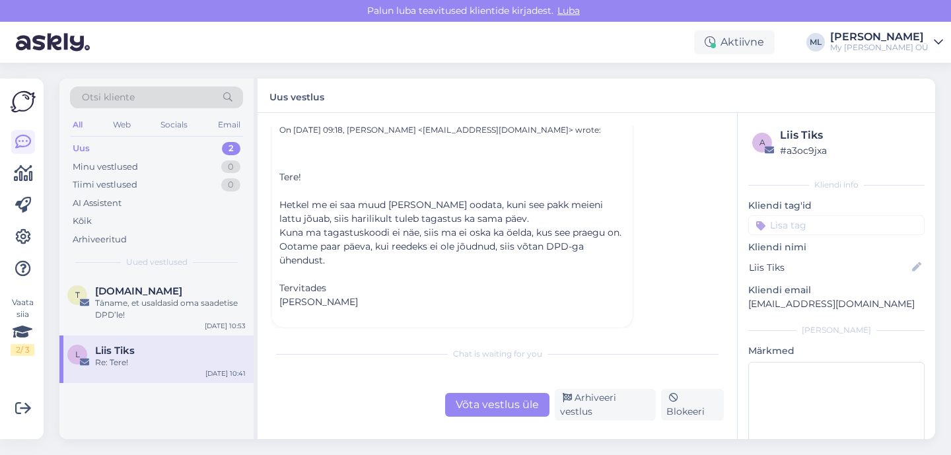
click at [472, 407] on div "Võta vestlus üle" at bounding box center [497, 405] width 104 height 24
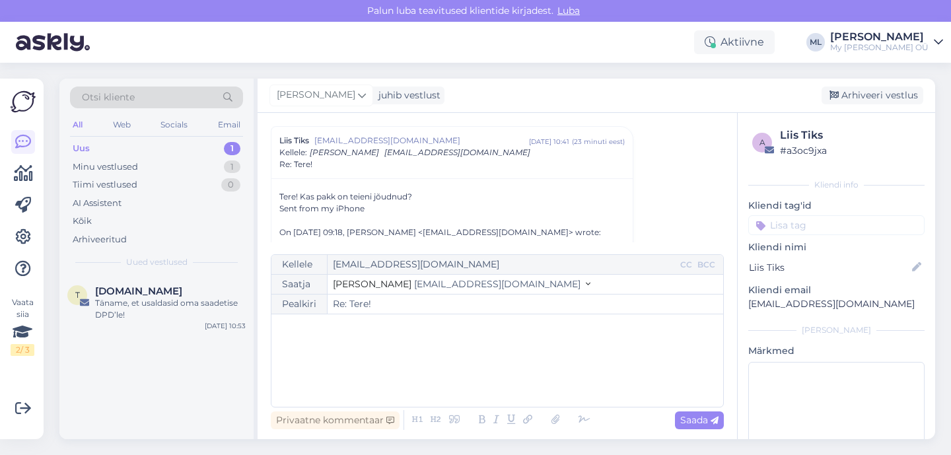
click at [414, 287] on span "[EMAIL_ADDRESS][DOMAIN_NAME]" at bounding box center [497, 284] width 166 height 12
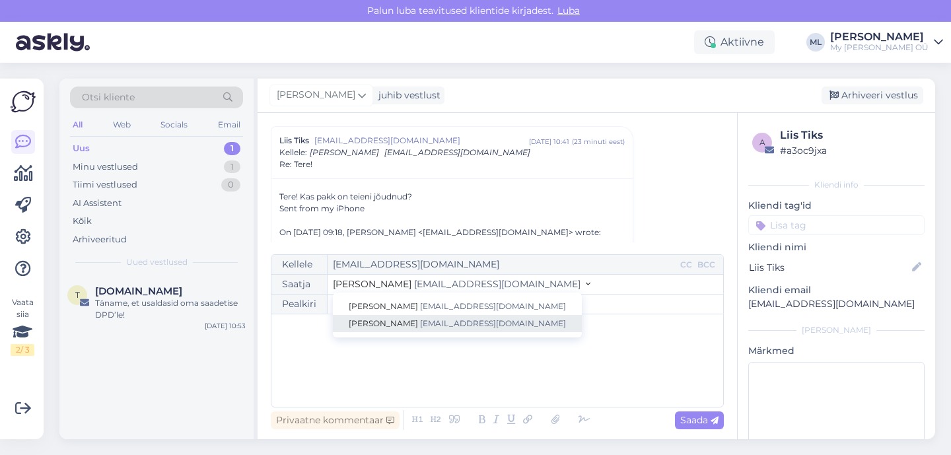
click at [420, 322] on span "[EMAIL_ADDRESS][DOMAIN_NAME]" at bounding box center [493, 323] width 146 height 10
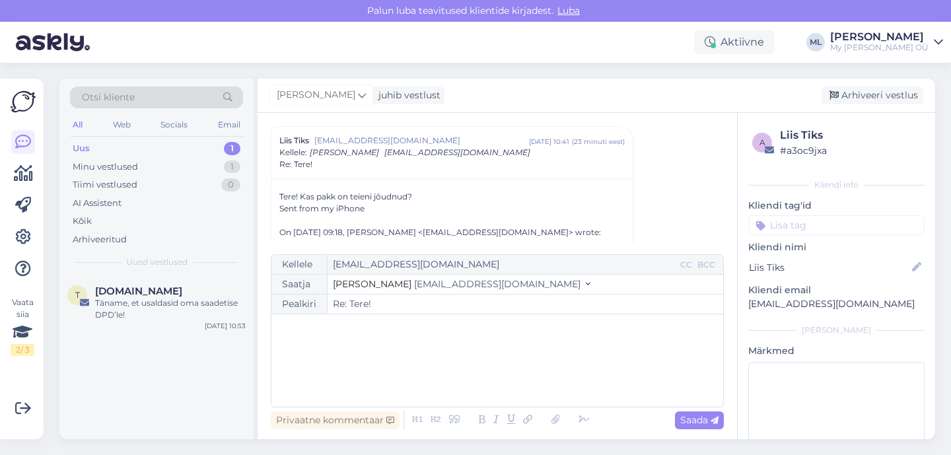
click at [371, 334] on p "﻿" at bounding box center [497, 328] width 438 height 14
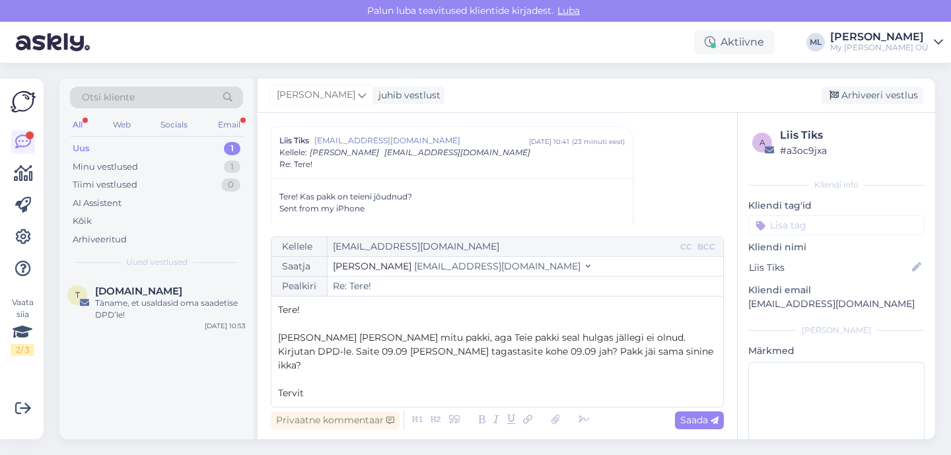
click at [583, 368] on span "[PERSON_NAME] [PERSON_NAME] mitu pakki, aga Teie pakki seal hulgas jällegi ei o…" at bounding box center [497, 351] width 438 height 40
click at [541, 362] on p "[PERSON_NAME] [PERSON_NAME] mitu pakki, aga Teie pakki seal hulgas jällegi ei o…" at bounding box center [497, 352] width 438 height 42
click at [568, 355] on span "[PERSON_NAME] [PERSON_NAME] mitu pakki, aga Teie pakki seal hulgas jällegi ei o…" at bounding box center [498, 351] width 440 height 40
click at [334, 401] on div "Kellele [EMAIL_ADDRESS][DOMAIN_NAME] CC BCC Saatja Mari-Liis [EMAIL_ADDRESS][DO…" at bounding box center [497, 321] width 453 height 171
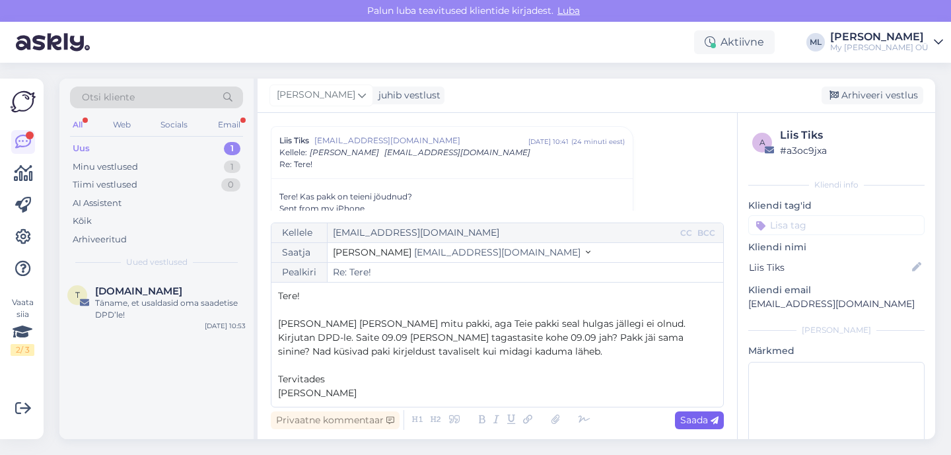
click at [682, 422] on span "Saada" at bounding box center [699, 420] width 38 height 12
type input "Re: Re: Tere!"
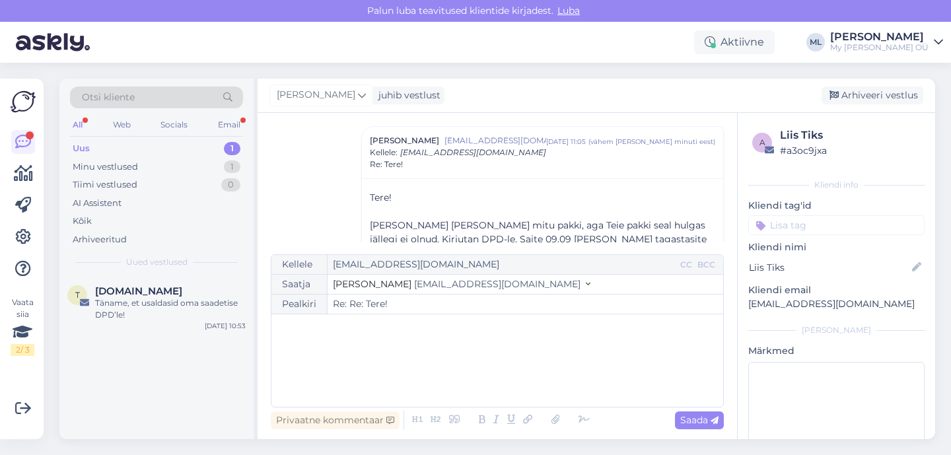
click at [79, 139] on div "Uus 1" at bounding box center [156, 148] width 173 height 18
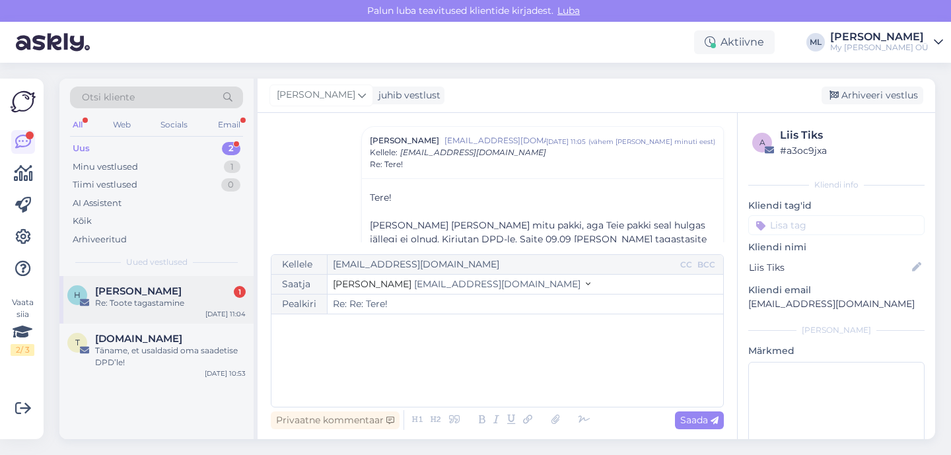
click at [133, 288] on span "[PERSON_NAME]" at bounding box center [138, 291] width 86 height 12
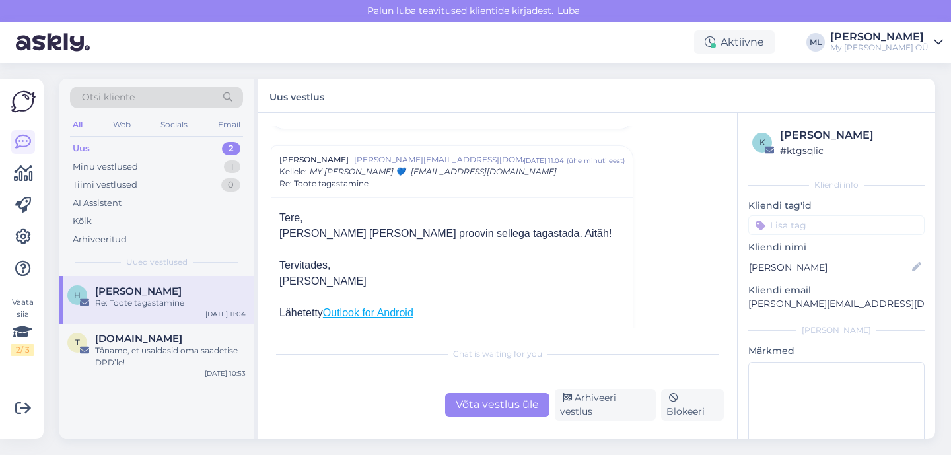
scroll to position [1040, 0]
click at [592, 413] on div "Arhiveeri vestlus" at bounding box center [605, 405] width 101 height 32
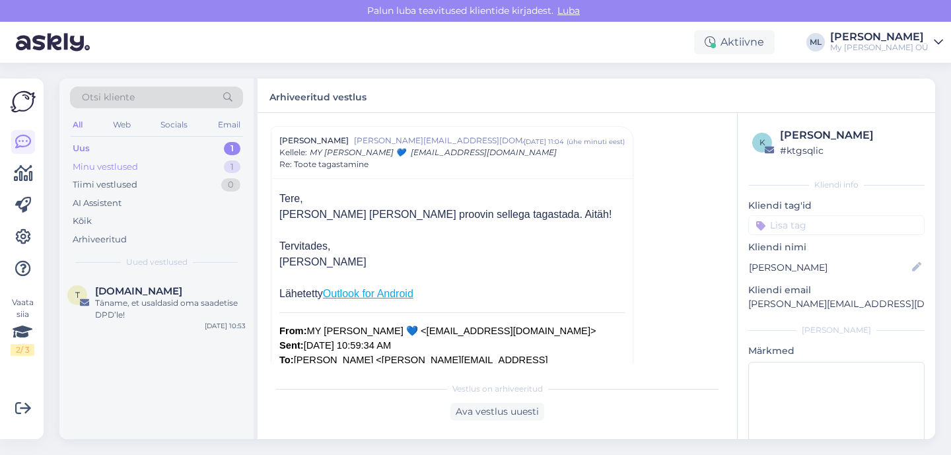
click at [109, 172] on div "Minu vestlused" at bounding box center [105, 166] width 65 height 13
click at [111, 309] on div "L Liis Tiks Re: Tere! [DATE] 11:05" at bounding box center [156, 300] width 194 height 48
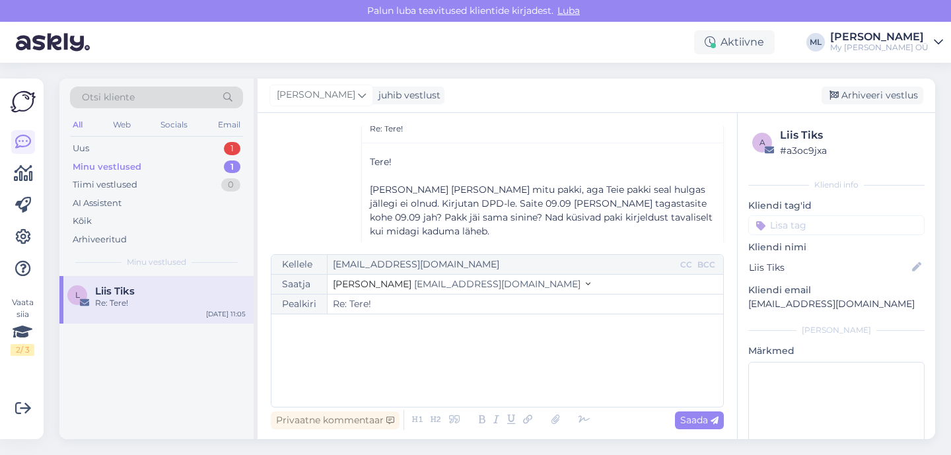
scroll to position [409, 0]
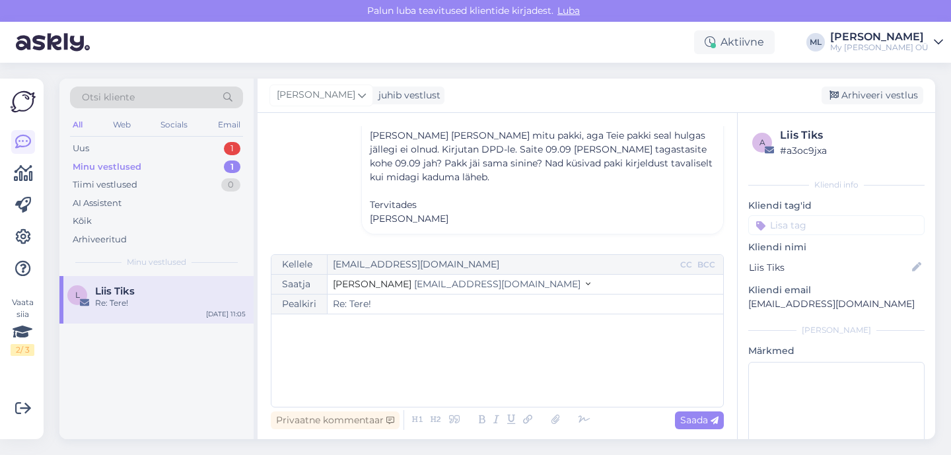
click at [161, 158] on div "Minu vestlused 1" at bounding box center [156, 167] width 173 height 18
click at [96, 146] on div "Uus 1" at bounding box center [156, 148] width 173 height 18
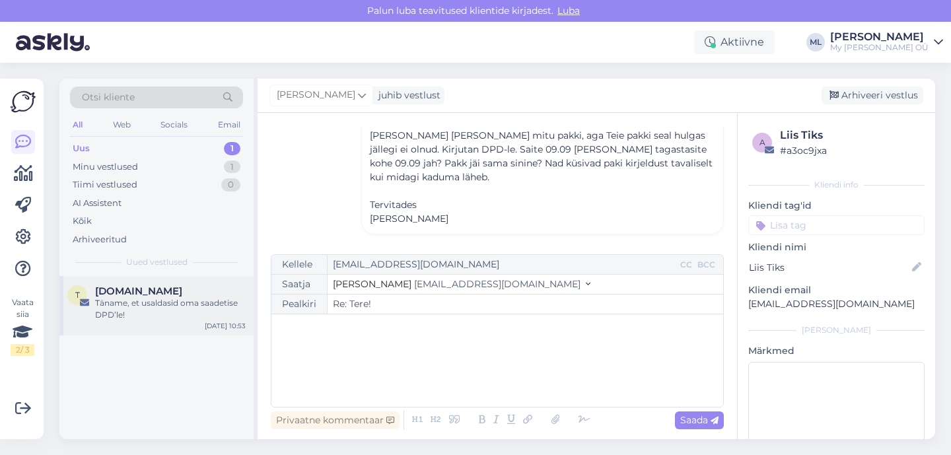
click at [138, 281] on div "t [DOMAIN_NAME] Täname, et usaldasid oma saadetise DPD’le! [DATE] 10:53" at bounding box center [156, 305] width 194 height 59
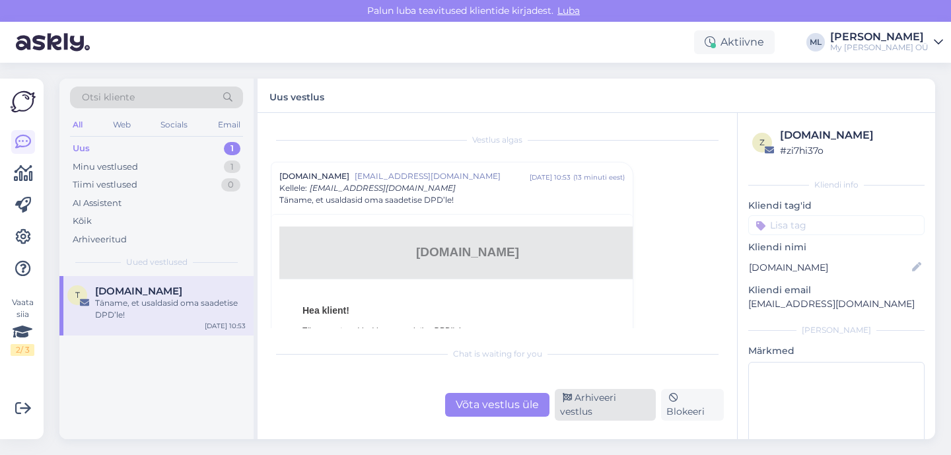
click at [594, 408] on div "Arhiveeri vestlus" at bounding box center [605, 405] width 101 height 32
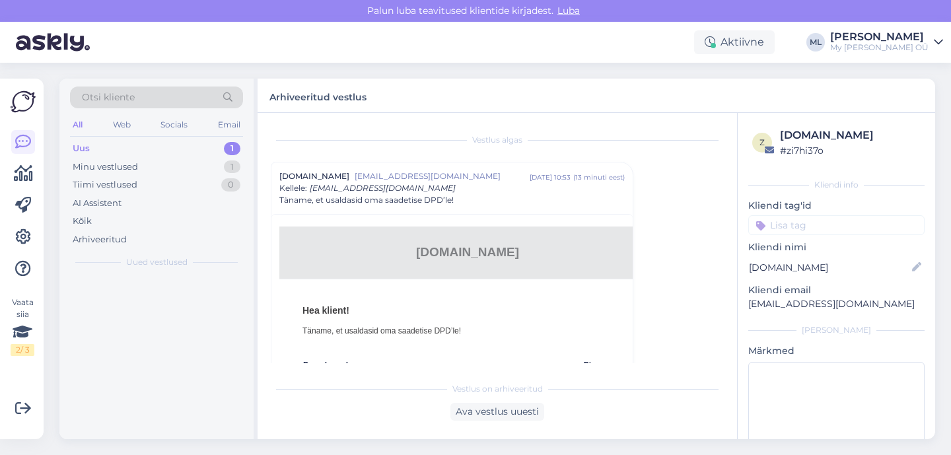
scroll to position [36, 0]
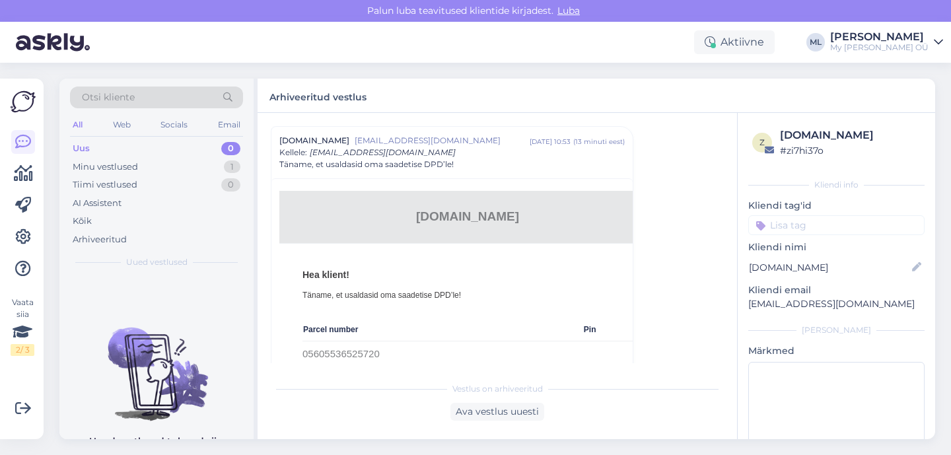
click at [84, 150] on div "Uus" at bounding box center [81, 148] width 17 height 13
click at [93, 176] on div "Tiimi vestlused 0" at bounding box center [156, 185] width 173 height 18
click at [89, 164] on div "Minu vestlused" at bounding box center [105, 166] width 65 height 13
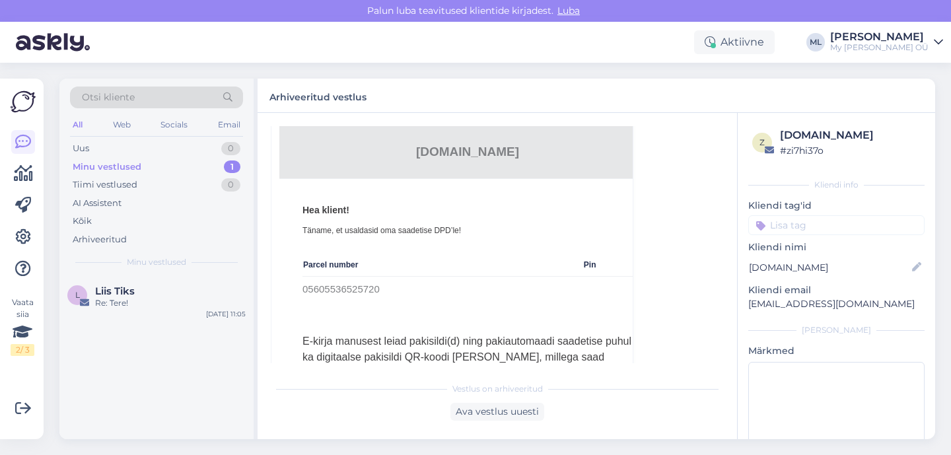
scroll to position [101, 0]
click at [153, 160] on div "Minu vestlused 1" at bounding box center [156, 167] width 173 height 18
click at [100, 148] on div "Uus 0" at bounding box center [156, 148] width 173 height 18
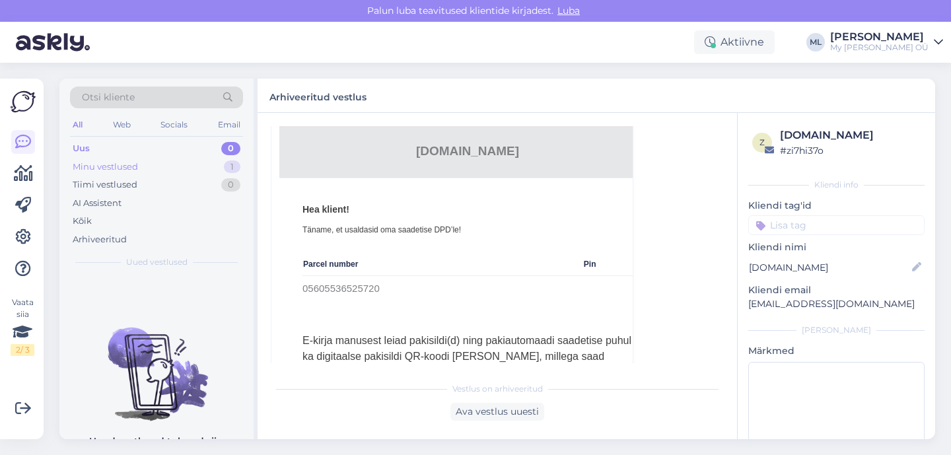
click at [110, 163] on div "Minu vestlused" at bounding box center [105, 166] width 65 height 13
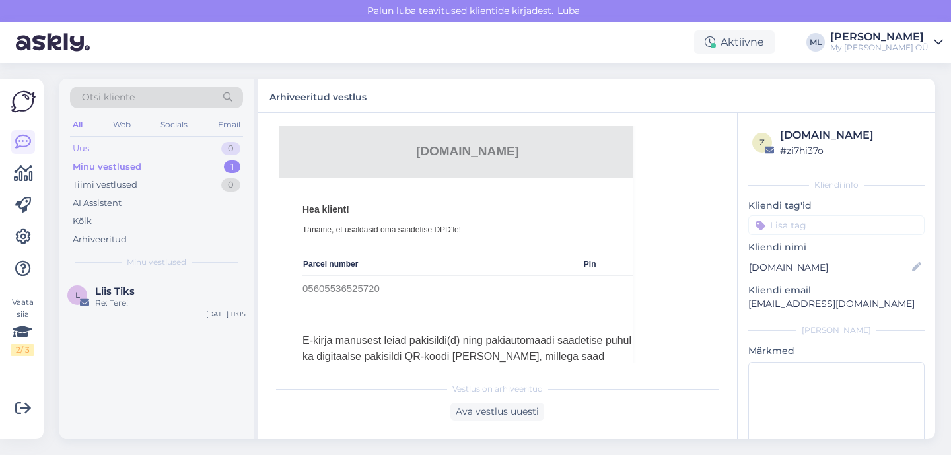
click at [91, 151] on div "Uus 0" at bounding box center [156, 148] width 173 height 18
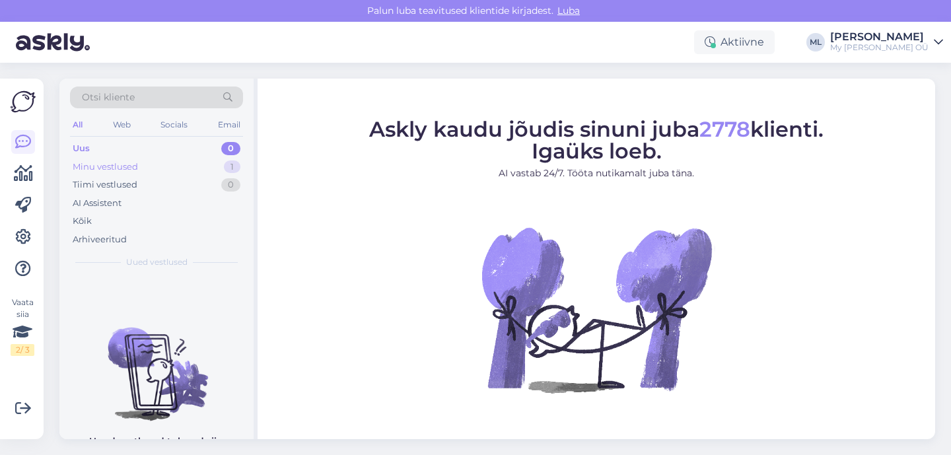
click at [132, 168] on div "Minu vestlused" at bounding box center [105, 166] width 65 height 13
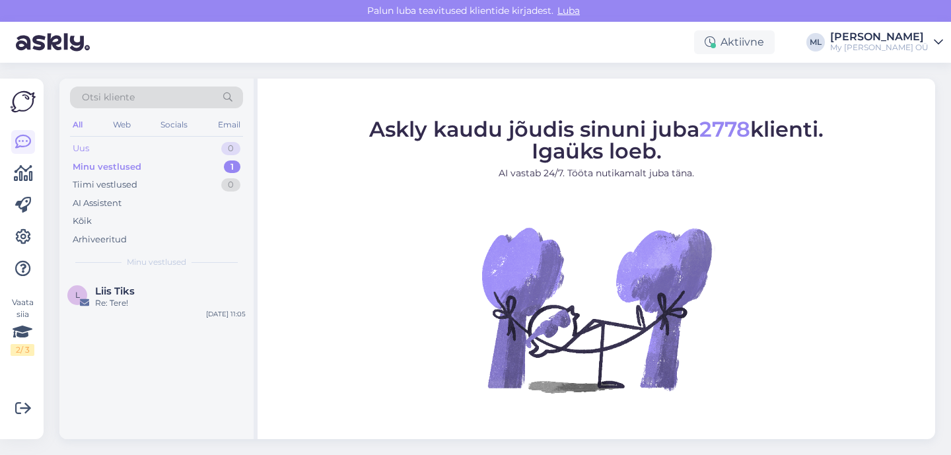
click at [94, 153] on div "Uus 0" at bounding box center [156, 148] width 173 height 18
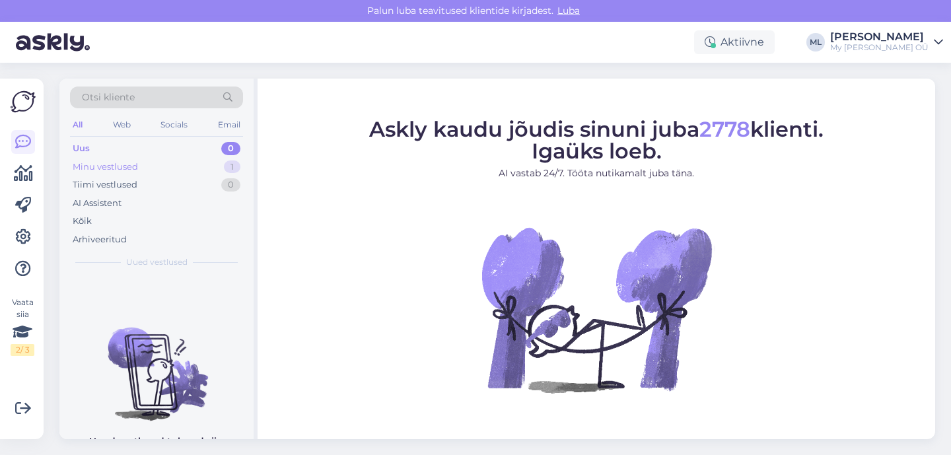
click at [96, 164] on div "Minu vestlused" at bounding box center [105, 166] width 65 height 13
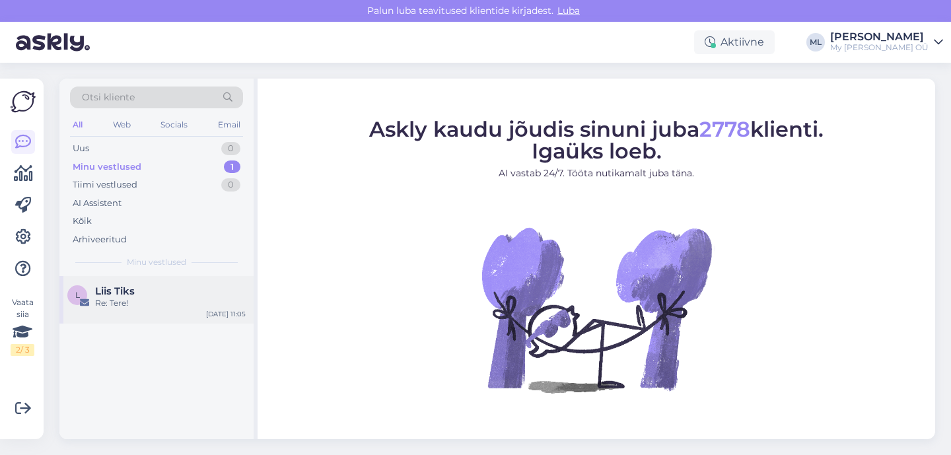
click at [128, 307] on div "Re: Tere!" at bounding box center [170, 303] width 151 height 12
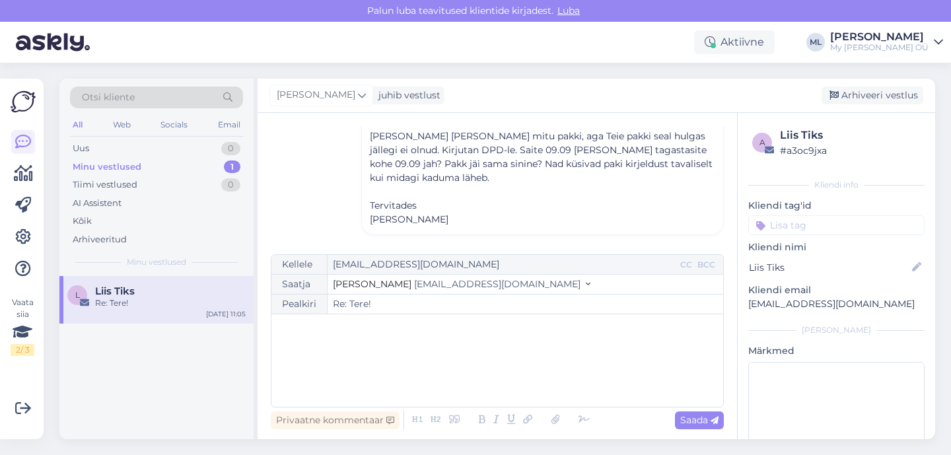
scroll to position [409, 0]
click at [89, 149] on div "Uus" at bounding box center [81, 148] width 17 height 13
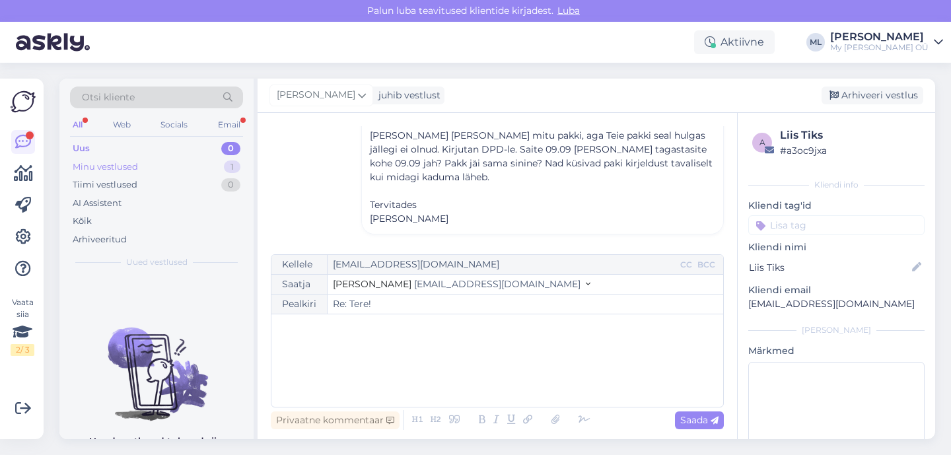
click at [120, 158] on div "Minu vestlused 1" at bounding box center [156, 167] width 173 height 18
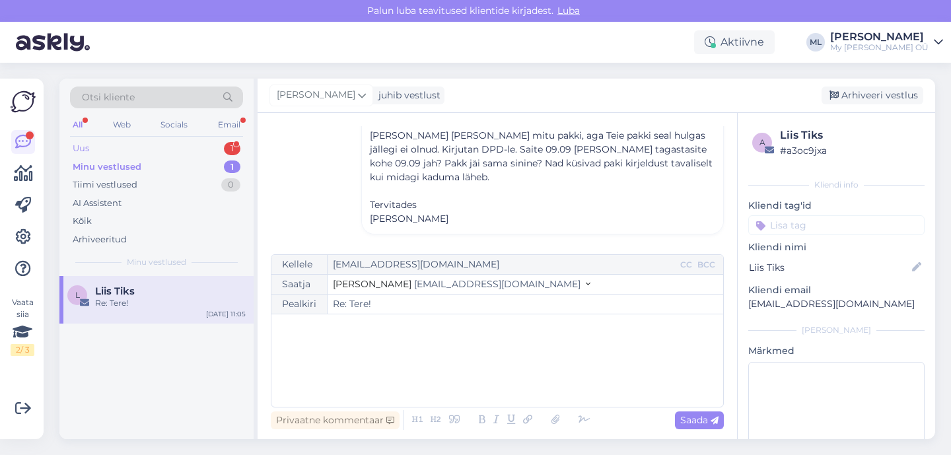
click at [106, 147] on div "Uus 1" at bounding box center [156, 148] width 173 height 18
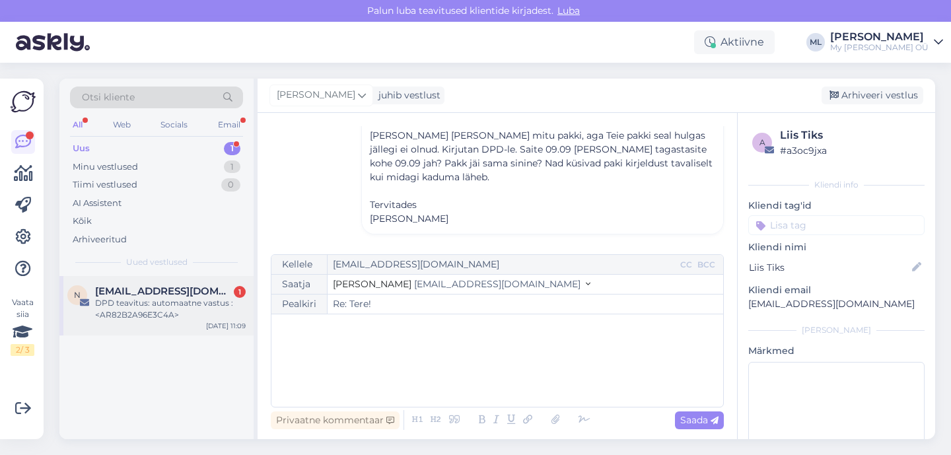
click at [180, 300] on div "DPD teavitus: automaatne vastus :<AR82B2A96E3C4A>" at bounding box center [170, 309] width 151 height 24
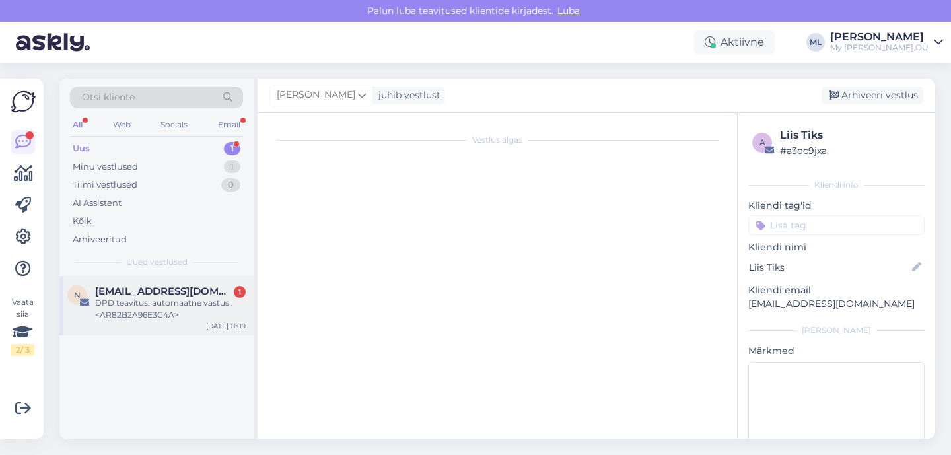
scroll to position [4690, 0]
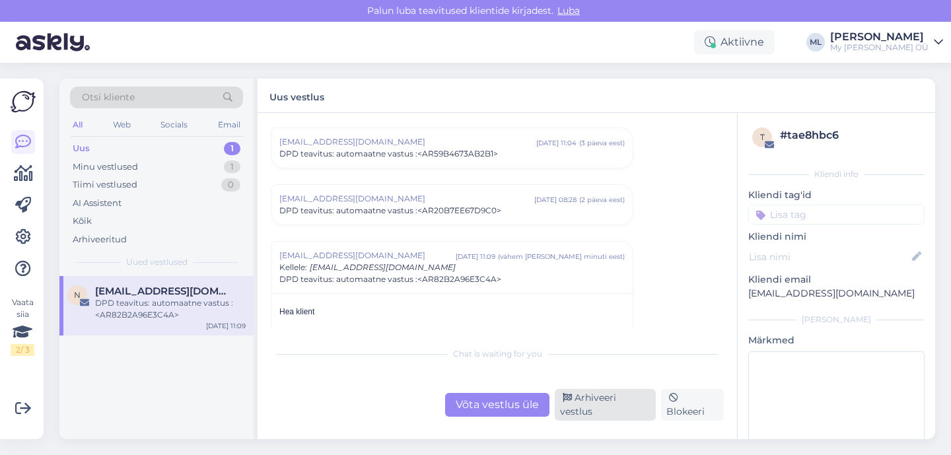
click at [590, 407] on div "Arhiveeri vestlus" at bounding box center [605, 405] width 101 height 32
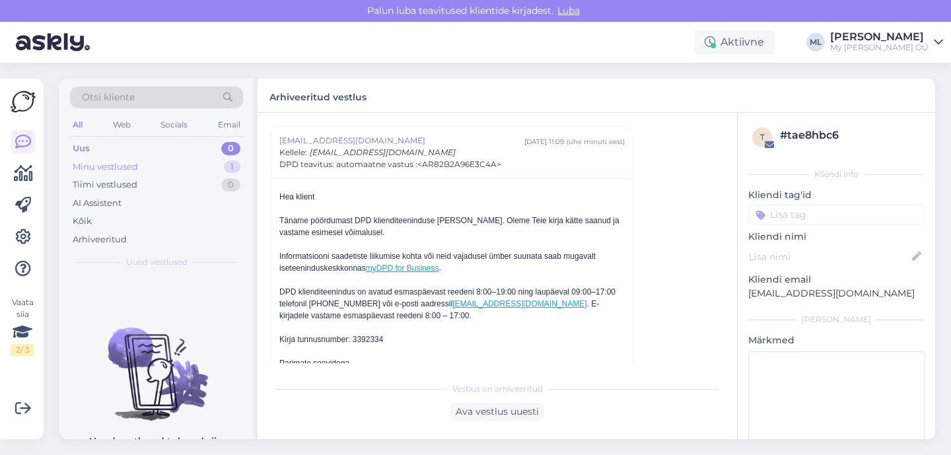
click at [90, 167] on div "Minu vestlused" at bounding box center [105, 166] width 65 height 13
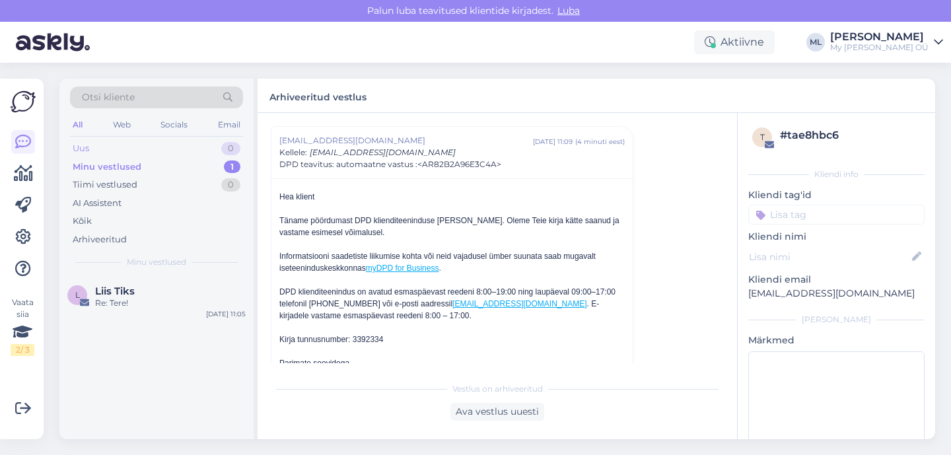
click at [94, 155] on div "Uus 0" at bounding box center [156, 148] width 173 height 18
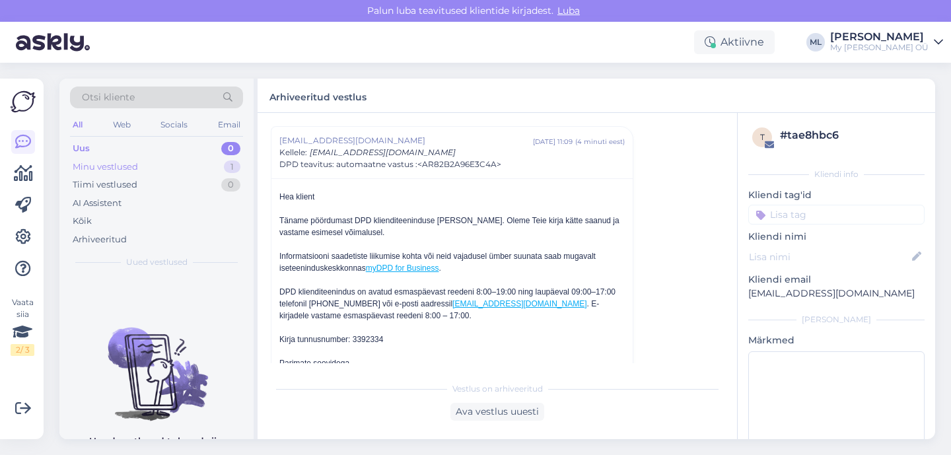
click at [98, 166] on div "Minu vestlused" at bounding box center [105, 166] width 65 height 13
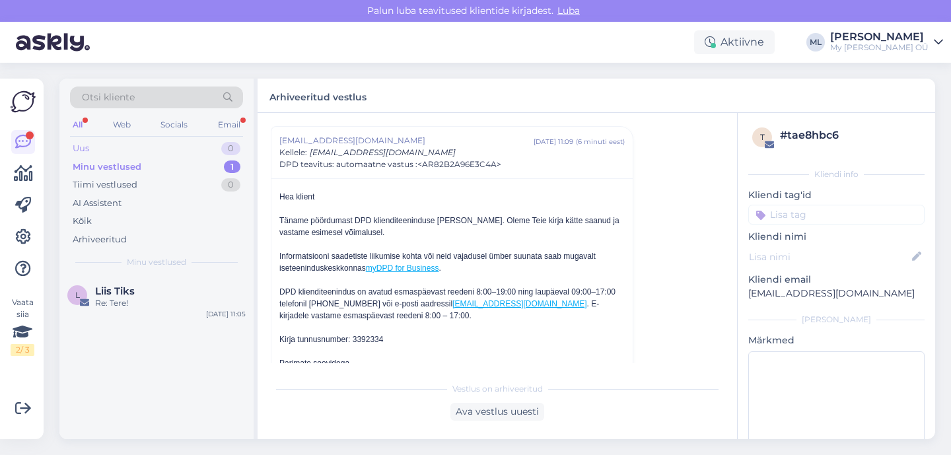
click at [73, 151] on div "Uus" at bounding box center [81, 148] width 17 height 13
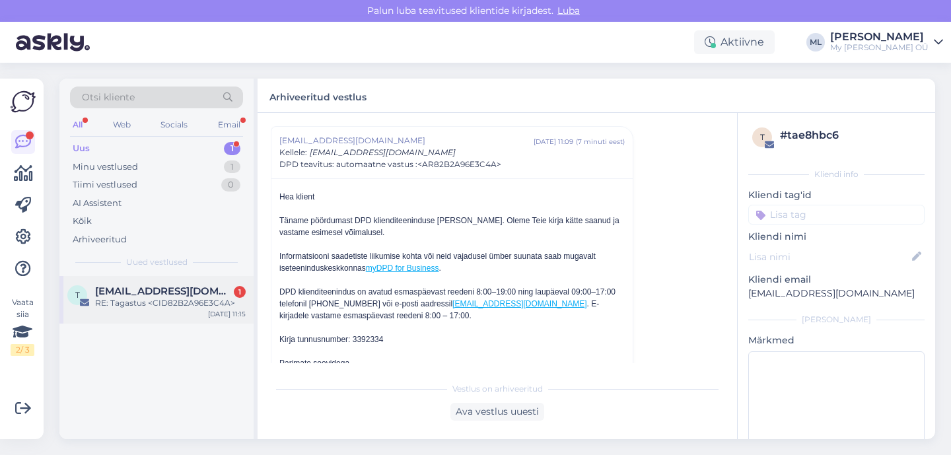
click at [142, 293] on span "[EMAIL_ADDRESS][DOMAIN_NAME]" at bounding box center [163, 291] width 137 height 12
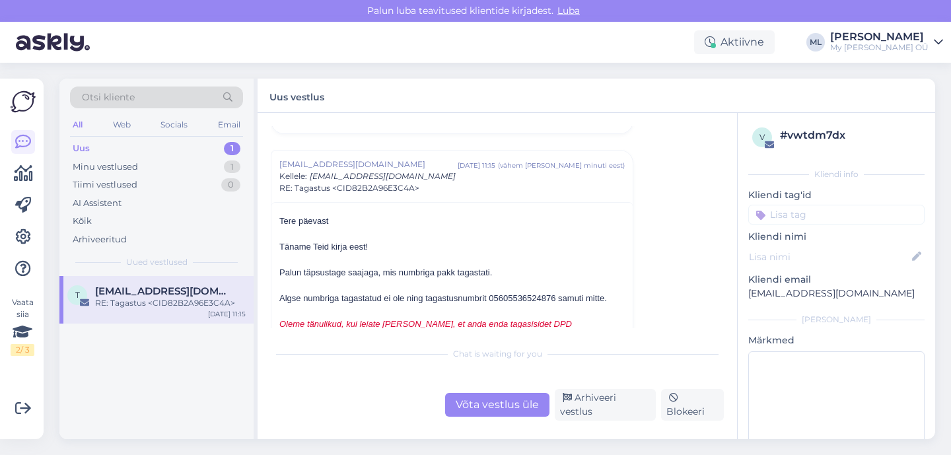
scroll to position [8136, 0]
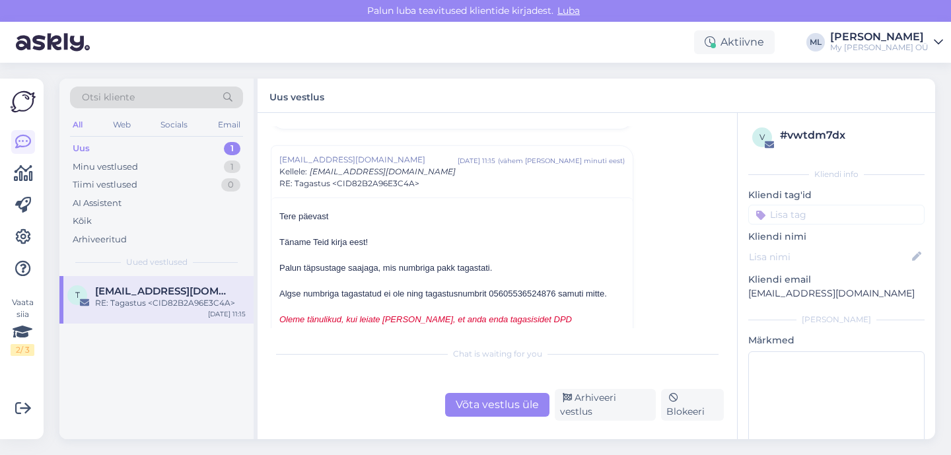
copy div "05605536524876"
click at [121, 172] on div "Minu vestlused" at bounding box center [105, 166] width 65 height 13
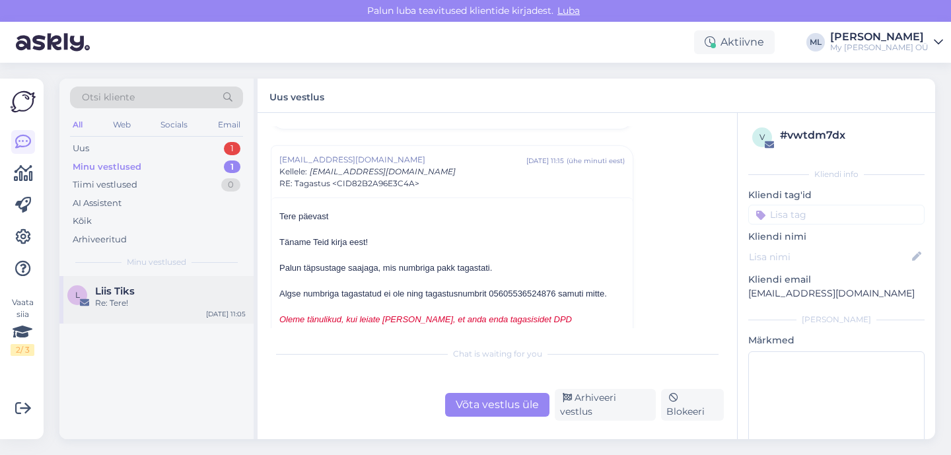
click at [104, 302] on div "Re: Tere!" at bounding box center [170, 303] width 151 height 12
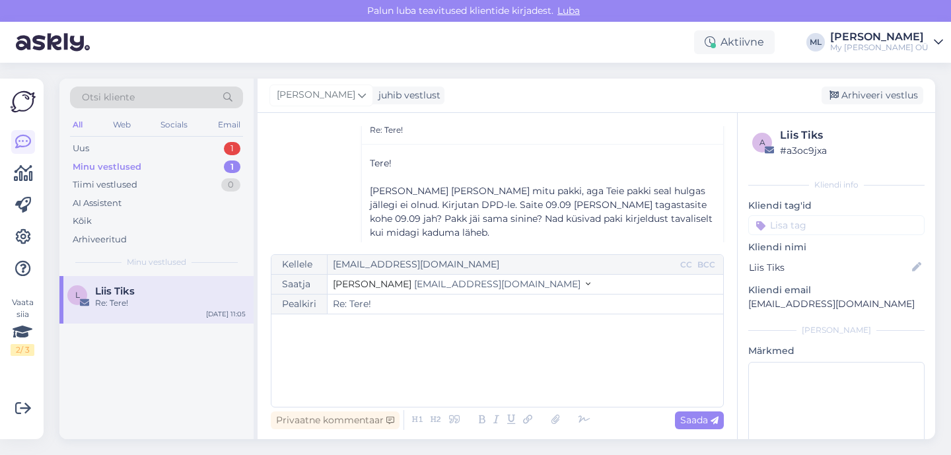
scroll to position [352, 0]
click at [414, 286] on span "[EMAIL_ADDRESS][DOMAIN_NAME]" at bounding box center [497, 284] width 166 height 12
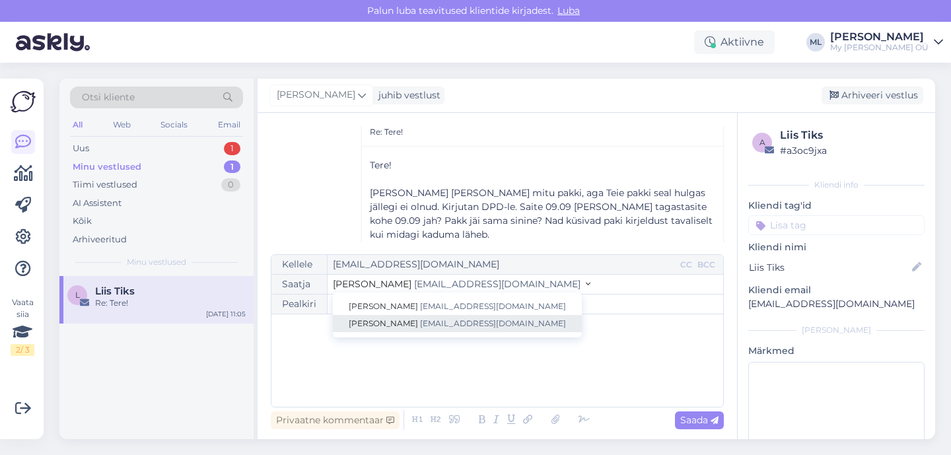
click at [381, 320] on span "[PERSON_NAME]" at bounding box center [383, 323] width 69 height 10
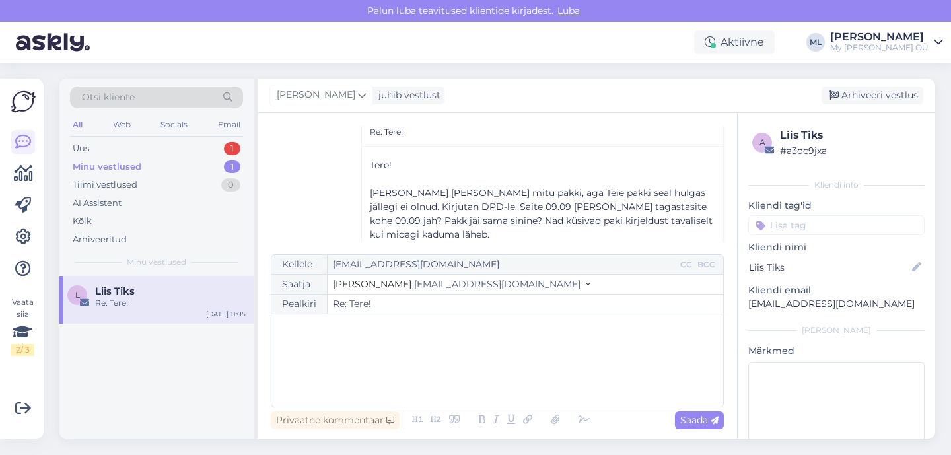
click at [352, 335] on div "﻿" at bounding box center [497, 360] width 438 height 79
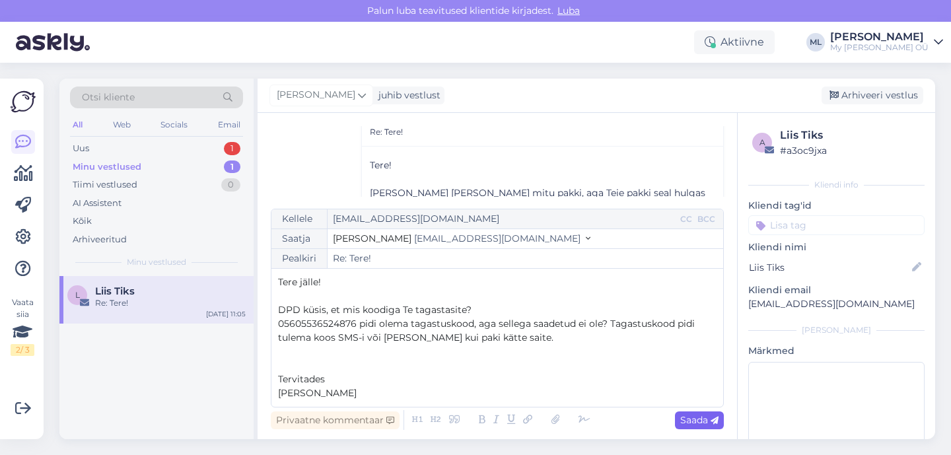
click at [708, 424] on span "Saada" at bounding box center [699, 420] width 38 height 12
type input "Re: Tere!"
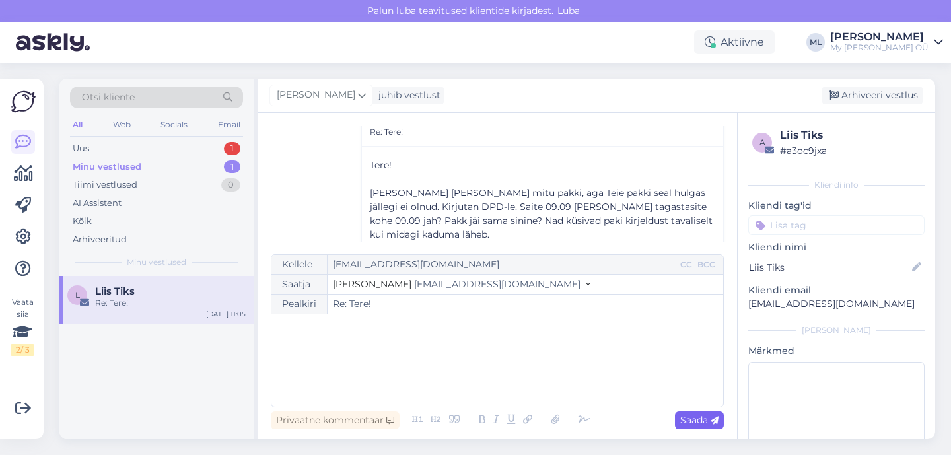
scroll to position [512, 0]
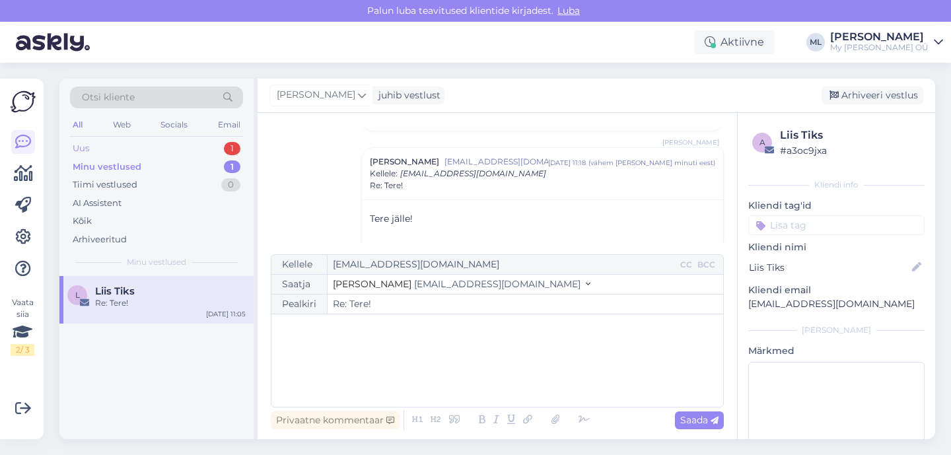
click at [100, 143] on div "Uus 1" at bounding box center [156, 148] width 173 height 18
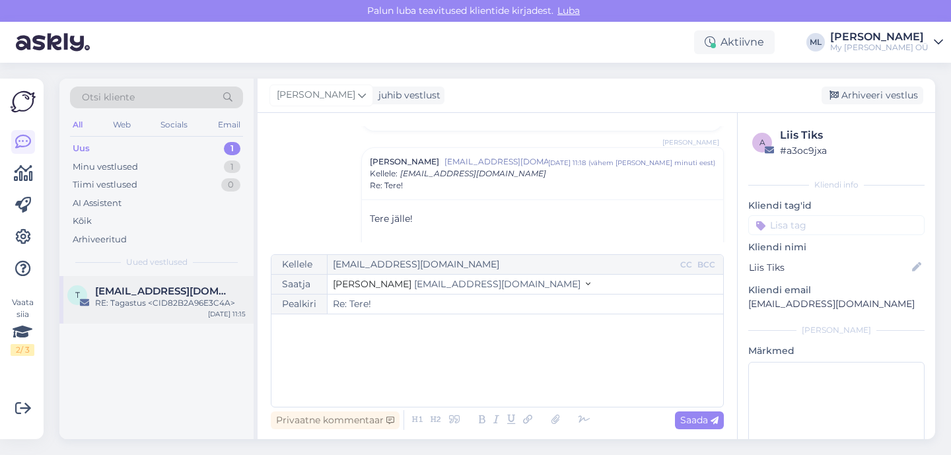
click at [112, 276] on div "t teenindus@dpd.ee RE: Tagastus <CID82B2A96E3C4A> Sep 18 11:15" at bounding box center [156, 300] width 194 height 48
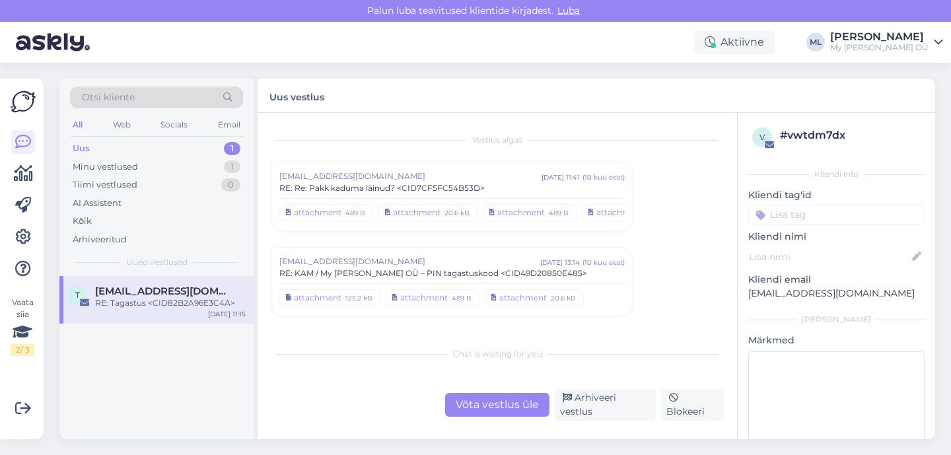
scroll to position [8073, 0]
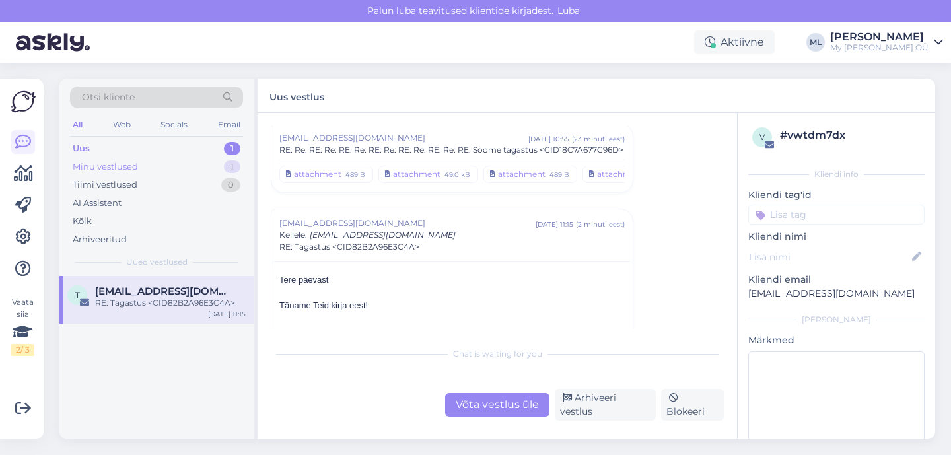
click at [108, 175] on div "Minu vestlused 1" at bounding box center [156, 167] width 173 height 18
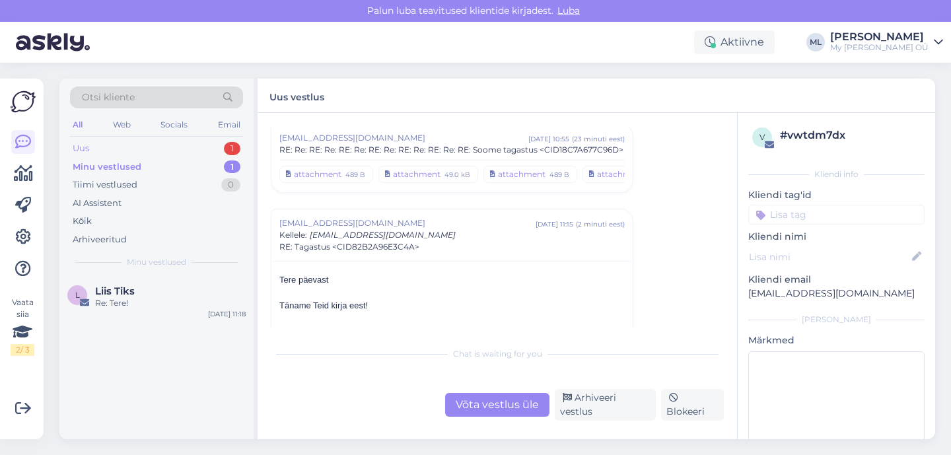
click at [89, 156] on div "Uus 1" at bounding box center [156, 148] width 173 height 18
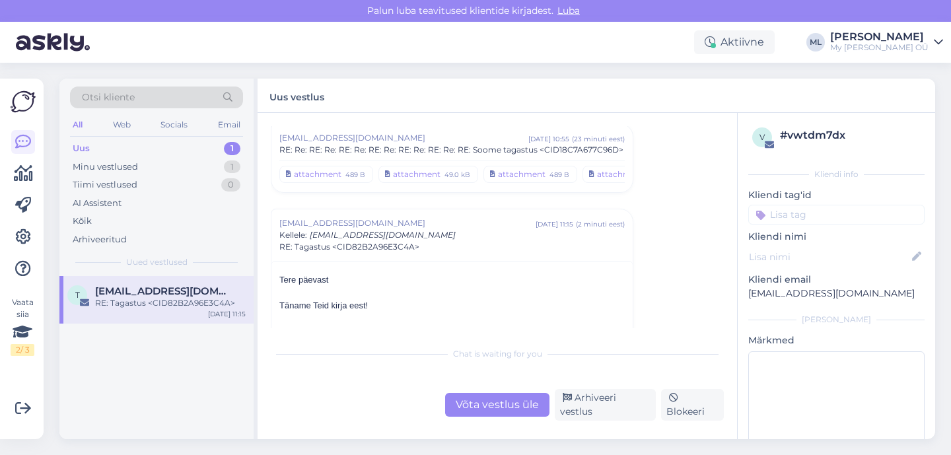
click at [123, 306] on div "RE: Tagastus <CID82B2A96E3C4A>" at bounding box center [170, 303] width 151 height 12
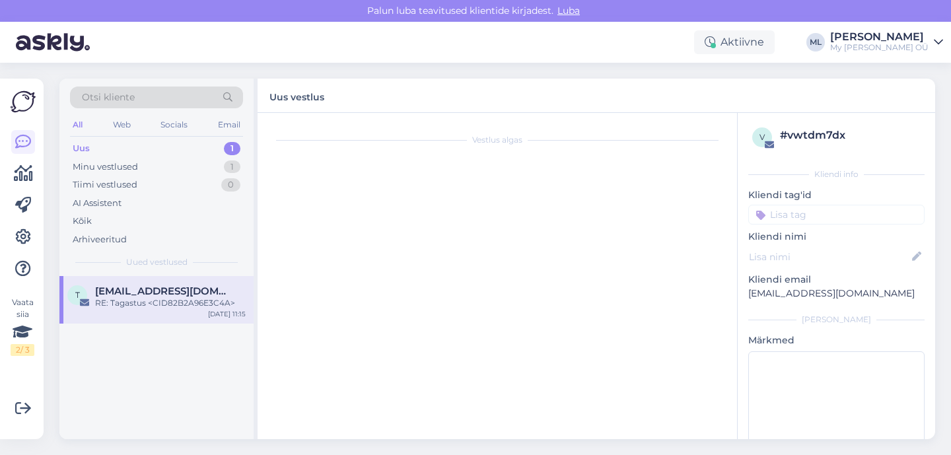
scroll to position [8155, 0]
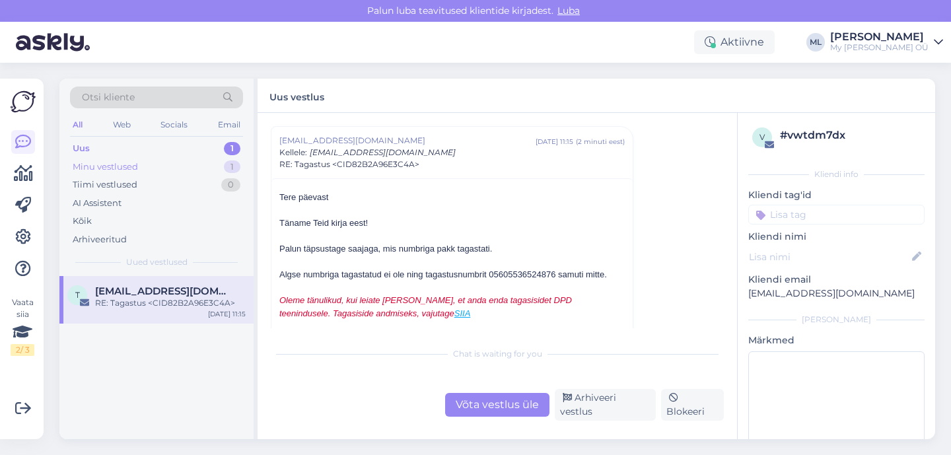
click at [114, 162] on div "Minu vestlused" at bounding box center [105, 166] width 65 height 13
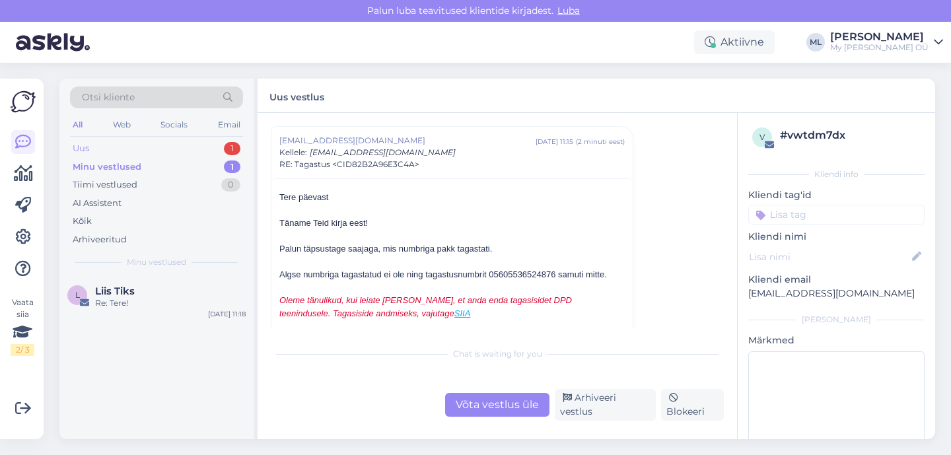
click at [88, 147] on div "Uus" at bounding box center [81, 148] width 17 height 13
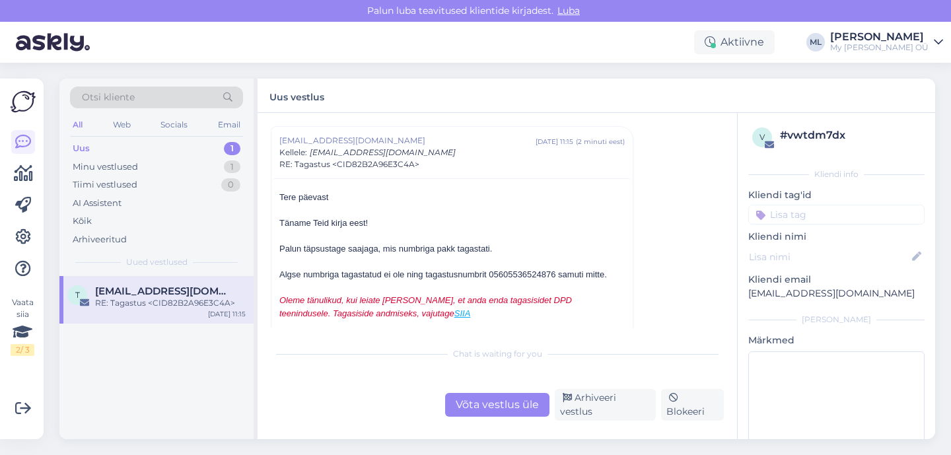
click at [86, 146] on div "Uus" at bounding box center [81, 148] width 17 height 13
click at [90, 168] on div "Minu vestlused" at bounding box center [105, 166] width 65 height 13
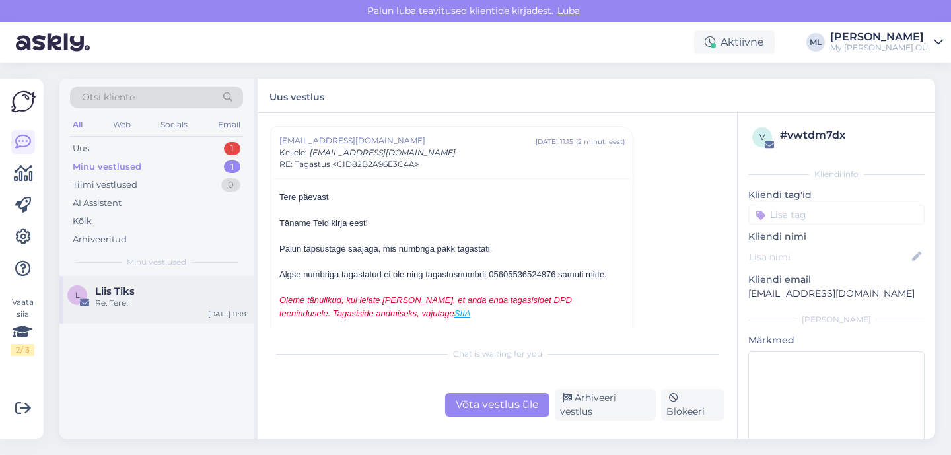
click at [116, 305] on div "Re: Tere!" at bounding box center [170, 303] width 151 height 12
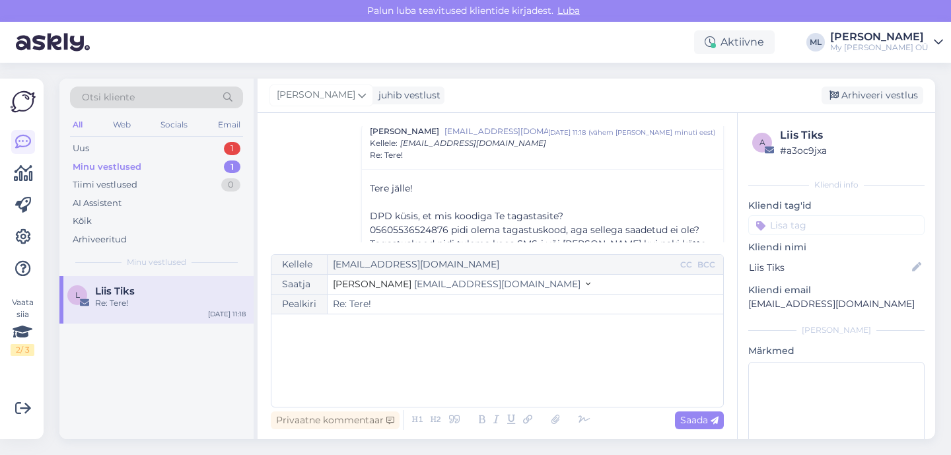
scroll to position [350, 0]
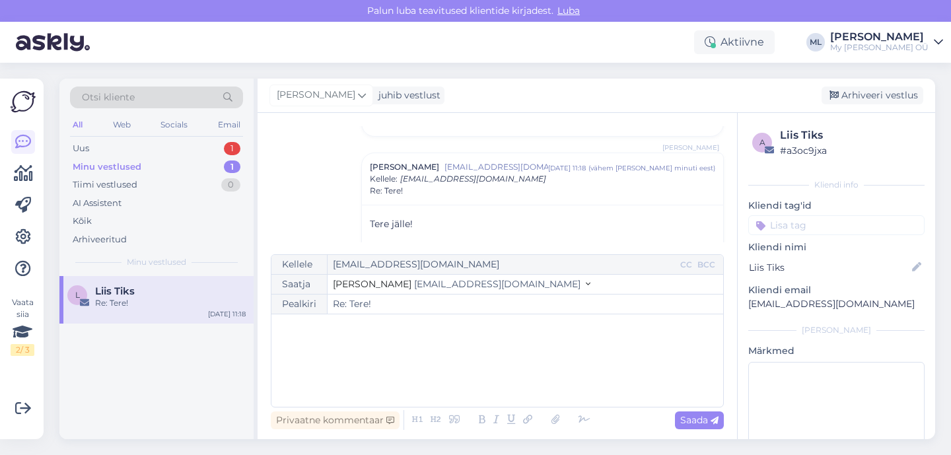
click at [164, 170] on div "Minu vestlused 1" at bounding box center [156, 167] width 173 height 18
click at [131, 152] on div "Uus 1" at bounding box center [156, 148] width 173 height 18
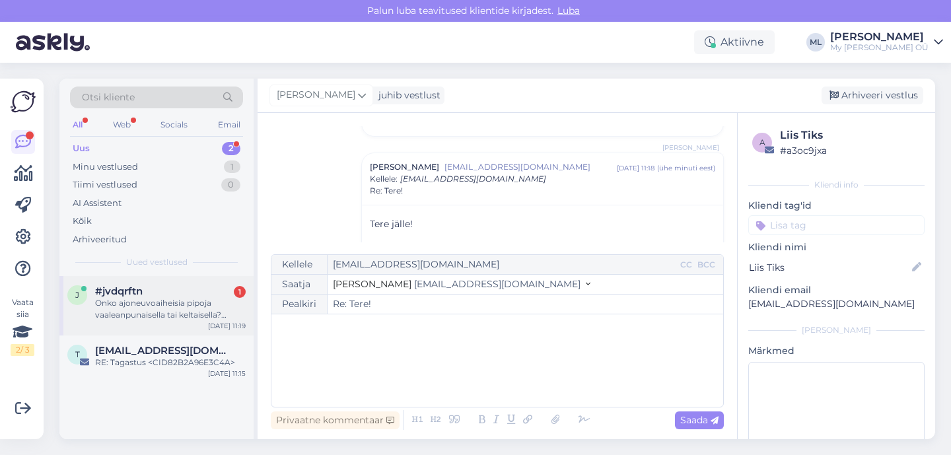
click at [128, 294] on span "#jvdqrftn" at bounding box center [119, 291] width 48 height 12
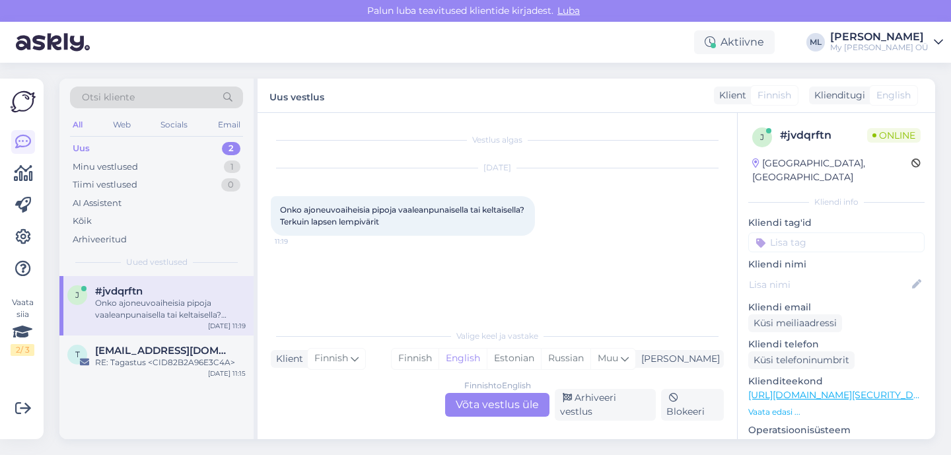
click at [480, 410] on div "Finnish to English Võta vestlus üle" at bounding box center [497, 405] width 104 height 24
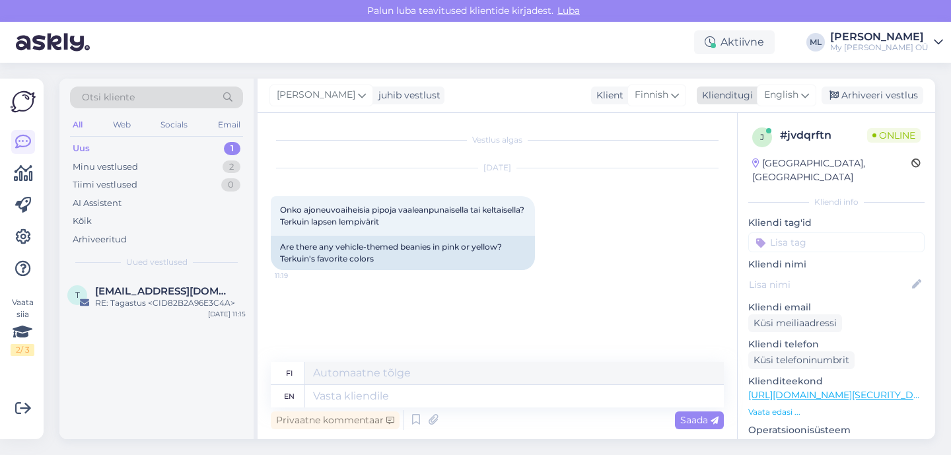
click at [789, 96] on span "English" at bounding box center [781, 95] width 34 height 15
type input "est"
click at [738, 153] on link "Estonian" at bounding box center [756, 153] width 145 height 21
click at [458, 395] on textarea at bounding box center [514, 396] width 419 height 22
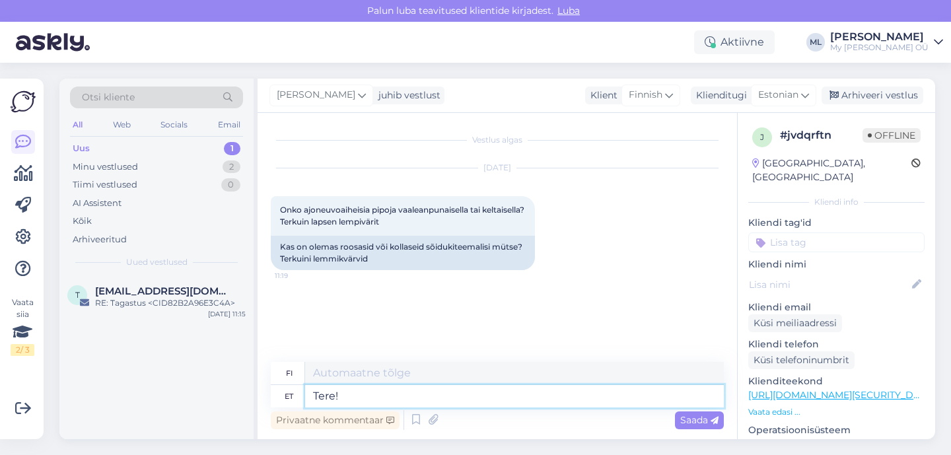
type textarea "Tere!"
type textarea "Hei!"
type textarea "Tere! Sõiduki tee"
type textarea "Hei! Ajoneuvo"
type textarea "Tere! Sõiduki teemalised"
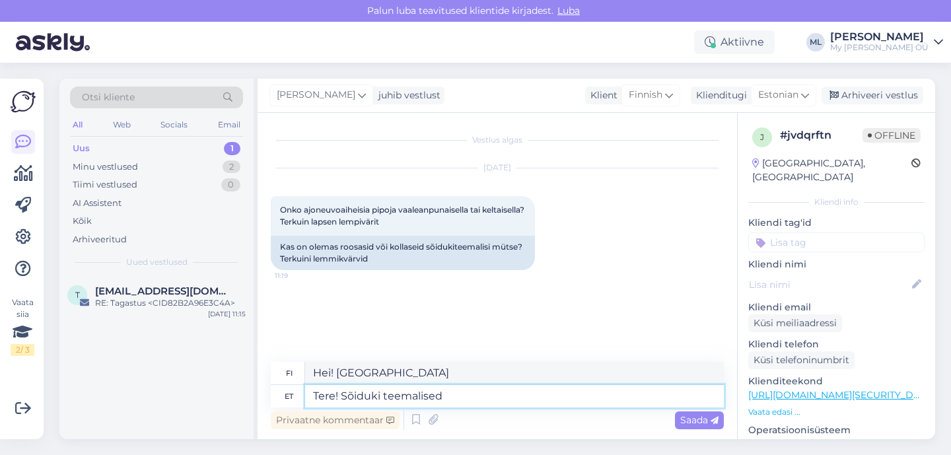
type textarea "Hei! Ajoneuvoteemainen"
type textarea "Tere! Sõiduki teemalised müts"
type textarea "Hei! Ajoneuvoaiheiset alennusmyynnit"
type textarea "Tere! Sõiduki teemalised mütsid"
type textarea "Hei! Ajoneuvoaiheisia hattuja"
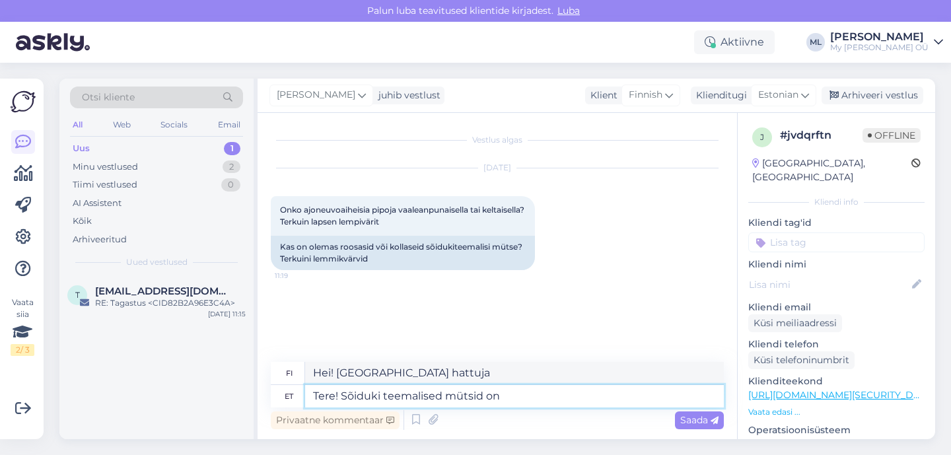
type textarea "Tere! Sõiduki teemalised mütsid on t"
type textarea "Hei! Ajoneuvoaiheiset hatut ovat"
type textarea "Tere! Sõiduki teemalised mütsid on tõesti ai"
type textarea "Hei! Ajoneuvoaiheiset hatut ovat todella"
type textarea "Tere! Sõiduki teemalised mütsid on tõesti ainult"
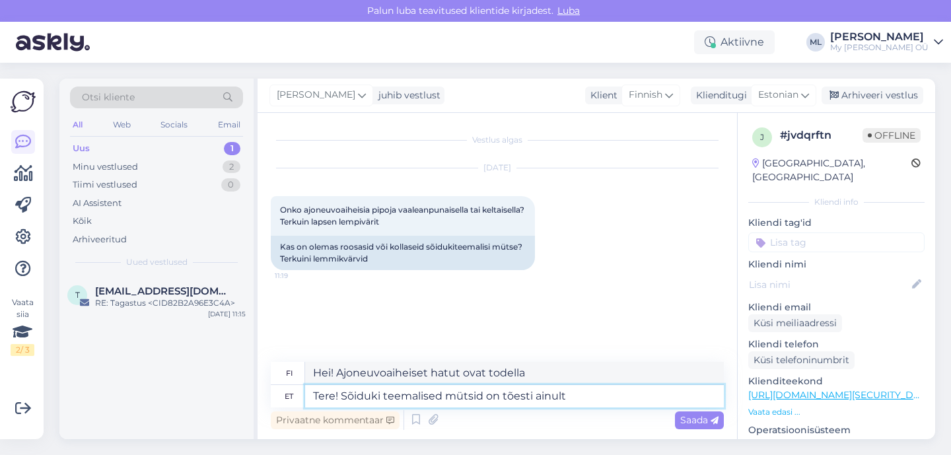
type textarea "Hei! Ajoneuvoaiheisia hattuja on oikeastaan ​​vain"
type textarea "Tere! Sõiduki teemalised mütsid on tõesti ainult sinised v"
type textarea "Hei! Ajoneuvoaiheiset hatut ovat oikeasti vain sinisiä"
type textarea "Tere! Sõiduki teemalised mütsid on tõesti ainult sinised või ro"
type textarea "Hei! Ajoneuvoaiheiset hatut ovat oikeasti vain sinisiä tai"
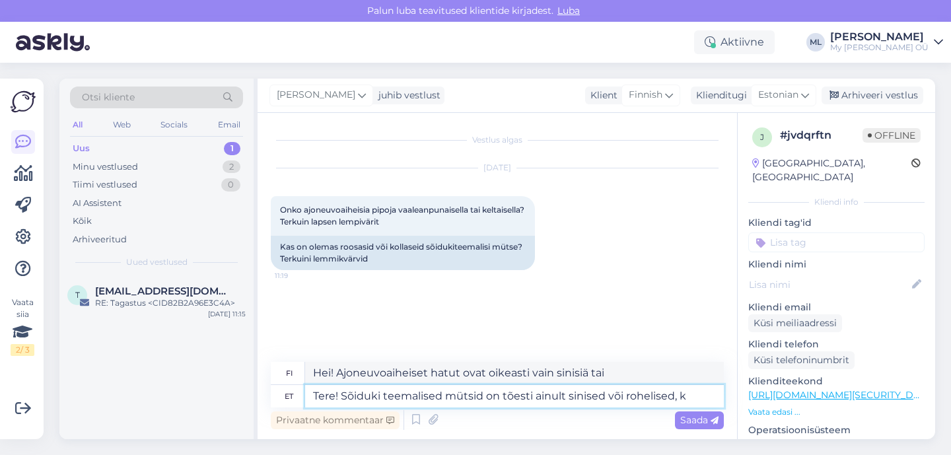
type textarea "Tere! Sõiduki teemalised mütsid on tõesti ainult sinised või rohelised, ka"
type textarea "Hei! Ajoneuvoaiheiset hatut ovat oikeasti vain sinisiä tai vihreitä."
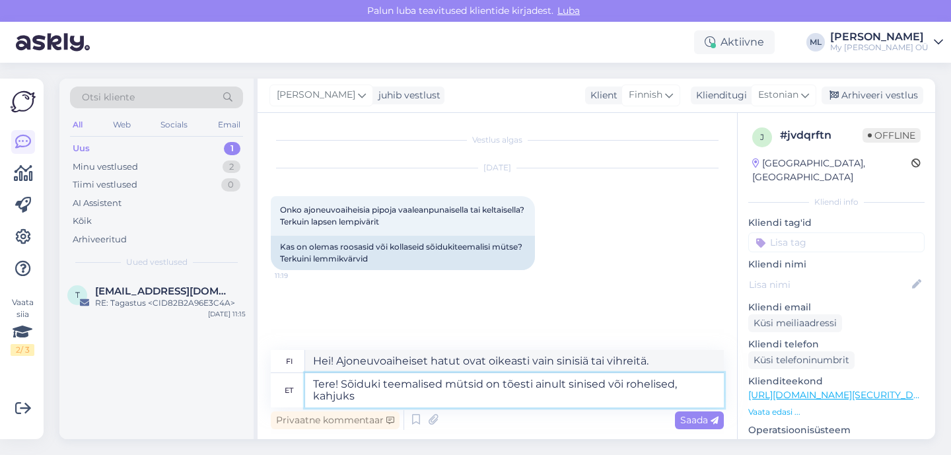
type textarea "Tere! Sõiduki teemalised mütsid on tõesti ainult sinised või rohelised, kahjuks"
type textarea "Hei! Ajoneuvoaiheisia hattuja on valitettavasti vain sinisiä tai vihreitä."
type textarea "Tere! Sõiduki teemalised mütsid on tõesti ainult sinised või rohelised, kahjuks…"
type textarea "Hei! Ajoneuvoaiheisia hattuja on oikeasti vain sinisiä tai vihreitä, valitettav…"
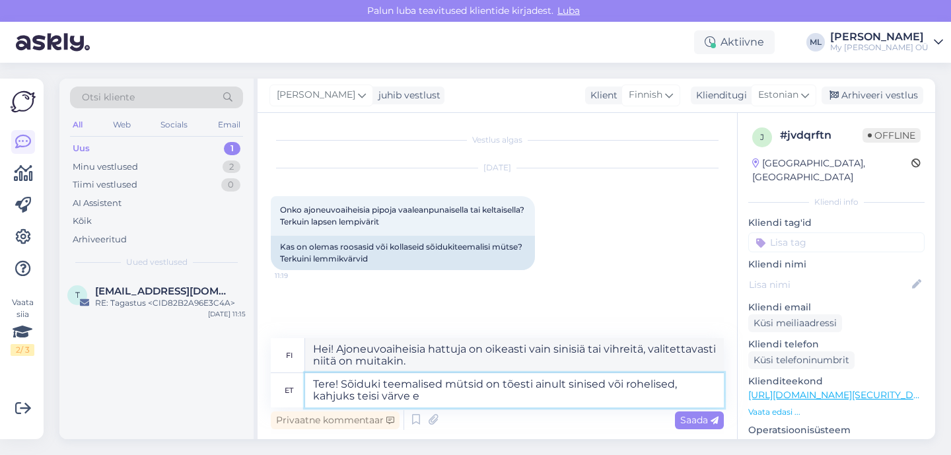
type textarea "Tere! Sõiduki teemalised mütsid on tõesti ainult sinised või rohelised, kahjuks…"
type textarea "Hei! Ajoneuvoaiheisia hattuja on saatavilla vain sinisiä tai vihreitä, valitett…"
type textarea "Tere! Sõiduki teemalised mütsid on tõesti ainult sinised või rohelised, kahjuks…"
type textarea "Hei! Ajoneuvoaiheisia hattuja on oikeasti vain sinisiä tai vihreitä, valitettav…"
type textarea "Tere! Sõiduki teemalised mütsid on tõesti ainult sinised või rohelised, kahjuks…"
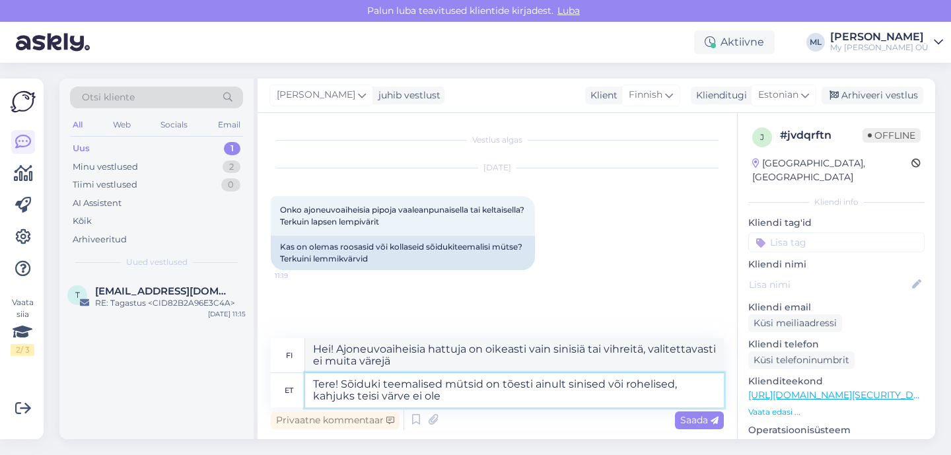
type textarea "Hei! Ajoneuvoaiheisia hattuja on oikeasti vain sinisiä tai vihreitä, valitettav…"
type textarea "Tere! Sõiduki teemalised mütsid on tõesti ainult sinised või rohelised, kahjuks…"
type textarea "Hei! Ajoneuvoaiheisia hattuja on oikeasti vain sinisiä tai vihreitä, valitettav…"
type textarea "Tere! Sõiduki teemalised mütsid on tõesti ainult sinised või rohelised, kahjuks…"
type textarea "Hei! Ajoneuvoaiheisia hattuja on oikeasti vain sinisiä tai vihreitä, valitettav…"
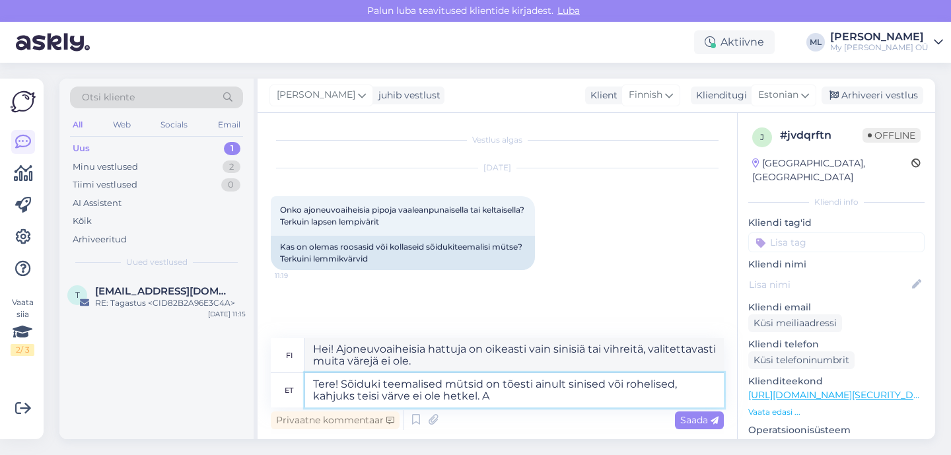
type textarea "Tere! Sõiduki teemalised mütsid on tõesti ainult sinised või rohelised, kahjuks…"
type textarea "Hei! Ajoneuvoaiheisia hattuja on saatavilla vain sinisenä tai vihreänä, valitet…"
type textarea "Tere! Sõiduki teemalised mütsid on tõesti ainult sinised või rohelised, kahjuks…"
type textarea "Hei! Ajoneuvoaiheisia hattuja on oikeasti vain sinisiä tai vihreitä, valitettav…"
type textarea "Tere! Sõiduki teemalised mütsid on tõesti ainult sinised või rohelised, kahjuks…"
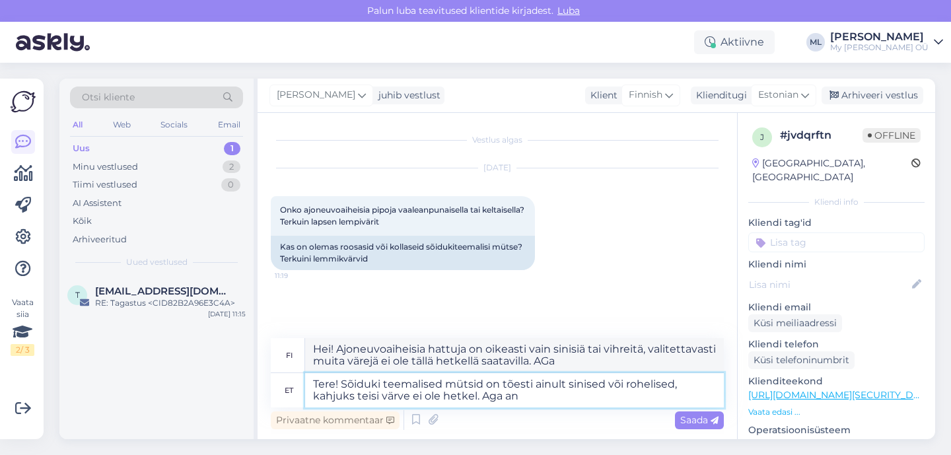
type textarea "Hei! Ajoneuvoaiheisia hattuja on oikeasti vain sinisiä tai vihreitä, valitettav…"
type textarea "Tere! Sõiduki teemalised mütsid on tõesti ainult sinised või rohelised, kahjuks…"
type textarea "Hei! Ajoneuvoaiheisia hattuja on oikeasti vain sinisiä tai vihreitä, valitettav…"
type textarea "Tere! Sõiduki teemalised mütsid on tõesti ainult sinised või rohelised, kahjuks…"
type textarea "Hei! Ajoneuvoaiheisia hattuja on oikeasti vain sinisiä tai vihreitä, valitettav…"
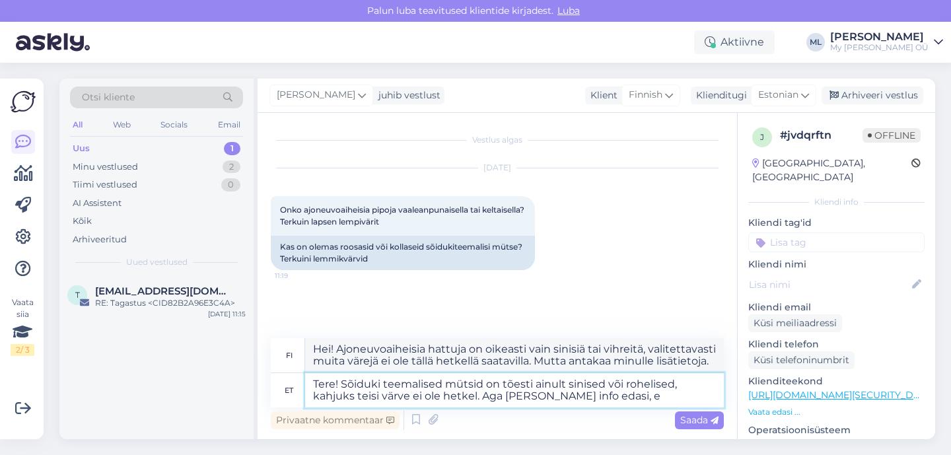
type textarea "Tere! Sõiduki teemalised mütsid on tõesti ainult sinised või rohelised, kahjuks…"
type textarea "Hei! Ajoneuvoaiheisia hattuja on oikeasti vain sinisiä tai vihreitä, valitettav…"
type textarea "Tere! Sõiduki teemalised mütsid on tõesti ainult sinised või rohelised, kahjuks…"
type textarea "Hei! Ajoneuvoaiheisia hattuja on oikeasti vain sinisiä tai vihreitä, valitettav…"
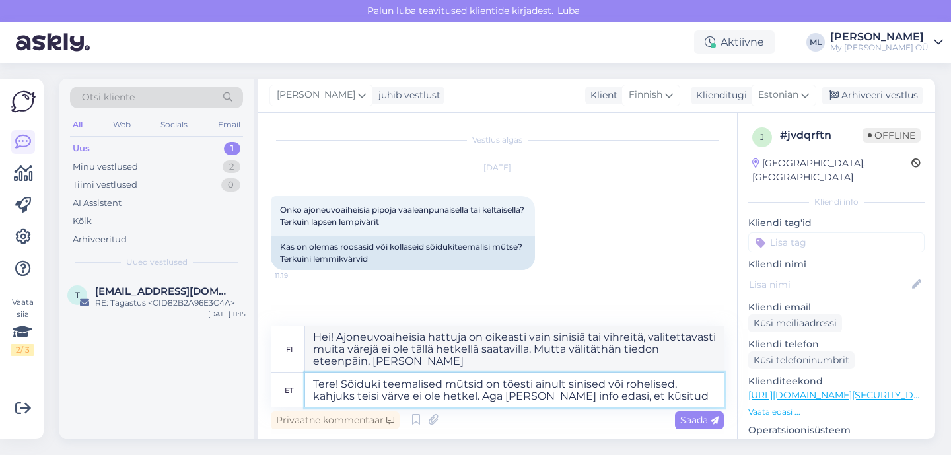
type textarea "Tere! Sõiduki teemalised mütsid on tõesti ainult sinised või rohelised, kahjuks…"
type textarea "Hei! Ajoneuvoaiheisia hattuja on oikeasti vain sinisiä tai vihreitä, valitettav…"
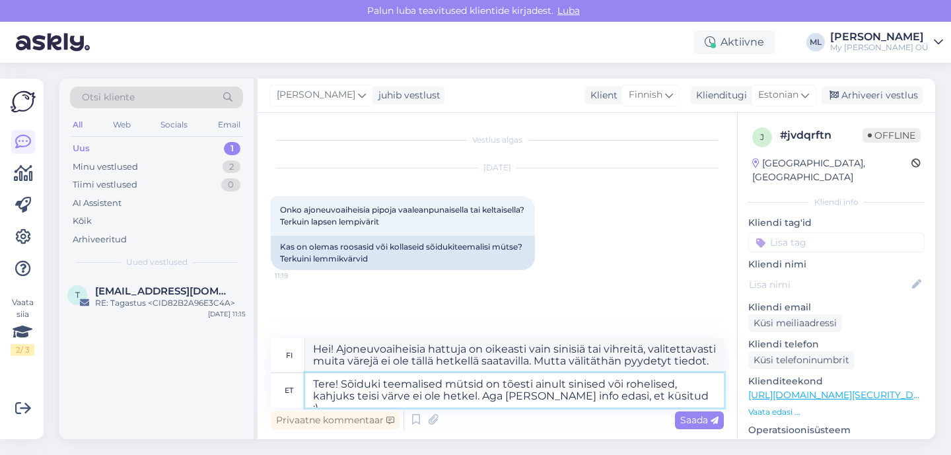
type textarea "Tere! Sõiduki teemalised mütsid on tõesti ainult sinised või rohelised, kahjuks…"
type textarea "Hei! Ajoneuvoaiheisia hattuja on oikeasti vain sinisiä tai vihreitä, valitettav…"
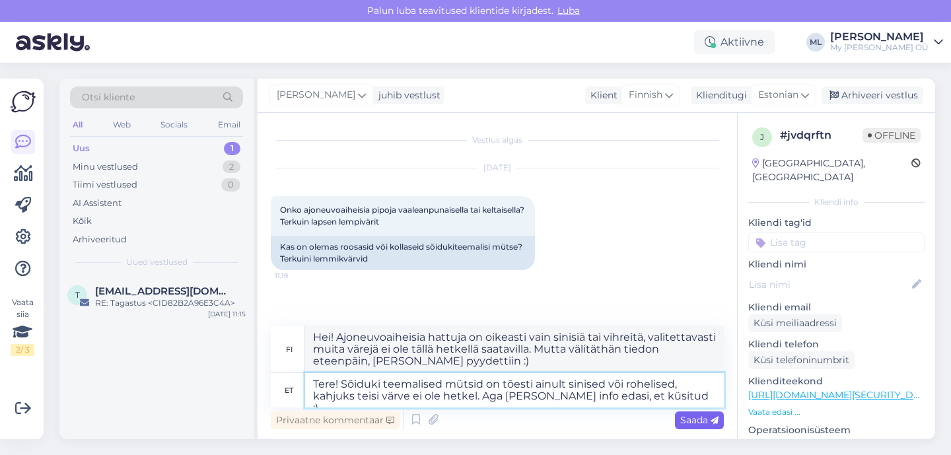
type textarea "Tere! Sõiduki teemalised mütsid on tõesti ainult sinised või rohelised, kahjuks…"
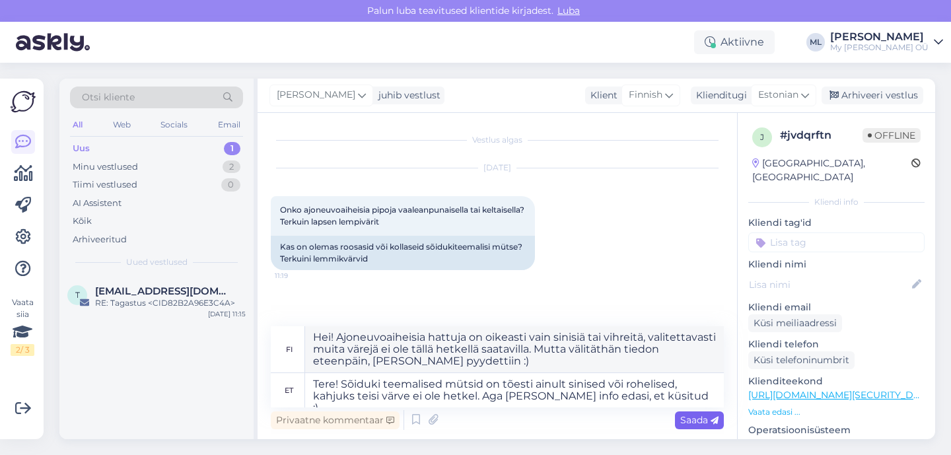
click at [689, 417] on span "Saada" at bounding box center [699, 420] width 38 height 12
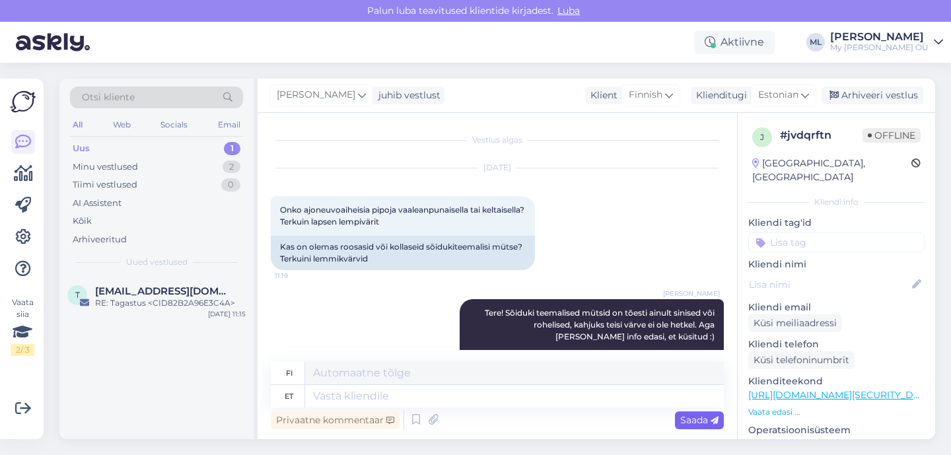
scroll to position [73, 0]
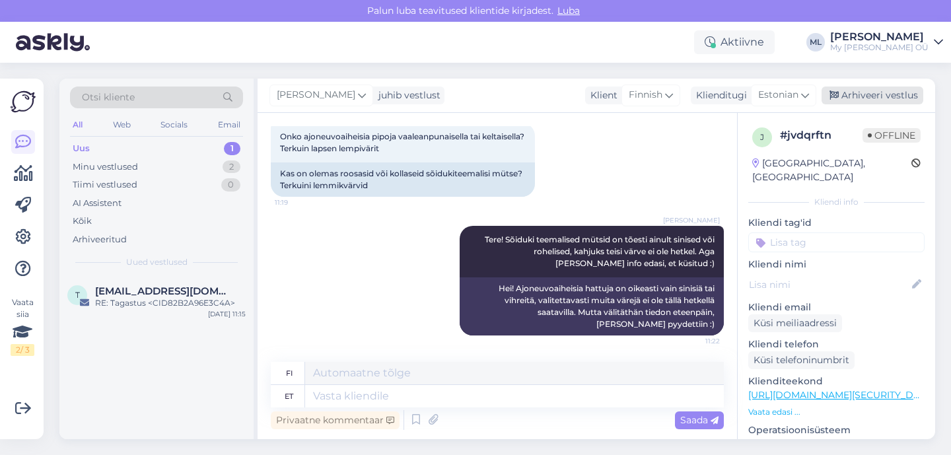
click at [868, 98] on div "Arhiveeri vestlus" at bounding box center [872, 95] width 102 height 18
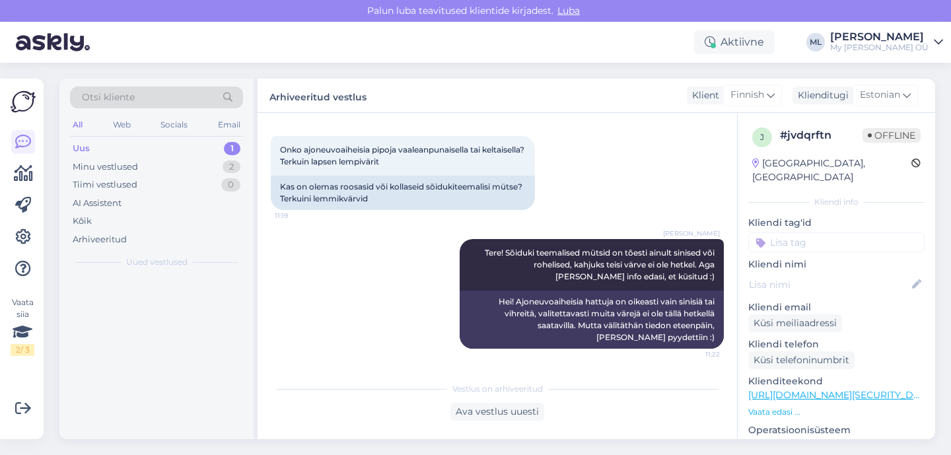
scroll to position [60, 0]
click at [79, 147] on div "Uus" at bounding box center [81, 148] width 17 height 13
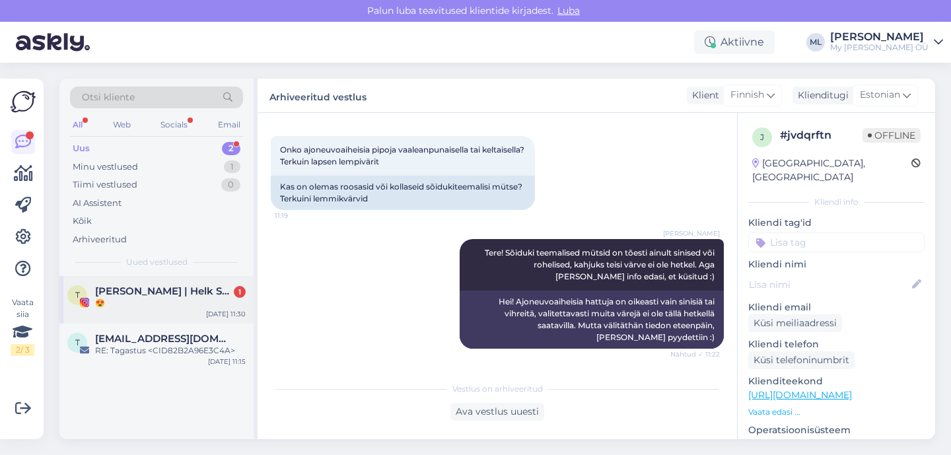
click at [178, 285] on span "[PERSON_NAME] | Helk Stuudio" at bounding box center [163, 291] width 137 height 12
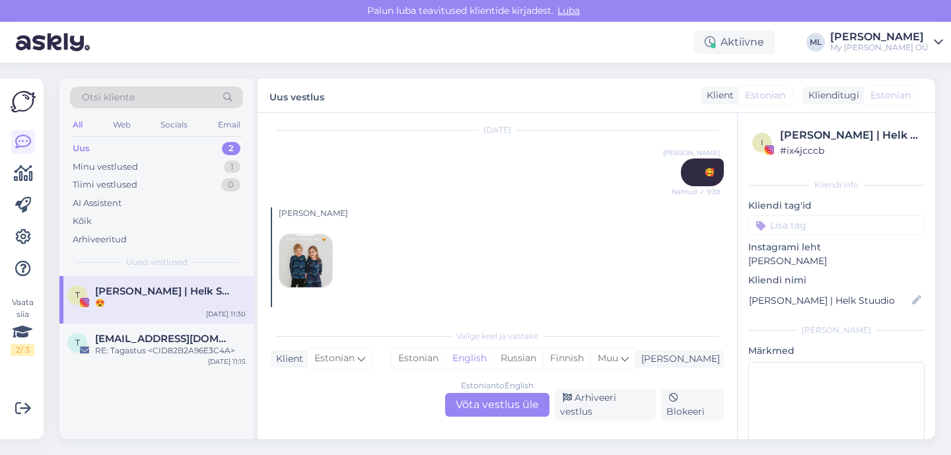
scroll to position [296, 0]
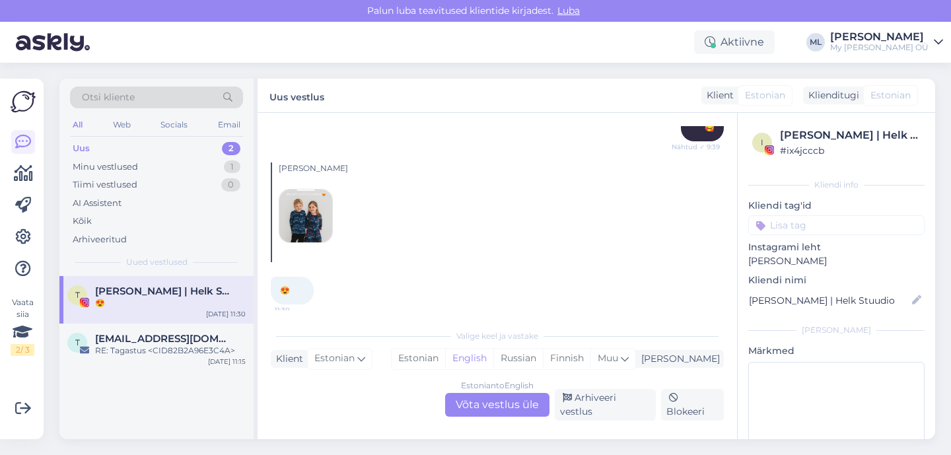
click at [306, 213] on img at bounding box center [305, 215] width 53 height 53
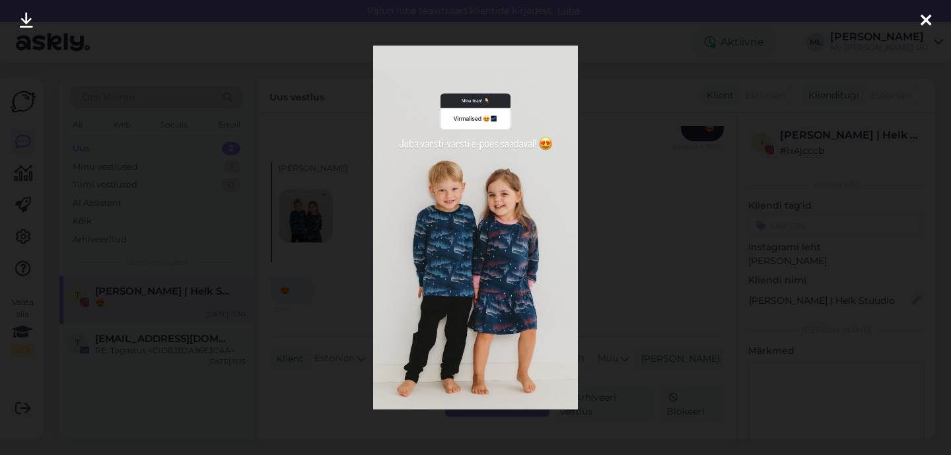
click at [927, 20] on icon at bounding box center [925, 21] width 11 height 17
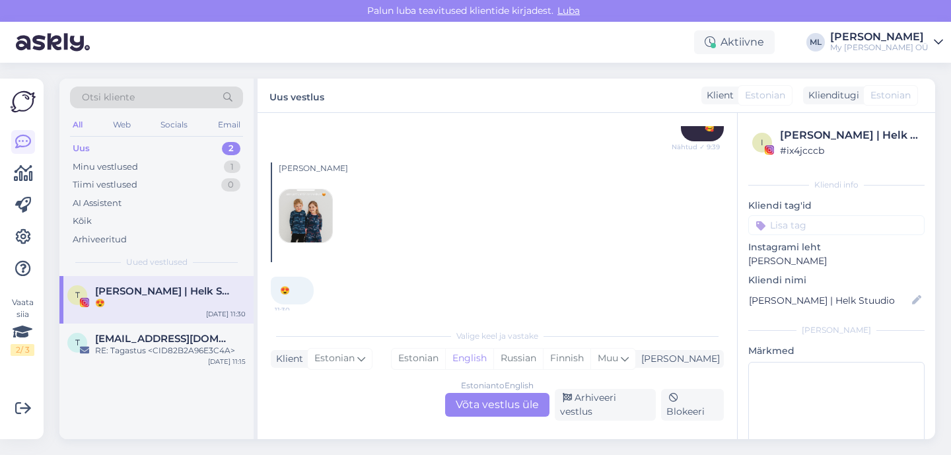
click at [481, 409] on div "Estonian to English Võta vestlus üle" at bounding box center [497, 405] width 104 height 24
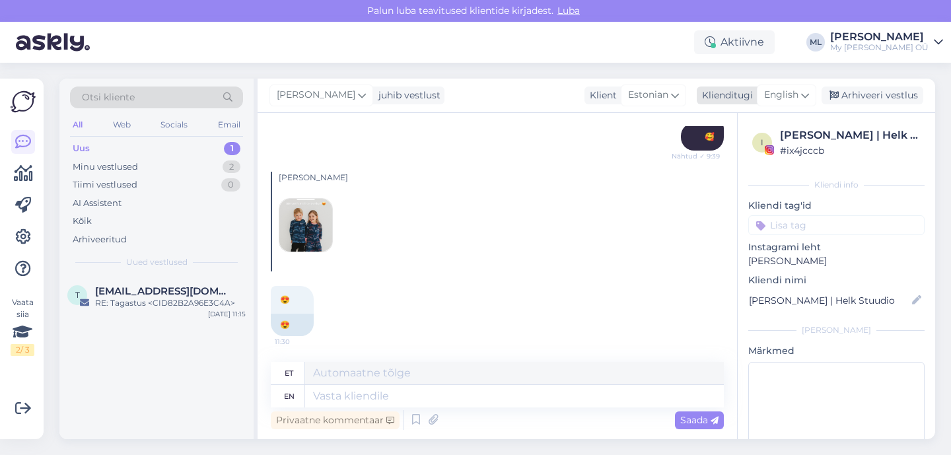
click at [788, 91] on span "English" at bounding box center [781, 95] width 34 height 15
click at [724, 146] on link "Estonian" at bounding box center [756, 153] width 145 height 21
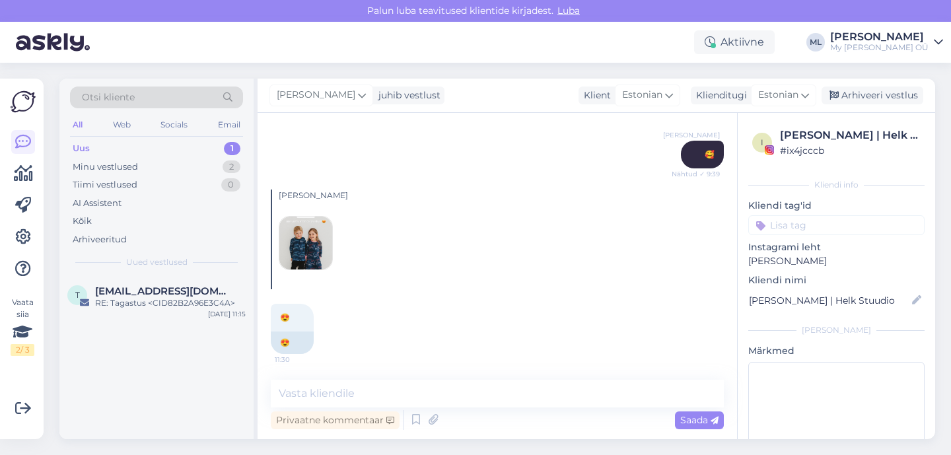
click at [332, 377] on div "Vestlus algas Vasta Sep 17 2025 😍 21:06 😍 Sep 18 2025 Mari-Liis 🥰 Nähtud ✓ 9:39…" at bounding box center [496, 276] width 479 height 326
click at [326, 385] on textarea at bounding box center [497, 394] width 453 height 28
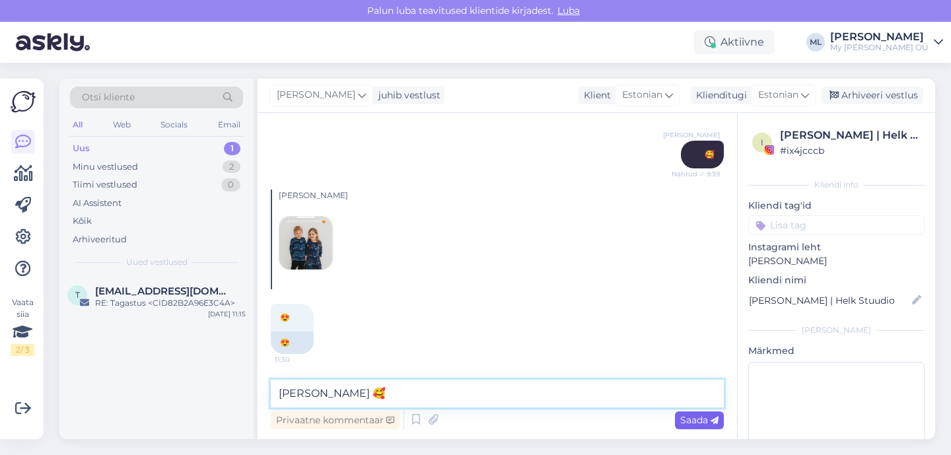
type textarea "Onju armas 🥰"
click at [699, 420] on span "Saada" at bounding box center [699, 420] width 38 height 12
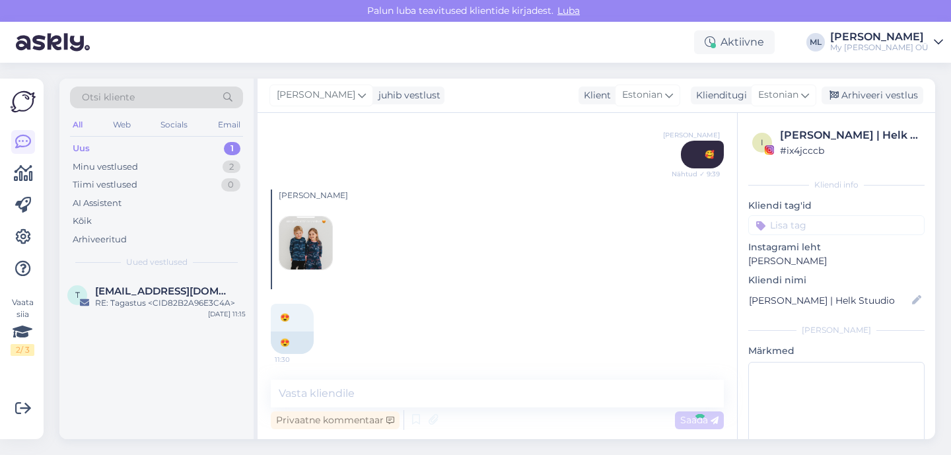
scroll to position [326, 0]
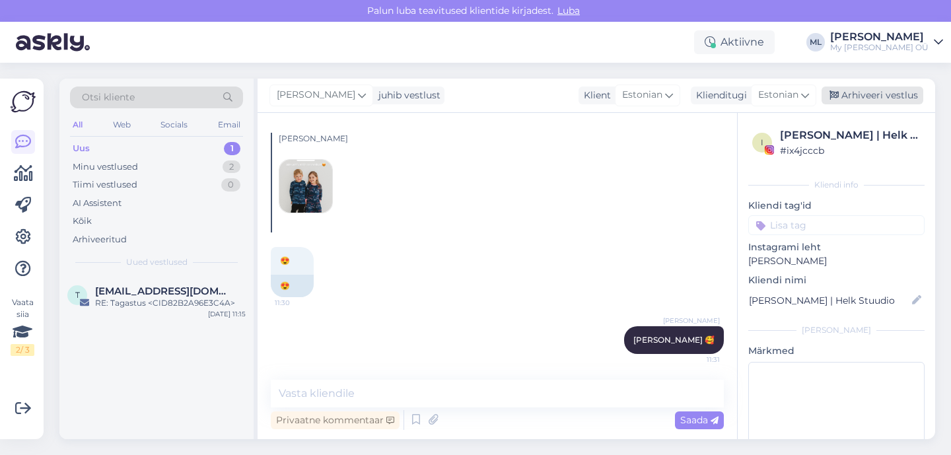
click at [882, 88] on div "Arhiveeri vestlus" at bounding box center [872, 95] width 102 height 18
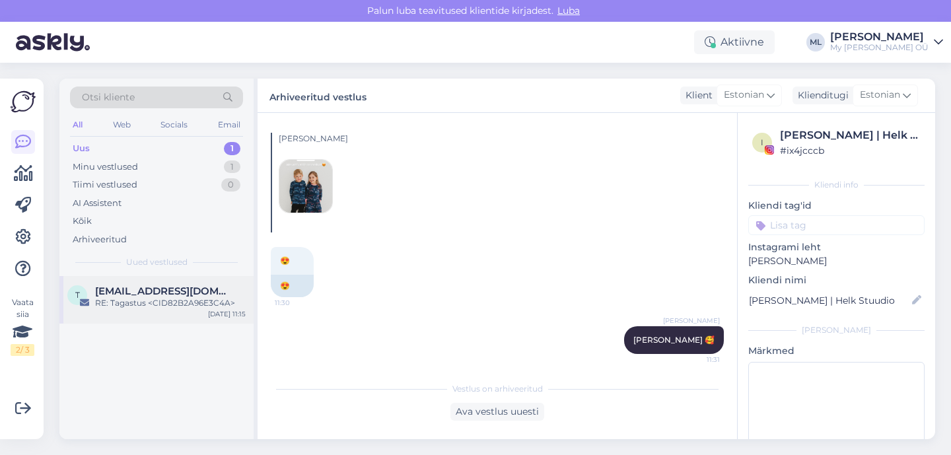
click at [120, 308] on div "RE: Tagastus <CID82B2A96E3C4A>" at bounding box center [170, 303] width 151 height 12
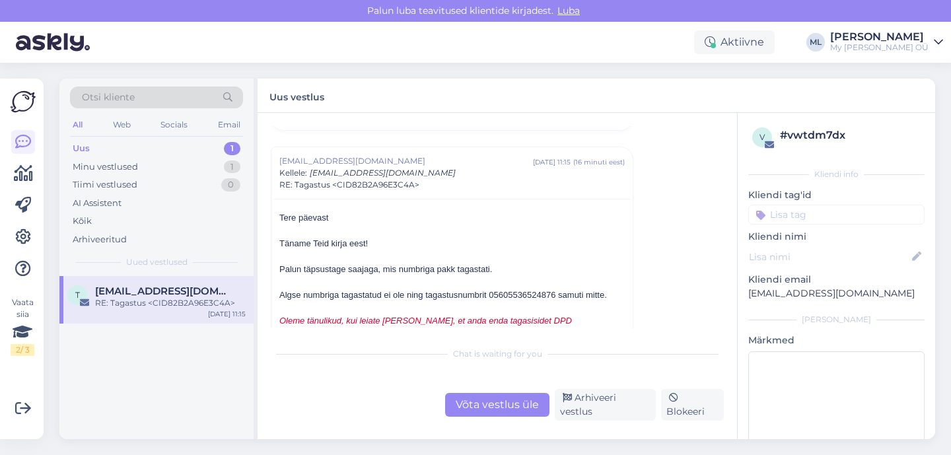
scroll to position [8134, 0]
click at [154, 170] on div "Minu vestlused 1" at bounding box center [156, 167] width 173 height 18
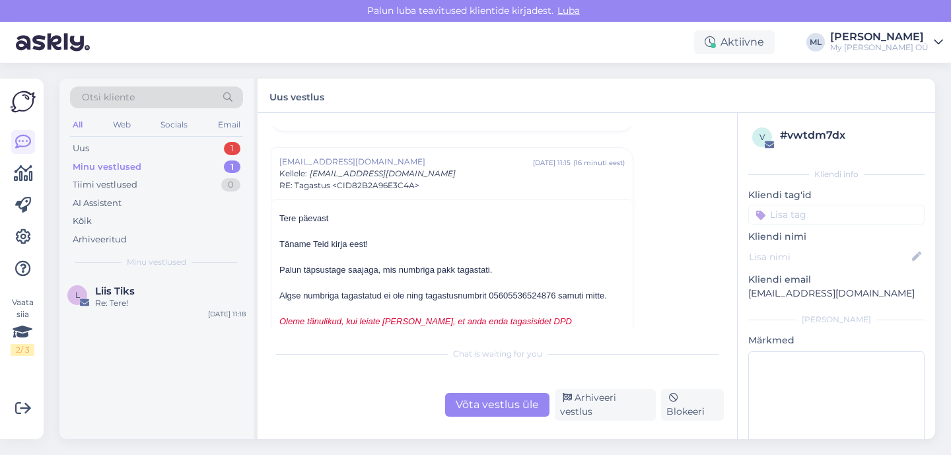
click at [162, 138] on div "Otsi kliente All Web Socials Email Uus 1 Minu vestlused 1 Tiimi vestlused 0 AI …" at bounding box center [156, 177] width 194 height 197
click at [162, 141] on div "Uus 1" at bounding box center [156, 148] width 173 height 18
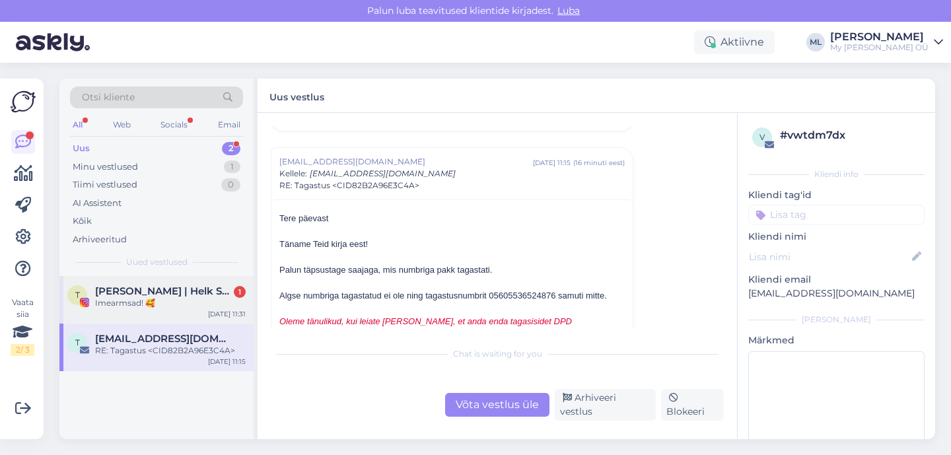
click at [153, 293] on span "[PERSON_NAME] | Helk Stuudio" at bounding box center [163, 291] width 137 height 12
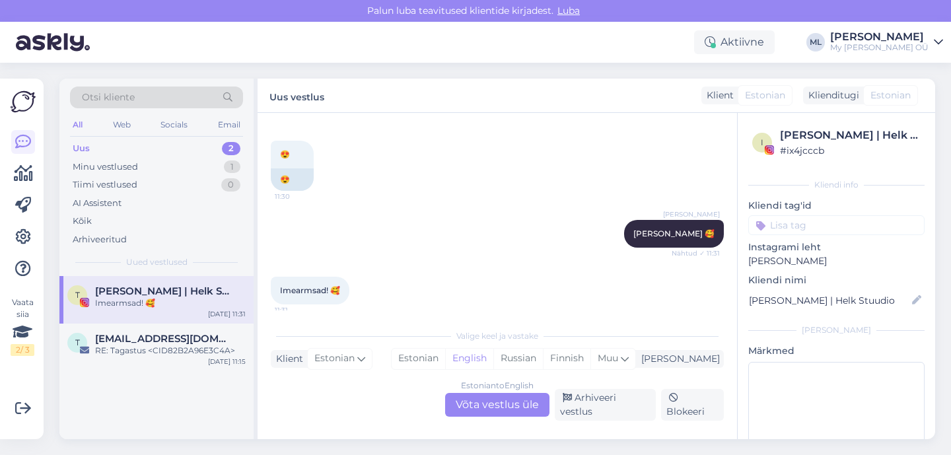
click at [497, 406] on div "Estonian to English Võta vestlus üle" at bounding box center [497, 405] width 104 height 24
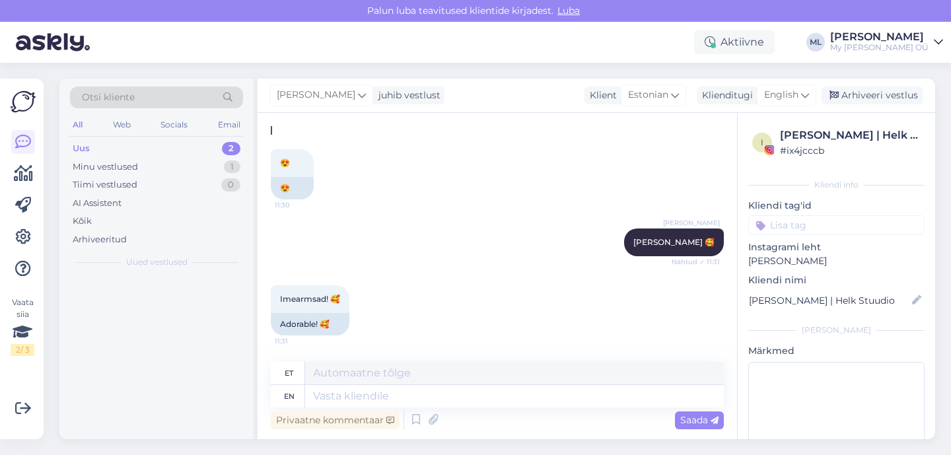
scroll to position [423, 0]
click at [782, 100] on span "English" at bounding box center [781, 95] width 34 height 15
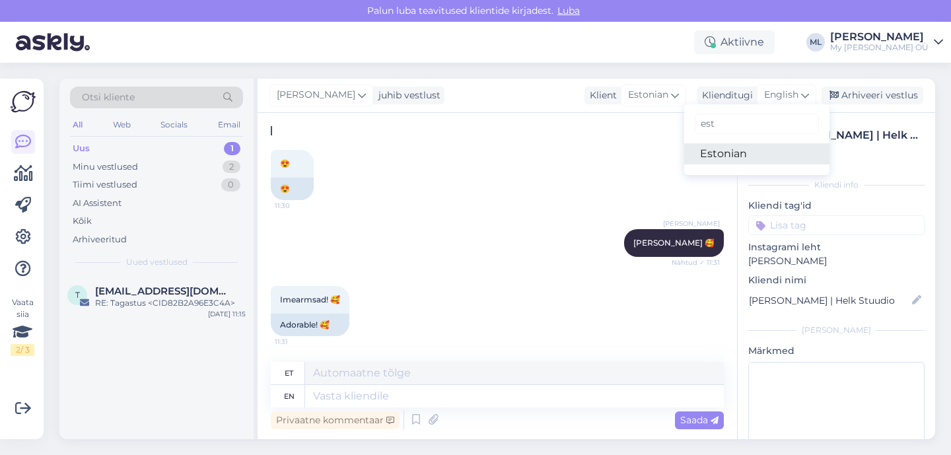
type input "est"
click at [737, 155] on link "Estonian" at bounding box center [756, 153] width 145 height 21
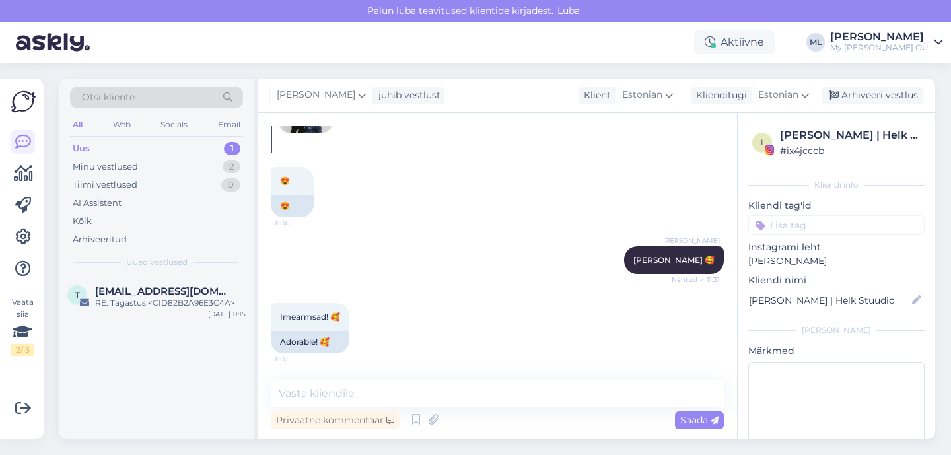
scroll to position [405, 0]
click at [304, 401] on textarea at bounding box center [497, 394] width 453 height 28
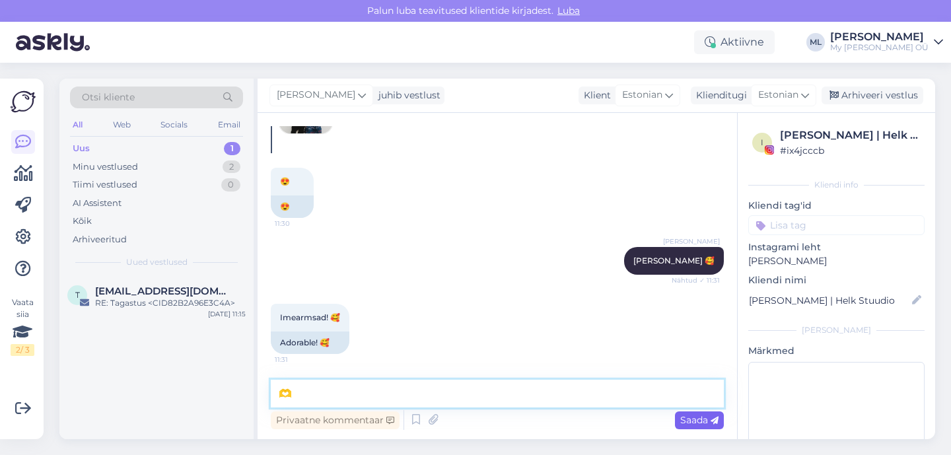
type textarea "🫶"
click at [676, 421] on div "Saada" at bounding box center [699, 420] width 49 height 18
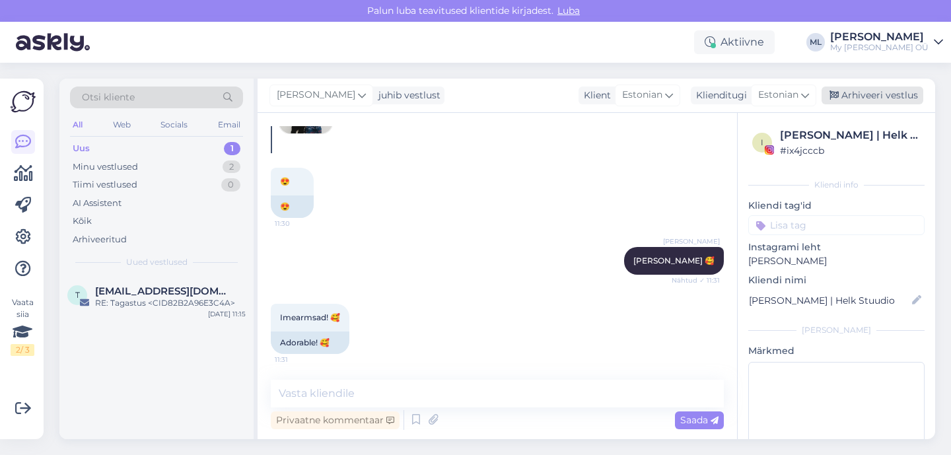
scroll to position [462, 0]
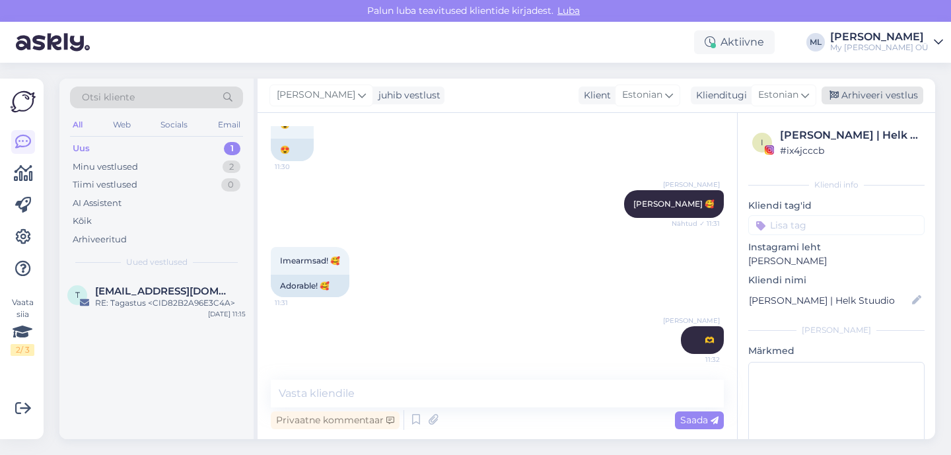
click at [883, 98] on div "Arhiveeri vestlus" at bounding box center [872, 95] width 102 height 18
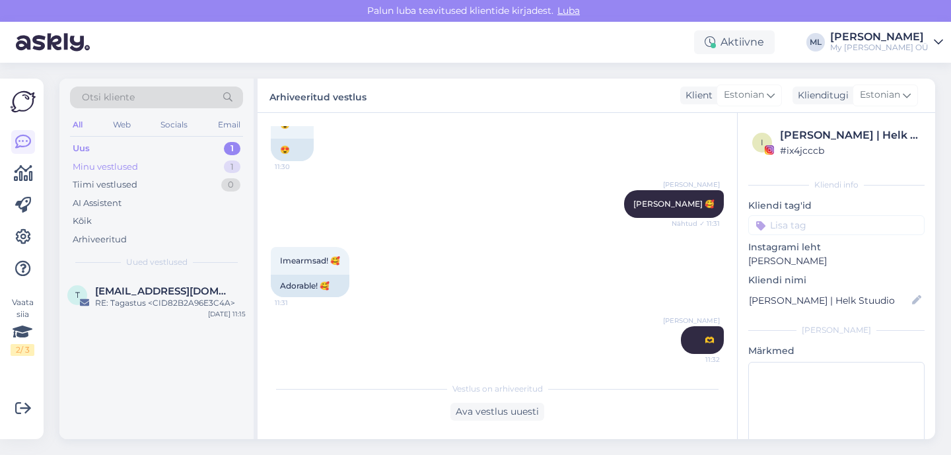
click at [114, 162] on div "Minu vestlused" at bounding box center [105, 166] width 65 height 13
click at [96, 152] on div "Uus 1" at bounding box center [156, 148] width 173 height 18
click at [80, 147] on div "Uus" at bounding box center [81, 148] width 17 height 13
click at [75, 167] on div "Minu vestlused" at bounding box center [105, 166] width 65 height 13
click at [75, 142] on div "Uus" at bounding box center [81, 148] width 17 height 13
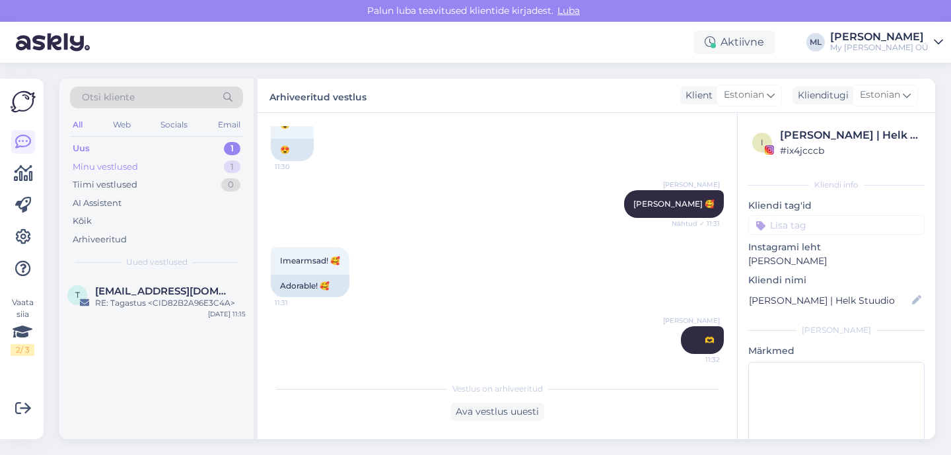
click at [84, 171] on div "Minu vestlused" at bounding box center [105, 166] width 65 height 13
click at [114, 304] on div "Re: Tere!" at bounding box center [170, 303] width 151 height 12
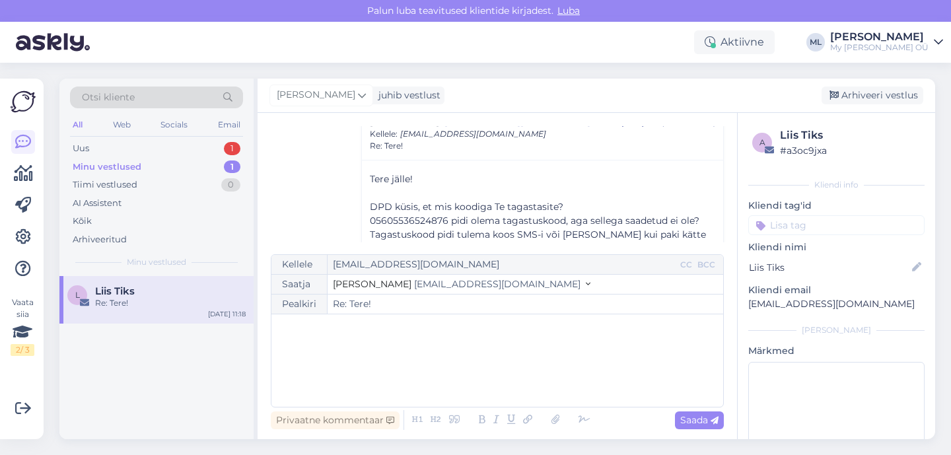
scroll to position [394, 0]
drag, startPoint x: 448, startPoint y: 211, endPoint x: 448, endPoint y: 142, distance: 69.3
click at [448, 147] on div "Mari-Liis Mari-Liis info@mybreden.com sept 18 11:18 ( 20 minuti eest ) Kellele …" at bounding box center [542, 214] width 362 height 212
click at [177, 168] on div "Minu vestlused 1" at bounding box center [156, 167] width 173 height 18
click at [110, 147] on div "Uus 1" at bounding box center [156, 148] width 173 height 18
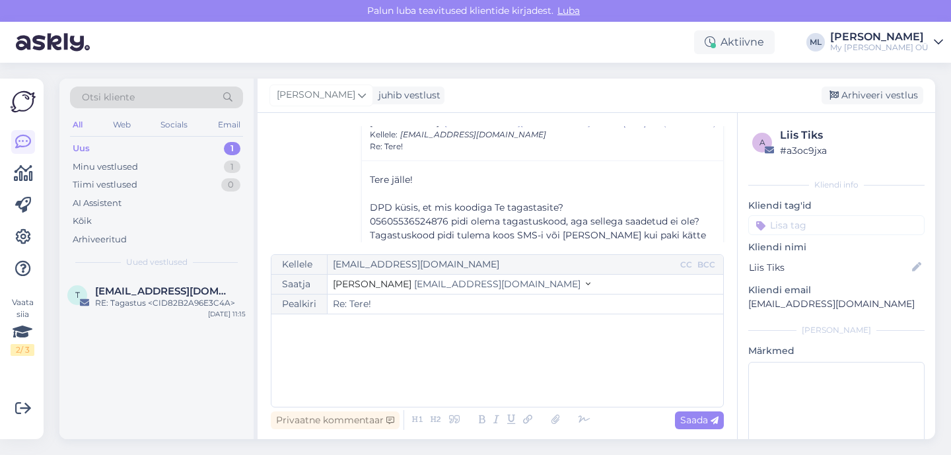
click at [85, 147] on div "Uus" at bounding box center [81, 148] width 17 height 13
click at [112, 127] on div "Web" at bounding box center [121, 124] width 23 height 17
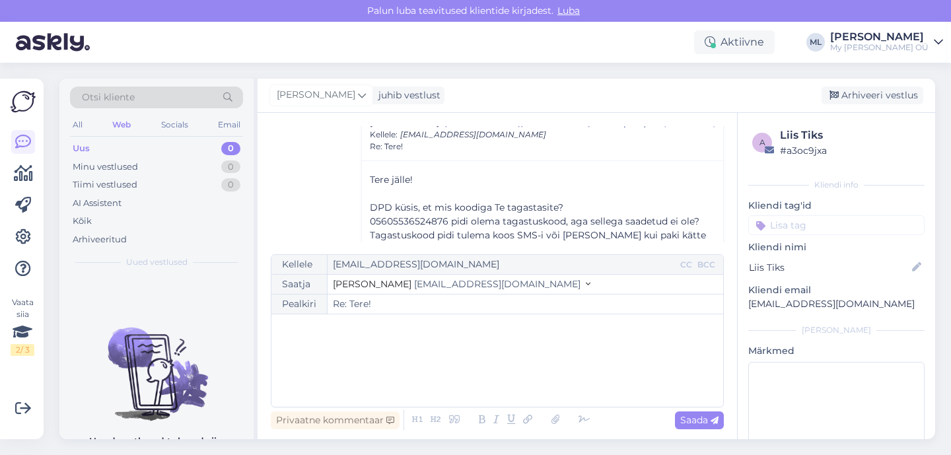
click at [154, 126] on div "All Web Socials Email" at bounding box center [156, 126] width 173 height 20
click at [172, 126] on div "Socials" at bounding box center [174, 124] width 32 height 17
click at [227, 130] on div "Email" at bounding box center [229, 124] width 28 height 17
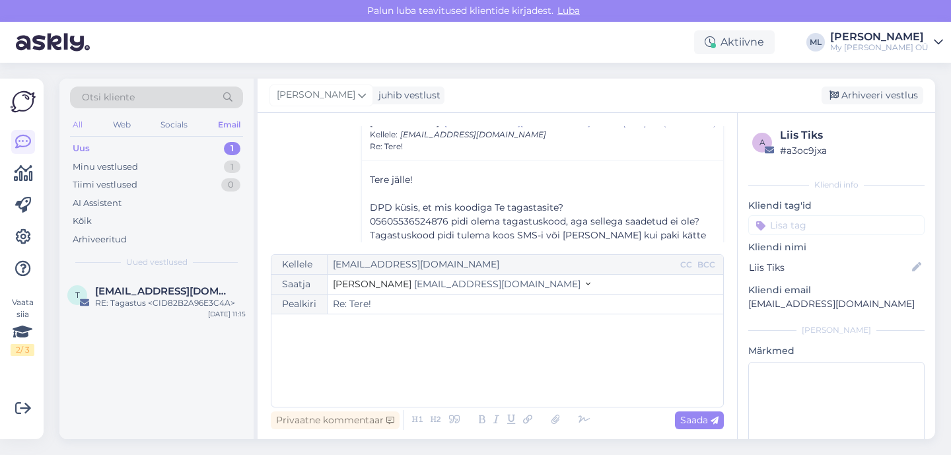
click at [76, 128] on div "All" at bounding box center [77, 124] width 15 height 17
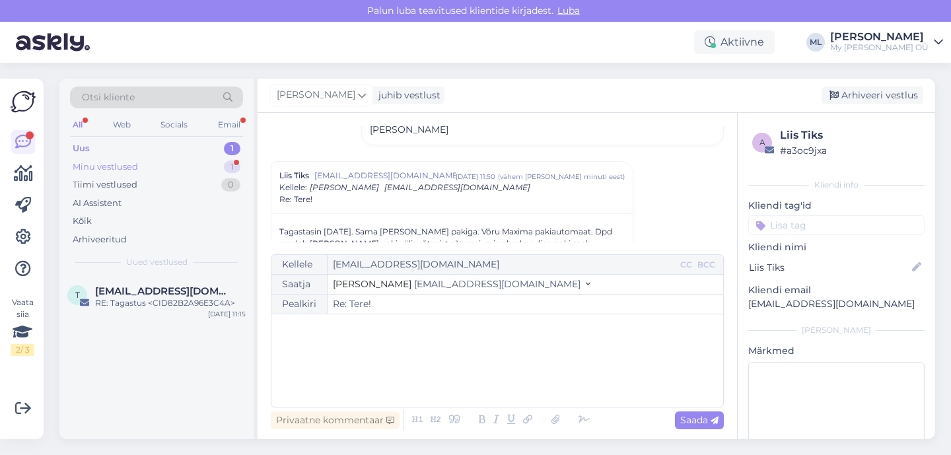
click at [90, 164] on div "Minu vestlused" at bounding box center [105, 166] width 65 height 13
click at [86, 154] on div "Uus" at bounding box center [81, 148] width 17 height 13
click at [189, 298] on div "RE: Tagastus <CID82B2A96E3C4A>" at bounding box center [170, 303] width 151 height 12
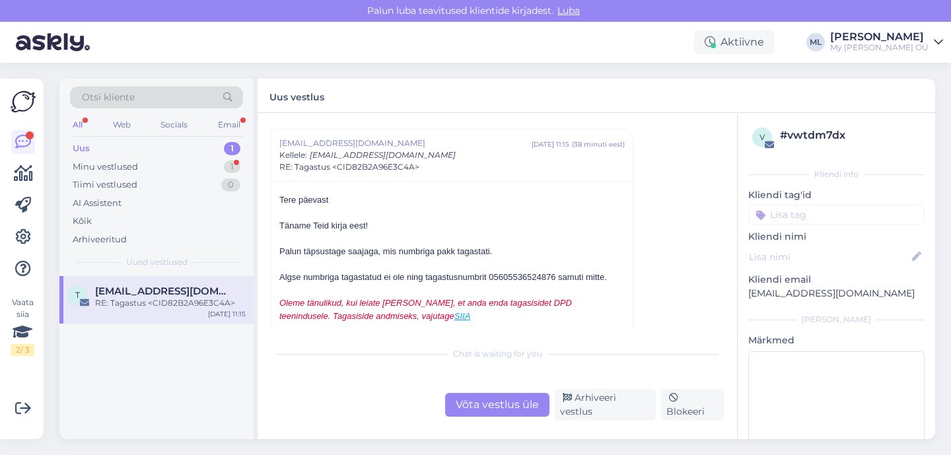
scroll to position [8224, 0]
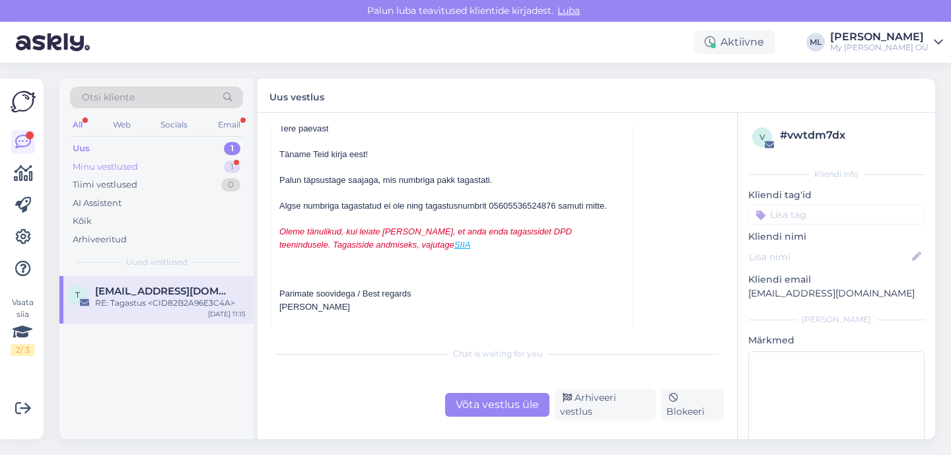
click at [125, 162] on div "Minu vestlused" at bounding box center [105, 166] width 65 height 13
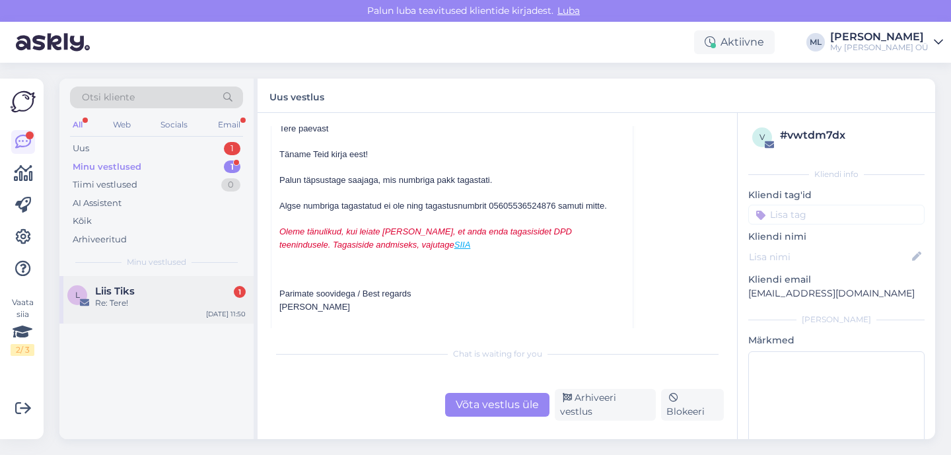
click at [115, 315] on div "L Liis Tiks 1 Re: Tere! Sep 18 11:50" at bounding box center [156, 300] width 194 height 48
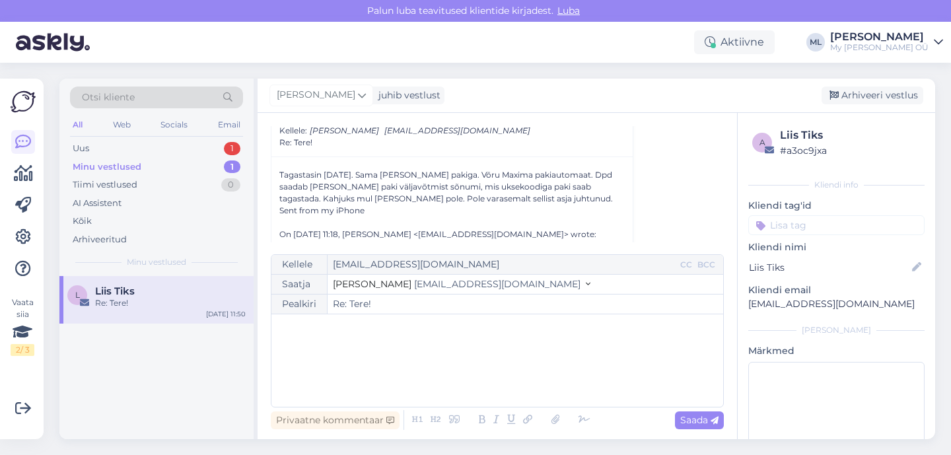
scroll to position [457, 0]
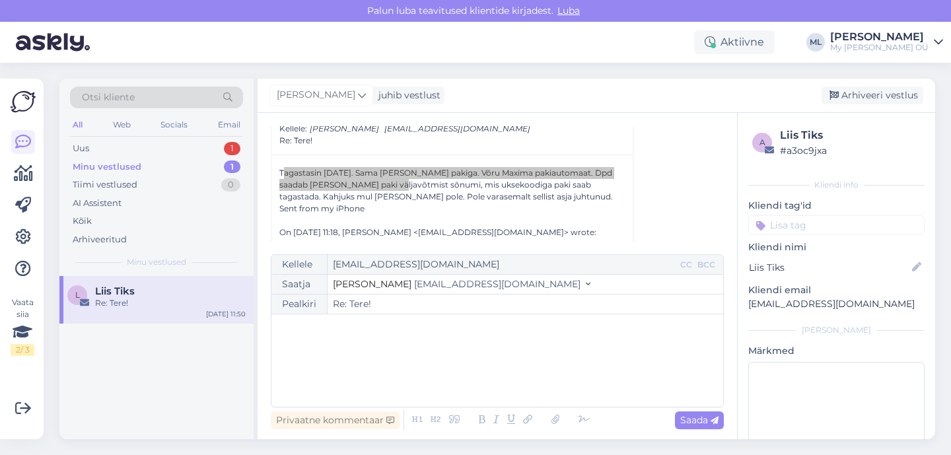
drag, startPoint x: 284, startPoint y: 171, endPoint x: 314, endPoint y: 190, distance: 35.3
click at [351, 188] on div "Tagastasin 10. septembril. Sama sinise pakiga. Võru Maxima pakiautomaat. Dpd sa…" at bounding box center [451, 289] width 345 height 244
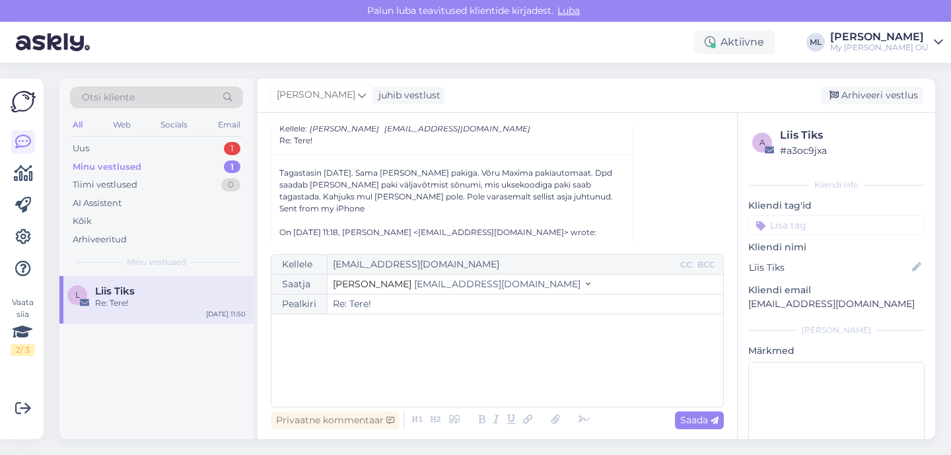
click at [300, 192] on div "Tagastasin 10. septembril. Sama sinise pakiga. Võru Maxima pakiautomaat. Dpd sa…" at bounding box center [451, 289] width 345 height 244
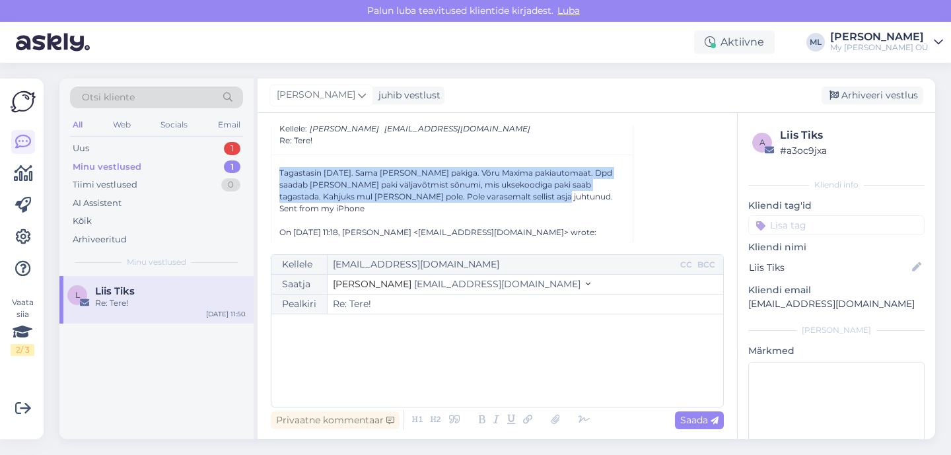
drag, startPoint x: 279, startPoint y: 174, endPoint x: 503, endPoint y: 197, distance: 225.0
click at [503, 197] on div "Tagastasin 10. septembril. Sama sinise pakiga. Võru Maxima pakiautomaat. Dpd sa…" at bounding box center [451, 289] width 345 height 244
copy div "Tagastasin 10. septembril. Sama sinise pakiga. Võru Maxima pakiautomaat. Dpd sa…"
click at [79, 150] on div "Uus" at bounding box center [81, 148] width 17 height 13
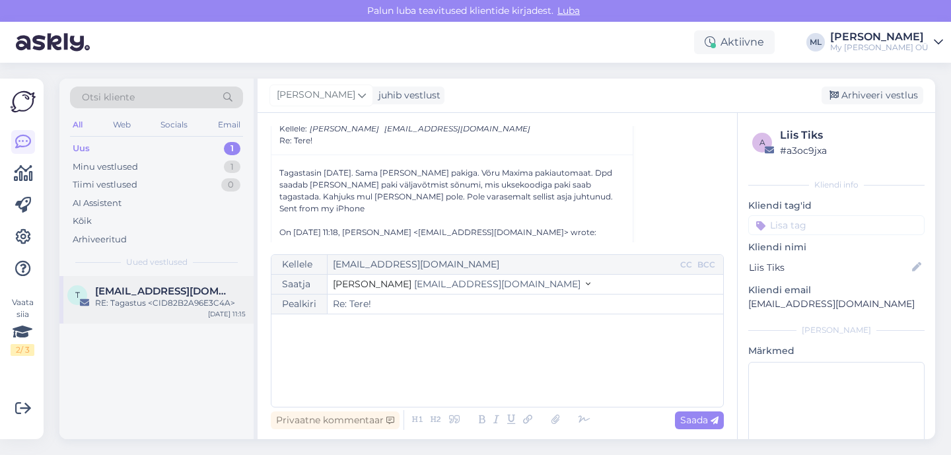
click at [139, 292] on span "[EMAIL_ADDRESS][DOMAIN_NAME]" at bounding box center [163, 291] width 137 height 12
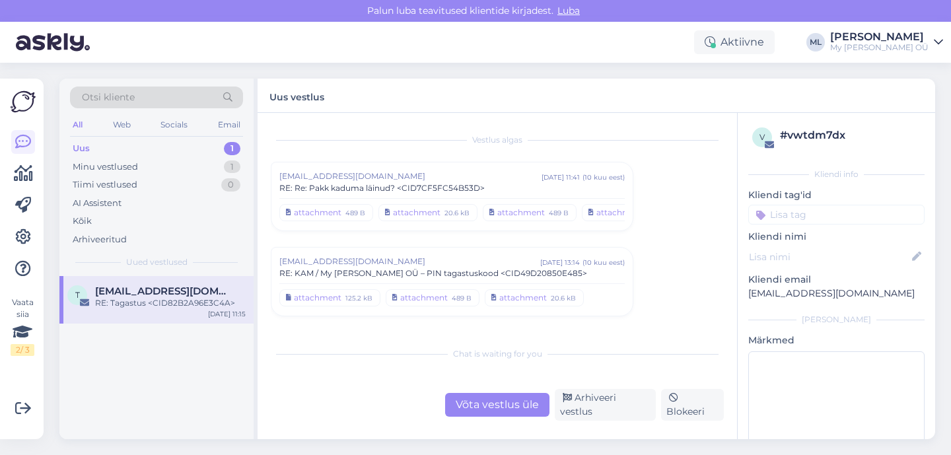
scroll to position [8155, 0]
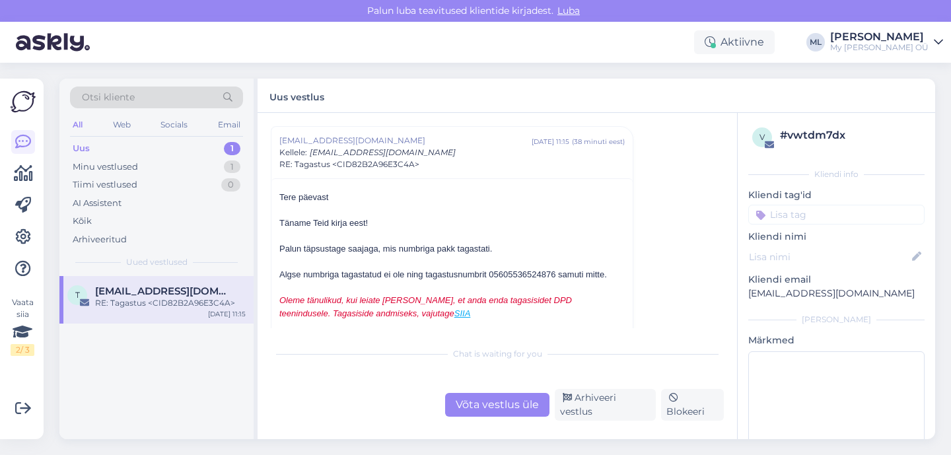
click at [488, 411] on div "Võta vestlus üle" at bounding box center [497, 405] width 104 height 24
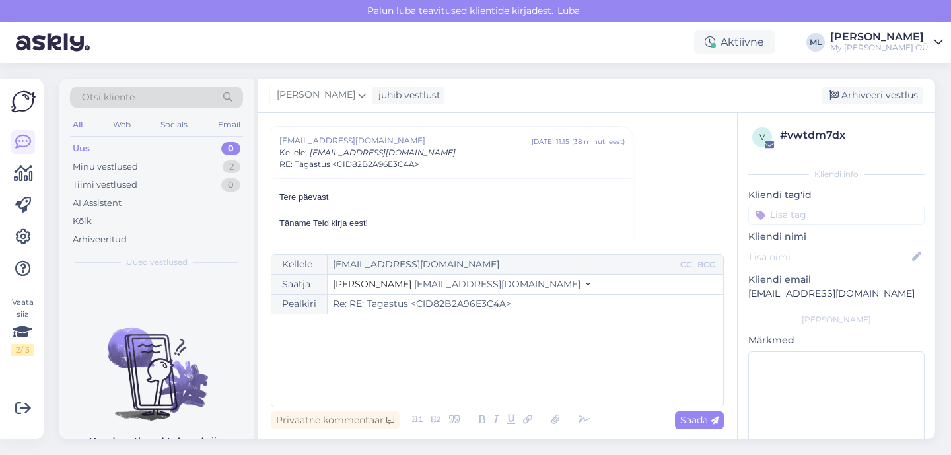
click at [458, 286] on button "Stella [EMAIL_ADDRESS][DOMAIN_NAME]" at bounding box center [461, 284] width 257 height 14
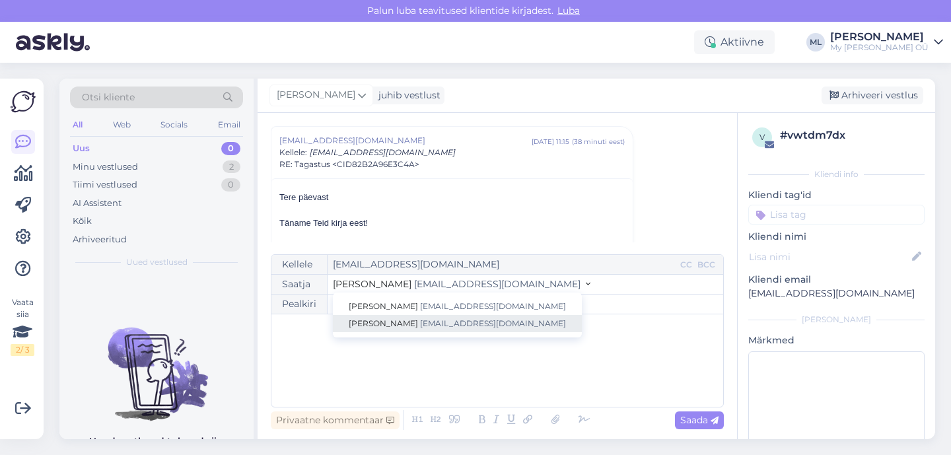
click at [420, 322] on span "[EMAIL_ADDRESS][DOMAIN_NAME]" at bounding box center [493, 323] width 146 height 10
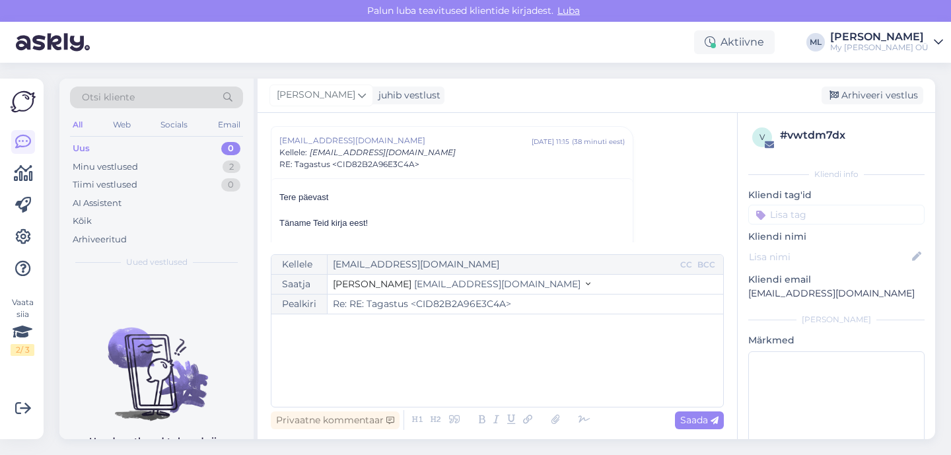
click at [374, 333] on p "﻿" at bounding box center [497, 328] width 438 height 14
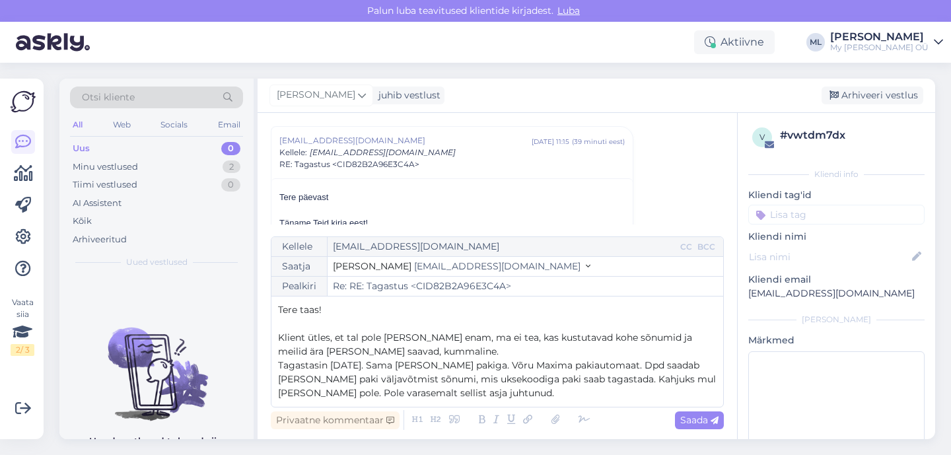
click at [438, 349] on p "Klient ütles, et tal pole seda alles enam, ma ei tea, kas kustutavad kohe sõnum…" at bounding box center [497, 345] width 438 height 28
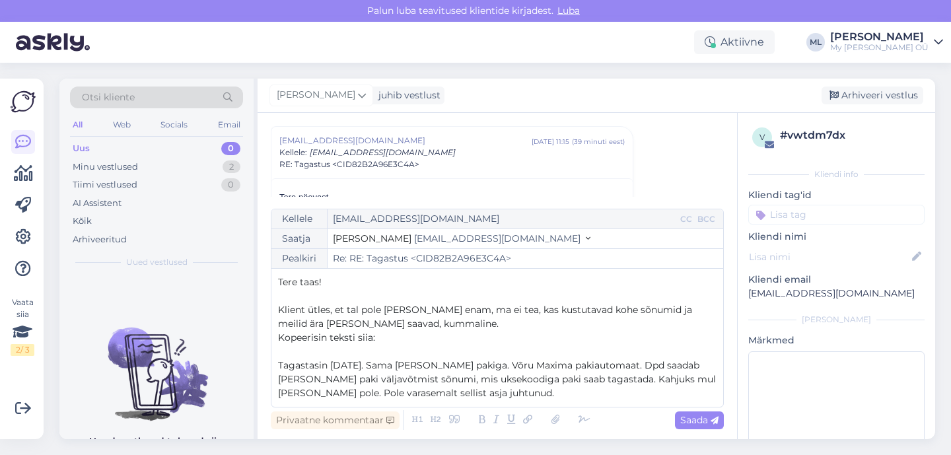
click at [481, 397] on p "Tagastasin 10. septembril. Sama sinise pakiga. Võru Maxima pakiautomaat. Dpd sa…" at bounding box center [497, 380] width 438 height 42
click at [452, 366] on span "Tagastasin 10. septembril. Sama sinise pakiga. Võru Maxima pakiautomaat. Dpd sa…" at bounding box center [498, 379] width 440 height 40
click at [570, 403] on div "Kellele teenindus@dpd.ee CC BCC Saatja Mari-Liis info@mybreden.com Stella info@…" at bounding box center [497, 308] width 453 height 199
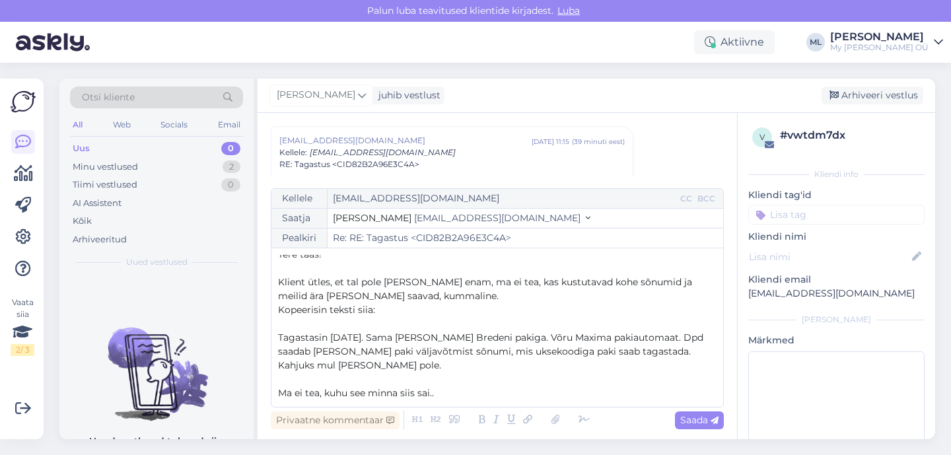
scroll to position [6, 0]
click at [405, 286] on span "Klient ütles, et tal pole seda alles enam, ma ei tea, kas kustutavad kohe sõnum…" at bounding box center [486, 290] width 417 height 26
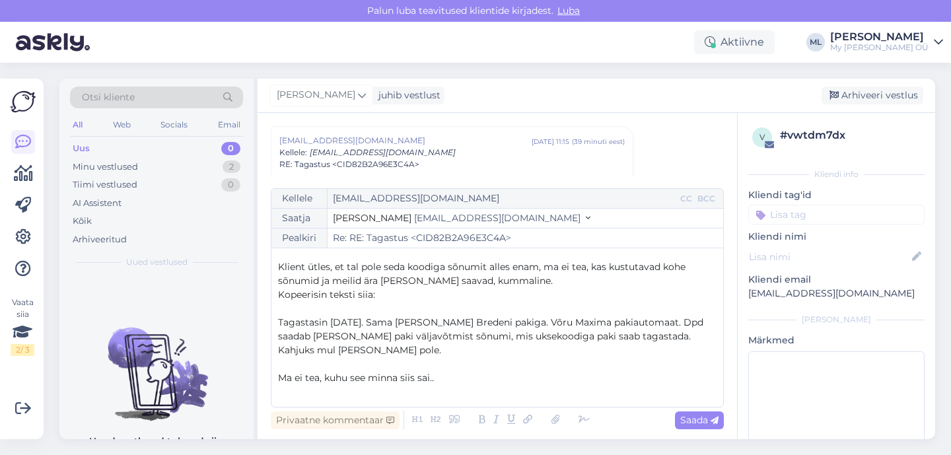
scroll to position [63, 0]
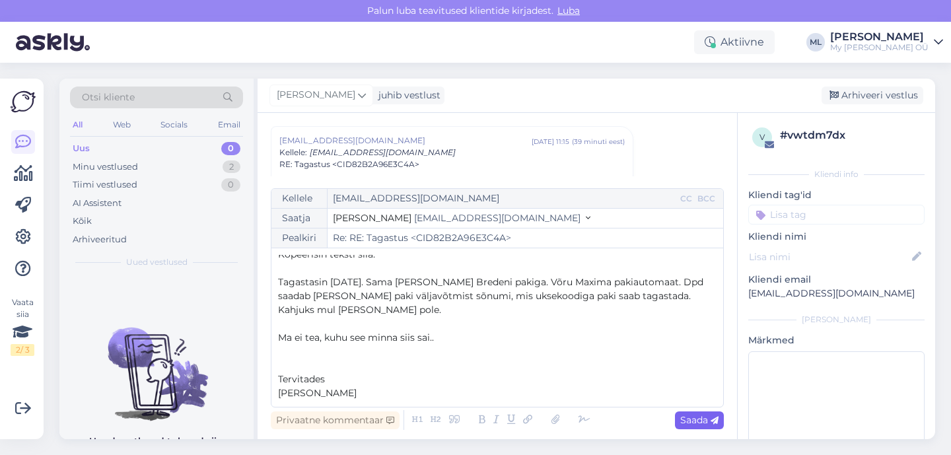
click at [699, 426] on div "Saada" at bounding box center [699, 420] width 49 height 18
type input "Re: Re: RE: Tagastus <CID82B2A96E3C4A>"
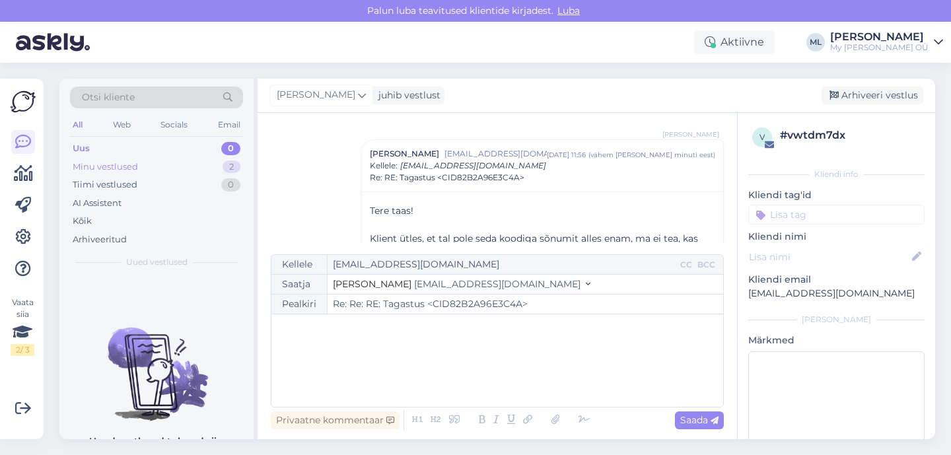
click at [168, 161] on div "Minu vestlused 2" at bounding box center [156, 167] width 173 height 18
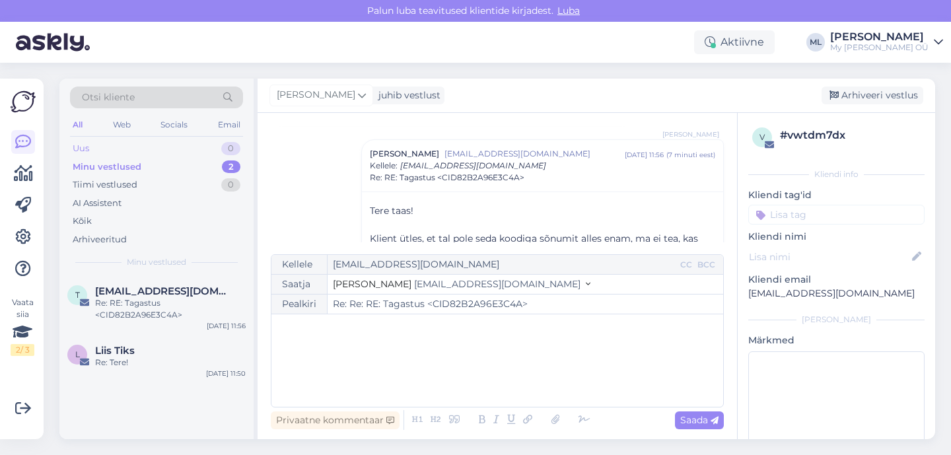
click at [102, 141] on div "Uus 0" at bounding box center [156, 148] width 173 height 18
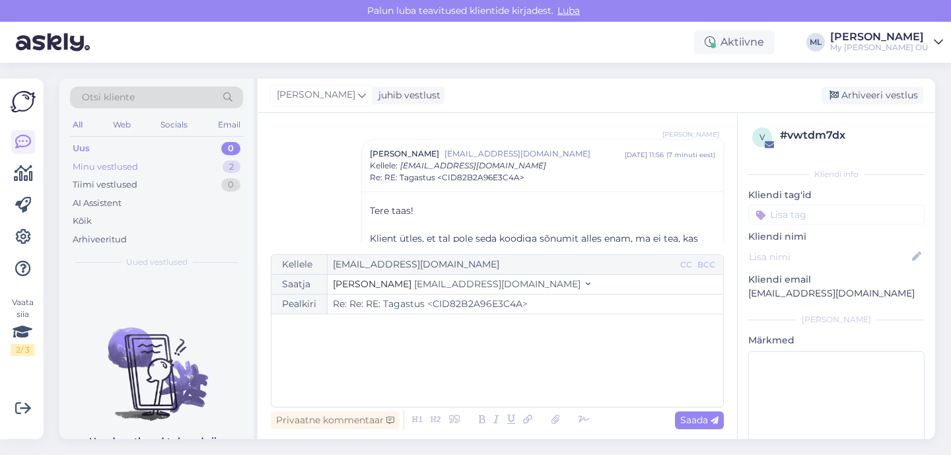
click at [86, 173] on div "Minu vestlused 2" at bounding box center [156, 167] width 173 height 18
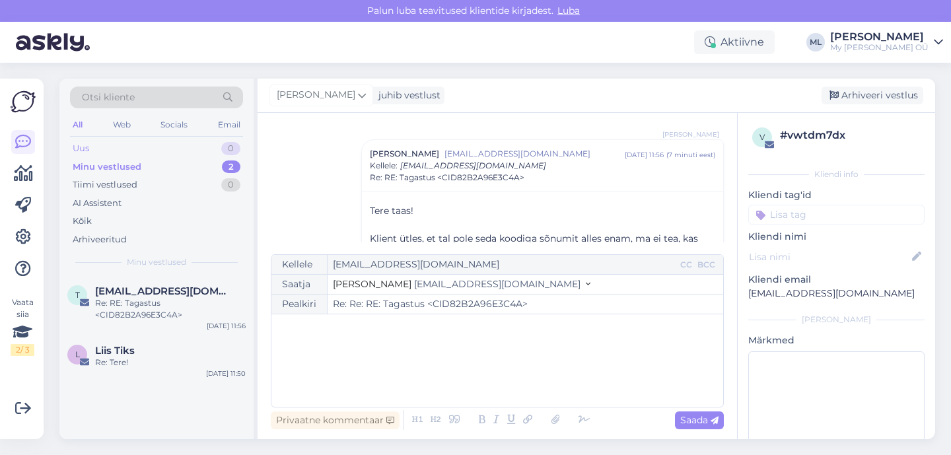
click at [78, 151] on div "Uus" at bounding box center [81, 148] width 17 height 13
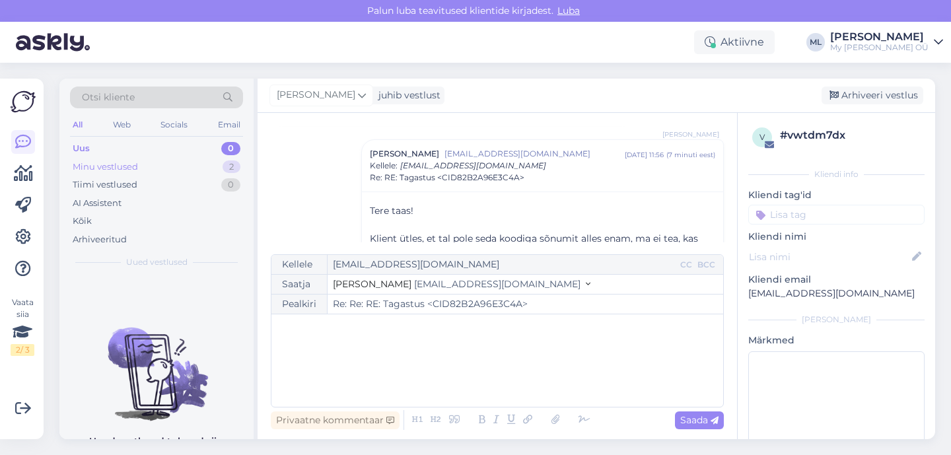
click at [84, 164] on div "Minu vestlused" at bounding box center [105, 166] width 65 height 13
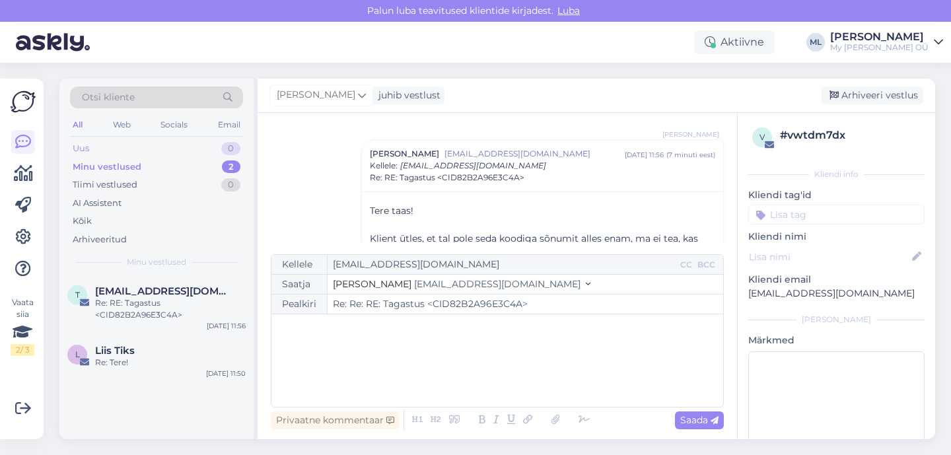
click at [82, 145] on div "Uus" at bounding box center [81, 148] width 17 height 13
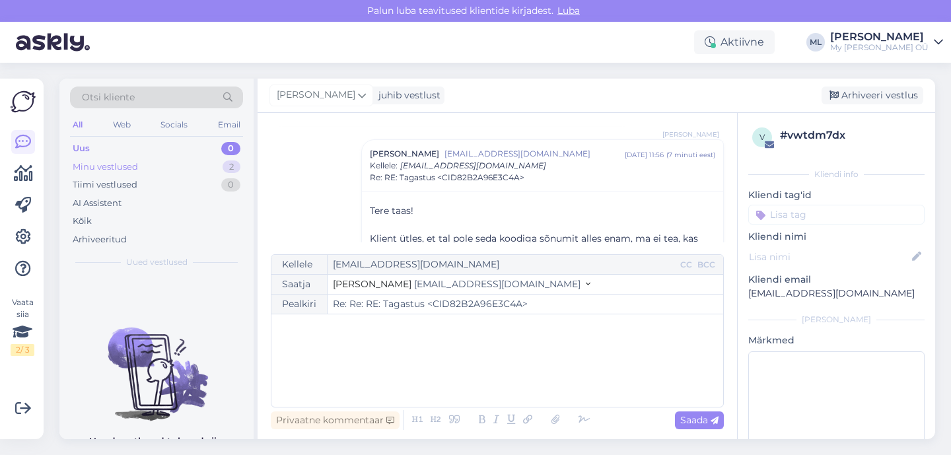
click at [85, 166] on div "Minu vestlused" at bounding box center [105, 166] width 65 height 13
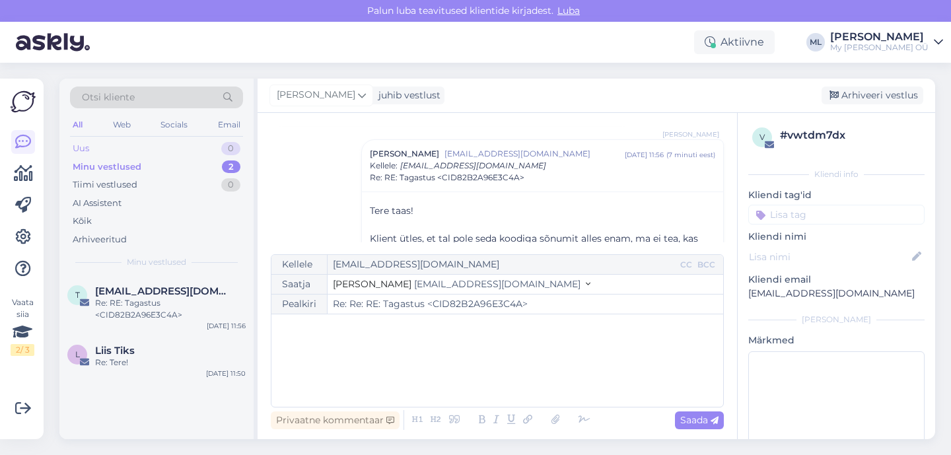
click at [77, 144] on div "Uus" at bounding box center [81, 148] width 17 height 13
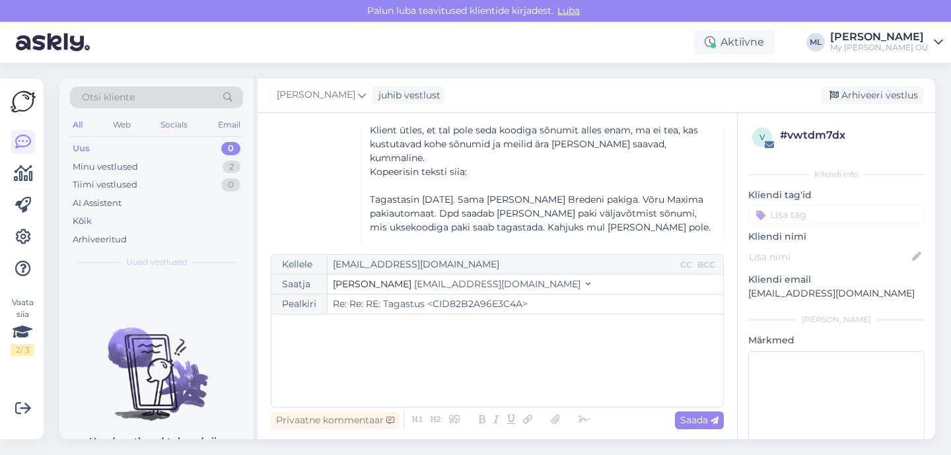
scroll to position [9230, 0]
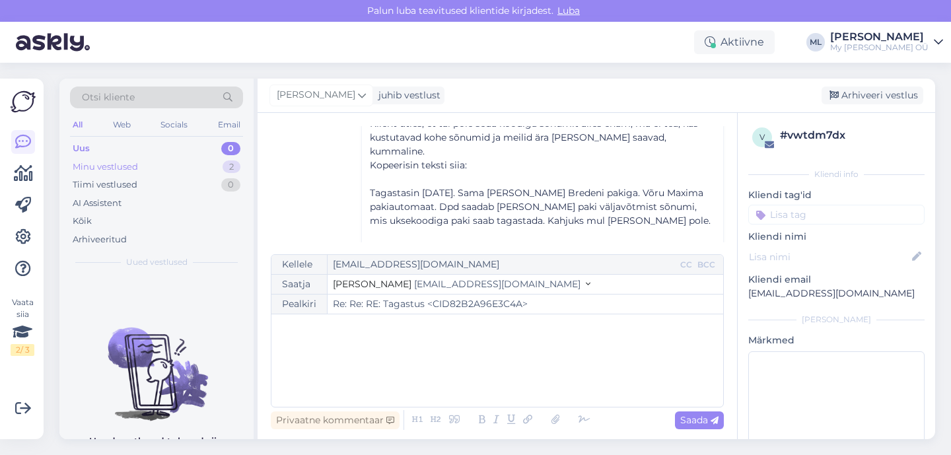
click at [163, 163] on div "Minu vestlused 2" at bounding box center [156, 167] width 173 height 18
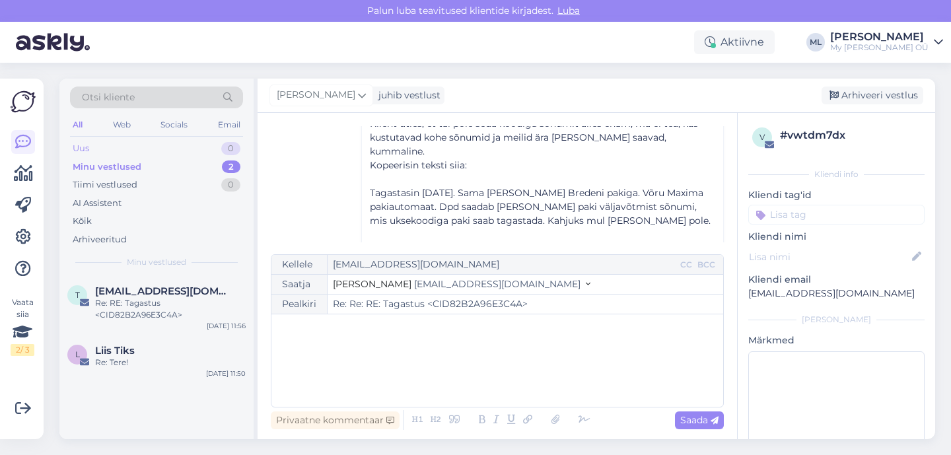
click at [73, 149] on div "Uus" at bounding box center [81, 148] width 17 height 13
